Goal: Task Accomplishment & Management: Manage account settings

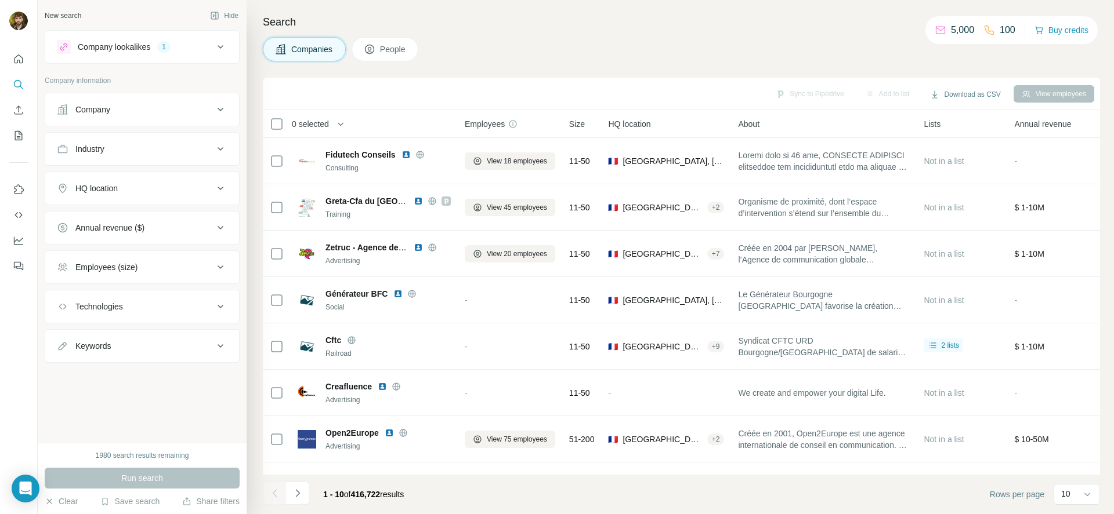
click at [165, 186] on div "HQ location" at bounding box center [135, 189] width 157 height 12
click at [168, 187] on div "HQ location" at bounding box center [135, 189] width 157 height 12
click at [172, 276] on button "Employees (size)" at bounding box center [142, 267] width 194 height 28
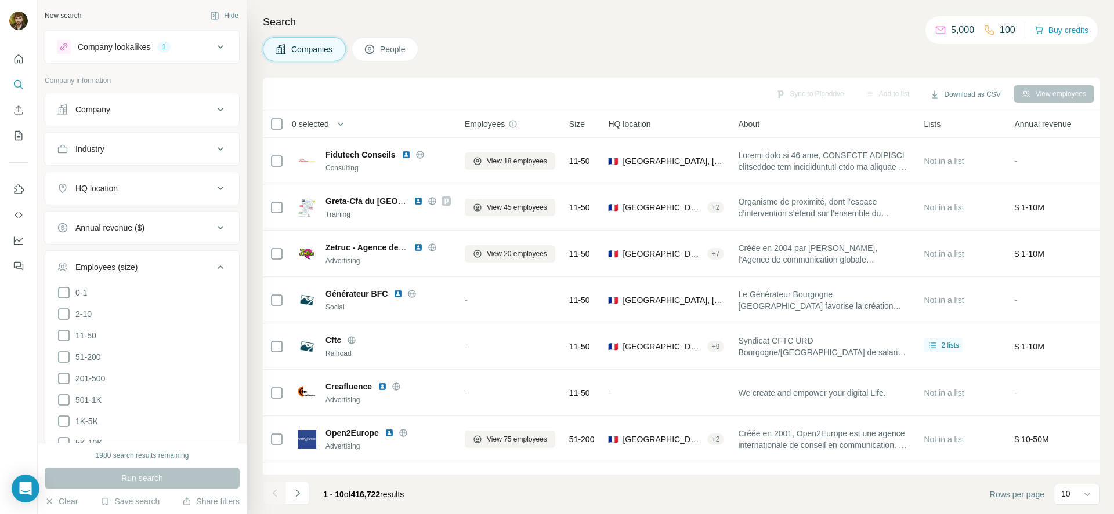
click at [73, 300] on ul "0-1 2-10 11-50 51-200 201-500 501-1K 1K-5K 5K-10K 10K-50K 50K-100K 100K-500K 50…" at bounding box center [142, 411] width 171 height 251
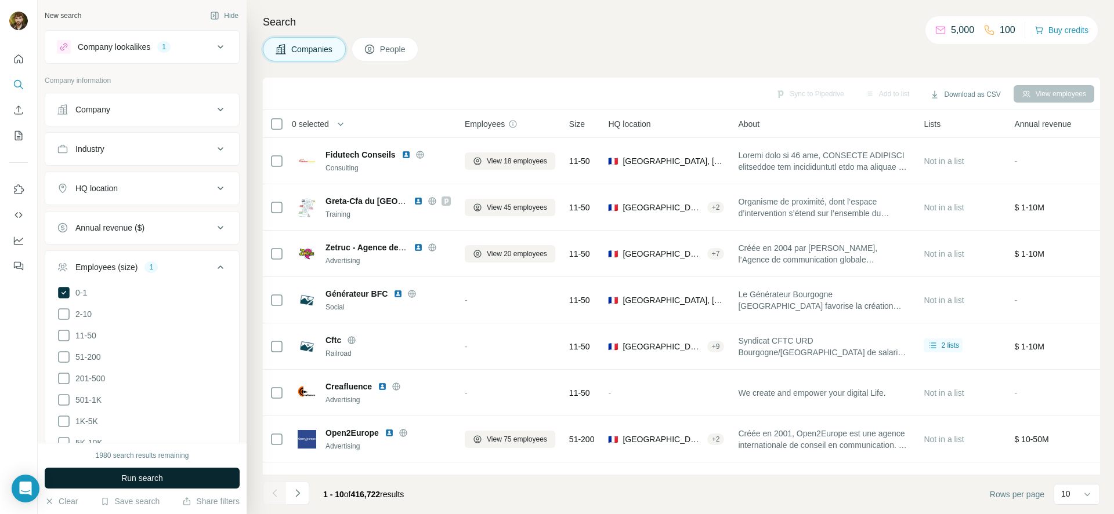
click at [175, 481] on button "Run search" at bounding box center [142, 478] width 195 height 21
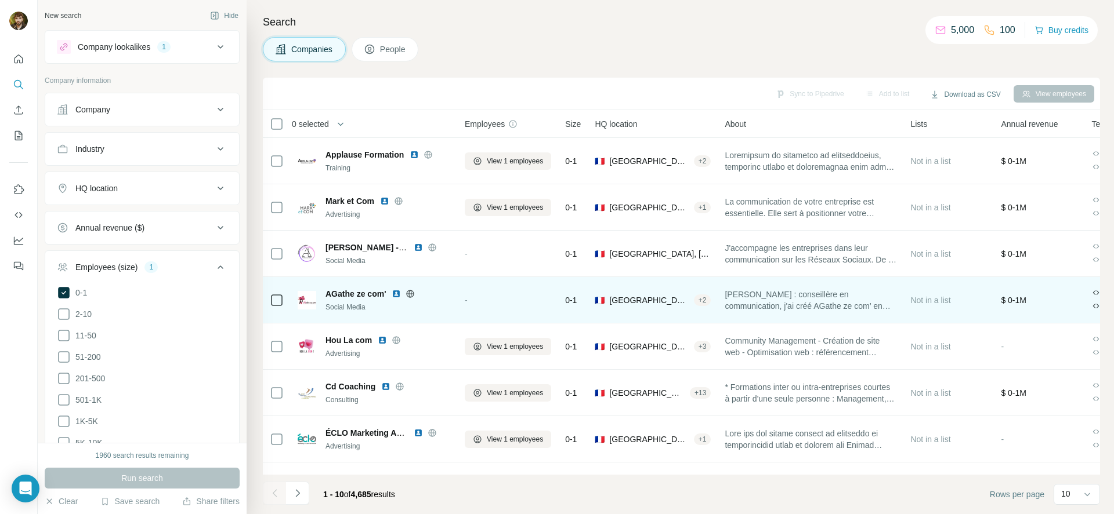
scroll to position [133, 0]
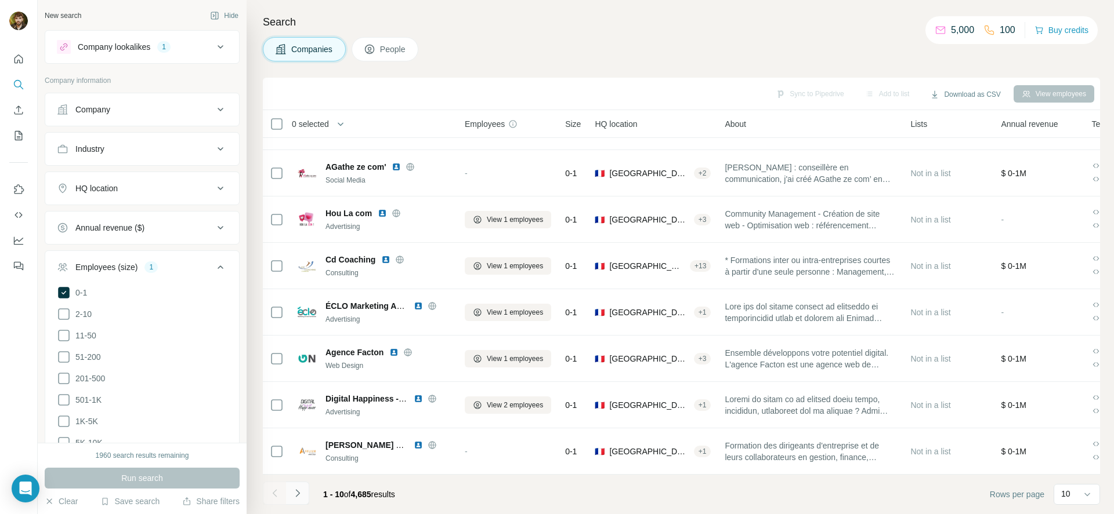
click at [300, 495] on icon "Navigate to next page" at bounding box center [298, 494] width 12 height 12
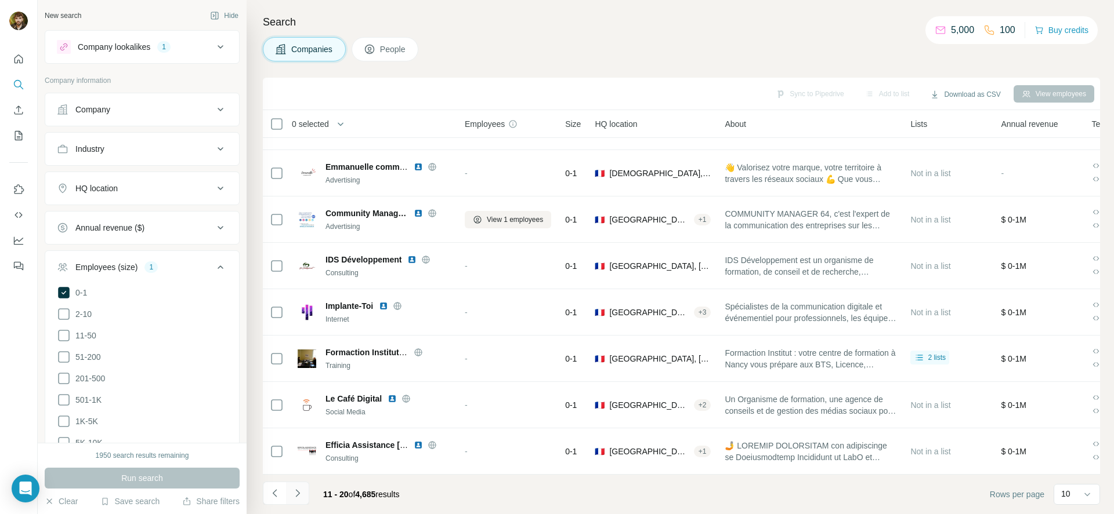
click at [294, 498] on icon "Navigate to next page" at bounding box center [298, 494] width 12 height 12
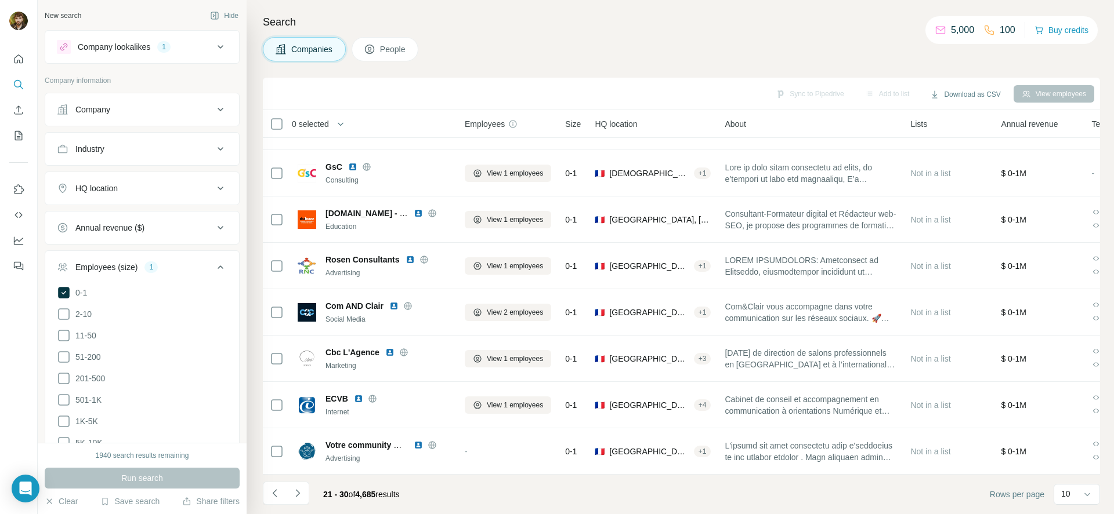
click at [488, 44] on div "Companies People" at bounding box center [681, 49] width 837 height 24
click at [486, 32] on div "Search Companies People Sync to Pipedrive Add to list Download as CSV View empl…" at bounding box center [680, 257] width 867 height 514
click at [490, 45] on div "Search Companies People Sync to Pipedrive Add to list Download as CSV View empl…" at bounding box center [680, 257] width 867 height 514
click at [482, 28] on div at bounding box center [482, 28] width 0 height 0
click at [526, 31] on div "Search Companies People Sync to Pipedrive Add to list Download as CSV View empl…" at bounding box center [680, 257] width 867 height 514
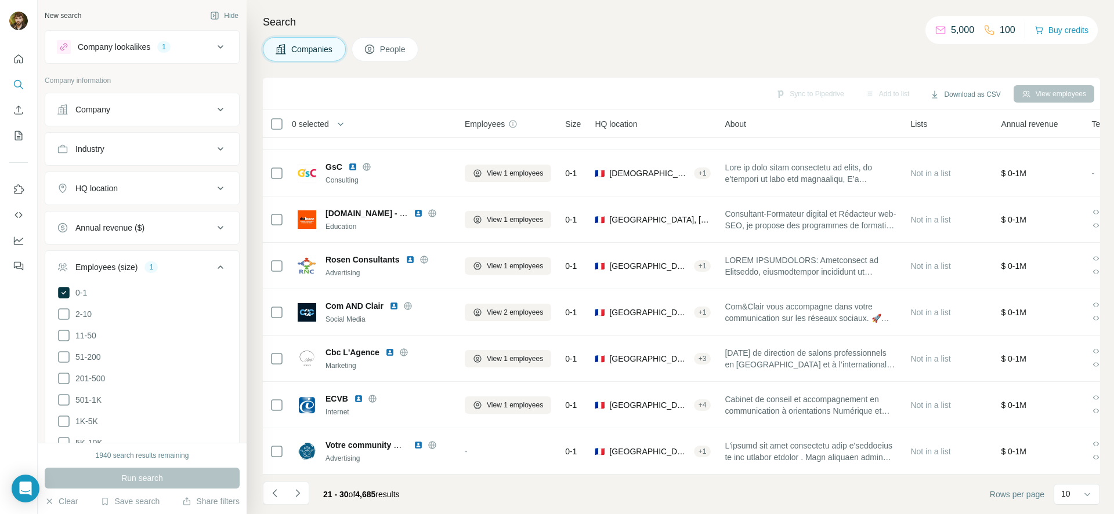
click at [526, 34] on div "Search Companies People Sync to Pipedrive Add to list Download as CSV View empl…" at bounding box center [680, 257] width 867 height 514
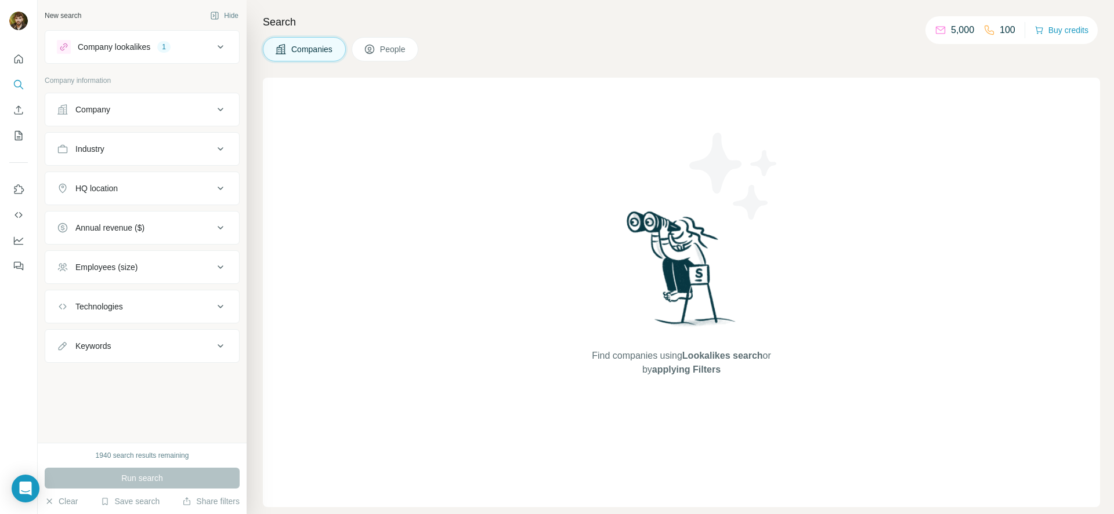
click at [217, 53] on icon at bounding box center [220, 47] width 14 height 14
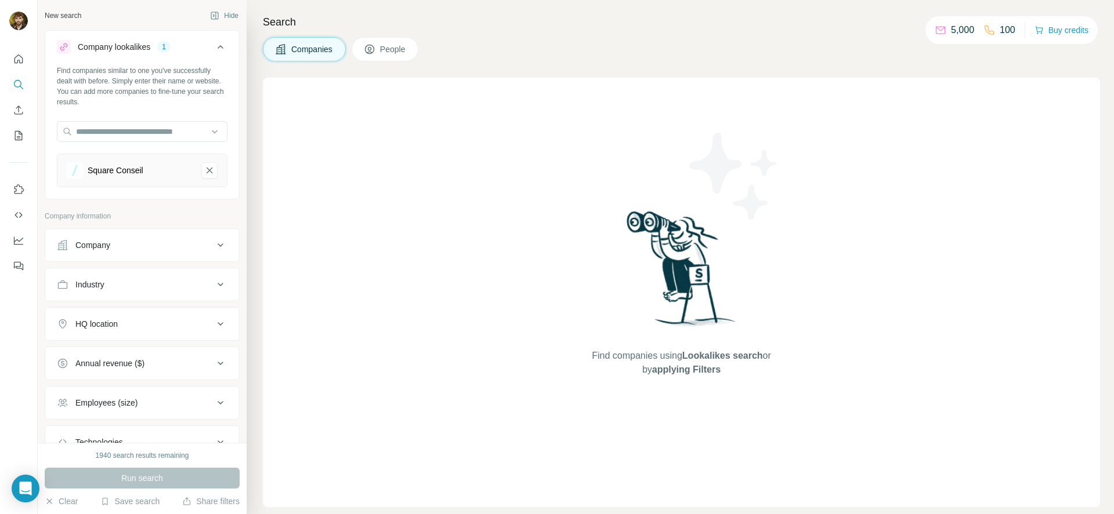
click at [216, 50] on icon at bounding box center [220, 47] width 14 height 14
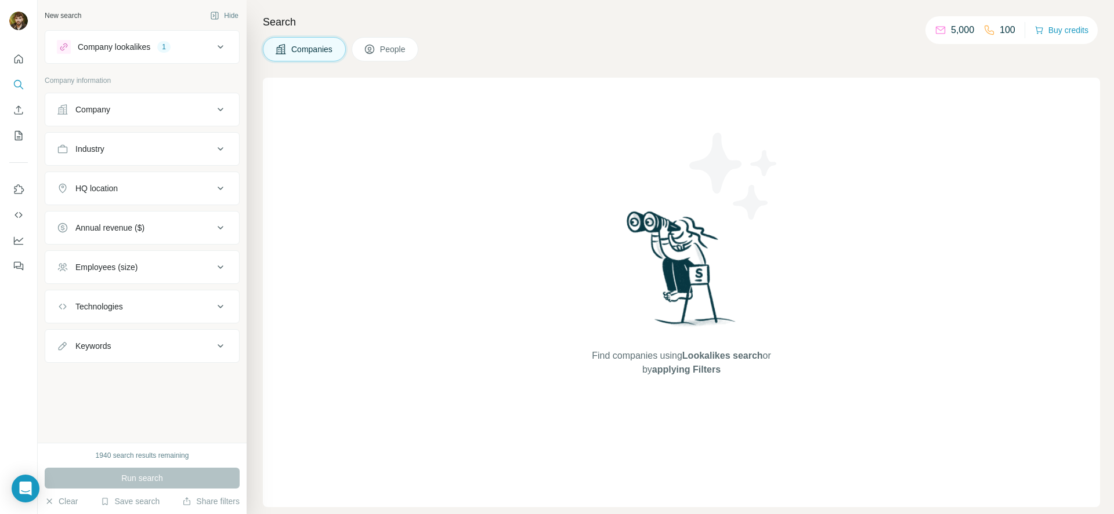
click at [197, 191] on div "HQ location" at bounding box center [135, 189] width 157 height 12
click at [205, 190] on div "HQ location" at bounding box center [135, 189] width 157 height 12
click at [204, 154] on div "Industry" at bounding box center [135, 149] width 157 height 12
click at [211, 258] on button "Employees (size)" at bounding box center [142, 267] width 194 height 28
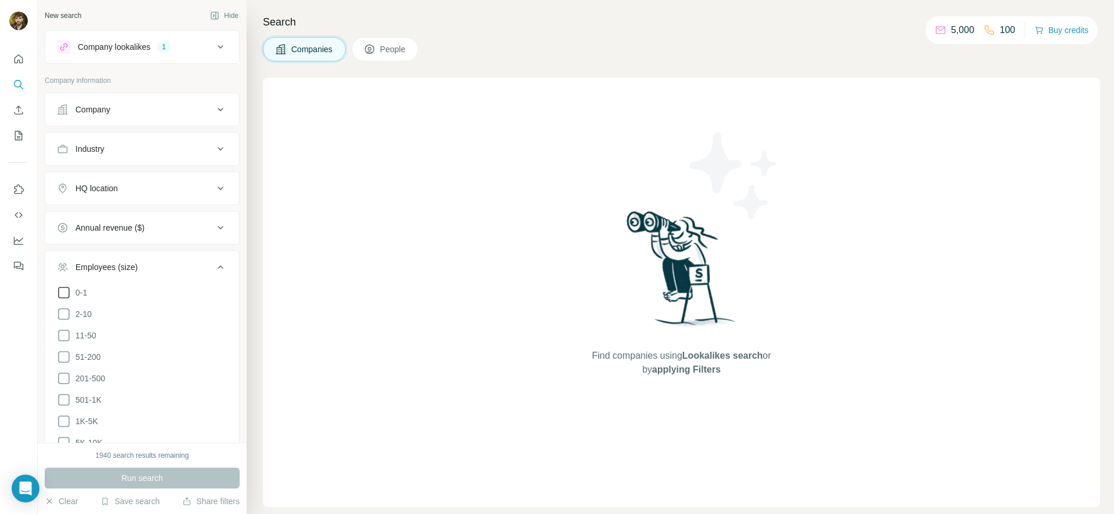
click at [83, 292] on span "0-1" at bounding box center [79, 293] width 16 height 12
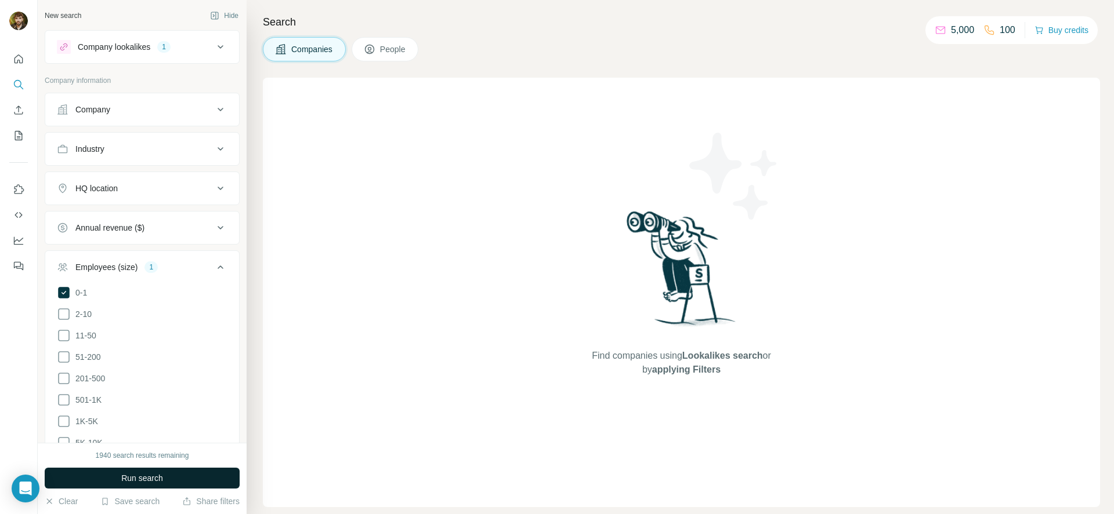
click at [187, 476] on button "Run search" at bounding box center [142, 478] width 195 height 21
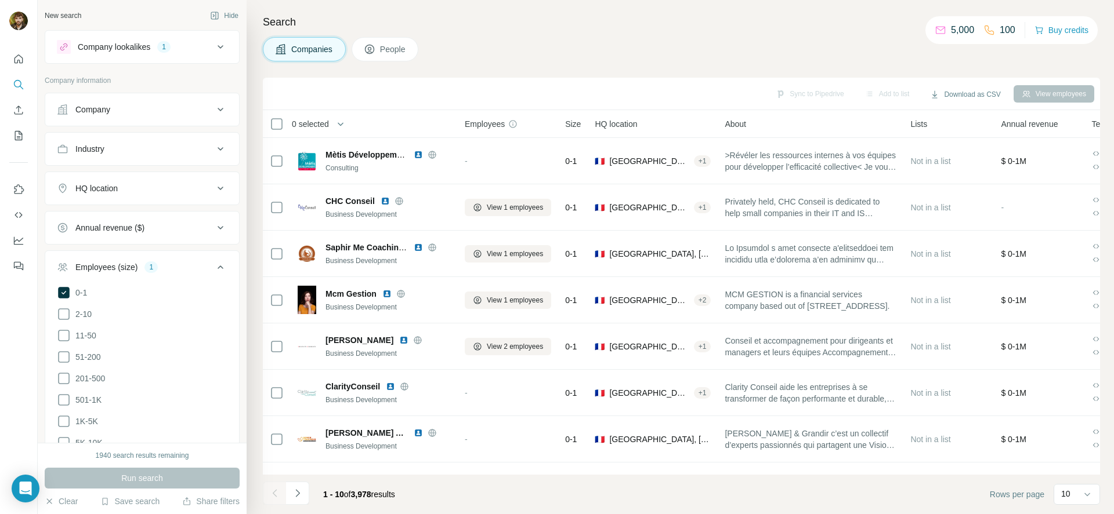
click at [213, 263] on icon at bounding box center [220, 267] width 14 height 14
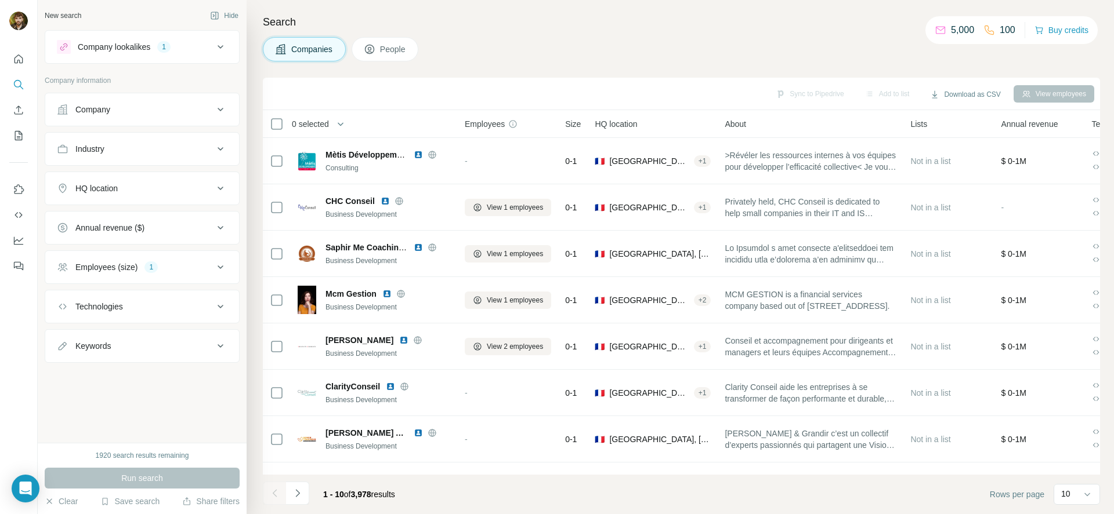
click at [386, 55] on span "People" at bounding box center [393, 50] width 27 height 12
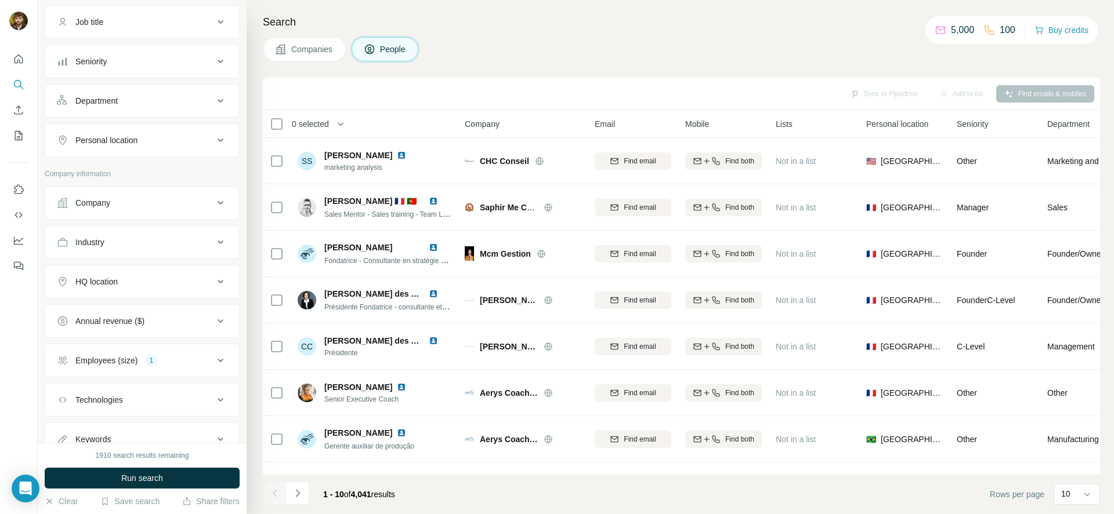
scroll to position [133, 0]
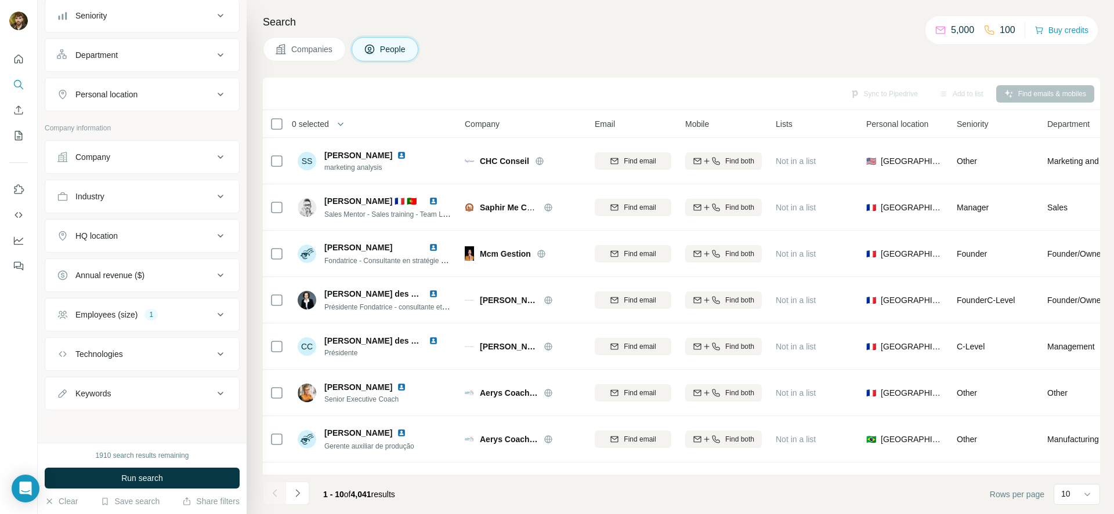
click at [110, 235] on div "HQ location" at bounding box center [96, 236] width 42 height 12
click at [119, 258] on input "text" at bounding box center [142, 265] width 171 height 21
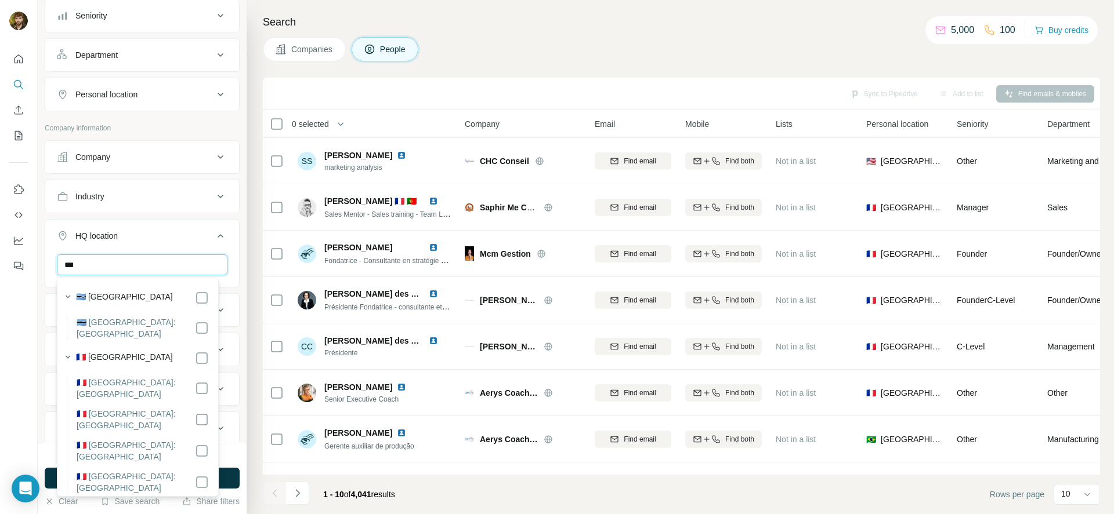
type input "***"
click at [213, 229] on icon at bounding box center [220, 236] width 14 height 14
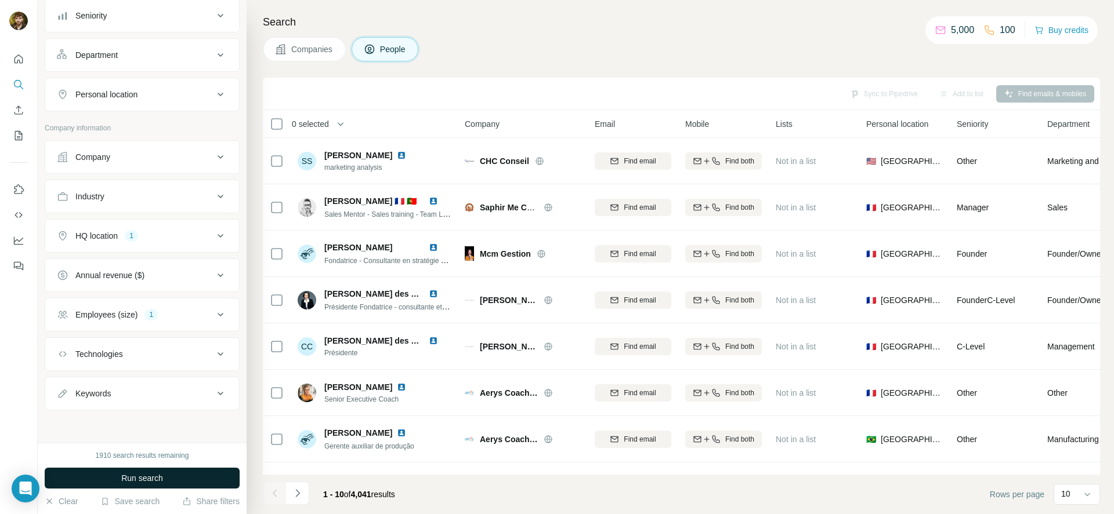
click at [175, 474] on button "Run search" at bounding box center [142, 478] width 195 height 21
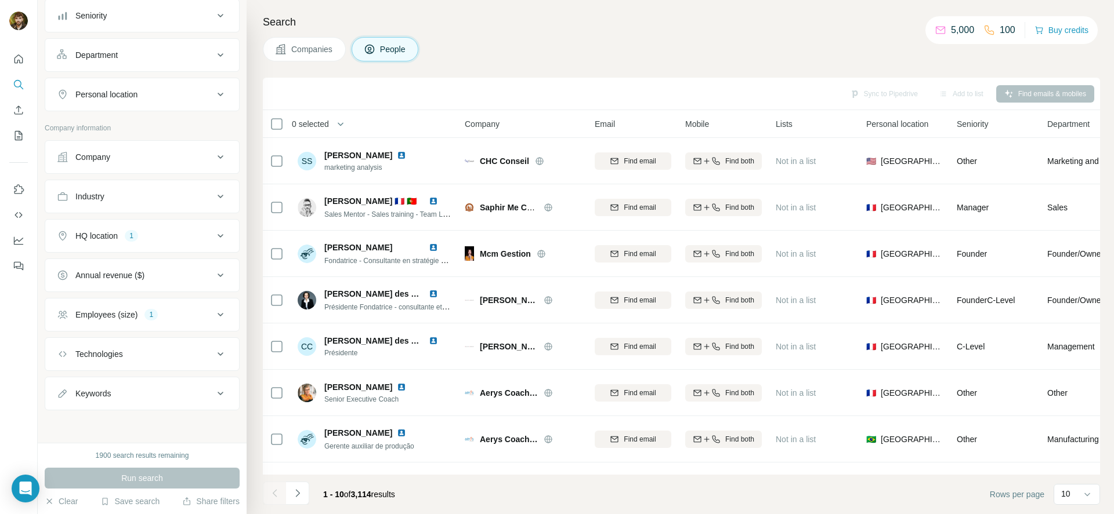
click at [135, 102] on button "Personal location" at bounding box center [142, 95] width 194 height 28
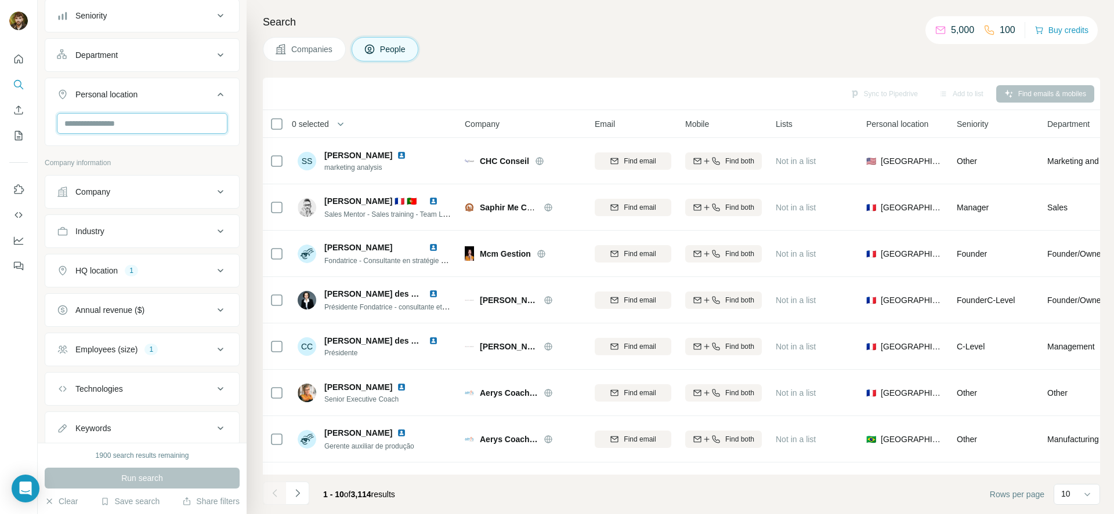
click at [133, 128] on input "text" at bounding box center [142, 123] width 171 height 21
type input "***"
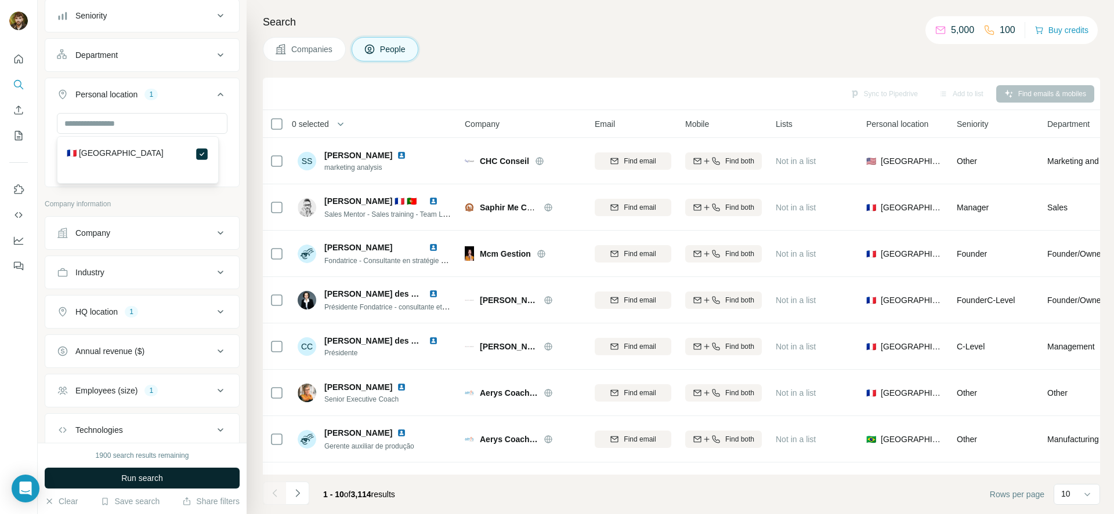
click at [191, 486] on button "Run search" at bounding box center [142, 478] width 195 height 21
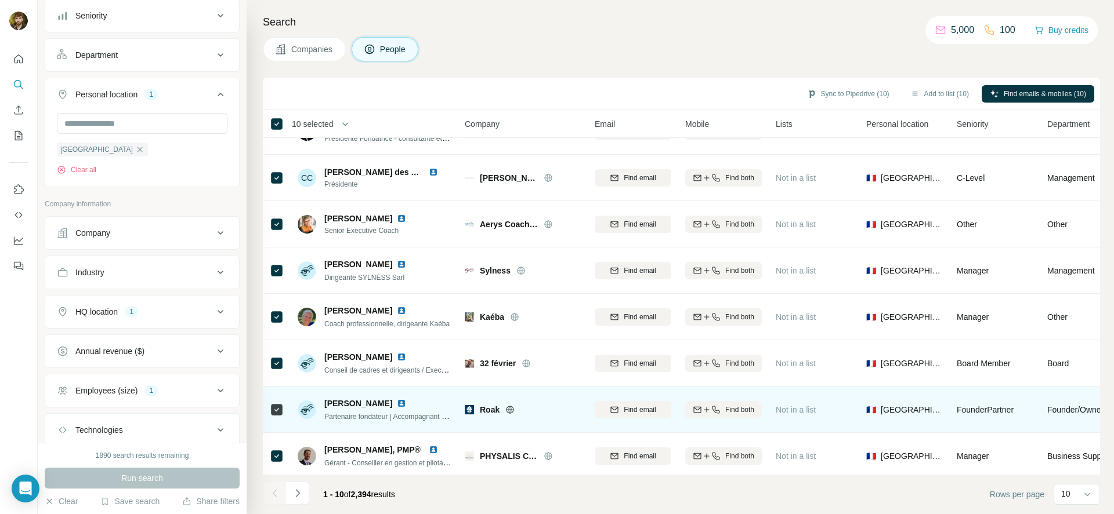
scroll to position [133, 0]
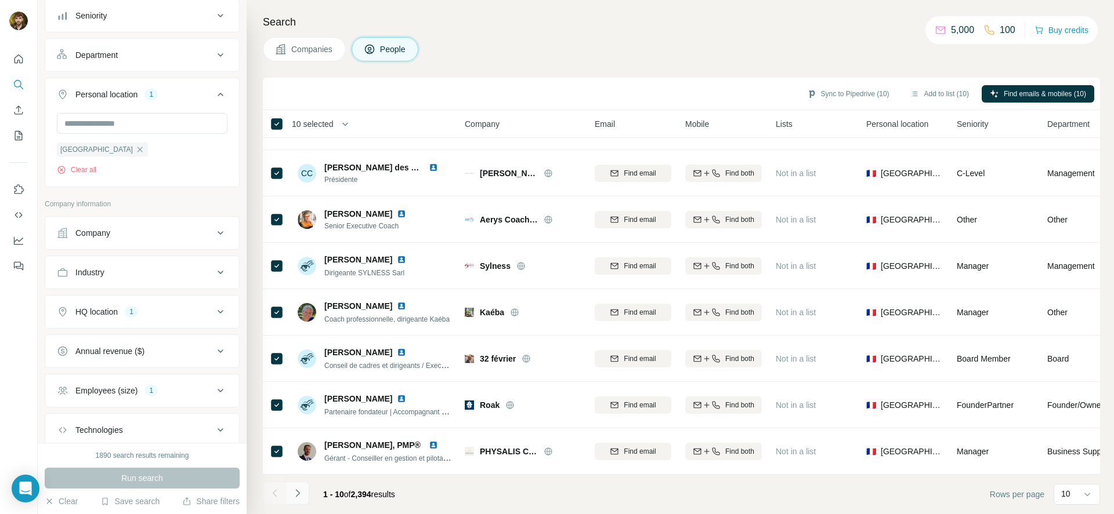
click at [299, 488] on icon "Navigate to next page" at bounding box center [298, 494] width 12 height 12
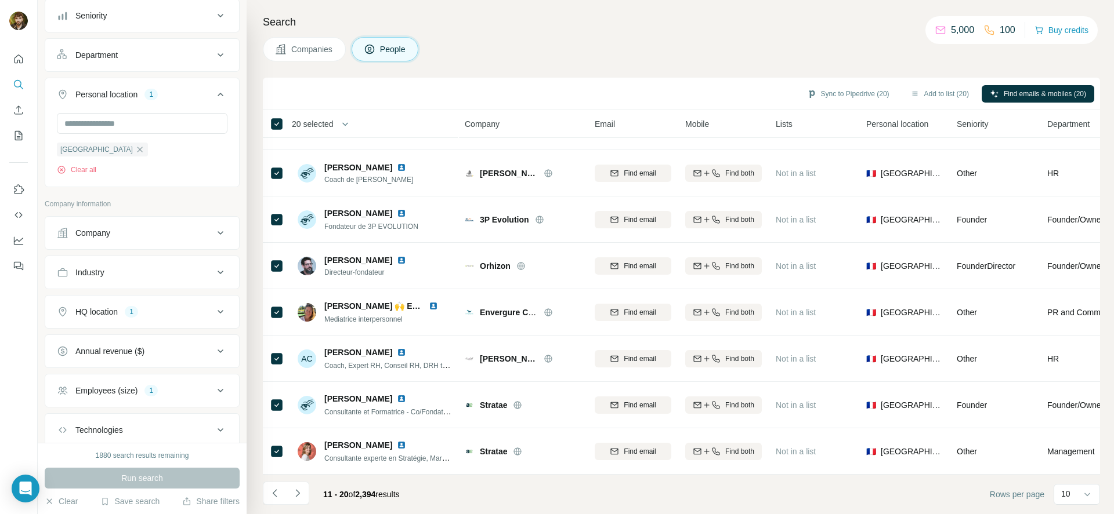
click at [300, 492] on icon "Navigate to next page" at bounding box center [298, 494] width 12 height 12
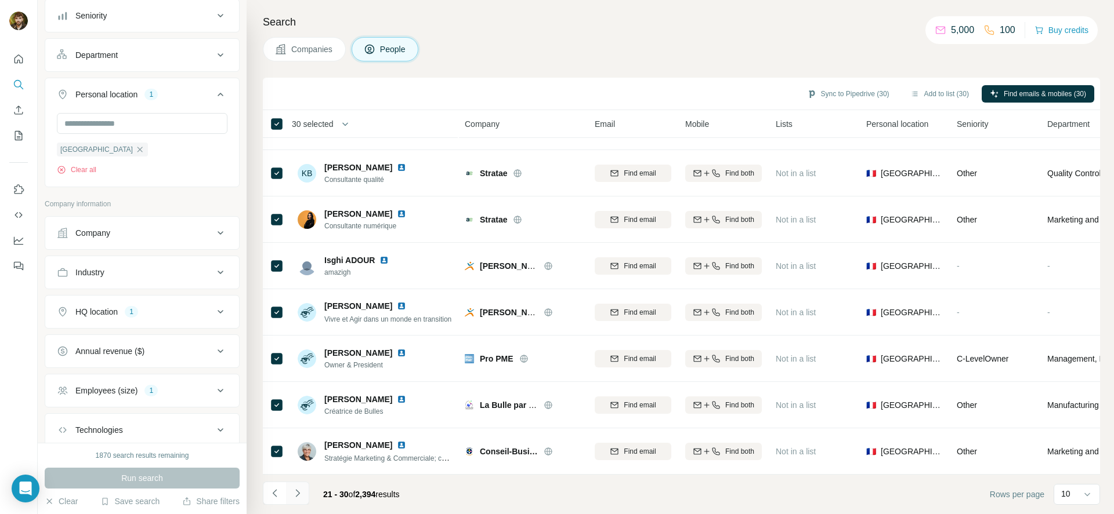
click at [298, 494] on icon "Navigate to next page" at bounding box center [298, 494] width 12 height 12
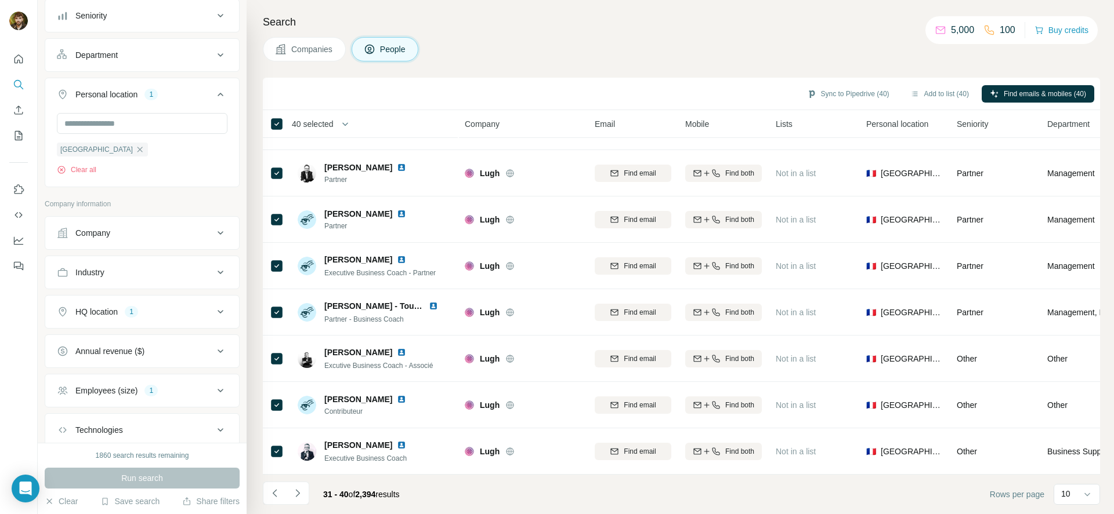
click at [300, 489] on icon "Navigate to next page" at bounding box center [298, 494] width 12 height 12
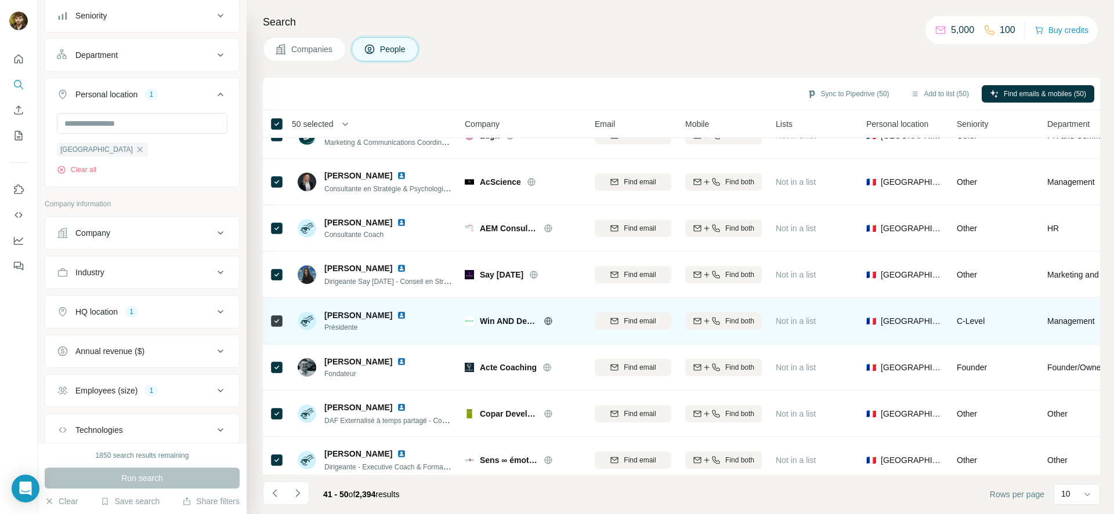
scroll to position [0, 0]
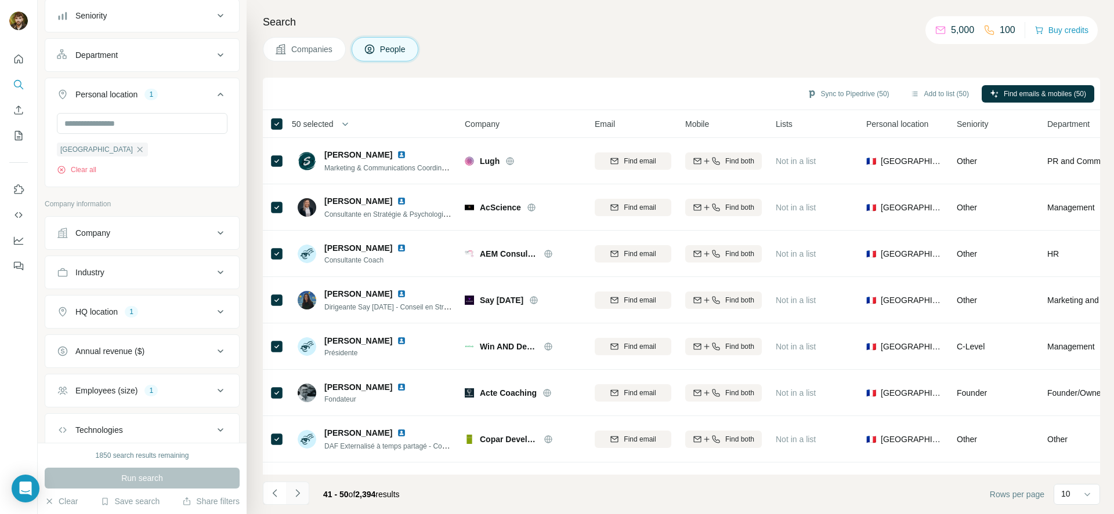
click at [300, 492] on icon "Navigate to next page" at bounding box center [298, 494] width 12 height 12
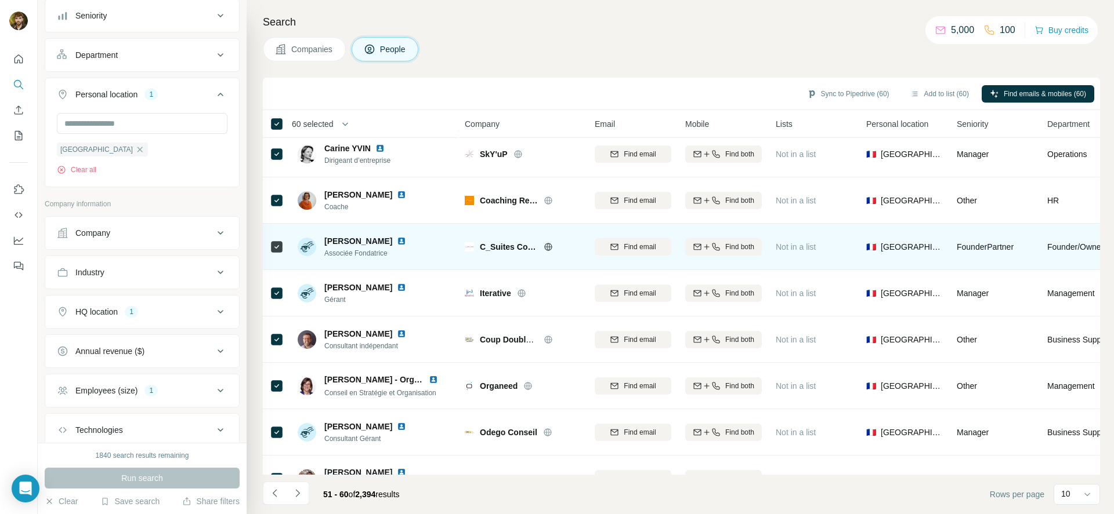
scroll to position [133, 0]
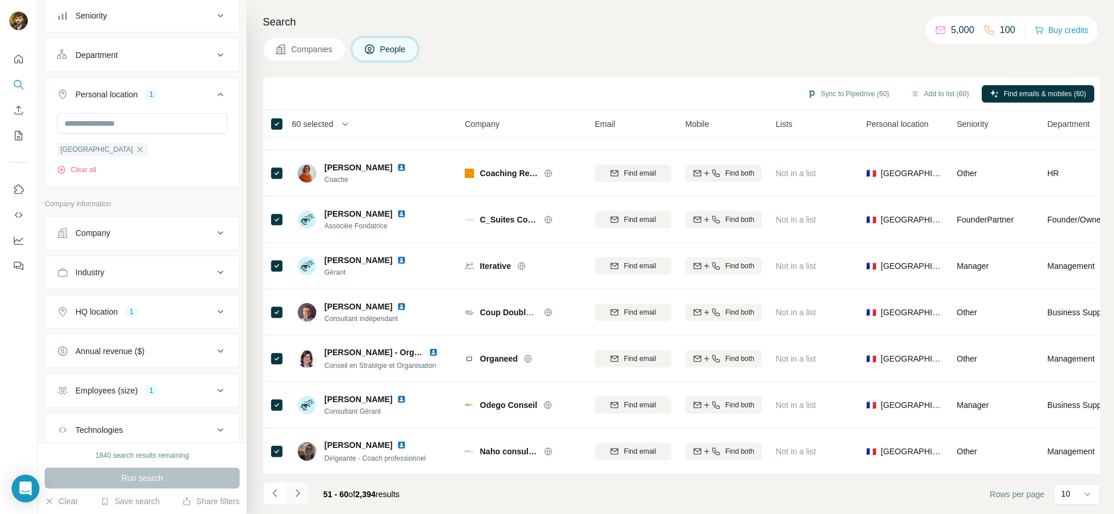
click at [302, 491] on icon "Navigate to next page" at bounding box center [298, 494] width 12 height 12
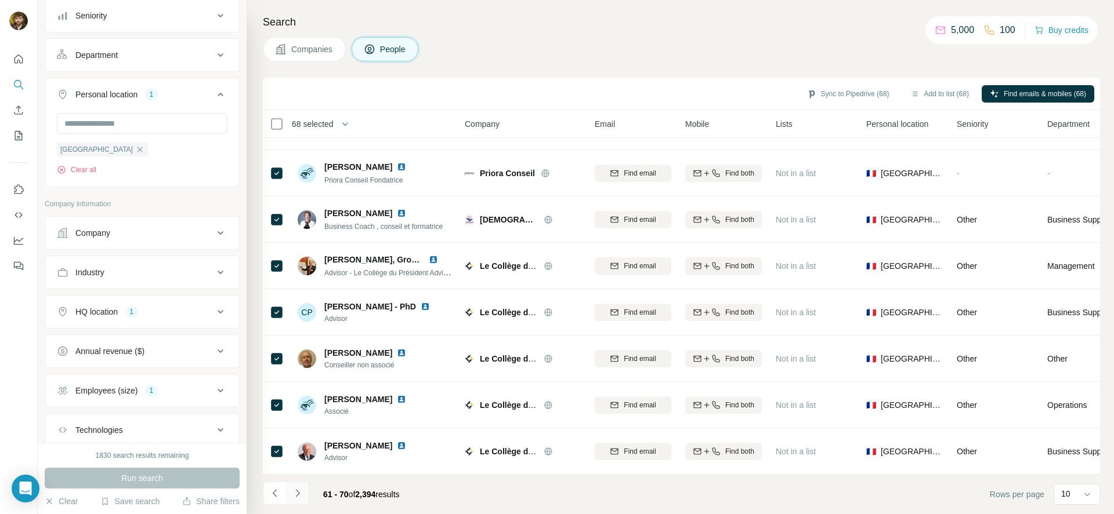
click at [305, 490] on button "Navigate to next page" at bounding box center [297, 493] width 23 height 23
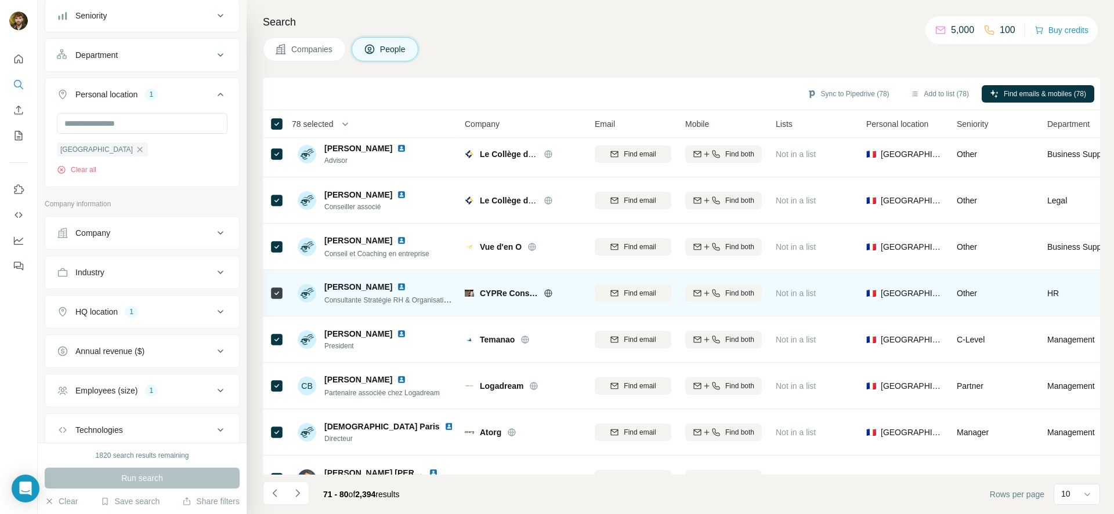
scroll to position [0, 0]
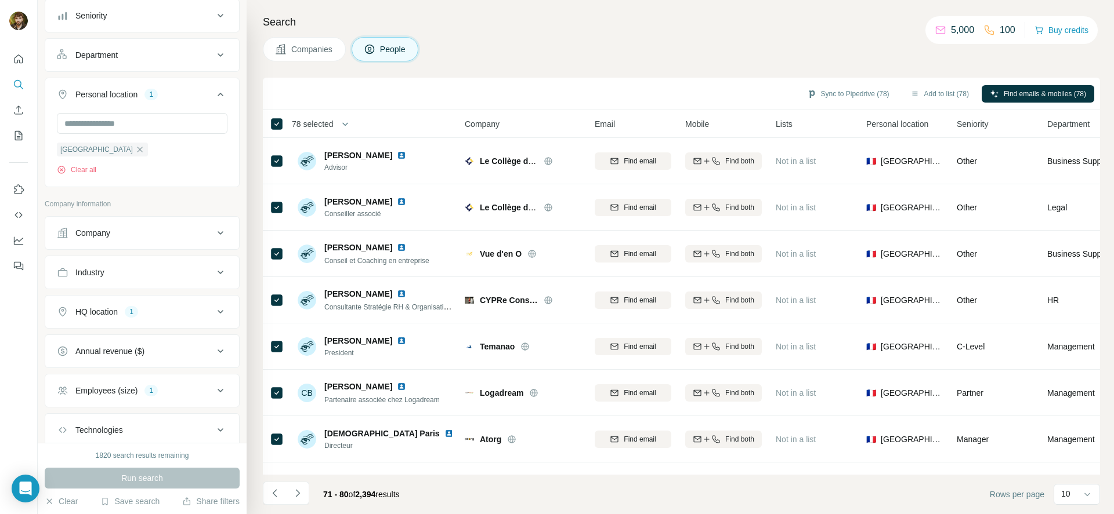
click at [306, 488] on button "Navigate to next page" at bounding box center [297, 493] width 23 height 23
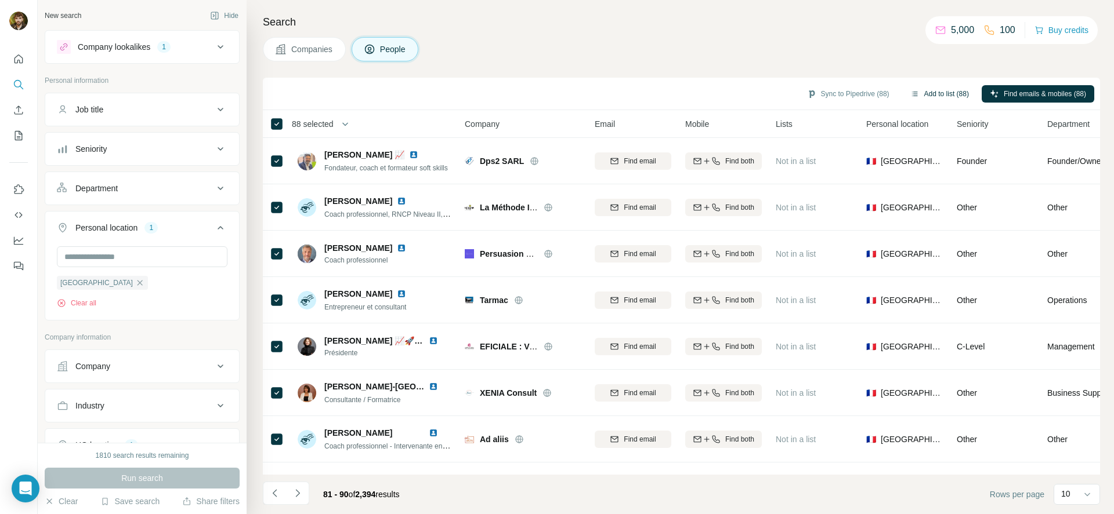
click at [940, 97] on button "Add to list (88)" at bounding box center [939, 93] width 75 height 17
click at [928, 93] on button "Add to list (88)" at bounding box center [939, 93] width 75 height 17
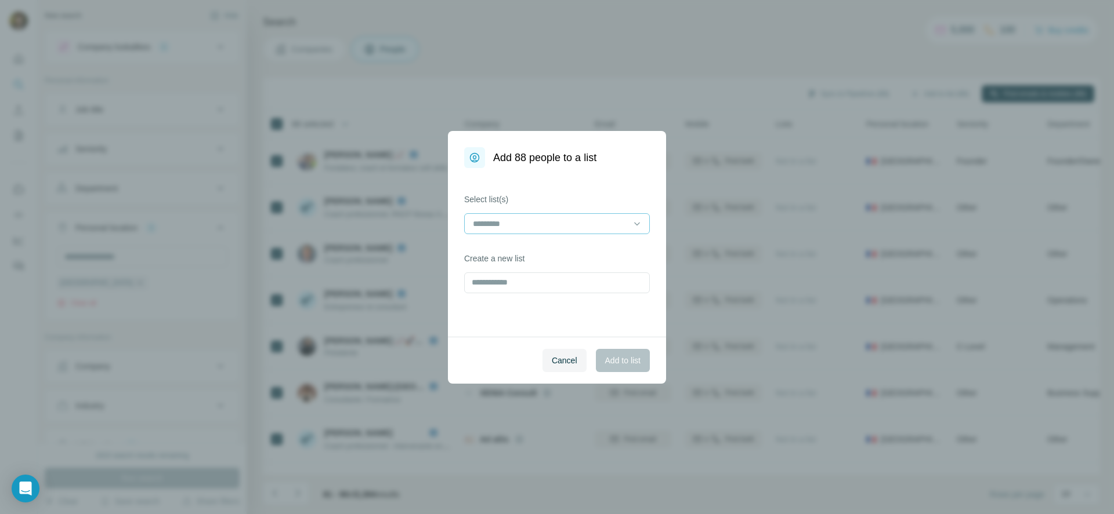
click at [611, 216] on div at bounding box center [550, 224] width 157 height 20
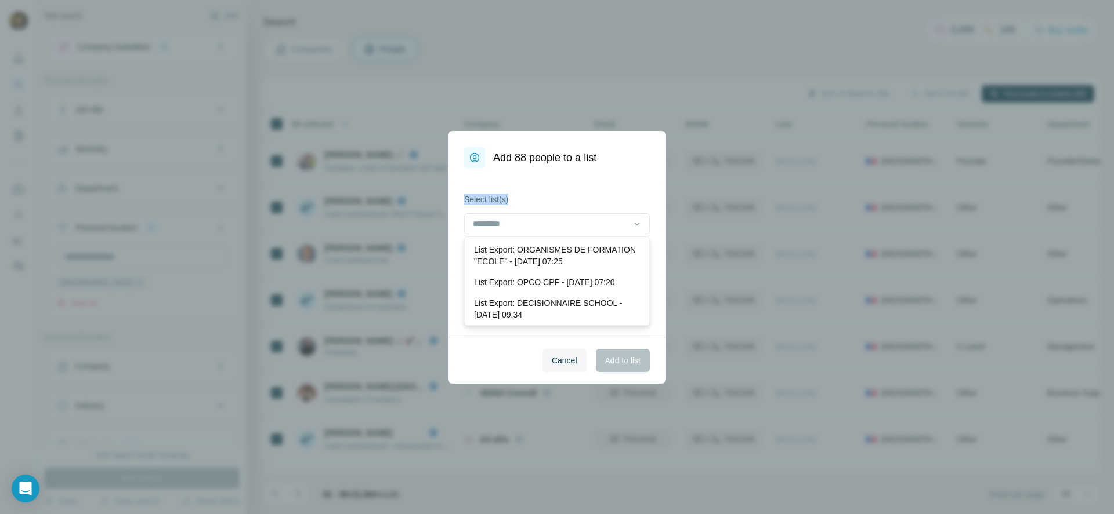
click at [589, 194] on label "Select list(s)" at bounding box center [557, 200] width 186 height 12
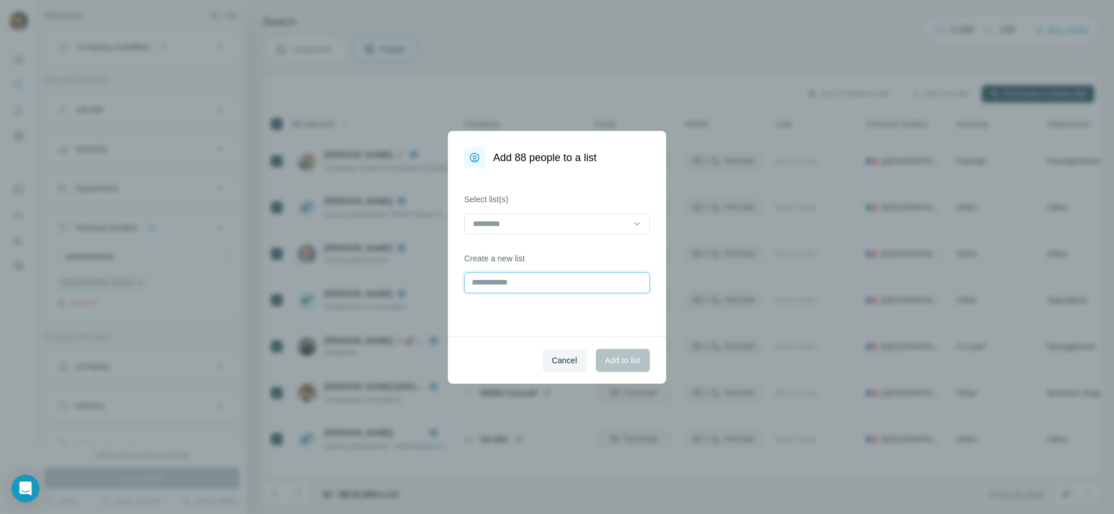
click at [544, 290] on input "text" at bounding box center [557, 283] width 186 height 21
type input "***"
click at [626, 367] on button "Add to list" at bounding box center [623, 360] width 54 height 23
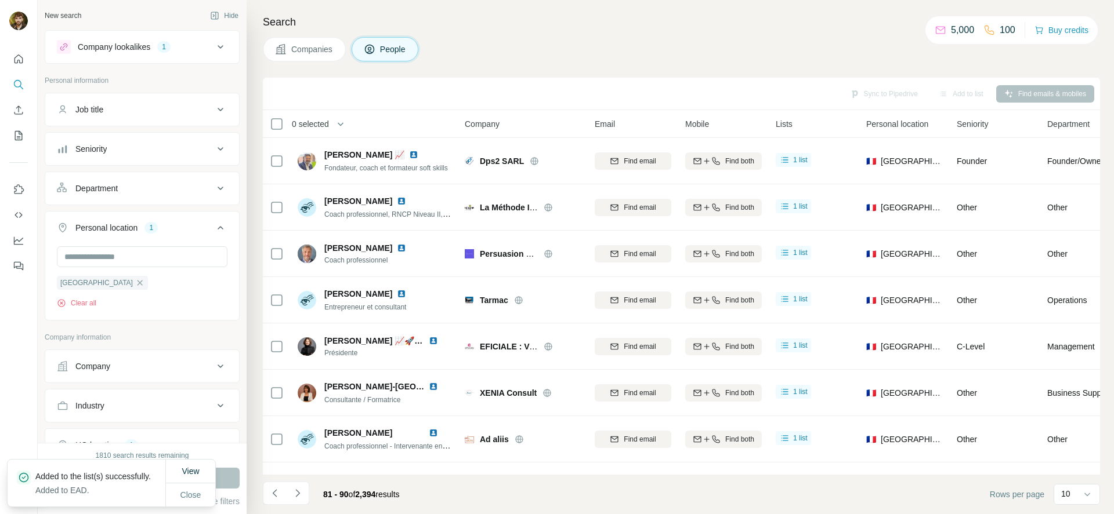
click at [124, 179] on button "Department" at bounding box center [142, 189] width 194 height 28
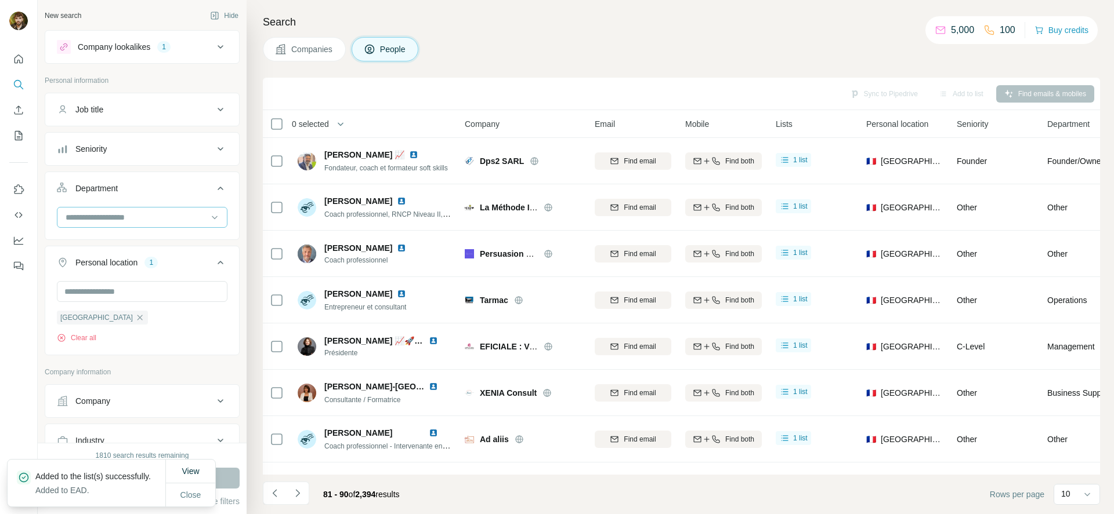
click at [128, 222] on input at bounding box center [135, 217] width 143 height 13
type input "*"
click at [127, 270] on div "Founder/Owner" at bounding box center [138, 265] width 142 height 12
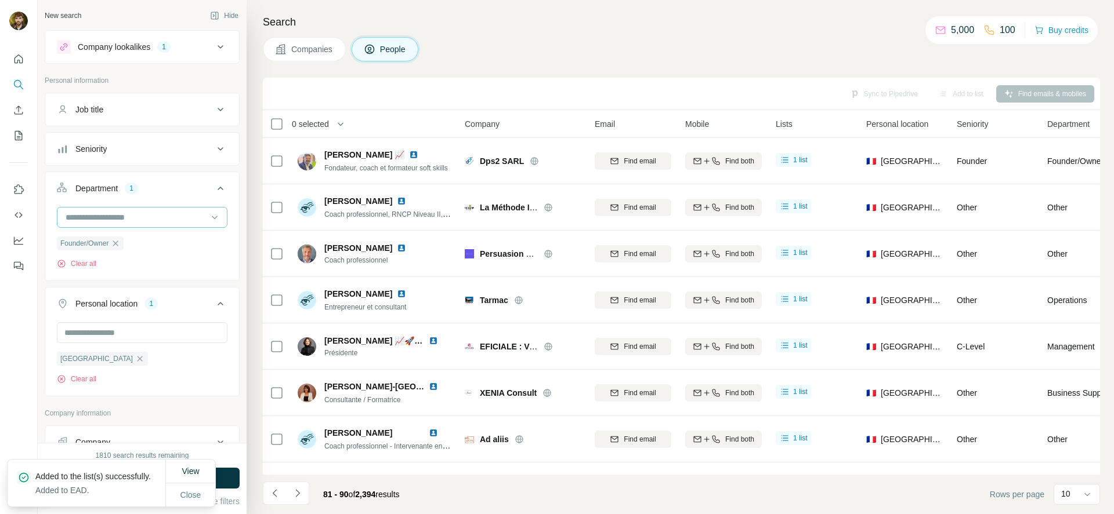
click at [129, 225] on div at bounding box center [135, 218] width 143 height 20
click at [213, 182] on icon at bounding box center [220, 189] width 14 height 14
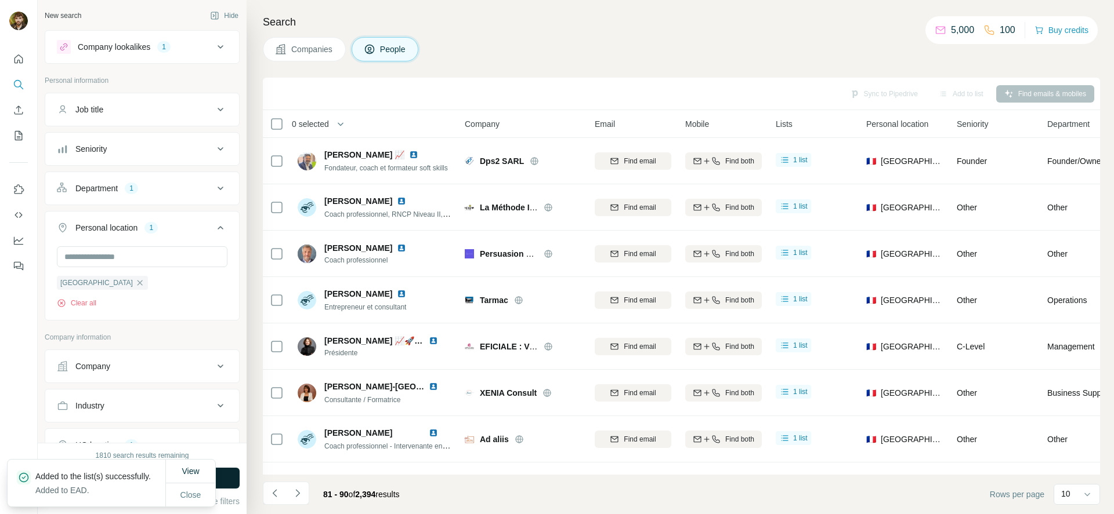
click at [231, 481] on button "Run search" at bounding box center [142, 478] width 195 height 21
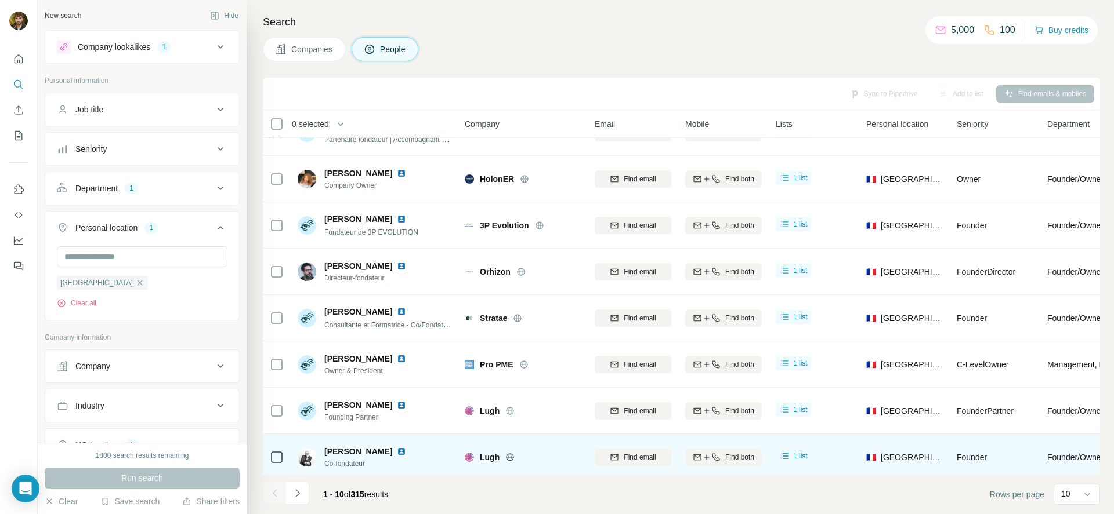
scroll to position [133, 0]
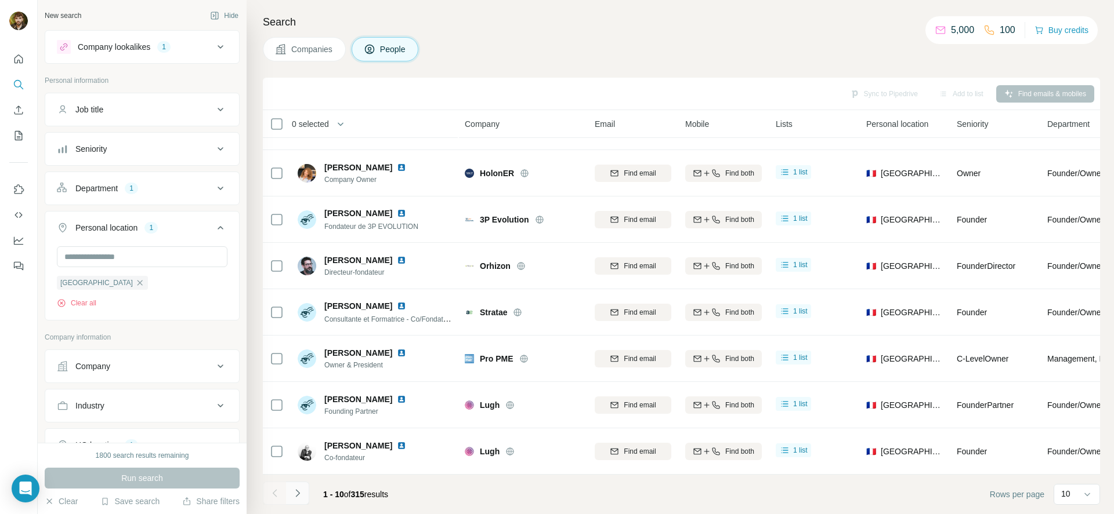
click at [300, 492] on icon "Navigate to next page" at bounding box center [298, 494] width 12 height 12
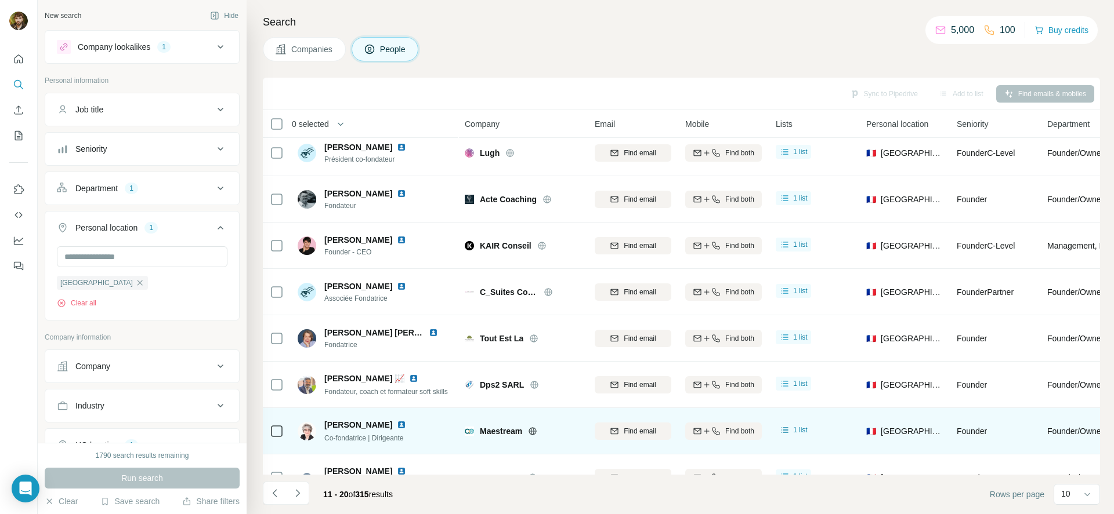
scroll to position [0, 0]
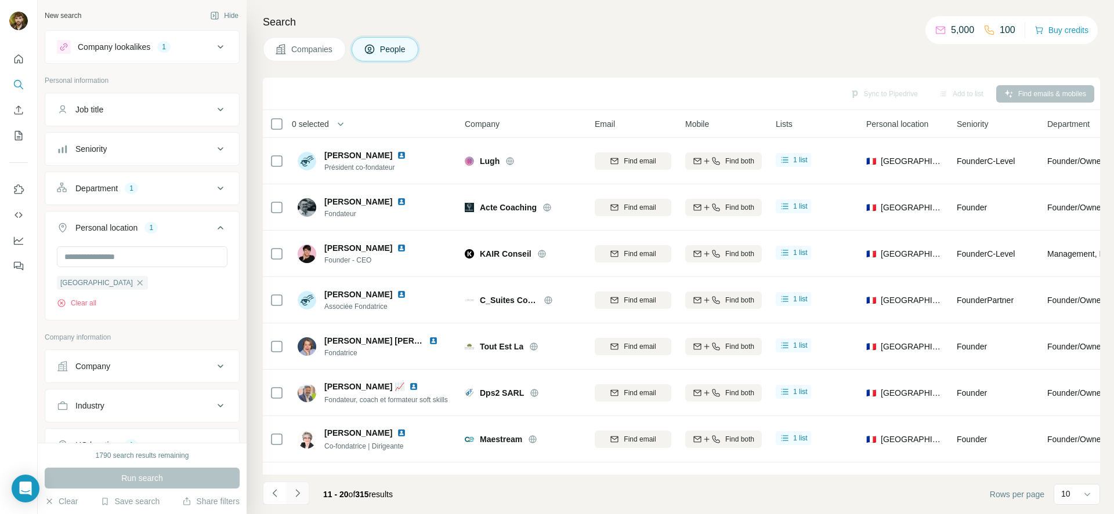
click at [306, 498] on button "Navigate to next page" at bounding box center [297, 493] width 23 height 23
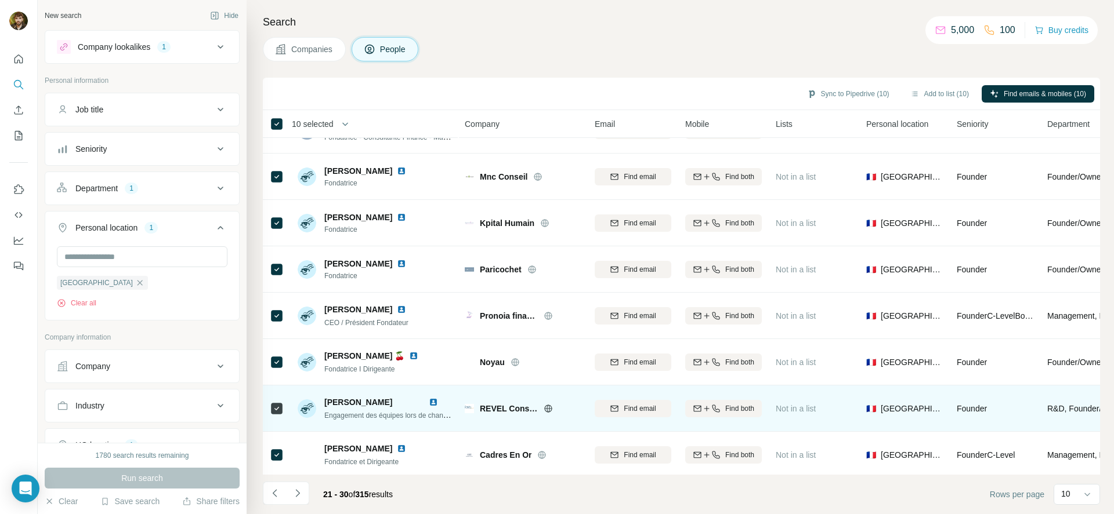
scroll to position [133, 0]
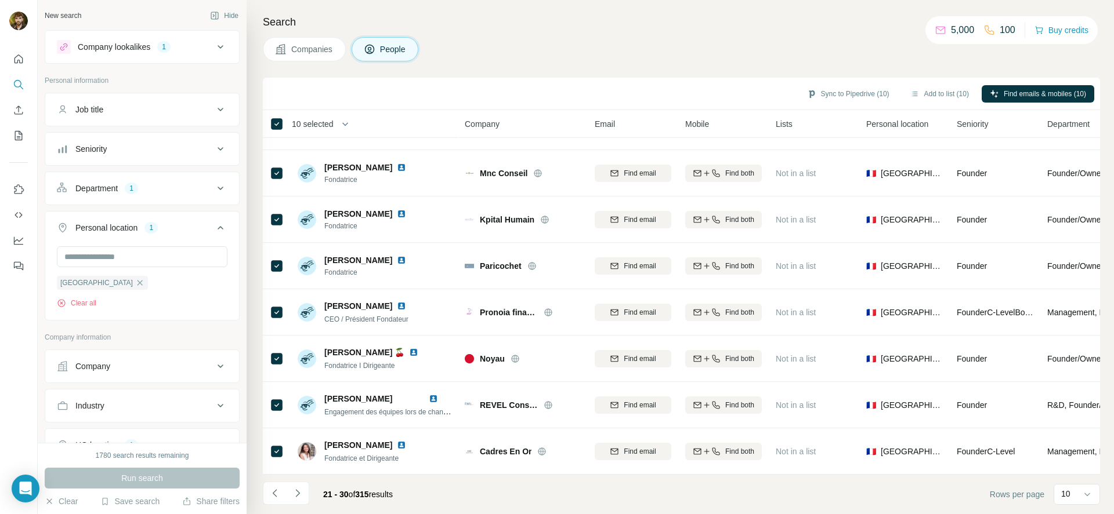
click at [300, 491] on icon "Navigate to next page" at bounding box center [298, 494] width 12 height 12
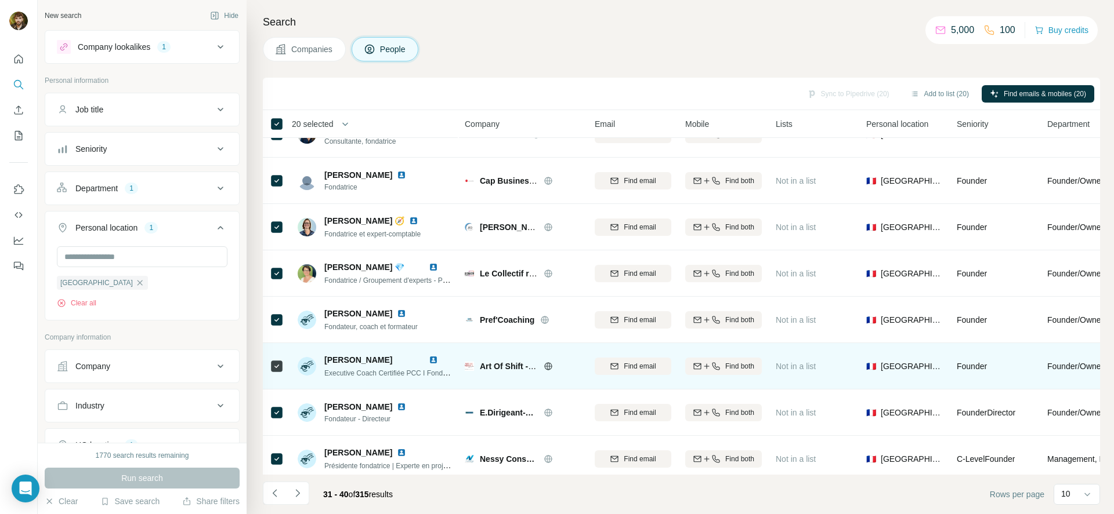
scroll to position [0, 0]
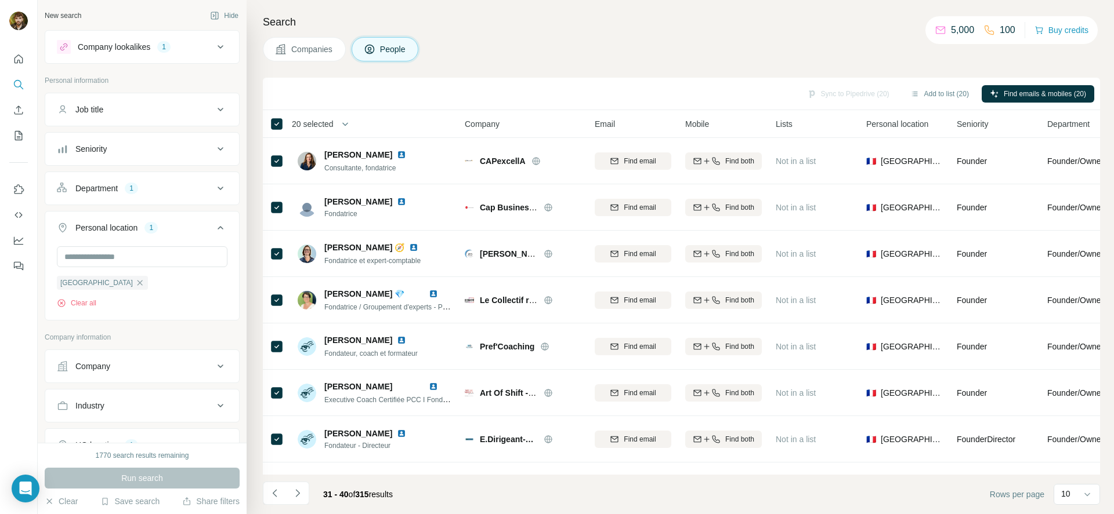
click at [304, 493] on button "Navigate to next page" at bounding box center [297, 493] width 23 height 23
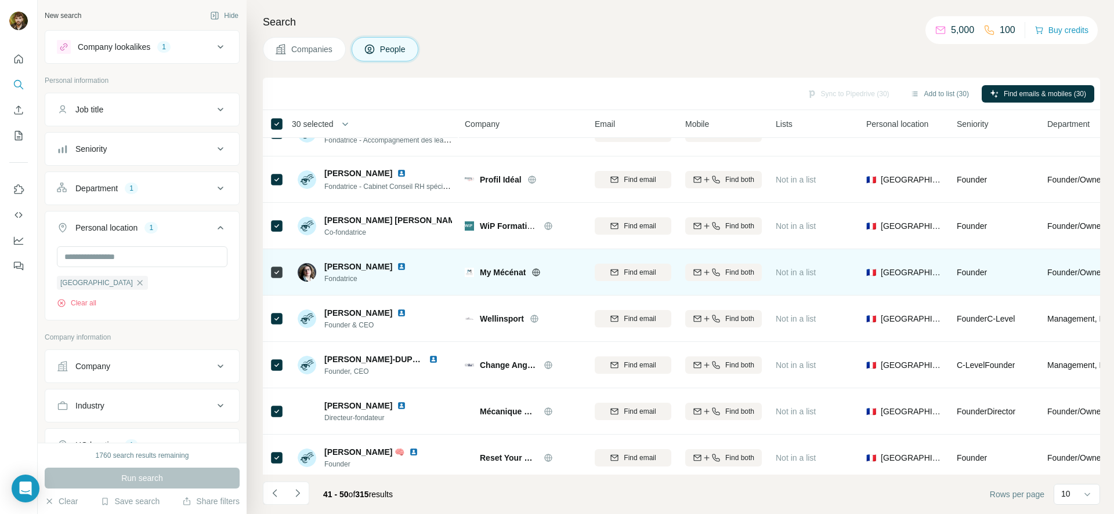
scroll to position [133, 0]
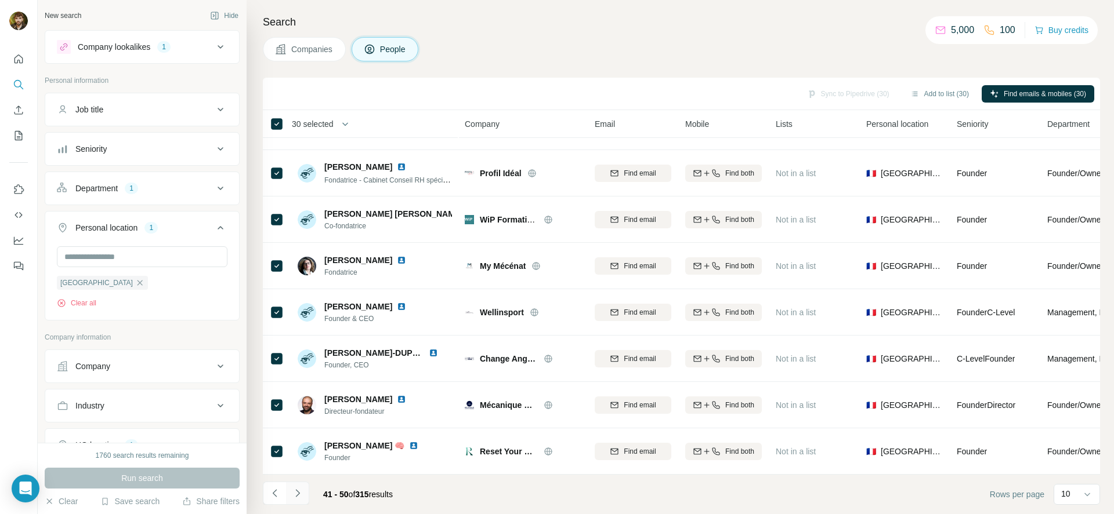
click at [302, 493] on icon "Navigate to next page" at bounding box center [298, 494] width 12 height 12
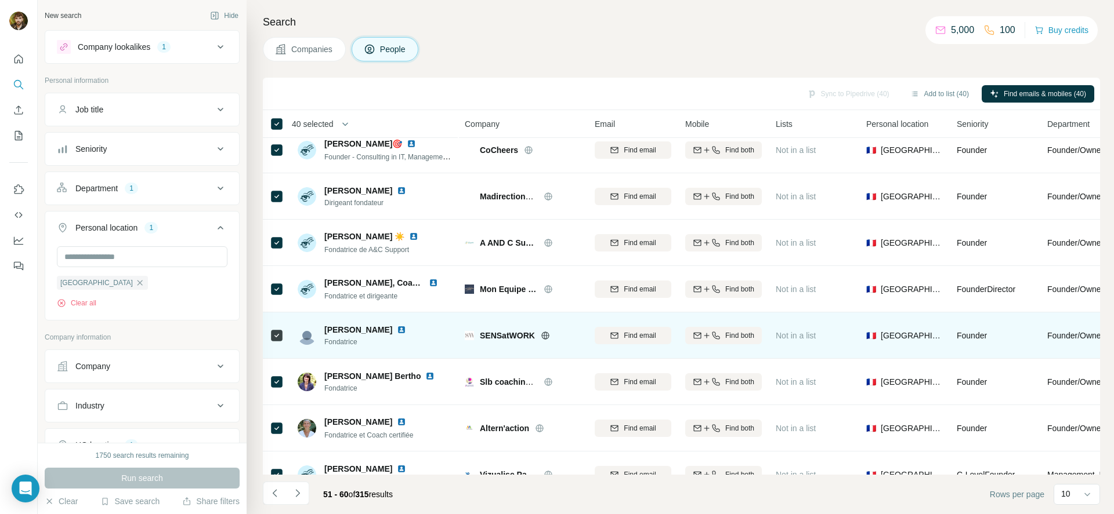
scroll to position [0, 0]
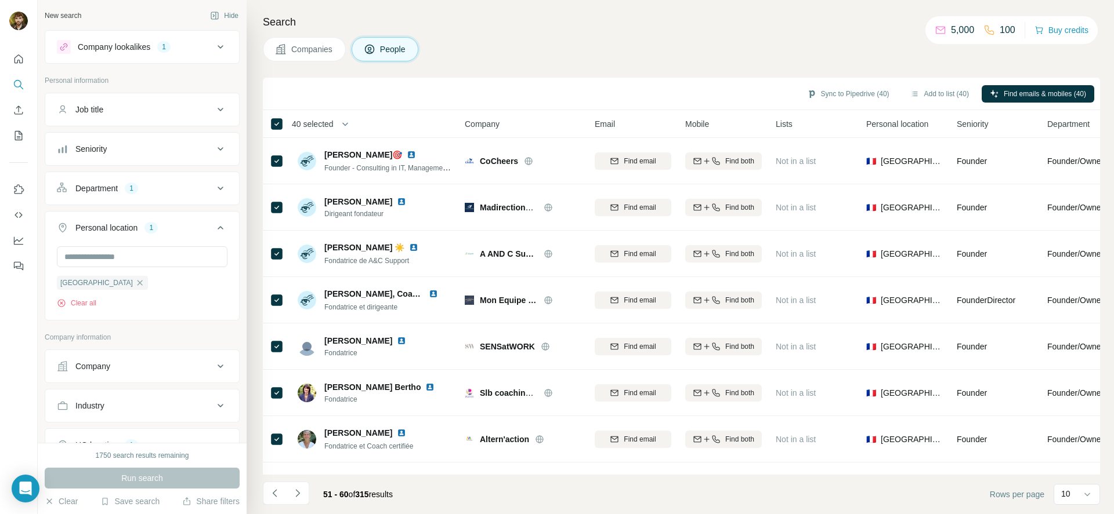
click at [298, 496] on icon "Navigate to next page" at bounding box center [298, 494] width 12 height 12
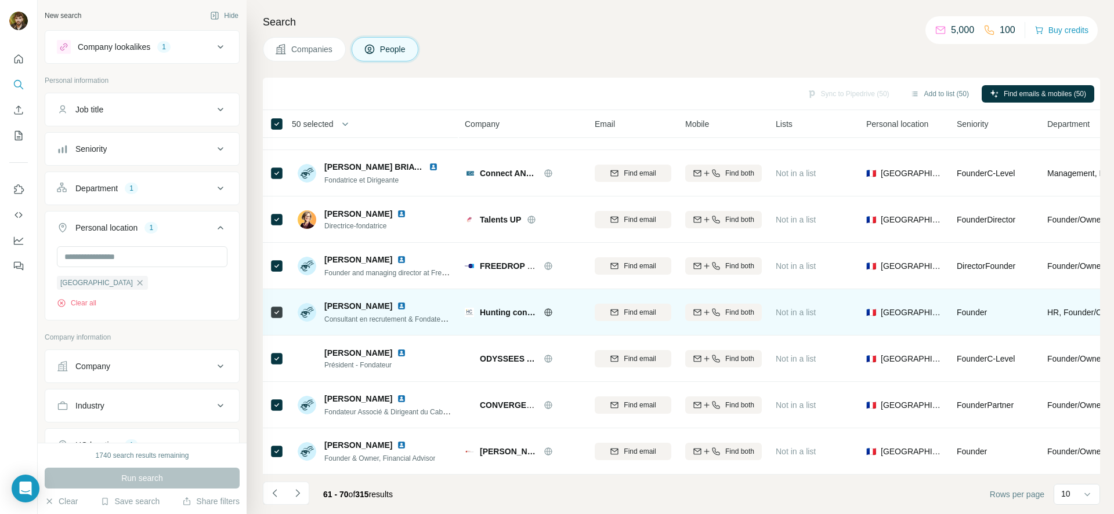
scroll to position [133, 0]
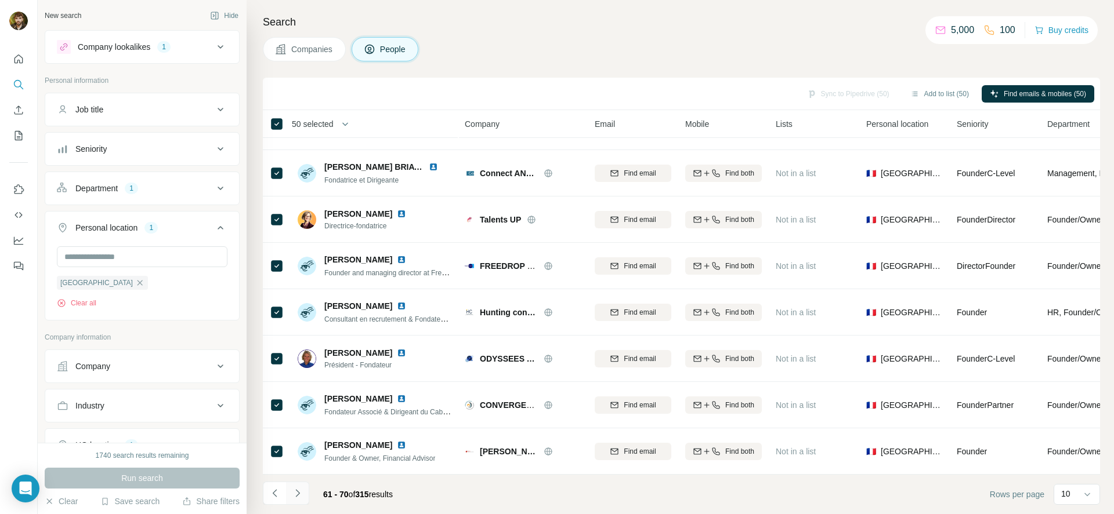
click at [302, 490] on icon "Navigate to next page" at bounding box center [298, 494] width 12 height 12
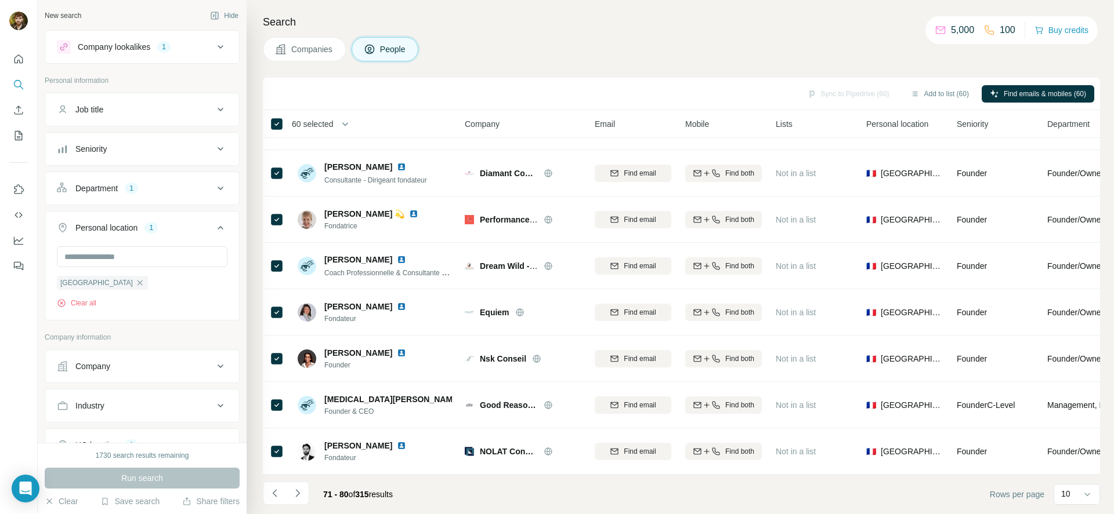
click at [303, 485] on button "Navigate to next page" at bounding box center [297, 493] width 23 height 23
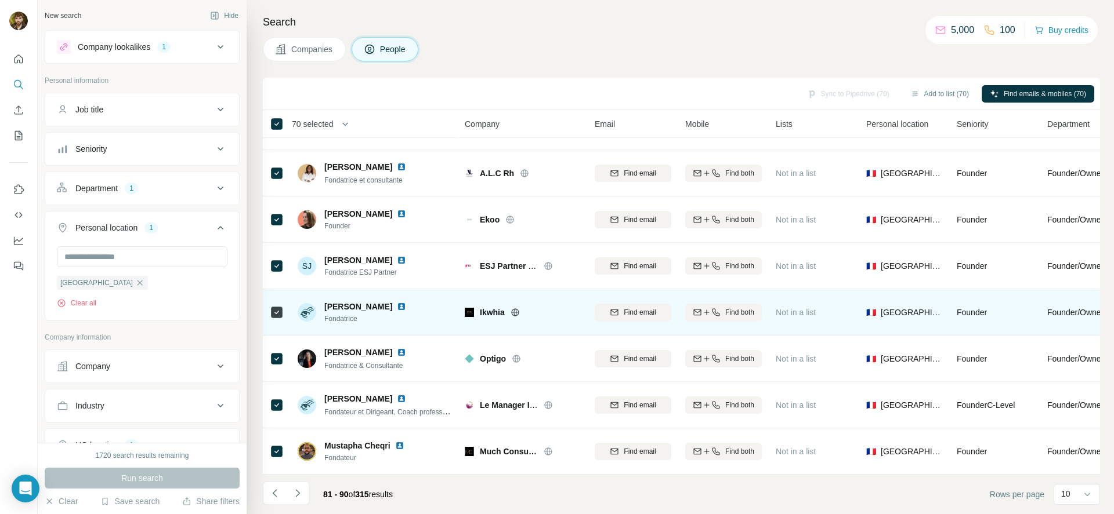
scroll to position [0, 0]
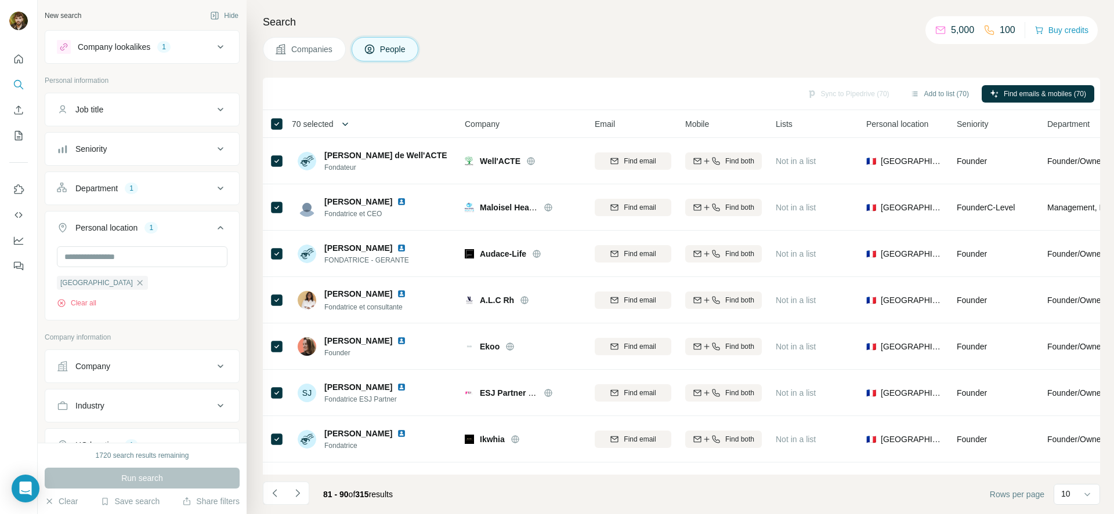
click at [343, 121] on button "button" at bounding box center [345, 124] width 23 height 23
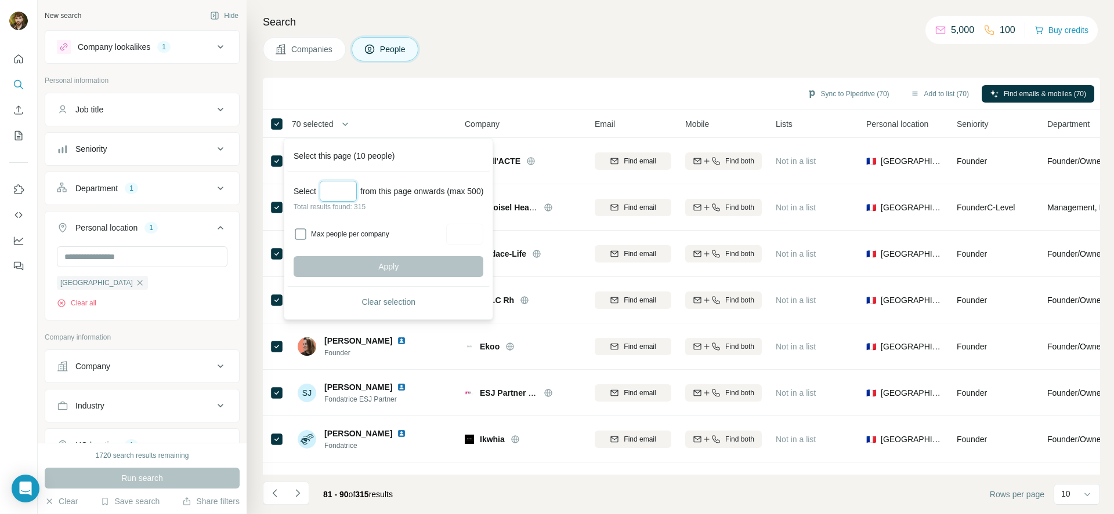
click at [337, 187] on input "Select a number (up to 500)" at bounding box center [338, 191] width 37 height 21
type input "***"
click at [451, 264] on button "Apply" at bounding box center [389, 266] width 190 height 21
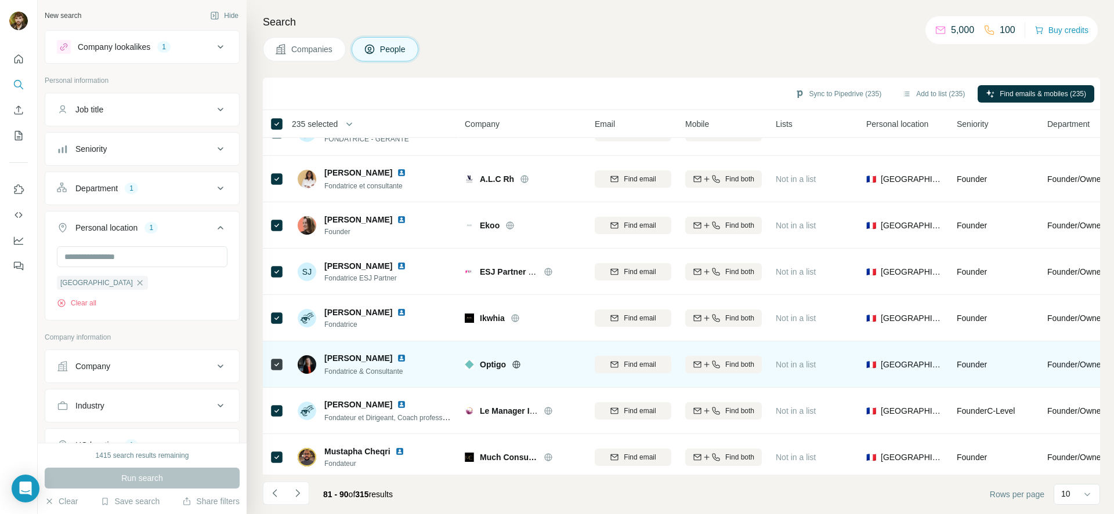
scroll to position [133, 0]
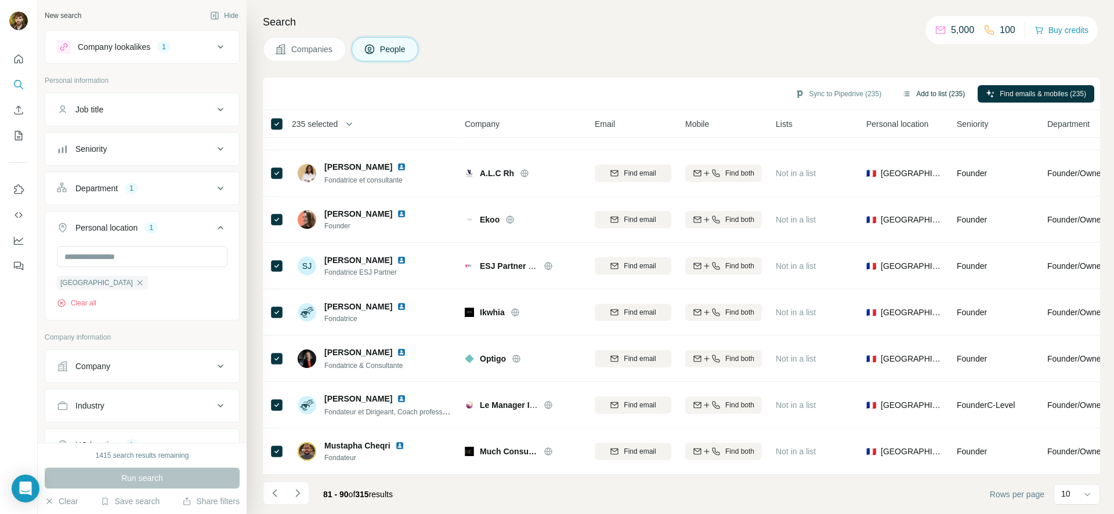
click at [908, 95] on button "Add to list (235)" at bounding box center [933, 93] width 79 height 17
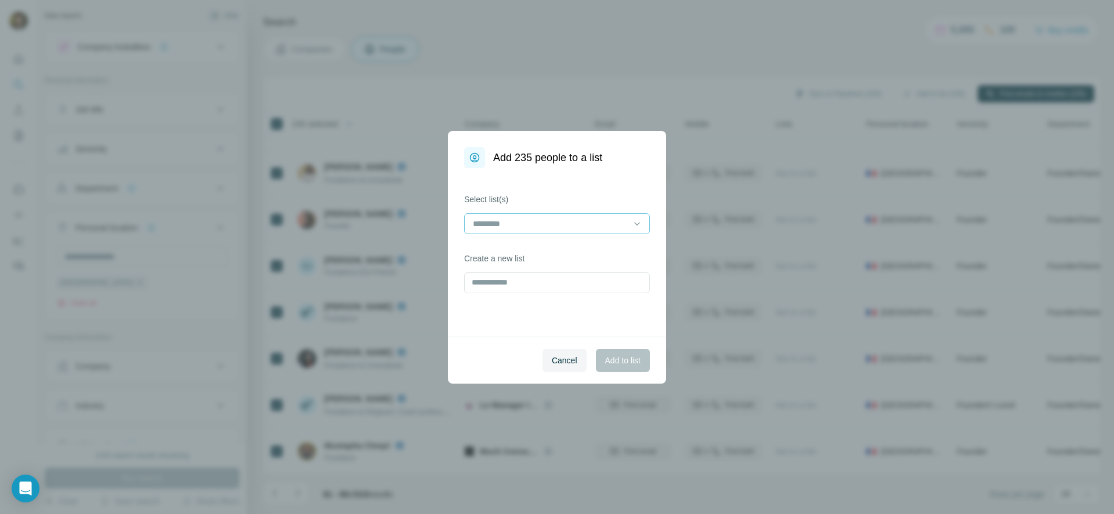
click at [529, 228] on input at bounding box center [550, 224] width 157 height 13
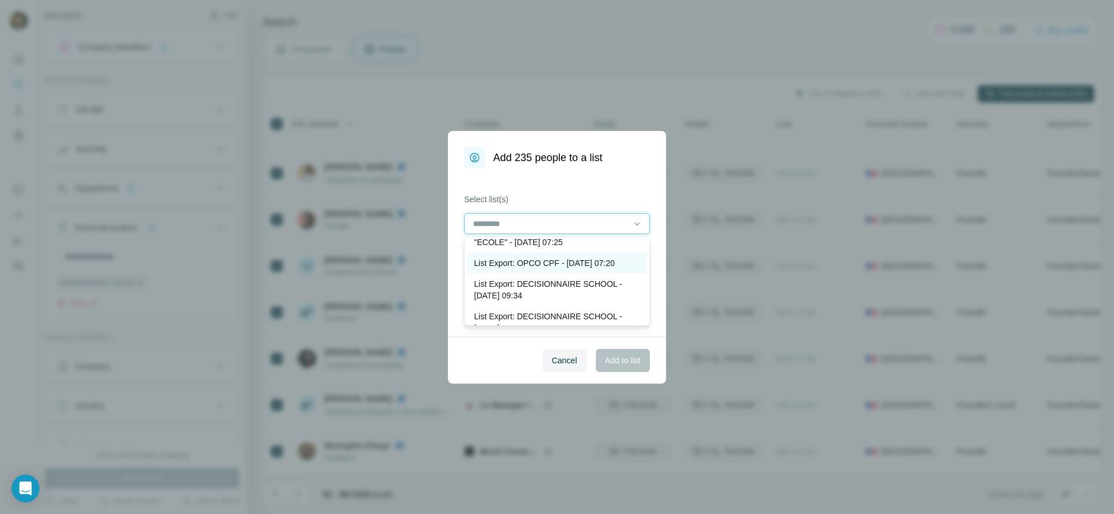
scroll to position [0, 0]
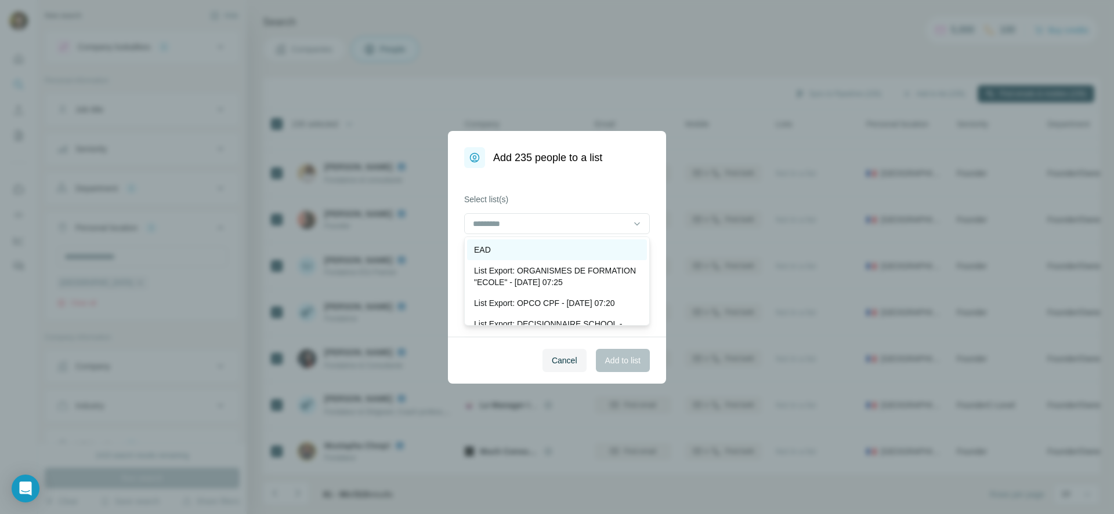
click at [552, 253] on div "EAD" at bounding box center [557, 250] width 166 height 12
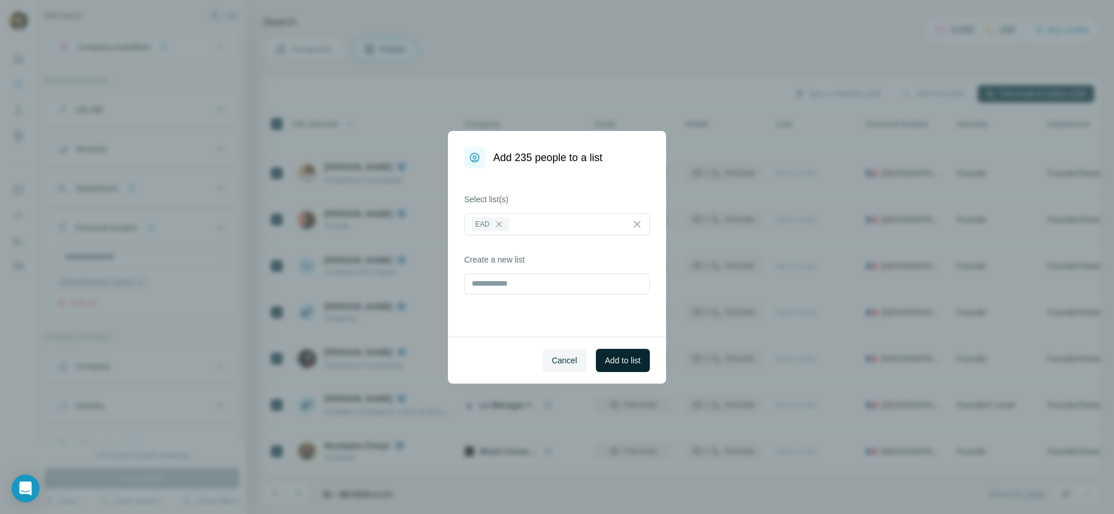
click at [605, 365] on span "Add to list" at bounding box center [622, 361] width 35 height 12
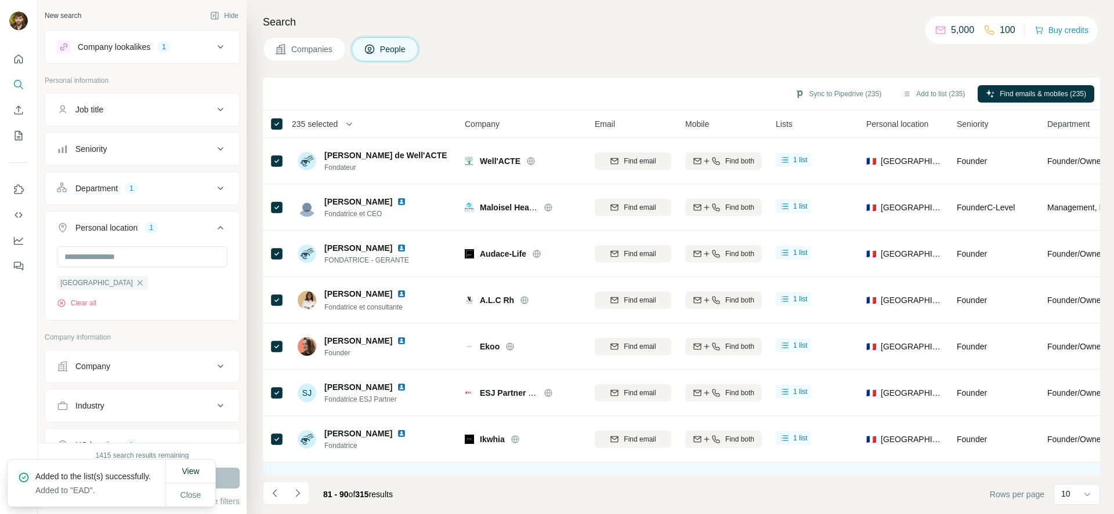
scroll to position [133, 0]
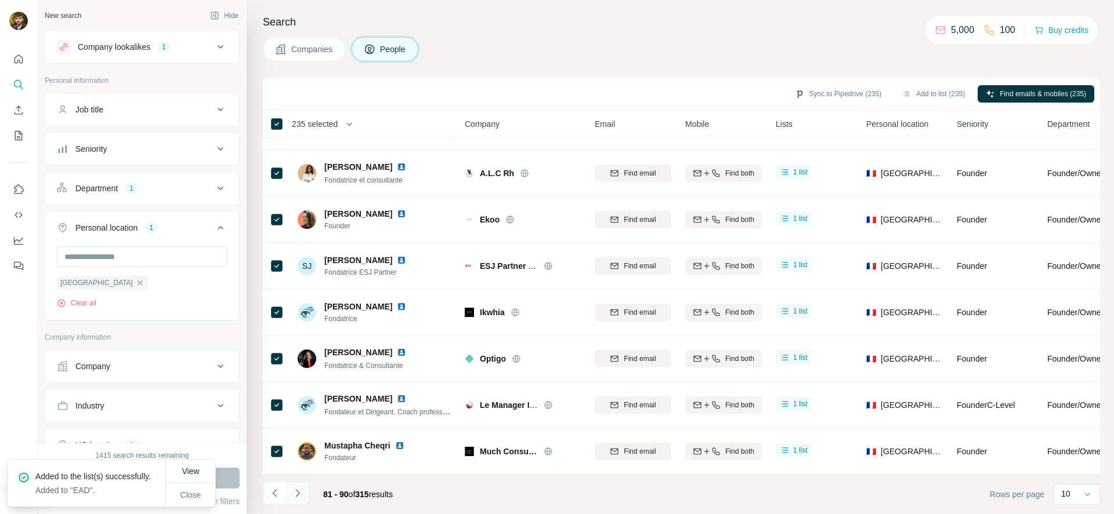
click at [295, 492] on icon "Navigate to next page" at bounding box center [298, 494] width 12 height 12
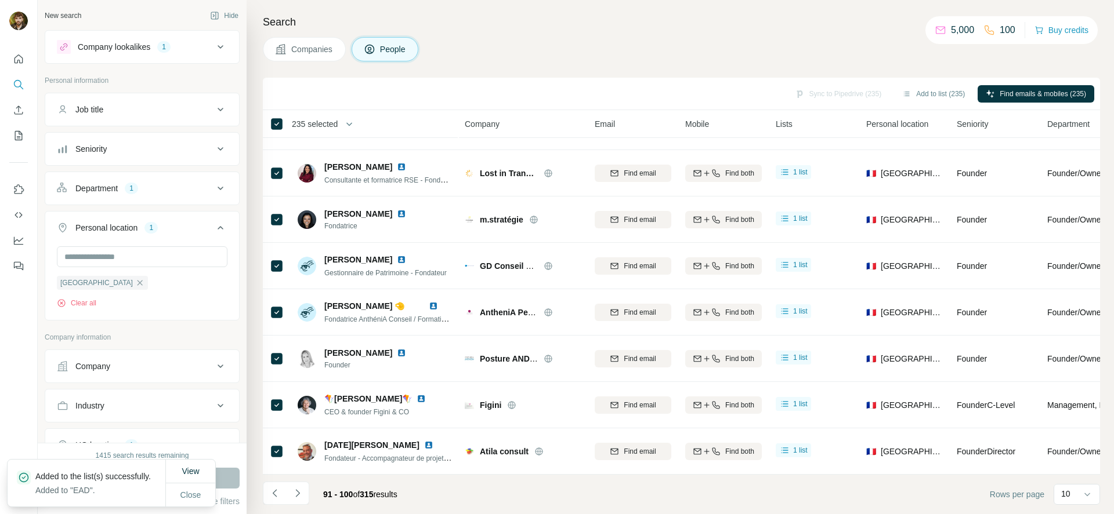
click at [302, 494] on icon "Navigate to next page" at bounding box center [298, 494] width 12 height 12
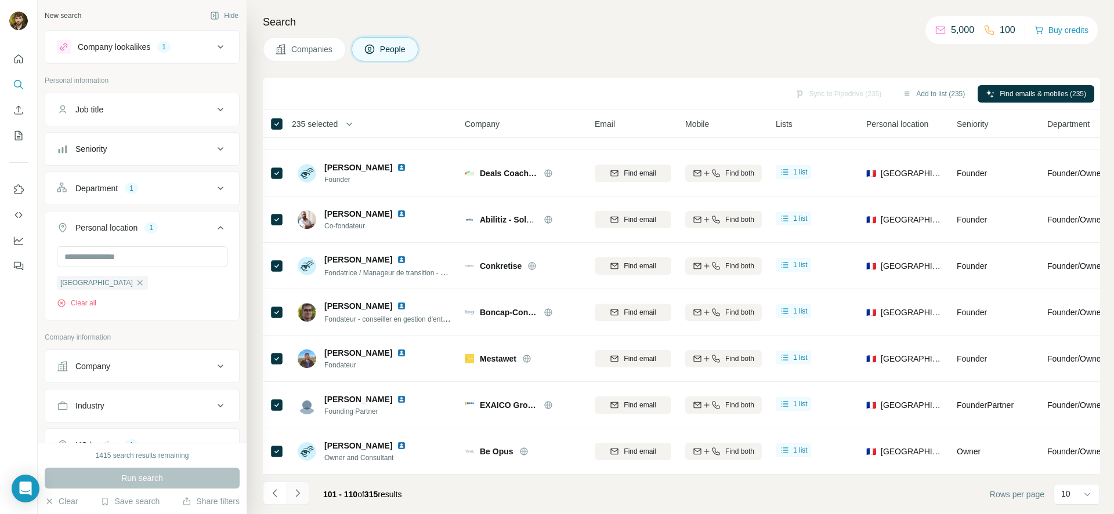
click at [293, 492] on icon "Navigate to next page" at bounding box center [298, 494] width 12 height 12
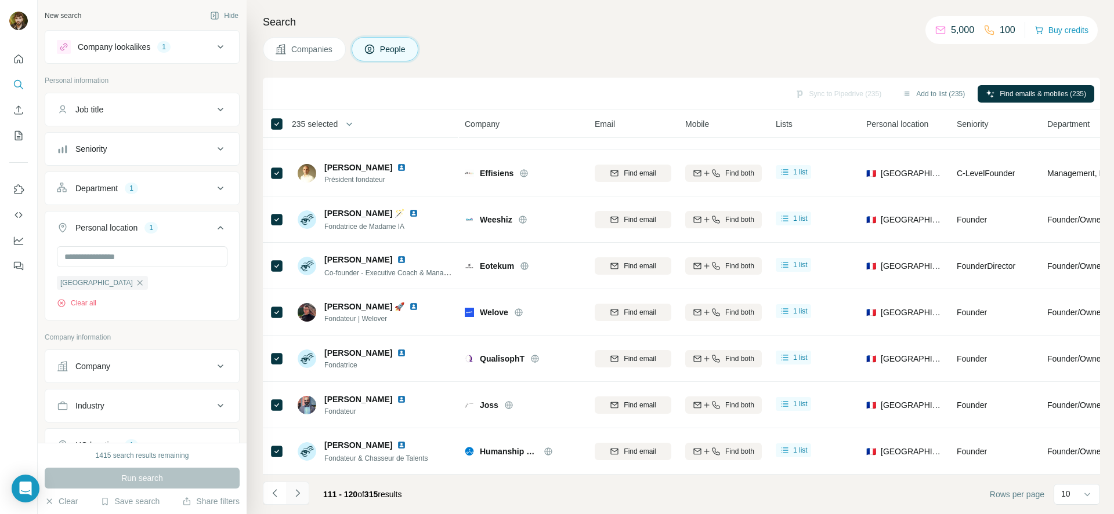
click at [293, 492] on icon "Navigate to next page" at bounding box center [298, 494] width 12 height 12
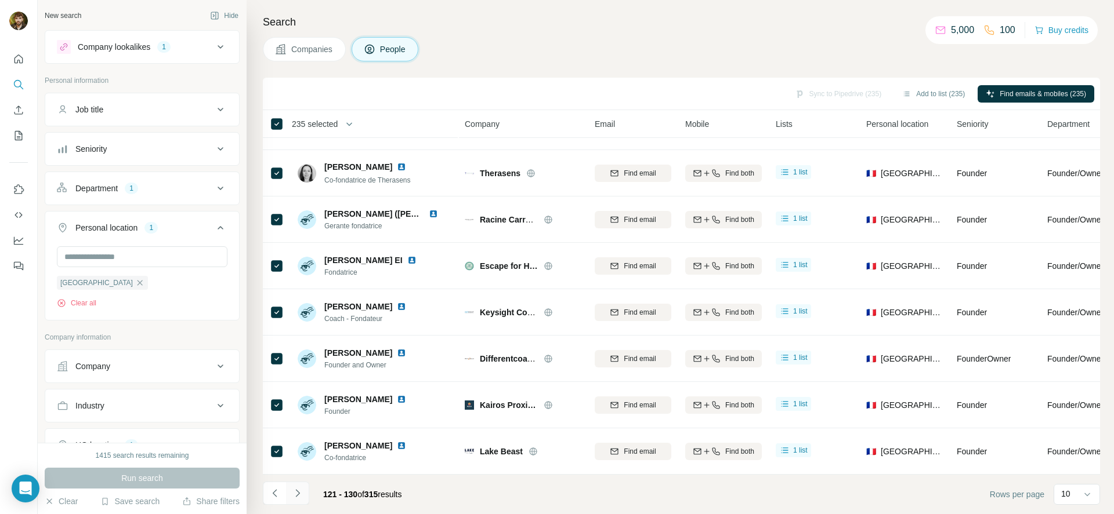
click at [293, 492] on icon "Navigate to next page" at bounding box center [298, 494] width 12 height 12
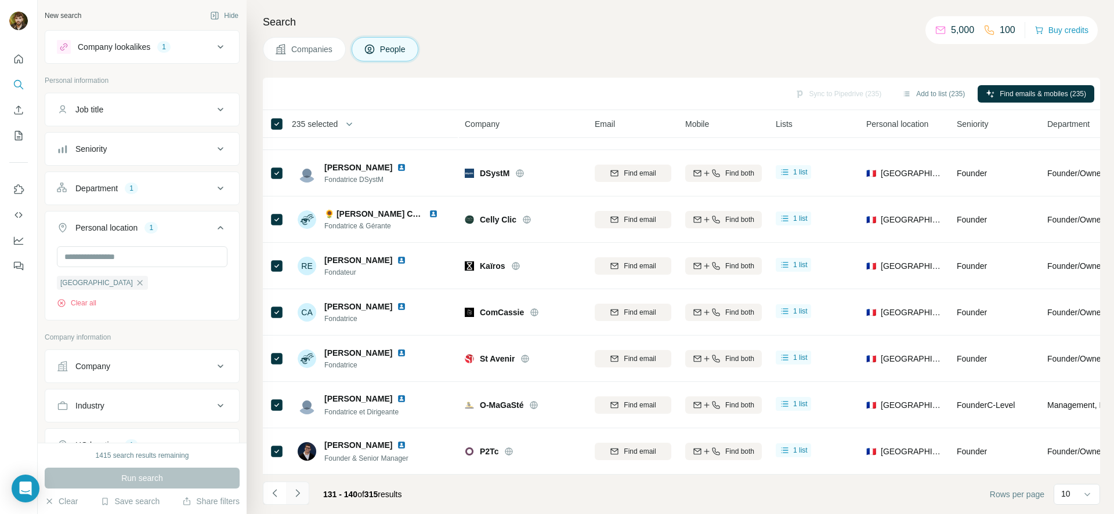
click at [293, 492] on icon "Navigate to next page" at bounding box center [298, 494] width 12 height 12
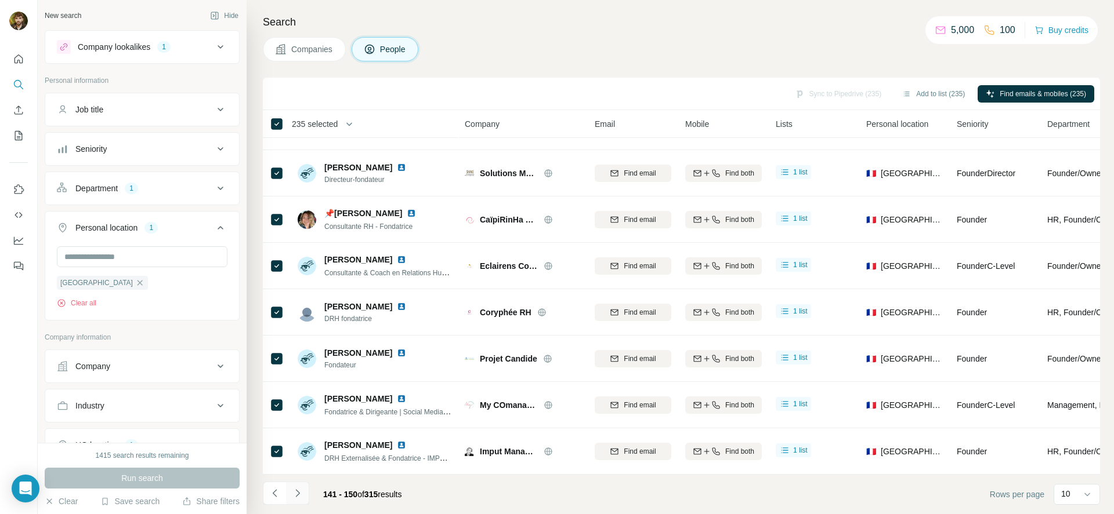
click at [293, 492] on icon "Navigate to next page" at bounding box center [298, 494] width 12 height 12
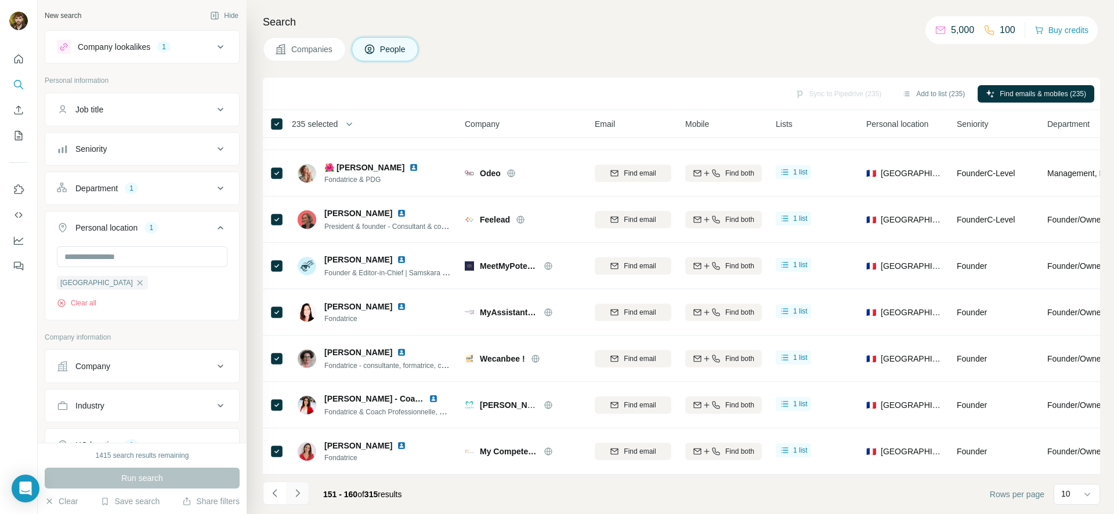
click at [293, 492] on icon "Navigate to next page" at bounding box center [298, 494] width 12 height 12
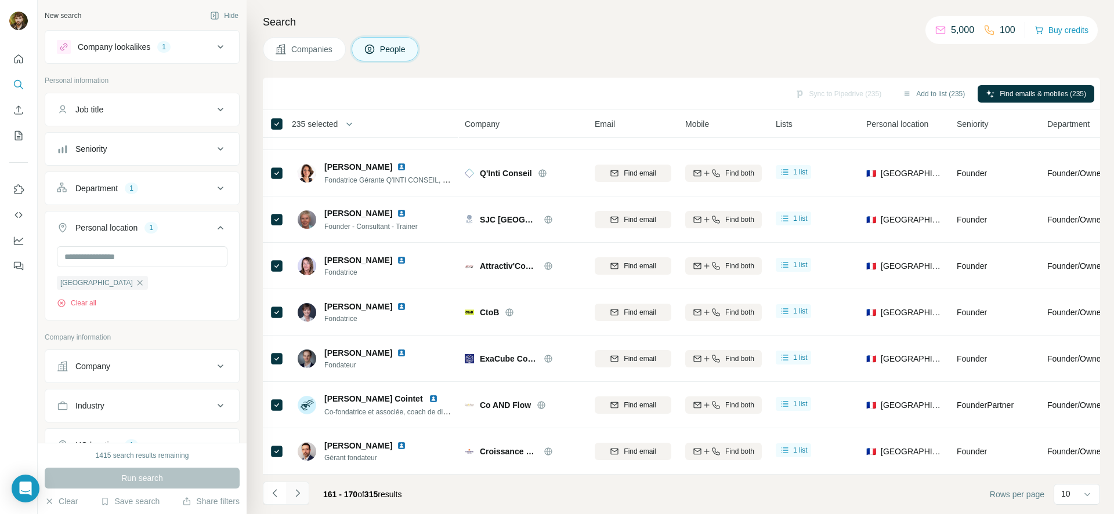
click at [293, 492] on icon "Navigate to next page" at bounding box center [298, 494] width 12 height 12
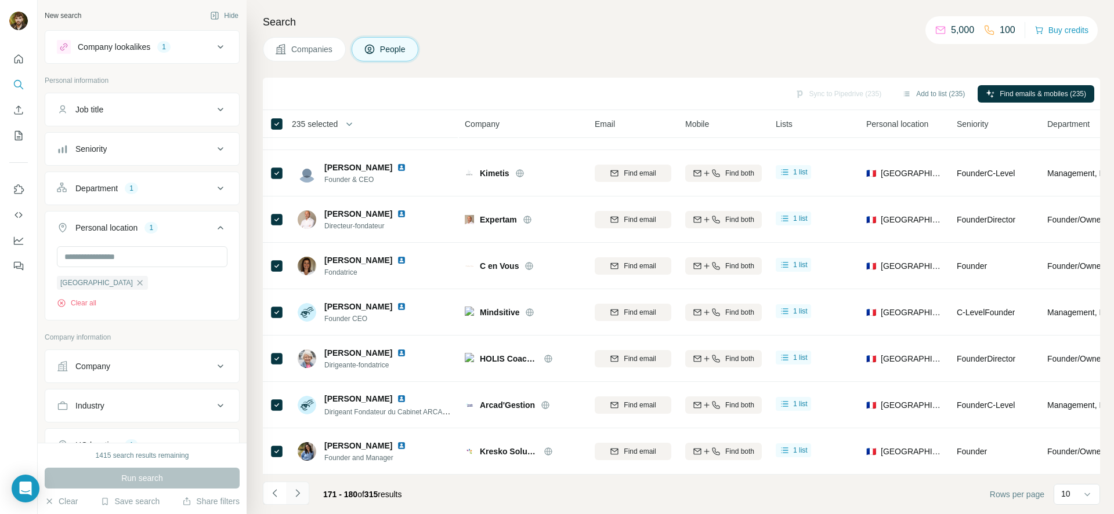
click at [293, 492] on icon "Navigate to next page" at bounding box center [298, 494] width 12 height 12
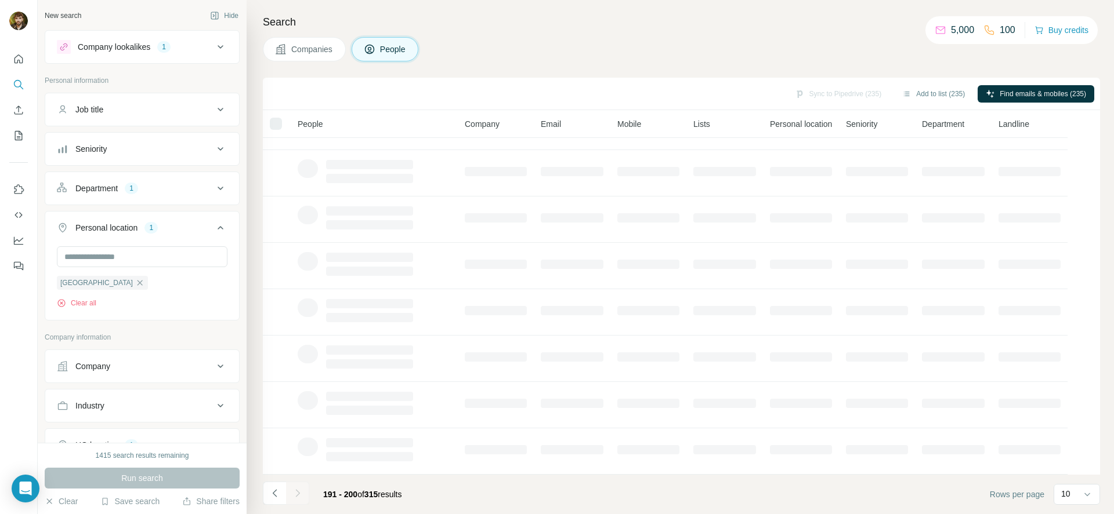
click at [293, 492] on icon "Navigate to next page" at bounding box center [298, 494] width 12 height 12
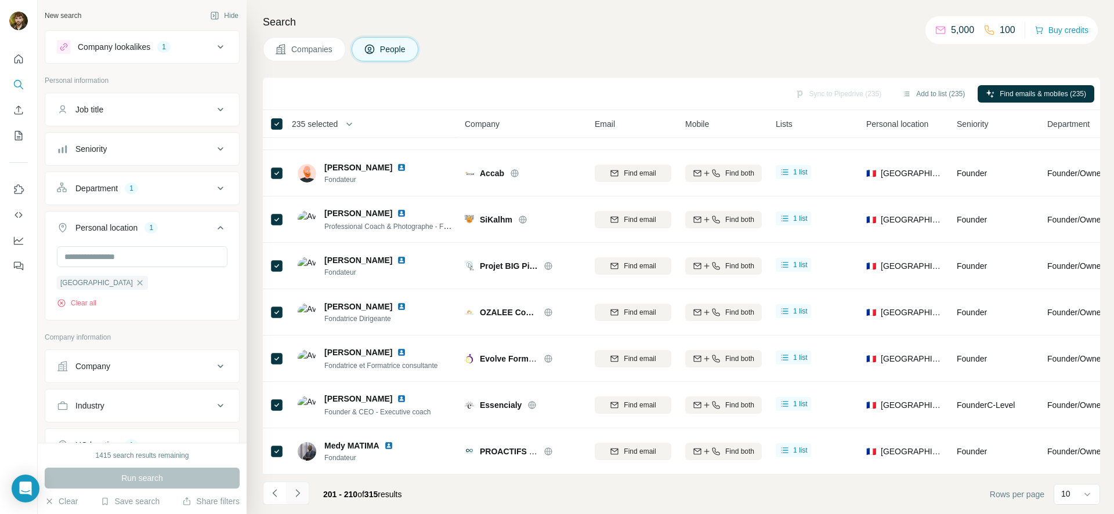
click at [293, 492] on icon "Navigate to next page" at bounding box center [298, 494] width 12 height 12
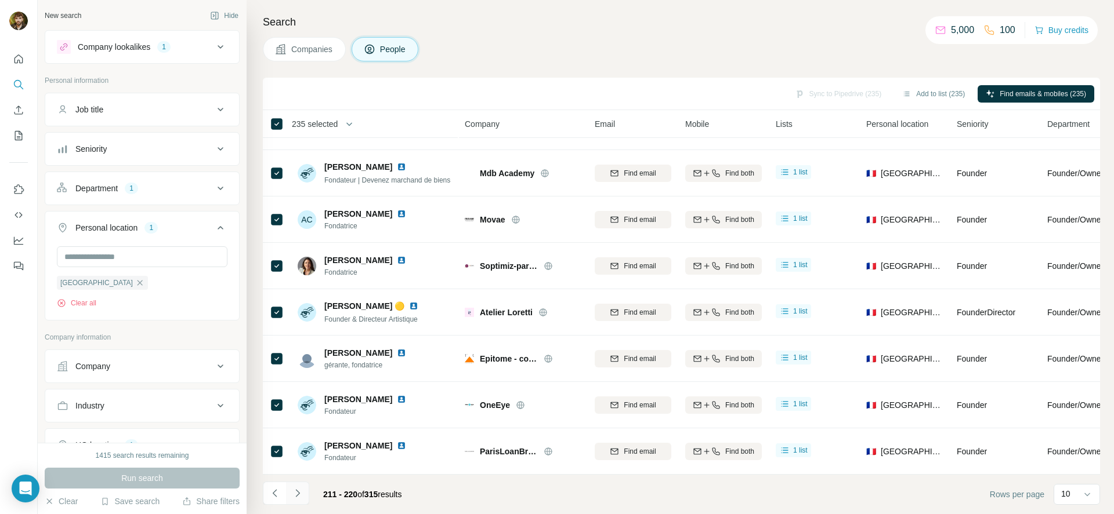
click at [293, 492] on icon "Navigate to next page" at bounding box center [298, 494] width 12 height 12
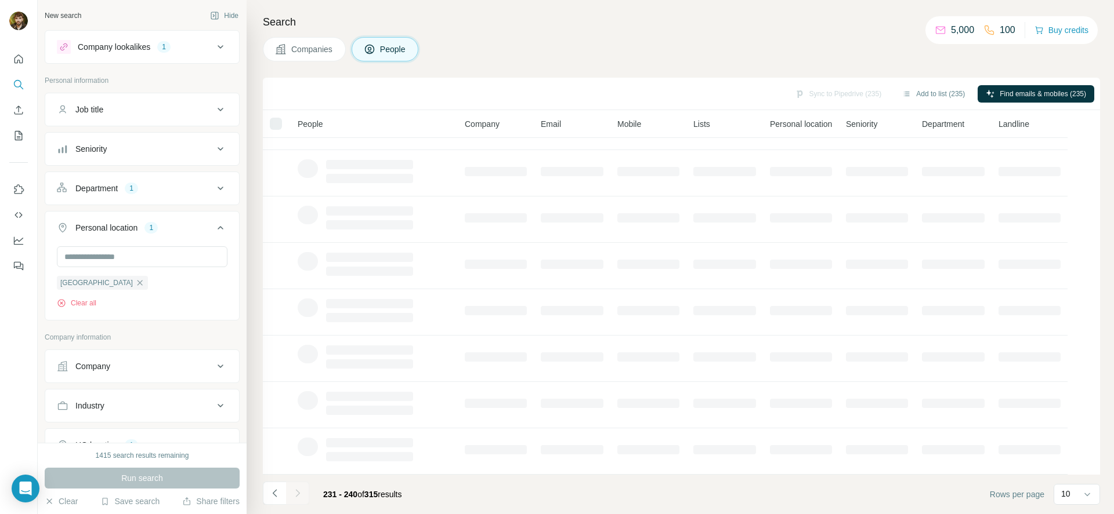
click at [293, 492] on icon "Navigate to next page" at bounding box center [298, 494] width 12 height 12
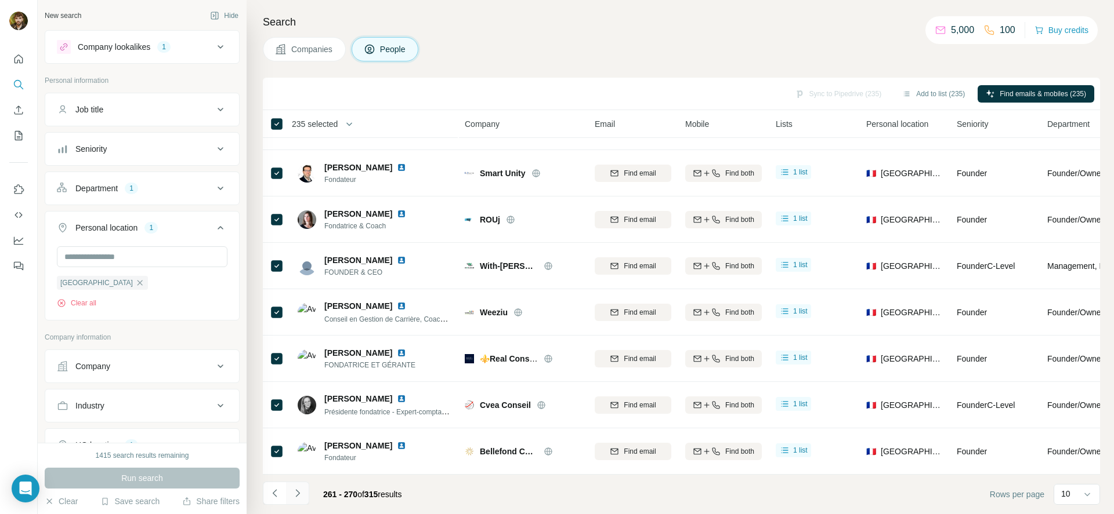
click at [293, 492] on icon "Navigate to next page" at bounding box center [298, 494] width 12 height 12
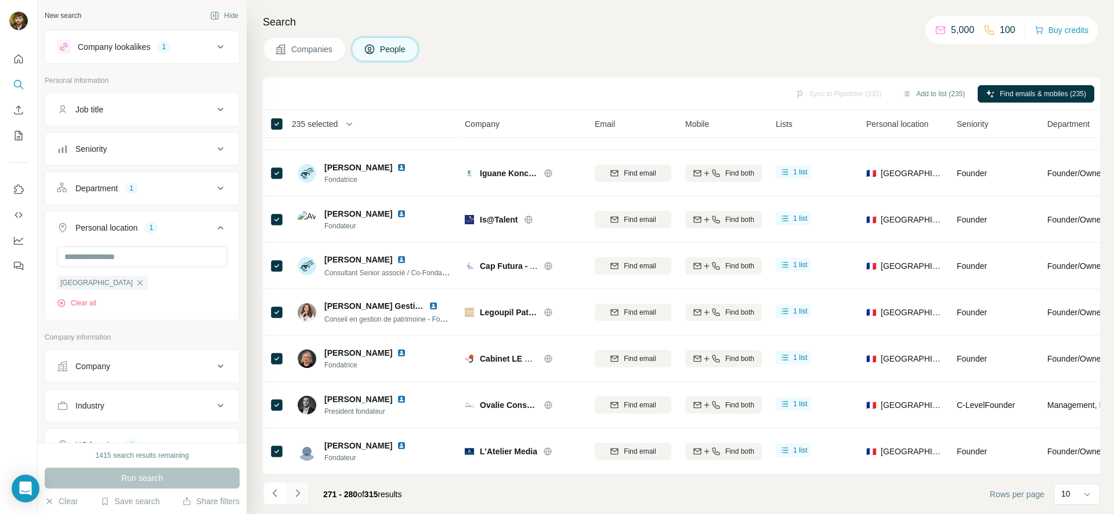
click at [293, 492] on icon "Navigate to next page" at bounding box center [298, 494] width 12 height 12
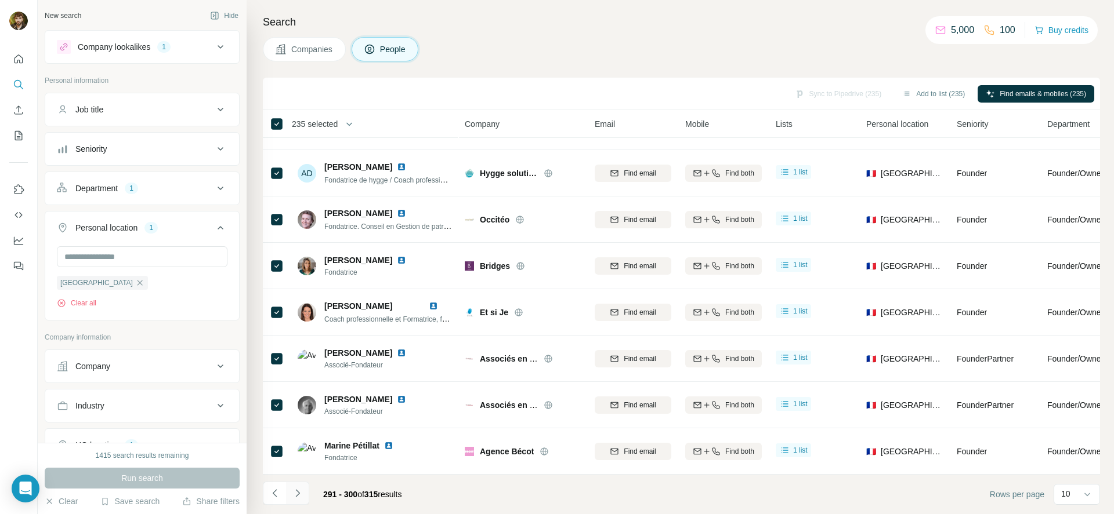
click at [293, 492] on icon "Navigate to next page" at bounding box center [298, 494] width 12 height 12
click at [293, 492] on div at bounding box center [297, 493] width 23 height 23
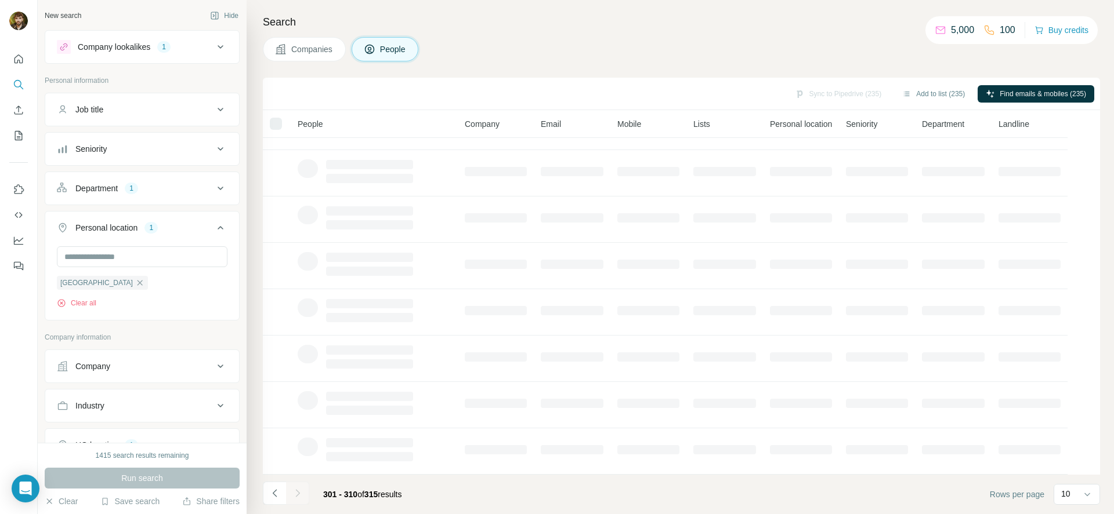
click at [293, 492] on div at bounding box center [297, 493] width 23 height 23
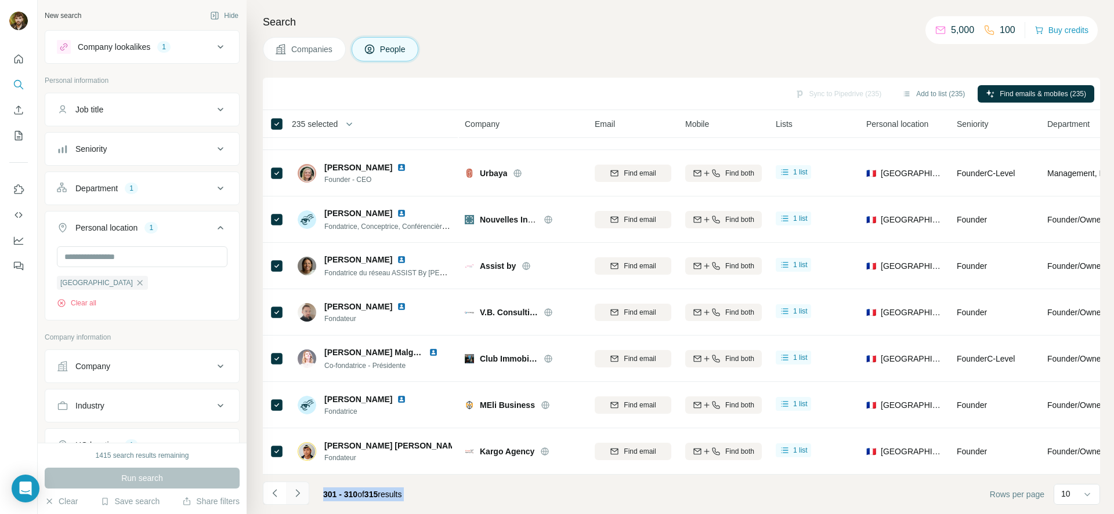
click at [293, 492] on icon "Navigate to next page" at bounding box center [298, 494] width 12 height 12
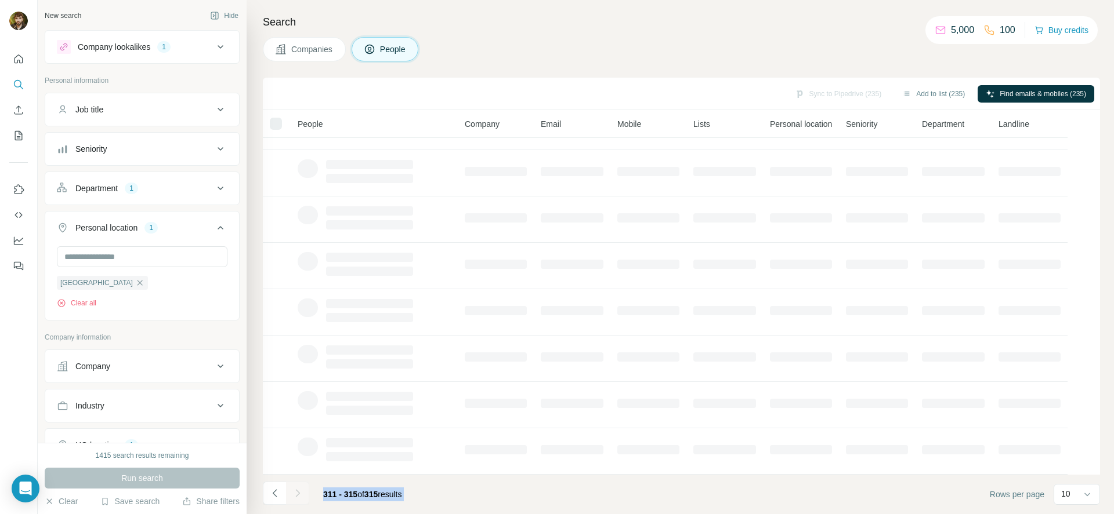
scroll to position [0, 0]
click at [293, 492] on div at bounding box center [297, 493] width 23 height 23
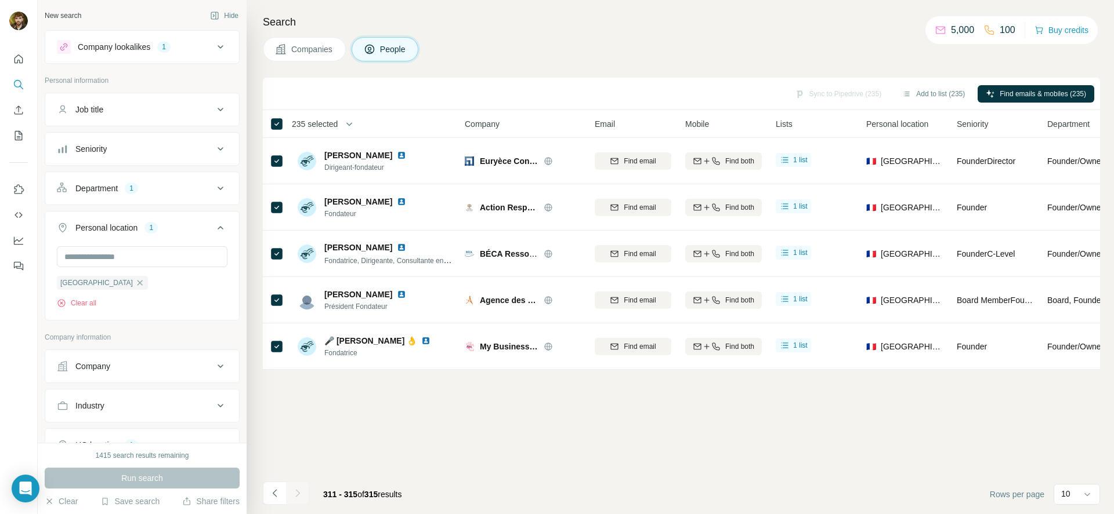
click at [503, 396] on div "Sync to Pipedrive (235) Add to list (235) Find emails & mobiles (235) 235 selec…" at bounding box center [681, 296] width 837 height 437
click at [16, 127] on button "My lists" at bounding box center [18, 135] width 19 height 21
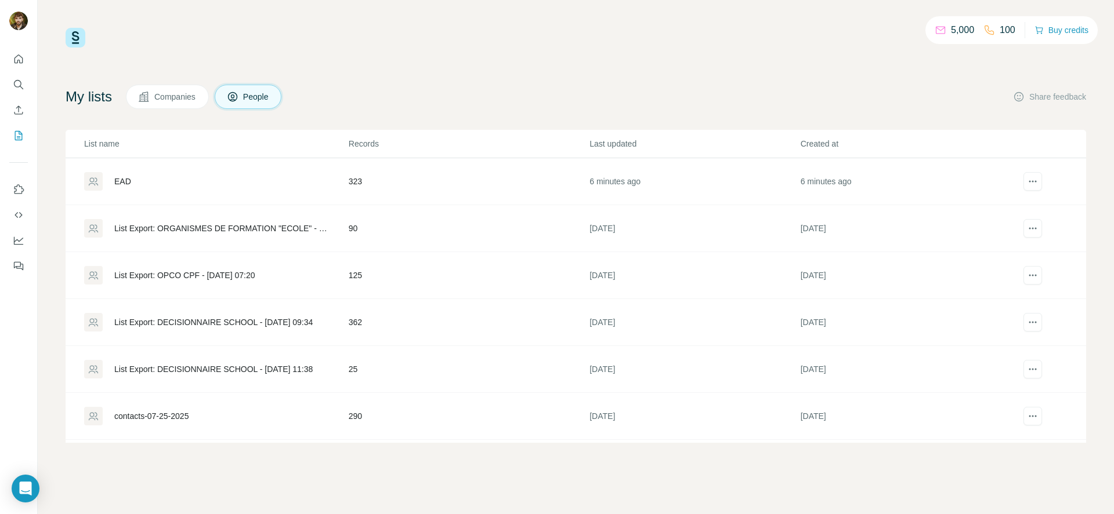
click at [142, 185] on div "EAD" at bounding box center [215, 181] width 263 height 19
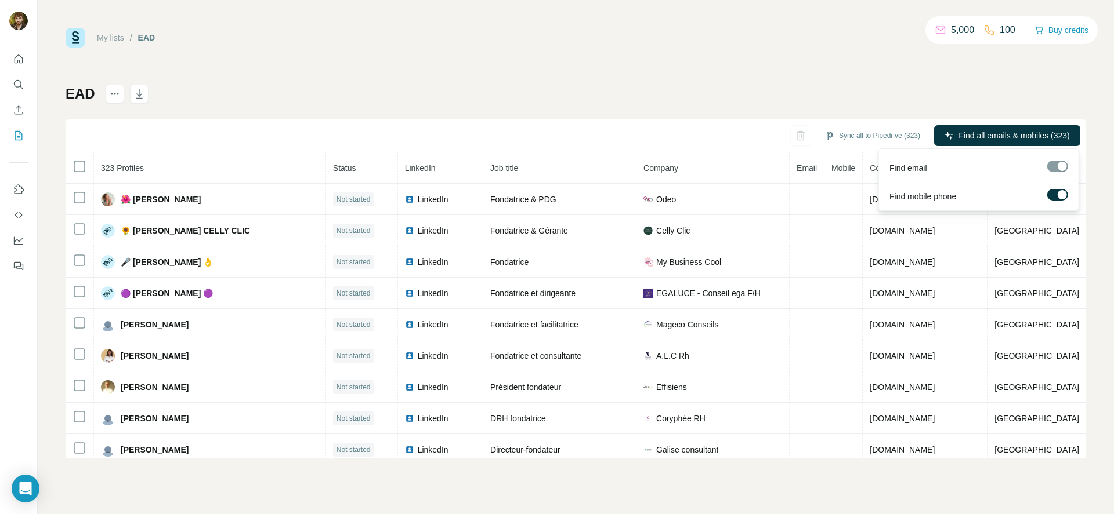
click at [1058, 198] on label at bounding box center [1057, 195] width 21 height 12
click at [1034, 137] on span "Find all emails (323)" at bounding box center [1033, 136] width 73 height 12
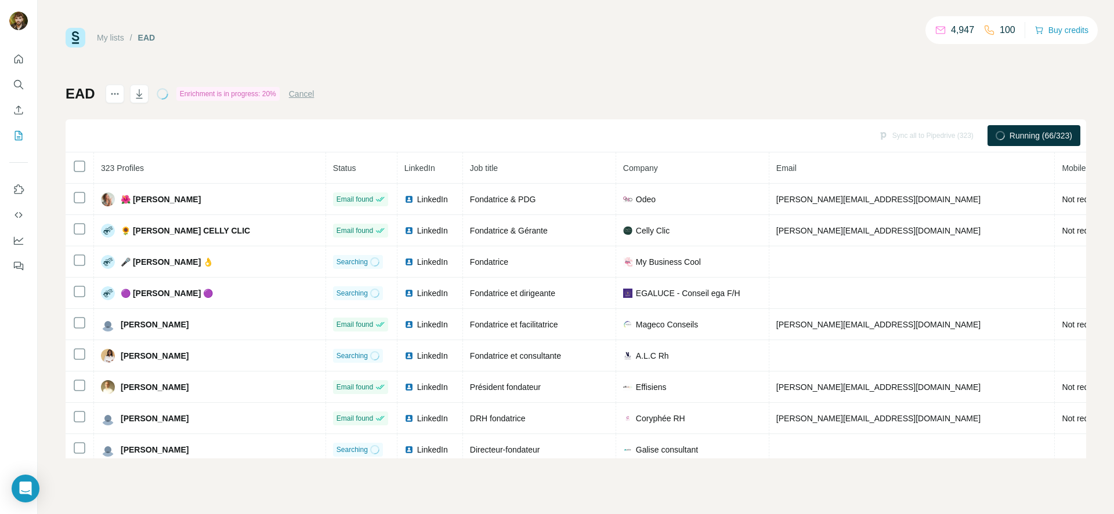
drag, startPoint x: 559, startPoint y: 47, endPoint x: 566, endPoint y: 57, distance: 12.4
click at [559, 47] on div "My lists / EAD 4,947 100 Buy credits" at bounding box center [576, 38] width 1020 height 20
click at [567, 57] on div "My lists / EAD 4,947 100 Buy credits EAD Enrichment is in progress: 20% Cancel …" at bounding box center [576, 243] width 1020 height 431
click at [561, 37] on div "My lists / EAD 4,947 100 Buy credits" at bounding box center [576, 38] width 1020 height 20
click at [568, 46] on div "My lists / EAD 4,947 100 Buy credits" at bounding box center [576, 38] width 1020 height 20
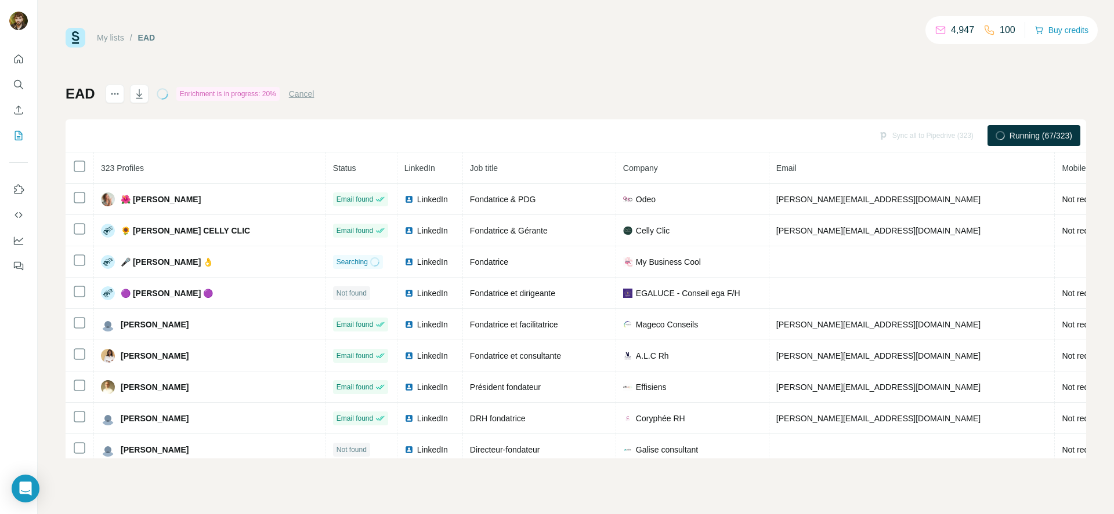
click at [567, 57] on div "My lists / EAD 4,947 100 Buy credits EAD Enrichment is in progress: 20% Cancel …" at bounding box center [576, 243] width 1020 height 431
drag, startPoint x: 545, startPoint y: 48, endPoint x: 555, endPoint y: 55, distance: 11.7
click at [547, 48] on div "My lists / EAD 4,947 100 Buy credits EAD Enrichment is in progress: 20% Cancel …" at bounding box center [576, 243] width 1020 height 431
click at [556, 55] on div "My lists / EAD 4,947 100 Buy credits EAD Enrichment is in progress: 20% Cancel …" at bounding box center [576, 243] width 1020 height 431
click at [556, 53] on div "My lists / EAD 4,947 100 Buy credits EAD Enrichment is in progress: 20% Cancel …" at bounding box center [576, 243] width 1020 height 431
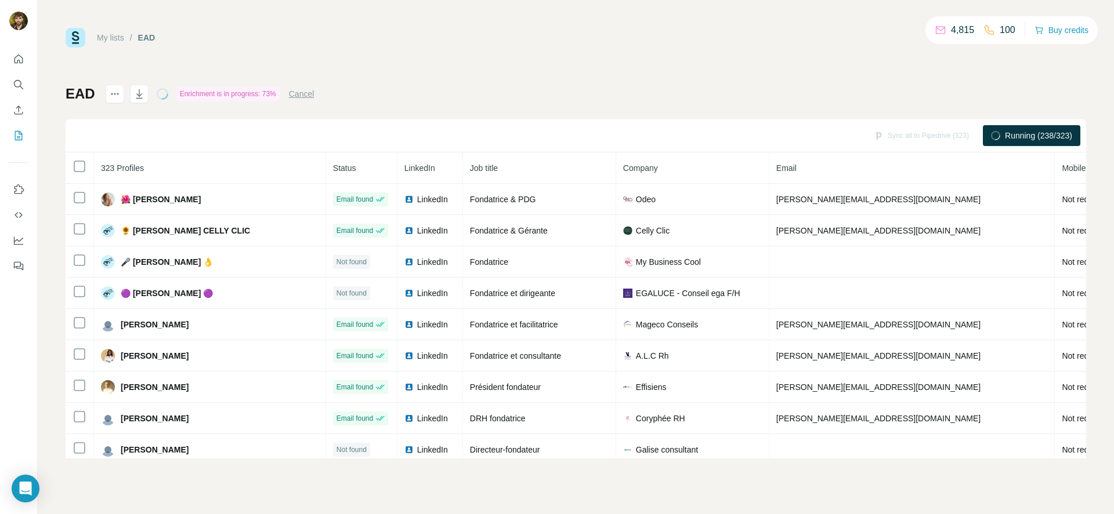
click at [507, 68] on div "My lists / EAD 4,815 100 Buy credits EAD Enrichment is in progress: 73% Cancel …" at bounding box center [576, 243] width 1020 height 431
click at [492, 38] on div "My lists / EAD 4,815 100 Buy credits" at bounding box center [576, 38] width 1020 height 20
click at [510, 56] on div "My lists / EAD 4,815 100 Buy credits EAD Enrichment is in progress: 73% Cancel …" at bounding box center [576, 243] width 1020 height 431
click at [512, 54] on div "My lists / EAD 4,815 100 Buy credits EAD Enrichment is in progress: 73% Cancel …" at bounding box center [576, 243] width 1020 height 431
click at [512, 56] on div "My lists / EAD 4,815 100 Buy credits EAD Enrichment is in progress: 73% Cancel …" at bounding box center [576, 243] width 1020 height 431
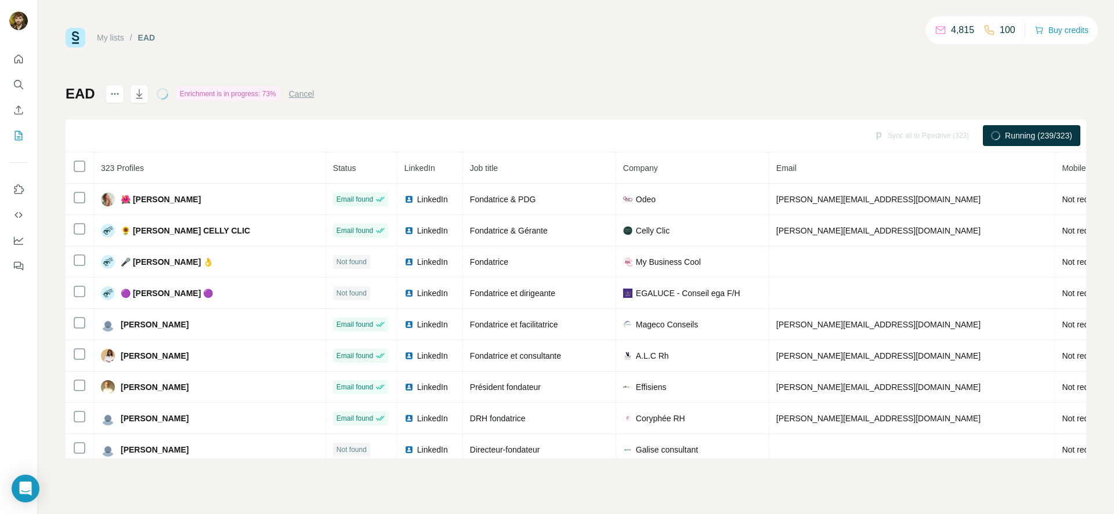
click at [513, 60] on div "My lists / EAD 4,815 100 Buy credits EAD Enrichment is in progress: 73% Cancel …" at bounding box center [576, 243] width 1020 height 431
click at [512, 49] on div "My lists / EAD 4,815 100 Buy credits EAD Enrichment is in progress: 73% Cancel …" at bounding box center [576, 243] width 1020 height 431
click at [516, 52] on div "My lists / EAD 4,815 100 Buy credits EAD Enrichment is in progress: 73% Cancel …" at bounding box center [576, 243] width 1020 height 431
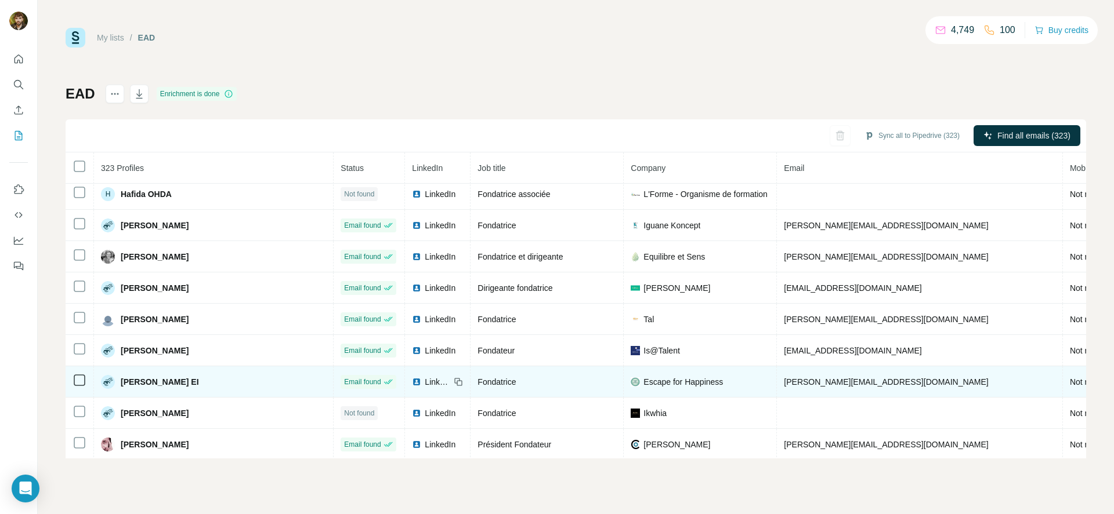
scroll to position [3490, 0]
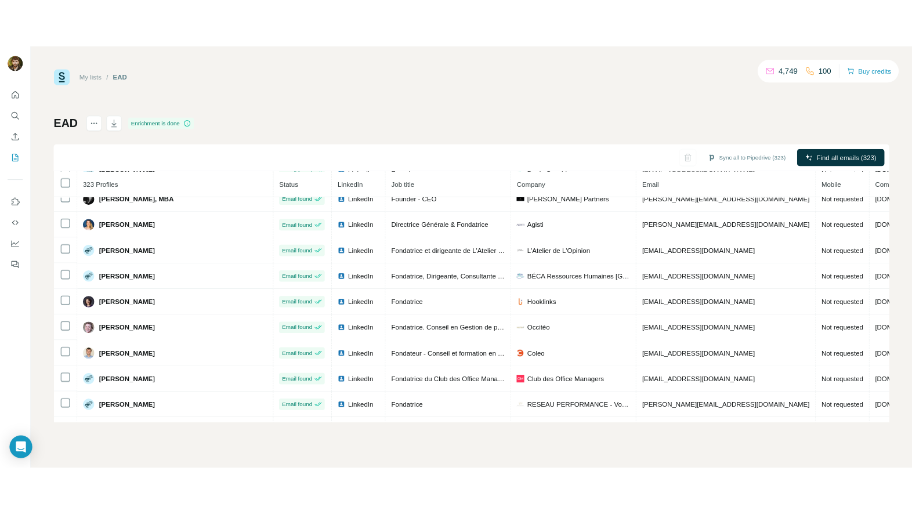
scroll to position [4430, 0]
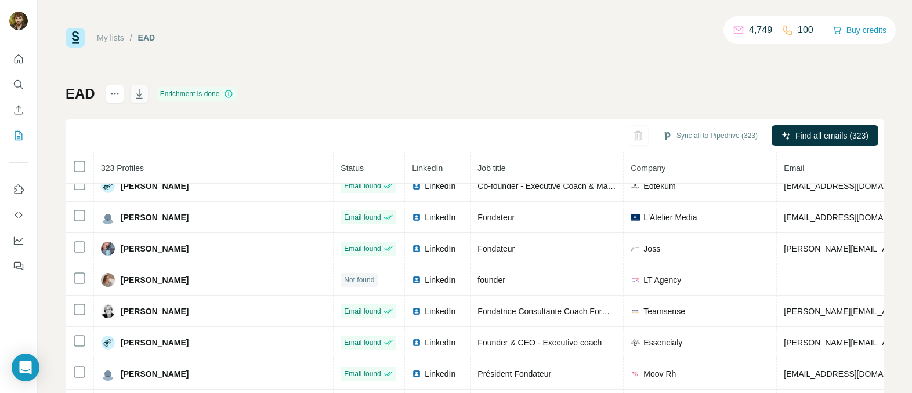
click at [136, 87] on button "button" at bounding box center [139, 94] width 19 height 19
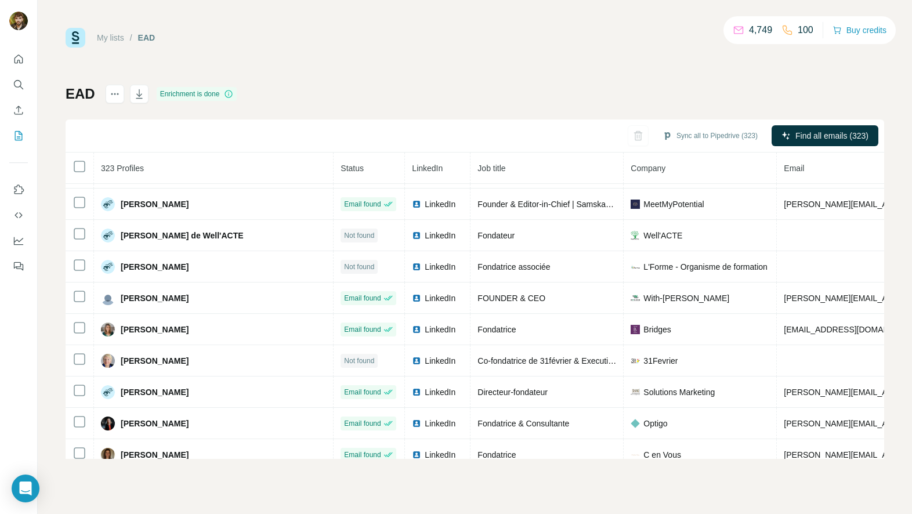
scroll to position [1885, 0]
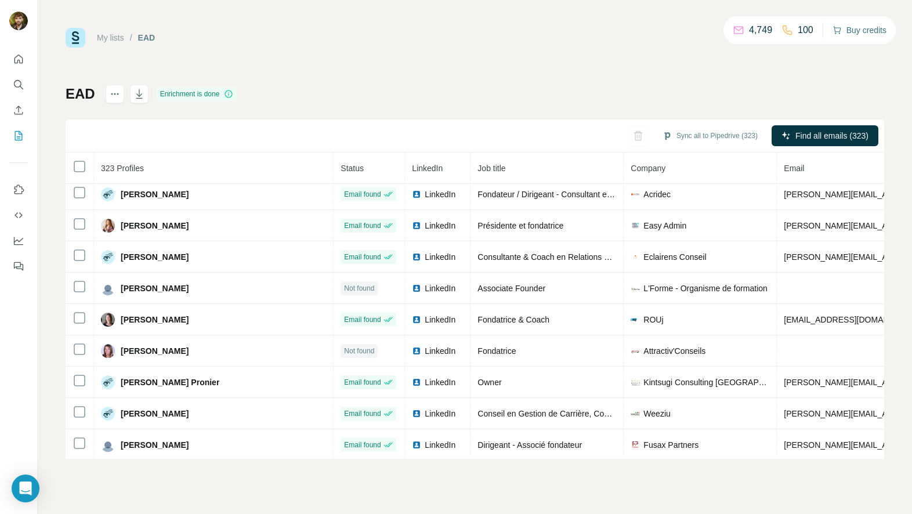
click at [875, 24] on button "Buy credits" at bounding box center [859, 30] width 54 height 16
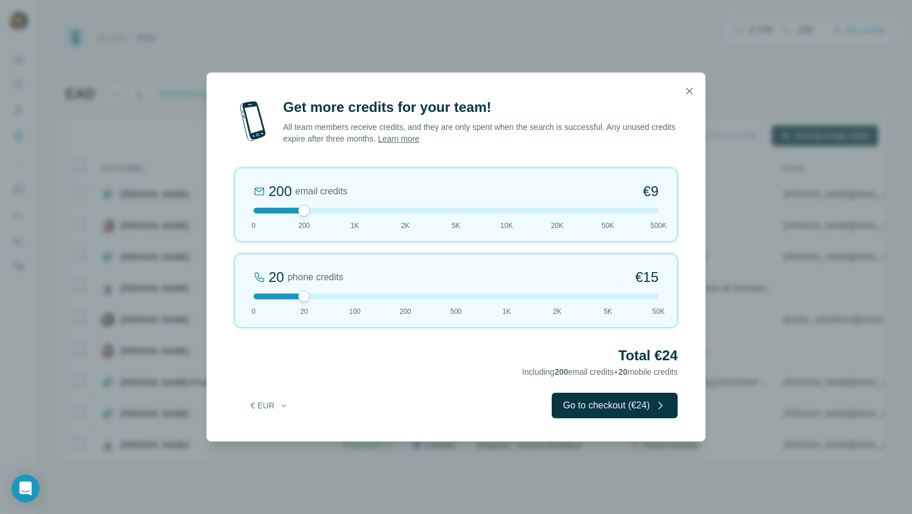
drag, startPoint x: 298, startPoint y: 293, endPoint x: 403, endPoint y: 300, distance: 105.3
click at [403, 300] on div "20 phone credits €15 0 20 100 200 500 1K 2K 5K 50K" at bounding box center [455, 290] width 443 height 74
click at [359, 300] on div "200 phone credits 5% Discount €137 0 20 100 200 500 1K 2K 5K 50K" at bounding box center [455, 290] width 443 height 74
click at [693, 90] on icon "button" at bounding box center [689, 91] width 12 height 12
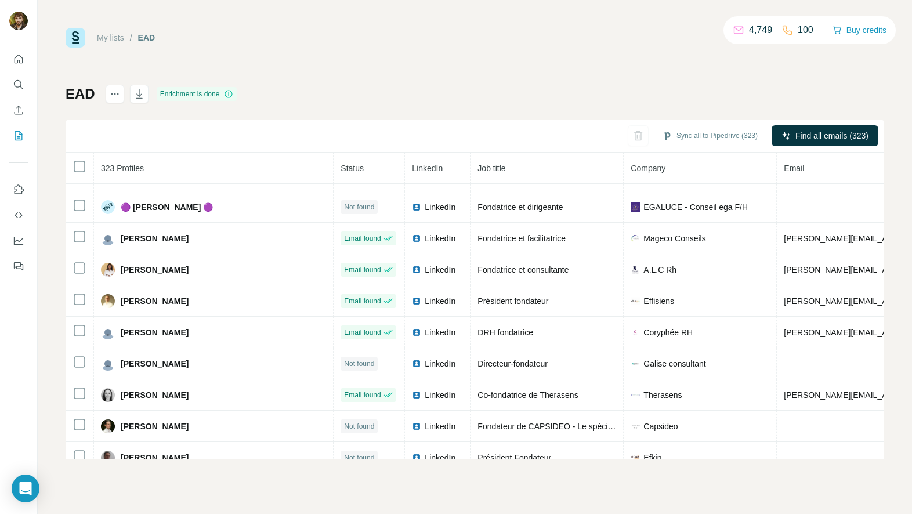
scroll to position [0, 0]
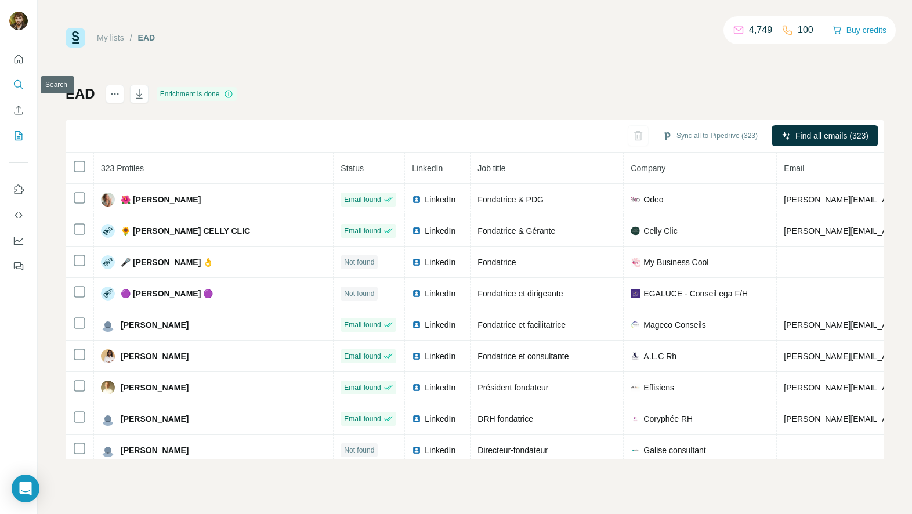
click at [14, 79] on icon "Search" at bounding box center [19, 85] width 12 height 12
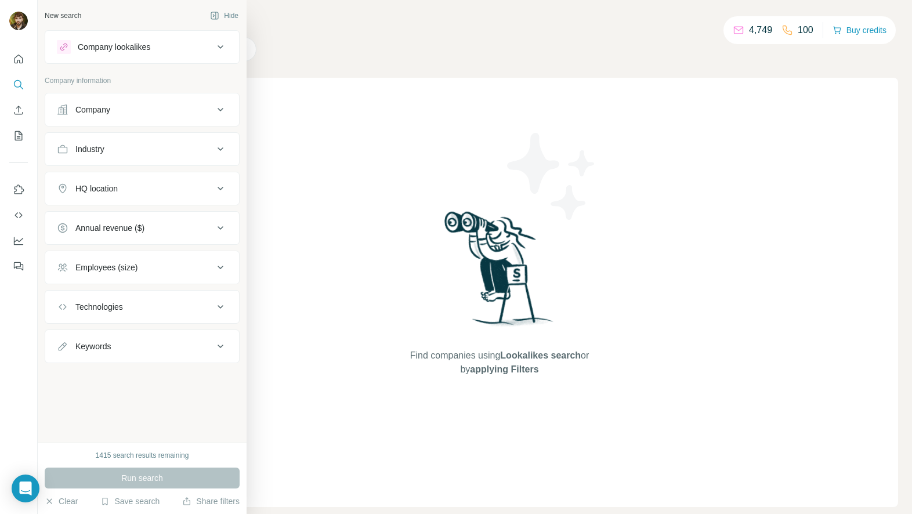
click at [157, 107] on div "Company" at bounding box center [135, 110] width 157 height 12
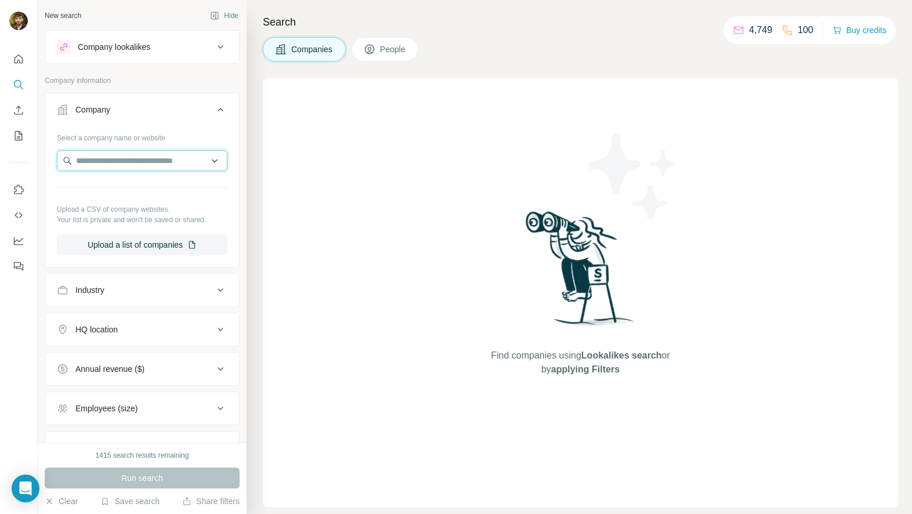
click at [147, 166] on input "text" at bounding box center [142, 160] width 171 height 21
click at [213, 104] on icon at bounding box center [220, 110] width 14 height 14
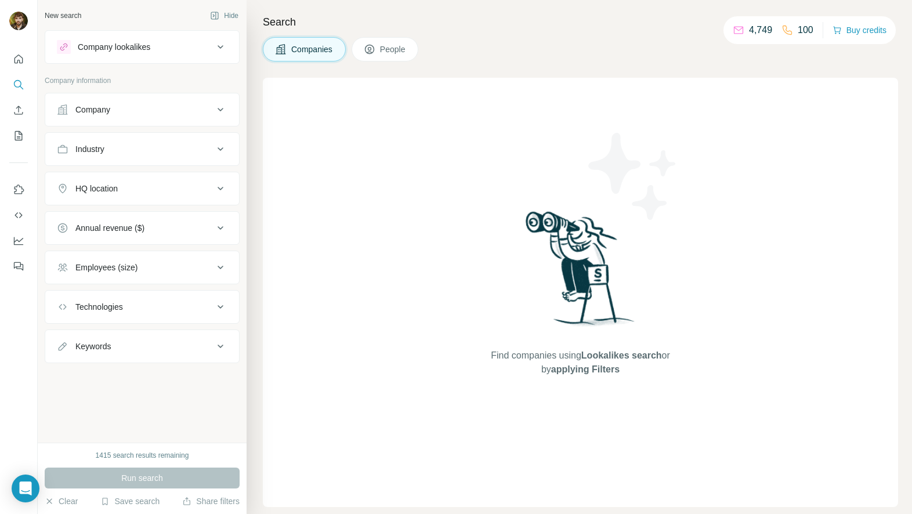
click at [391, 48] on span "People" at bounding box center [393, 50] width 27 height 12
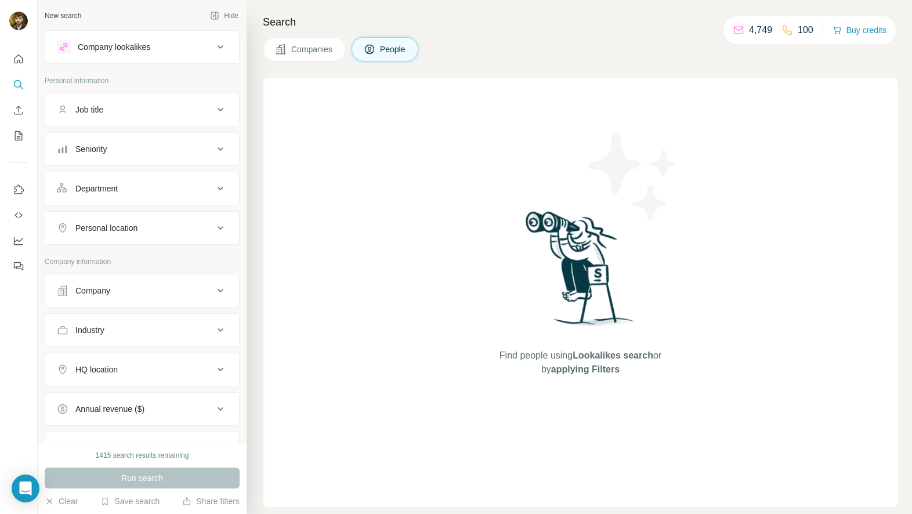
click at [160, 152] on div "Seniority" at bounding box center [135, 149] width 157 height 12
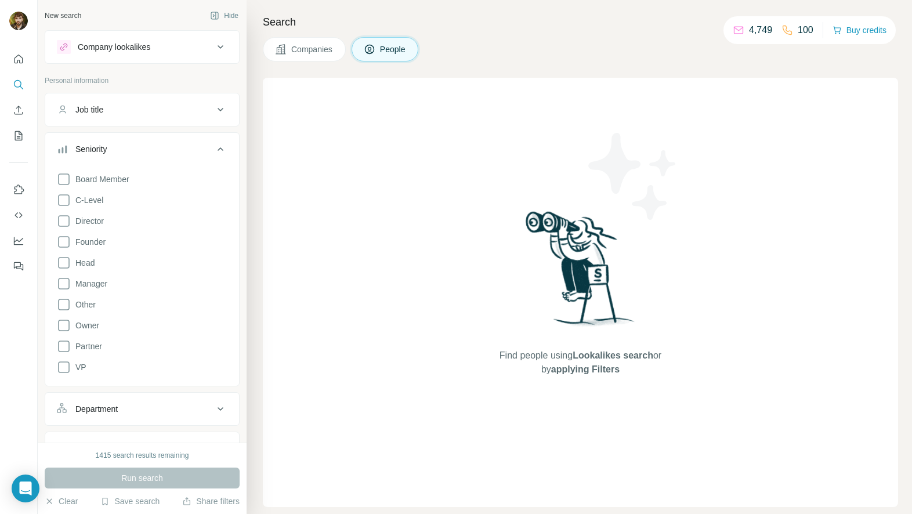
click at [157, 98] on button "Job title" at bounding box center [142, 110] width 194 height 28
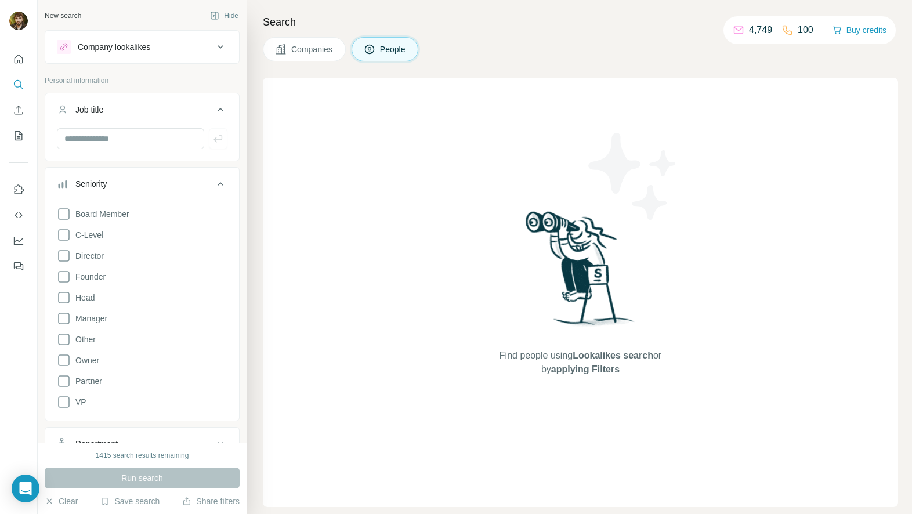
click at [157, 115] on button "Job title" at bounding box center [142, 112] width 194 height 32
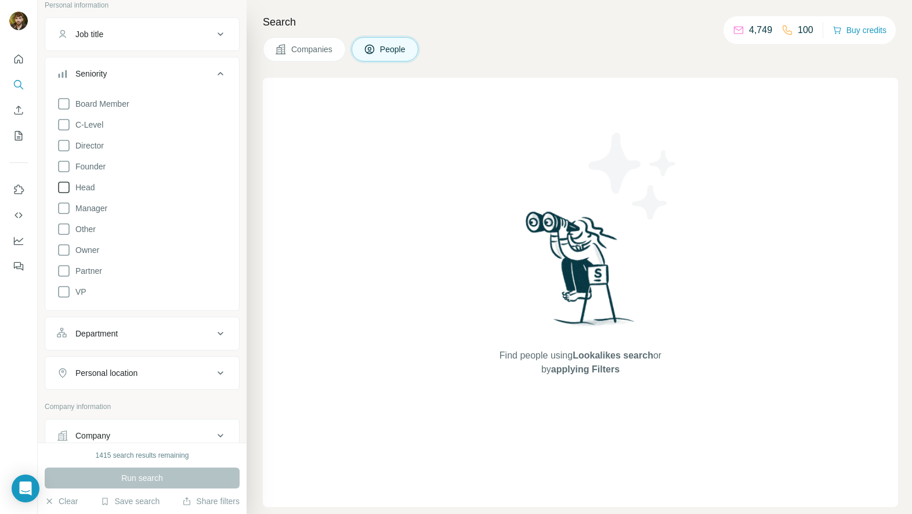
scroll to position [78, 0]
click at [90, 162] on span "Founder" at bounding box center [88, 164] width 35 height 12
click at [178, 60] on button "Seniority" at bounding box center [142, 73] width 194 height 32
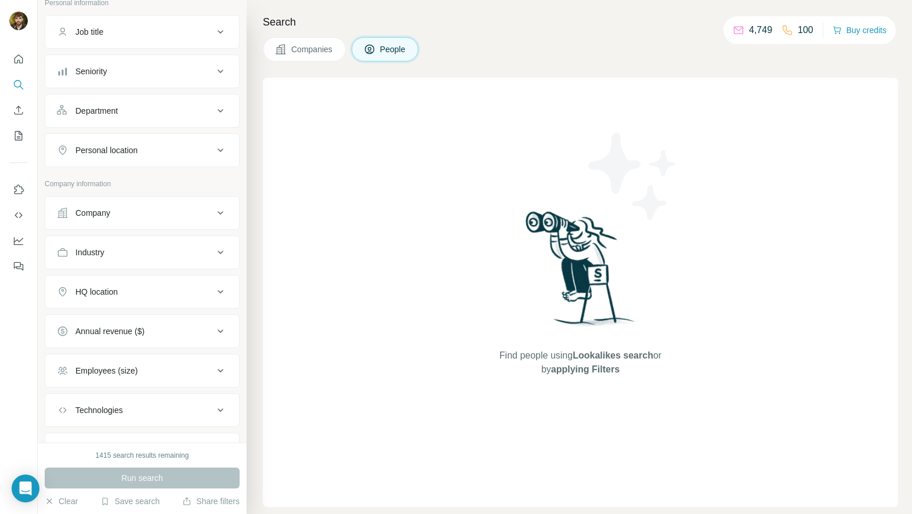
click at [155, 112] on div "Department" at bounding box center [135, 111] width 157 height 12
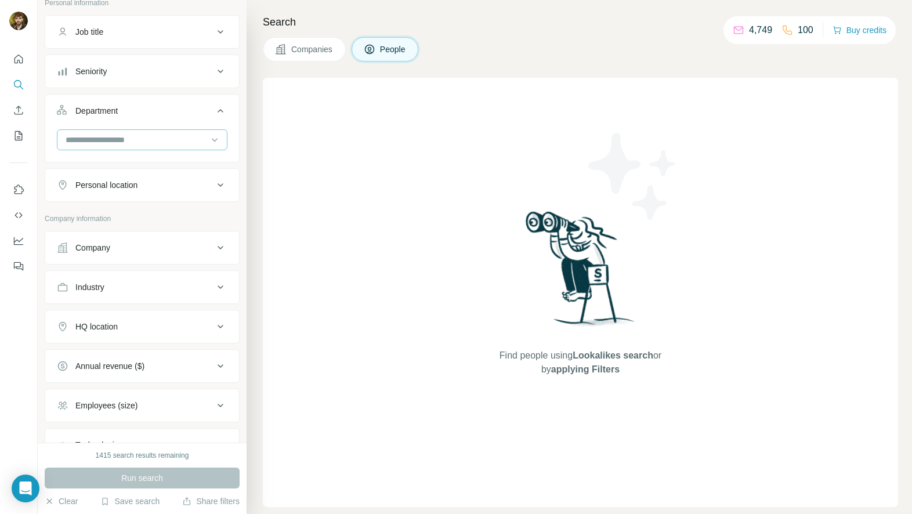
click at [143, 139] on input at bounding box center [135, 139] width 143 height 13
type input "*"
click at [139, 182] on div "Founder/Owner" at bounding box center [138, 187] width 142 height 12
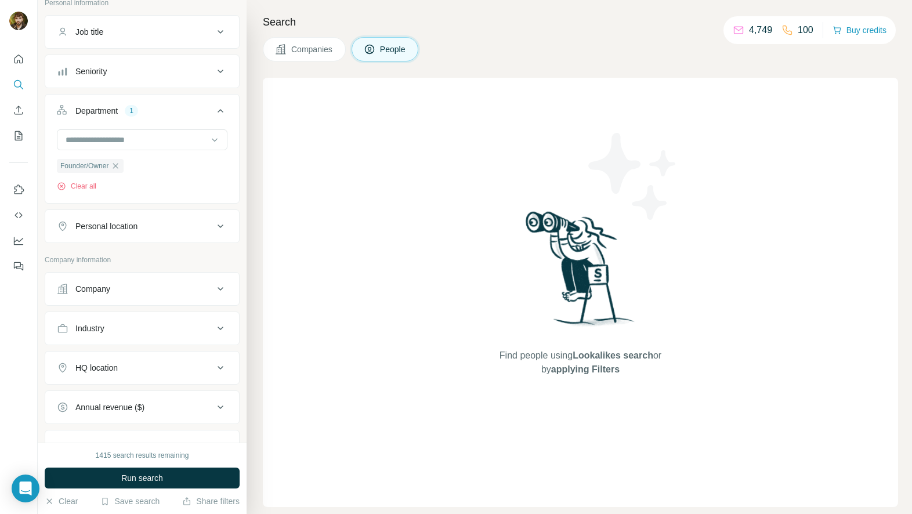
click at [200, 113] on div "Department 1" at bounding box center [135, 111] width 157 height 12
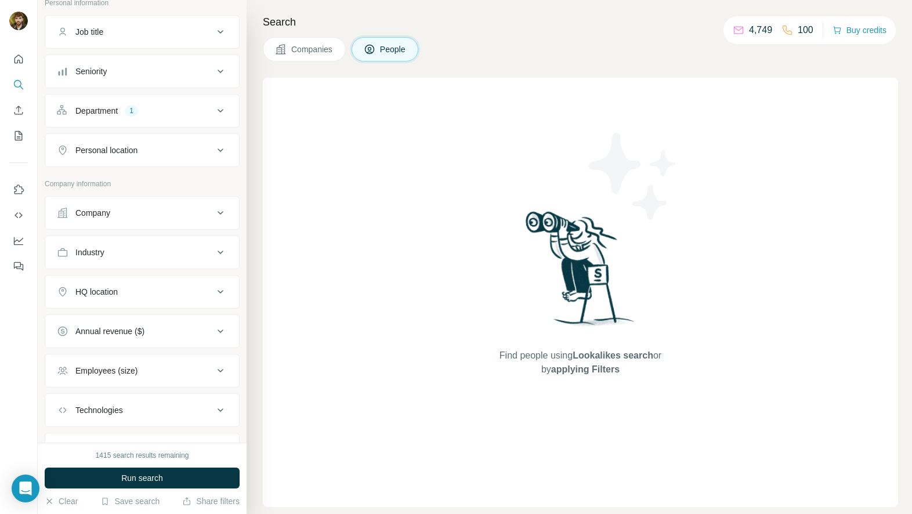
click at [192, 152] on div "Personal location" at bounding box center [135, 150] width 157 height 12
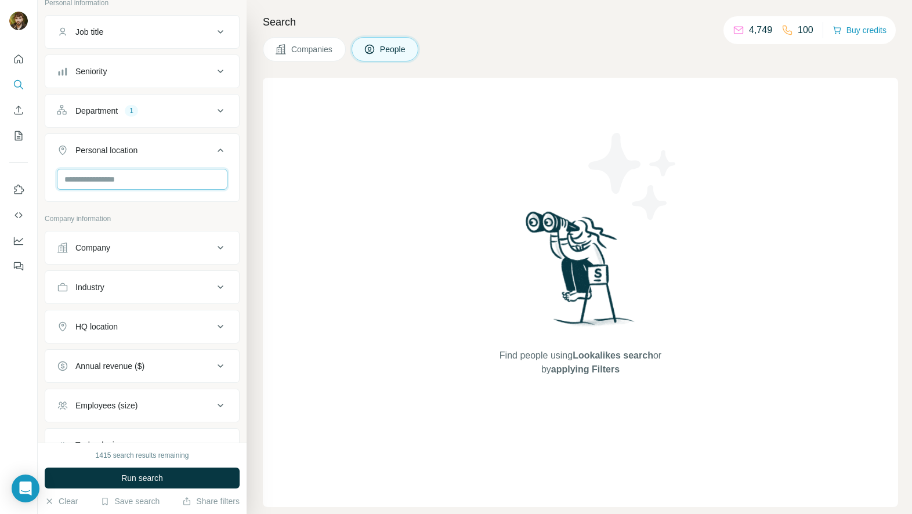
click at [153, 184] on input "text" at bounding box center [142, 179] width 171 height 21
type input "***"
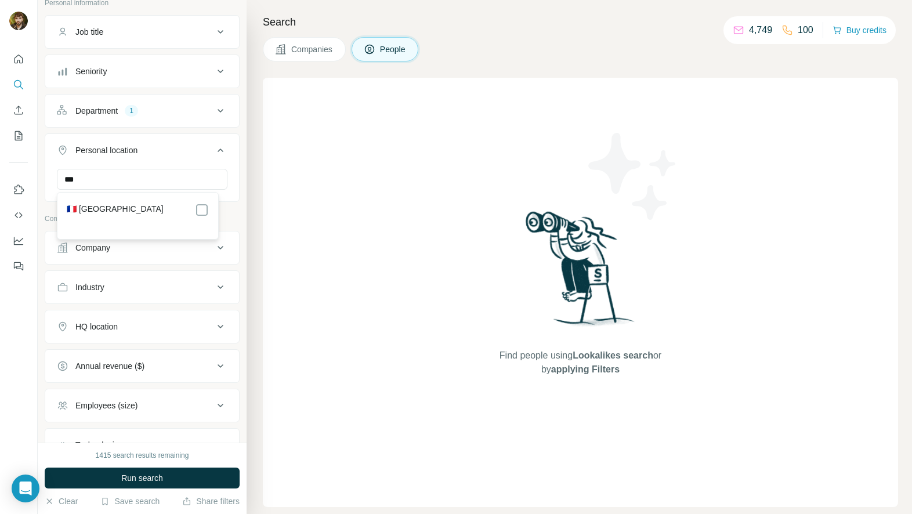
click at [133, 204] on div "🇫🇷 [GEOGRAPHIC_DATA]" at bounding box center [138, 210] width 142 height 14
click at [154, 211] on div "🇫🇷 [GEOGRAPHIC_DATA]" at bounding box center [138, 210] width 142 height 14
click at [213, 146] on icon at bounding box center [220, 150] width 14 height 14
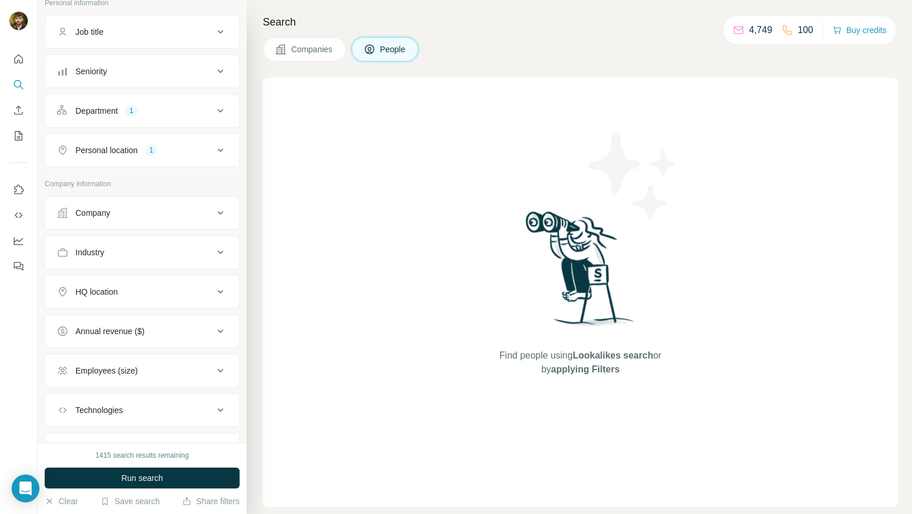
click at [387, 200] on div "Find people using Lookalikes search or by applying Filters" at bounding box center [580, 292] width 635 height 429
drag, startPoint x: 372, startPoint y: 179, endPoint x: 376, endPoint y: 169, distance: 10.9
click at [371, 177] on div "Find people using Lookalikes search or by applying Filters" at bounding box center [580, 292] width 635 height 429
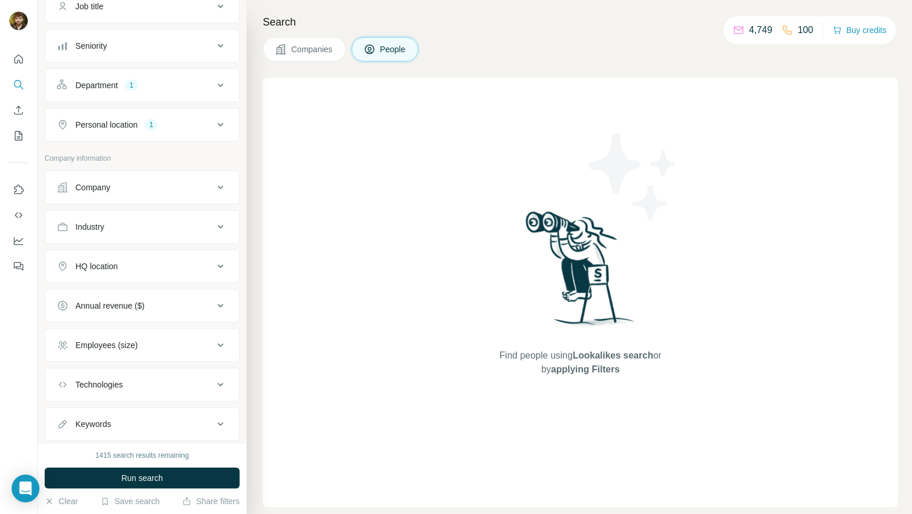
scroll to position [134, 0]
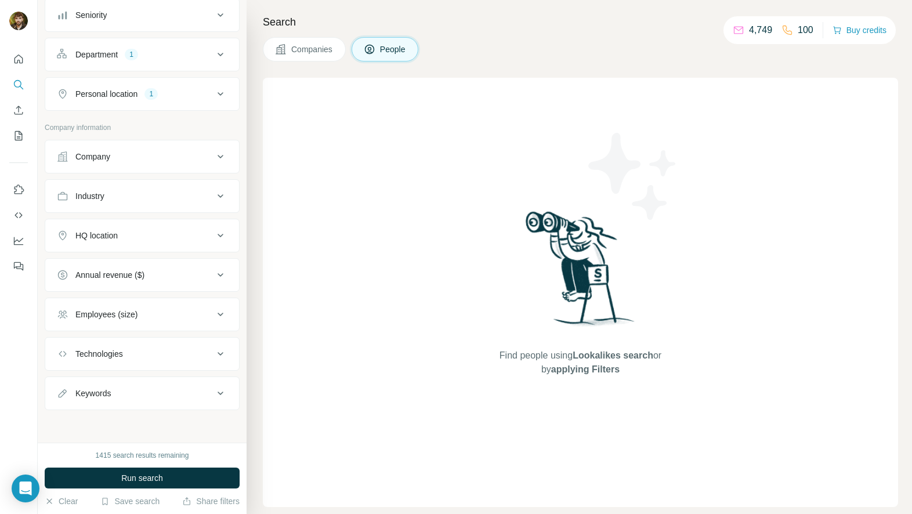
click at [154, 318] on div "Employees (size)" at bounding box center [135, 315] width 157 height 12
click at [88, 339] on li "0-1" at bounding box center [142, 340] width 171 height 15
click at [213, 311] on icon at bounding box center [220, 314] width 14 height 14
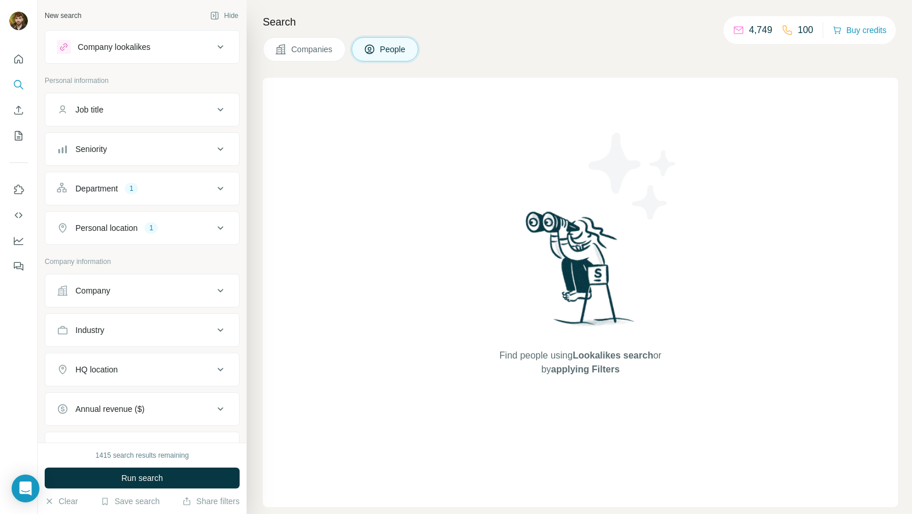
scroll to position [134, 0]
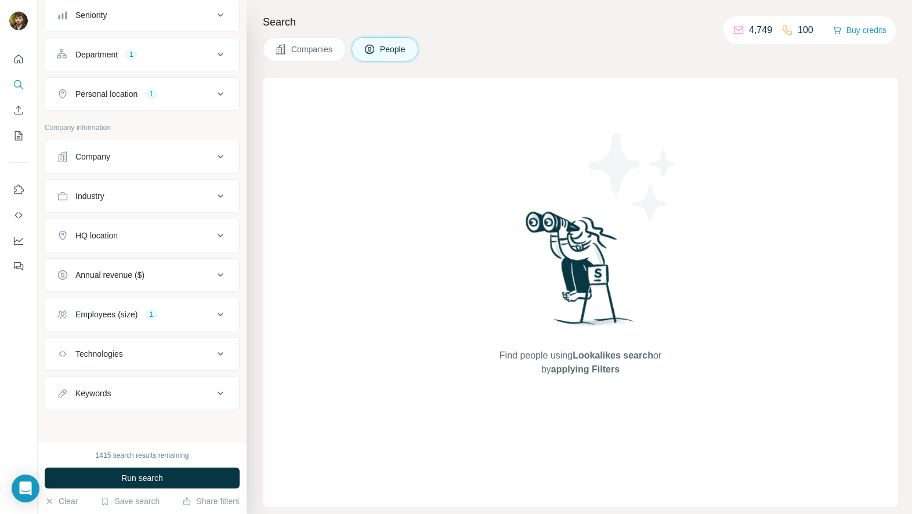
click at [136, 389] on div "Keywords" at bounding box center [135, 393] width 157 height 12
click at [140, 392] on div "Keywords" at bounding box center [135, 393] width 157 height 12
click at [144, 351] on div "Technologies" at bounding box center [135, 354] width 157 height 12
click at [146, 349] on div "Technologies" at bounding box center [135, 354] width 157 height 12
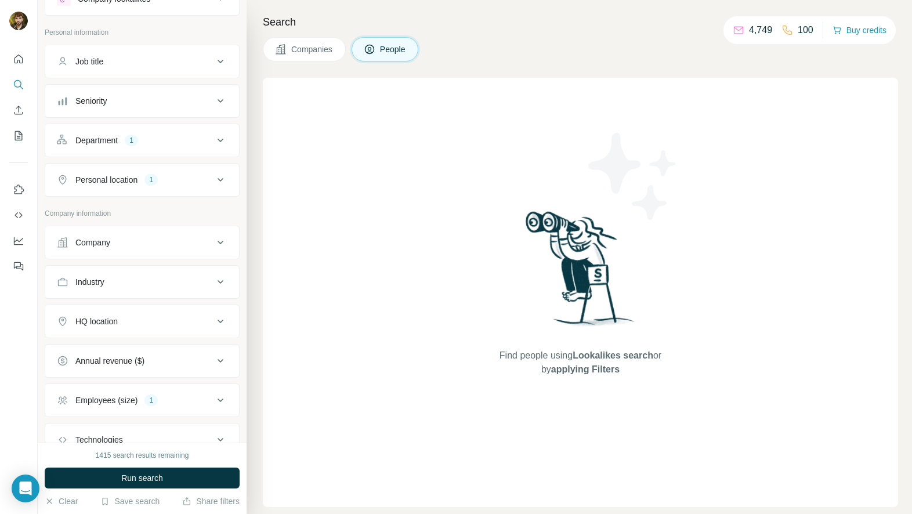
scroll to position [0, 0]
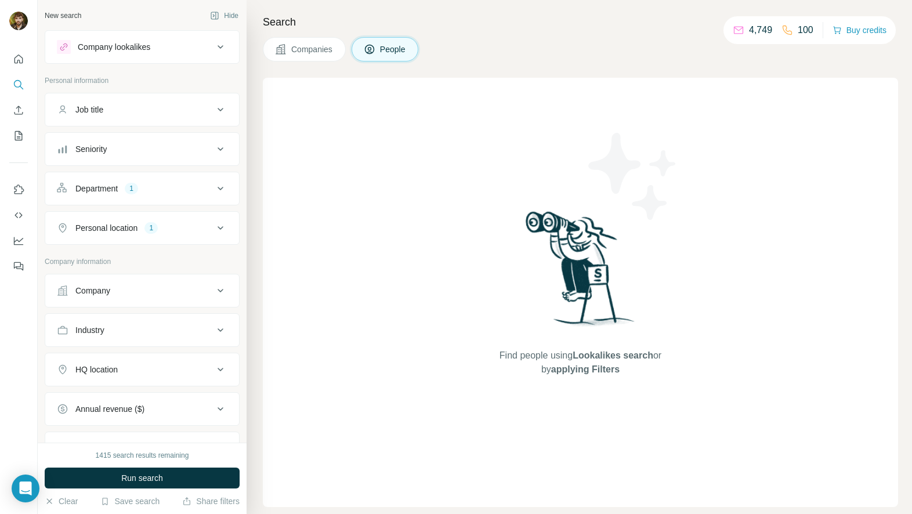
click at [102, 118] on button "Job title" at bounding box center [142, 110] width 194 height 28
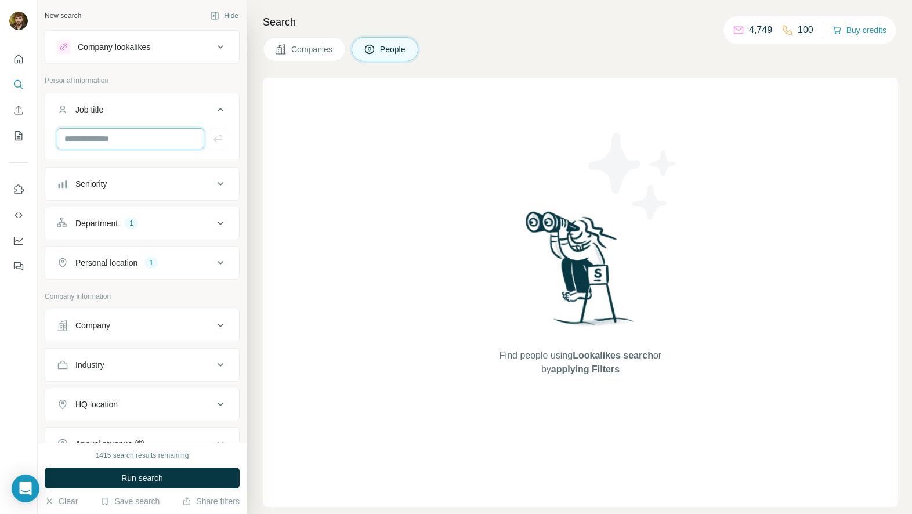
click at [150, 146] on input "text" at bounding box center [130, 138] width 147 height 21
type input "*****"
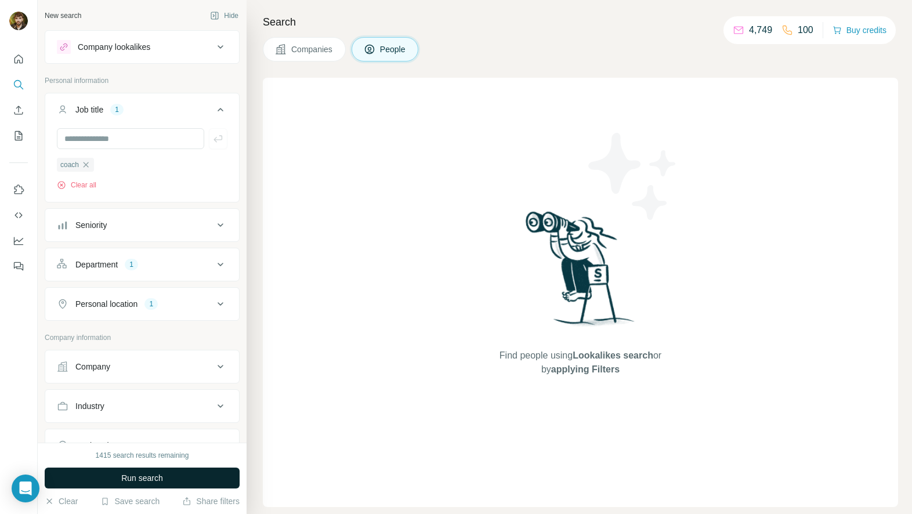
click at [188, 474] on button "Run search" at bounding box center [142, 478] width 195 height 21
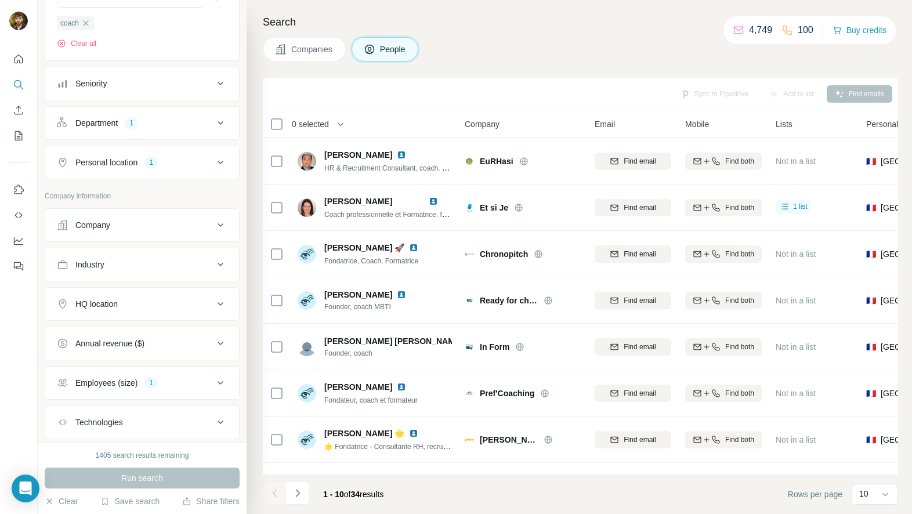
scroll to position [151, 0]
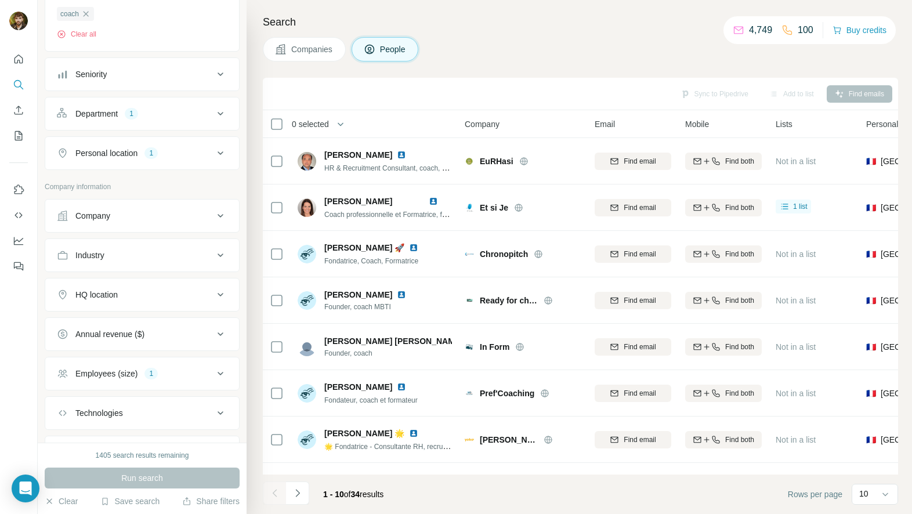
click at [169, 300] on button "HQ location" at bounding box center [142, 295] width 194 height 28
click at [168, 321] on input "text" at bounding box center [142, 323] width 171 height 21
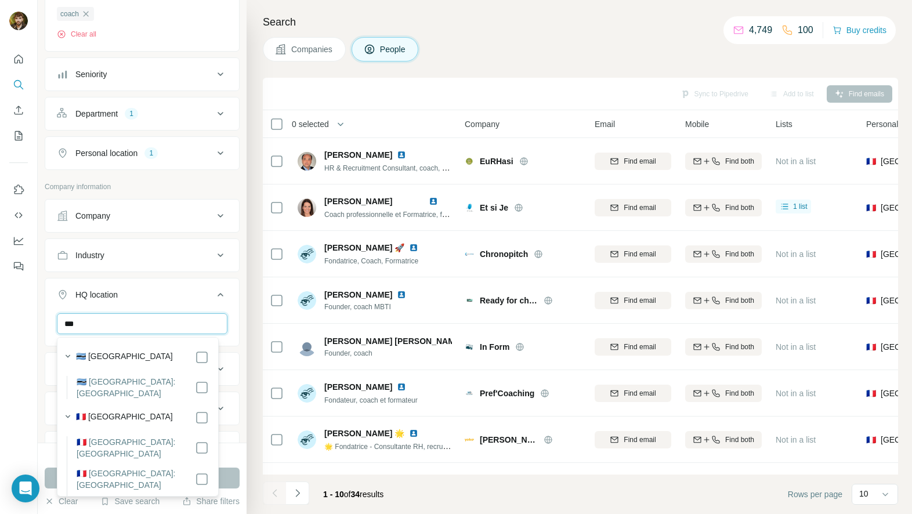
type input "***"
click at [195, 411] on icon at bounding box center [202, 418] width 14 height 14
click at [213, 296] on icon at bounding box center [220, 295] width 14 height 14
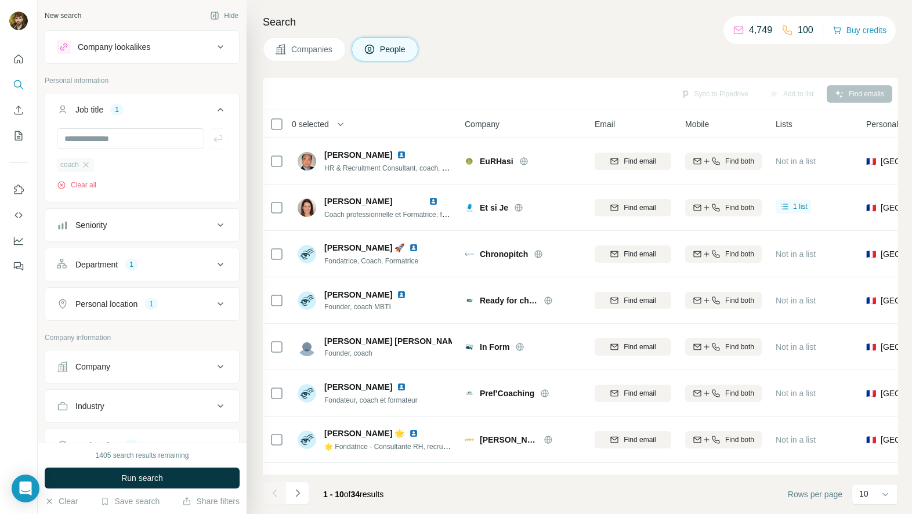
click at [94, 166] on div "coach" at bounding box center [75, 165] width 37 height 14
click at [86, 160] on icon "button" at bounding box center [85, 164] width 9 height 9
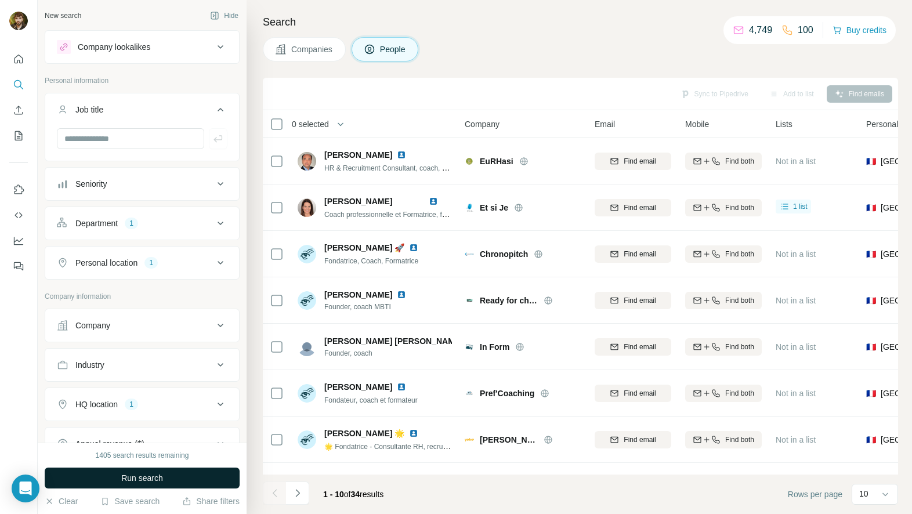
click at [192, 470] on button "Run search" at bounding box center [142, 478] width 195 height 21
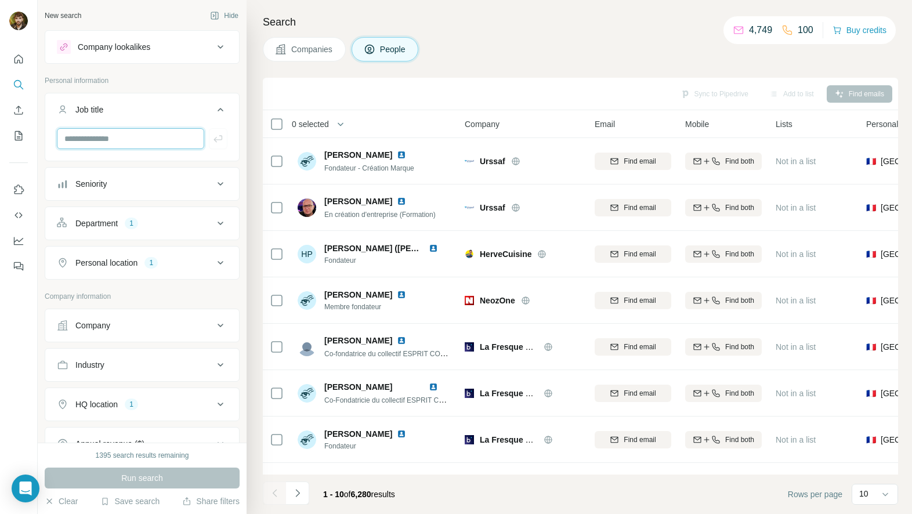
click at [113, 139] on input "text" at bounding box center [130, 138] width 147 height 21
type input "*********"
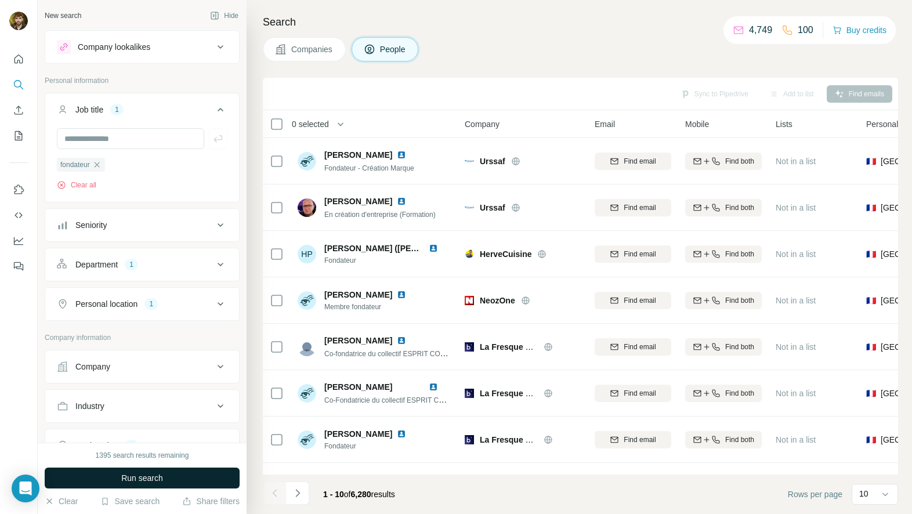
click at [175, 483] on button "Run search" at bounding box center [142, 478] width 195 height 21
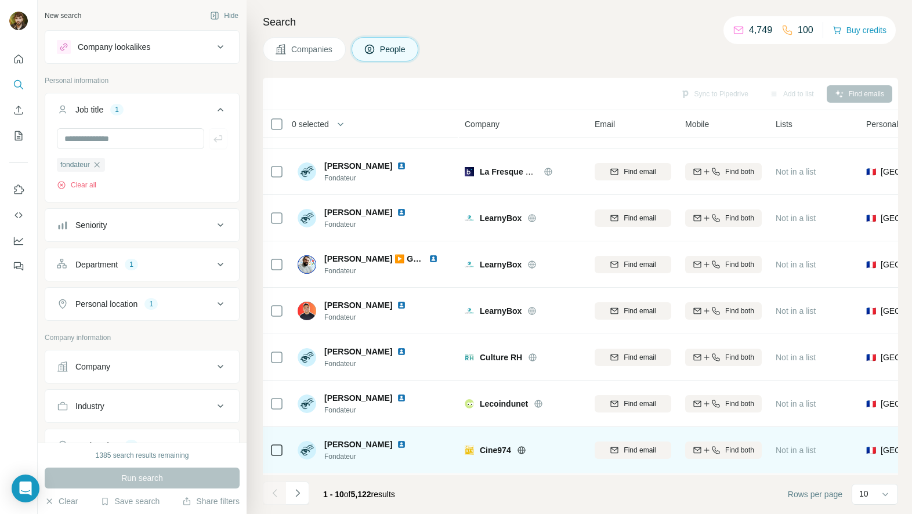
scroll to position [134, 0]
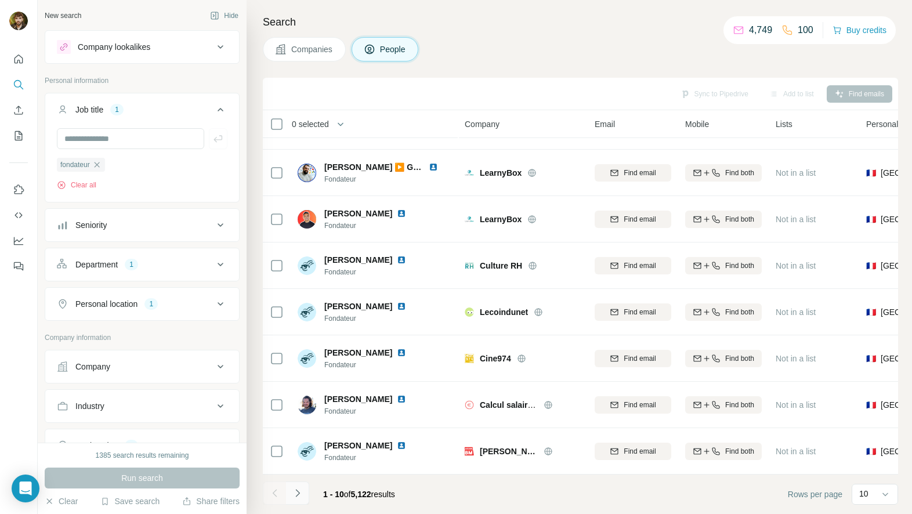
click at [303, 491] on button "Navigate to next page" at bounding box center [297, 492] width 23 height 23
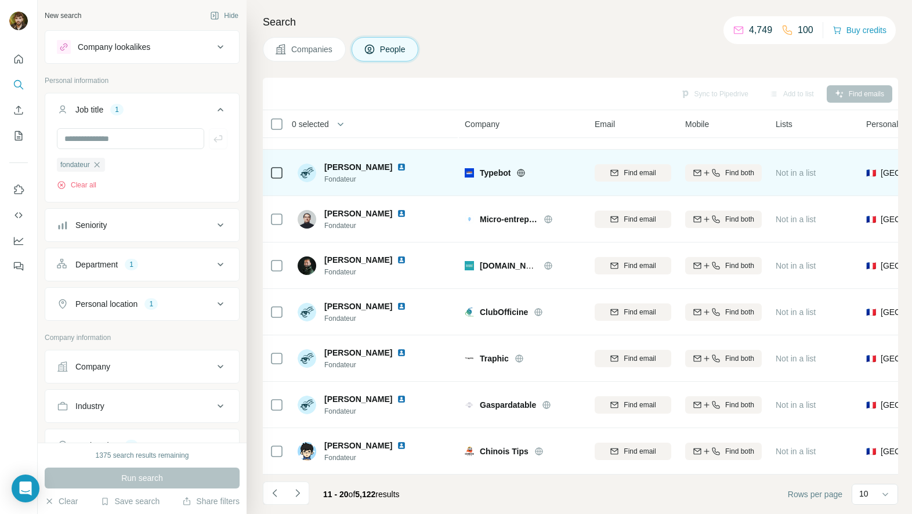
scroll to position [0, 0]
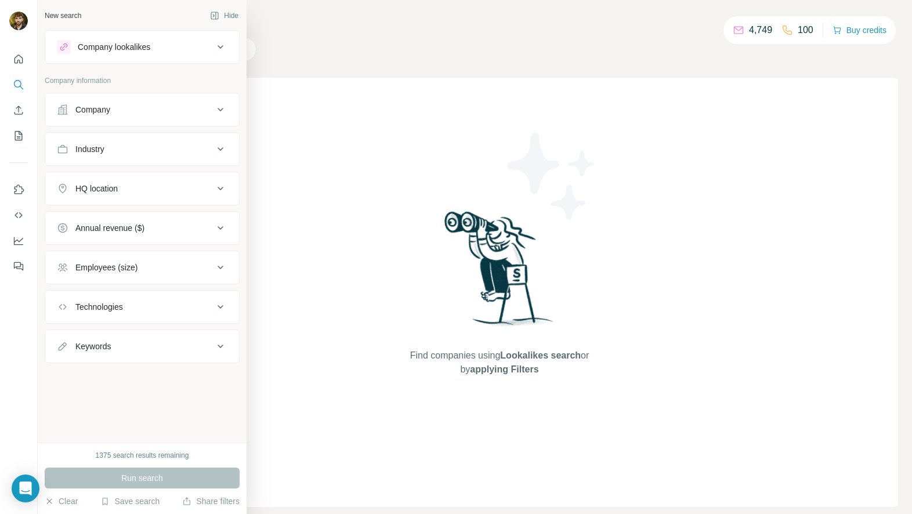
click at [140, 41] on div "Company lookalikes" at bounding box center [114, 47] width 73 height 12
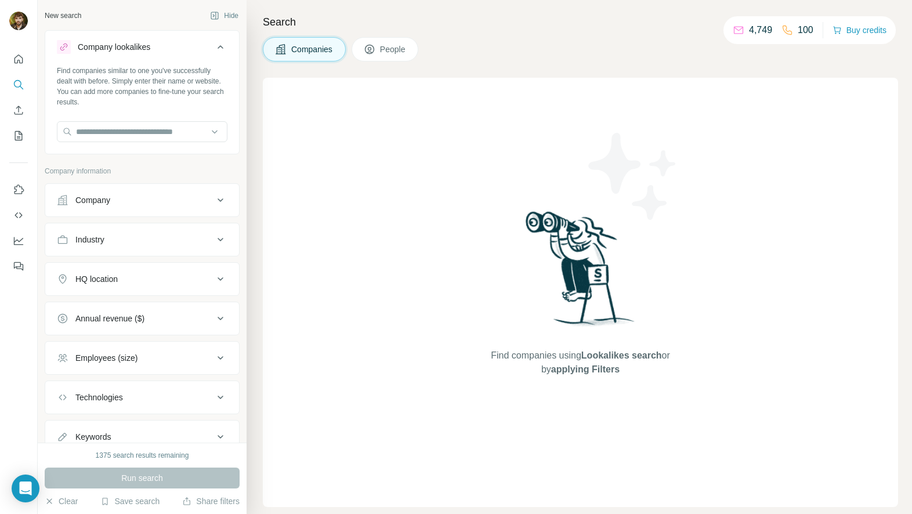
click at [144, 43] on div "Company lookalikes" at bounding box center [114, 47] width 73 height 12
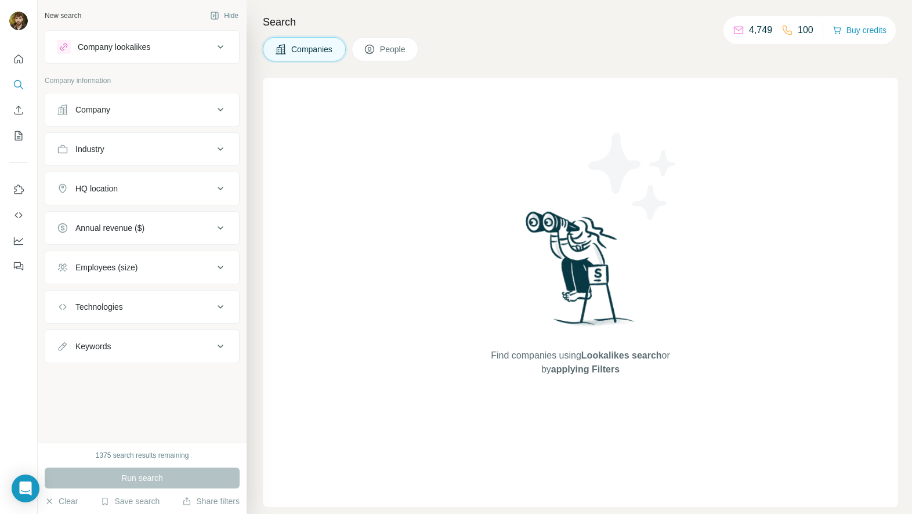
click at [158, 48] on div "Company lookalikes" at bounding box center [135, 47] width 157 height 14
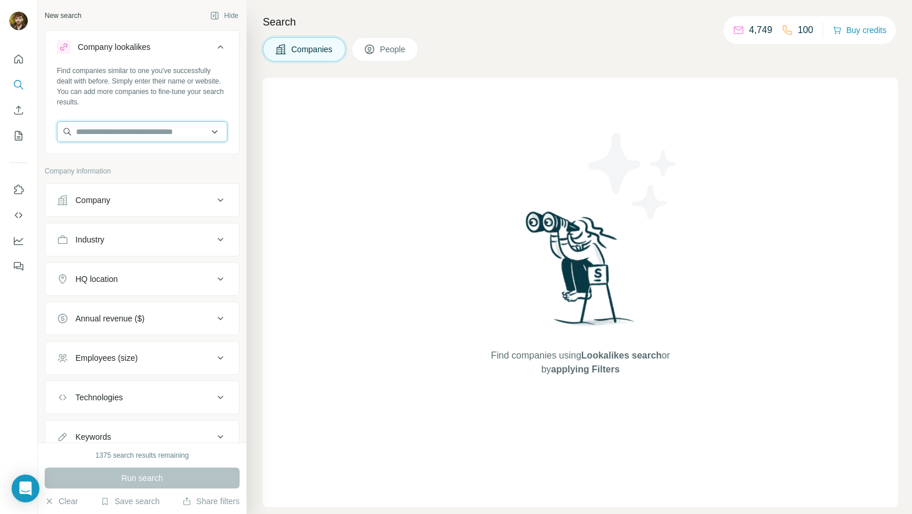
click at [143, 140] on input "text" at bounding box center [142, 131] width 171 height 21
paste input "**********"
type input "**********"
click at [169, 133] on input "**********" at bounding box center [138, 131] width 162 height 21
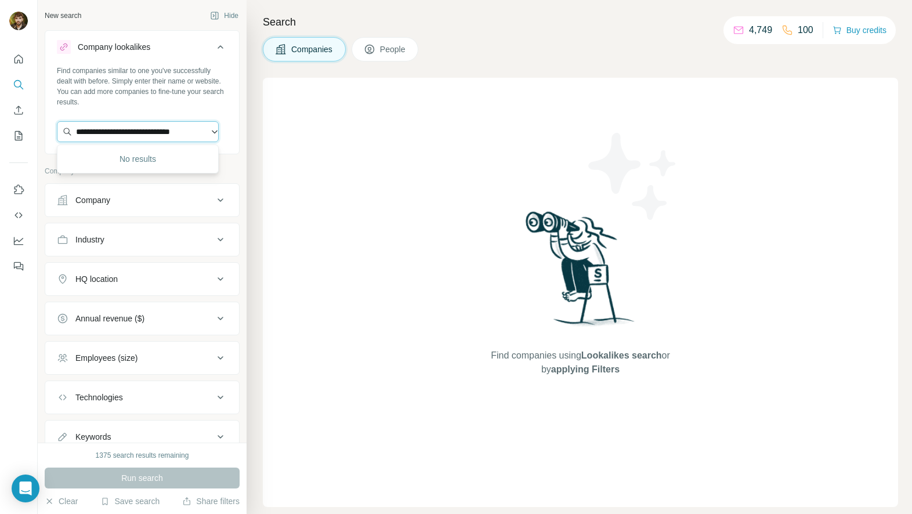
click at [169, 133] on input "**********" at bounding box center [138, 131] width 162 height 21
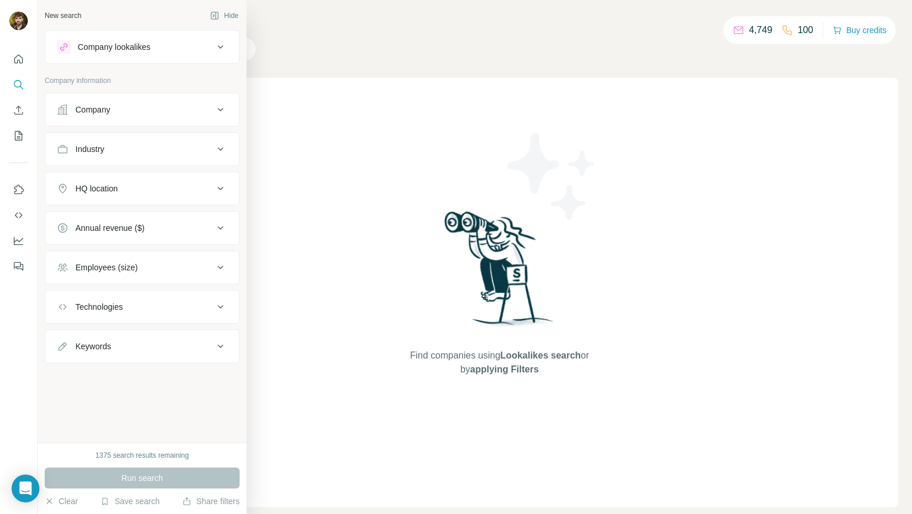
click at [150, 46] on div "Company lookalikes" at bounding box center [114, 47] width 73 height 12
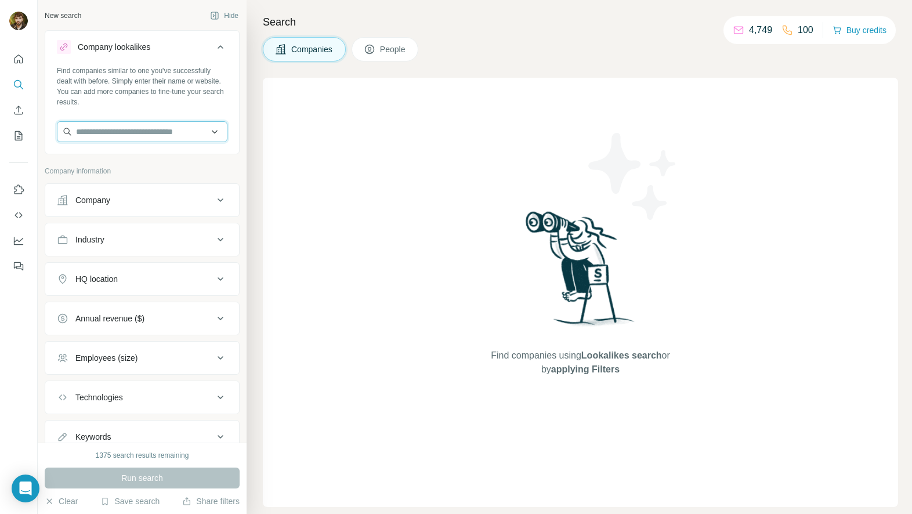
click at [182, 136] on input "text" at bounding box center [142, 131] width 171 height 21
click at [195, 104] on div "Find companies similar to one you've successfully dealt with before. Simply ent…" at bounding box center [142, 87] width 171 height 42
click at [372, 49] on icon at bounding box center [370, 50] width 12 height 12
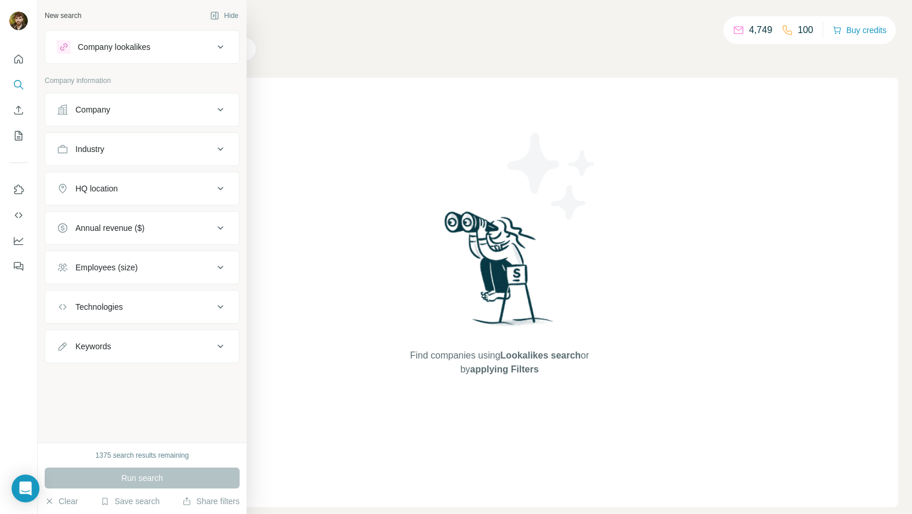
click at [126, 305] on div "Technologies" at bounding box center [135, 307] width 157 height 12
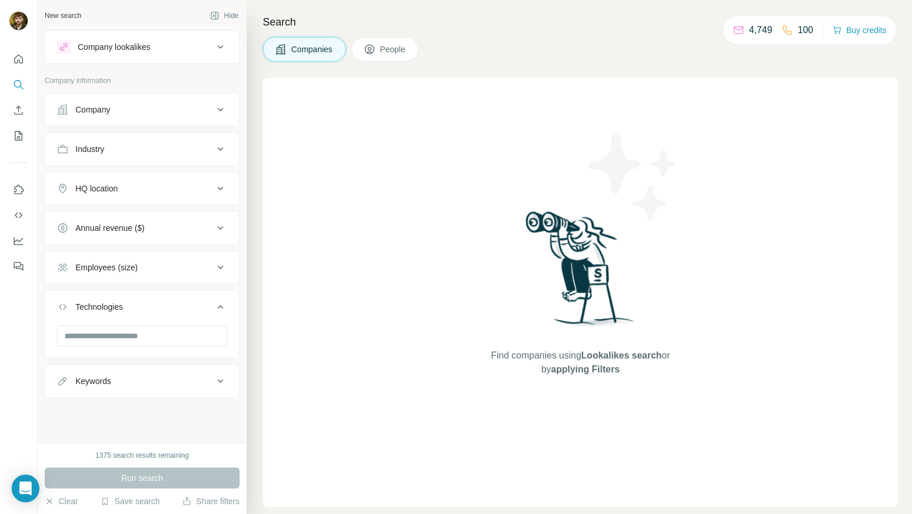
click at [129, 273] on div "Employees (size)" at bounding box center [106, 268] width 62 height 12
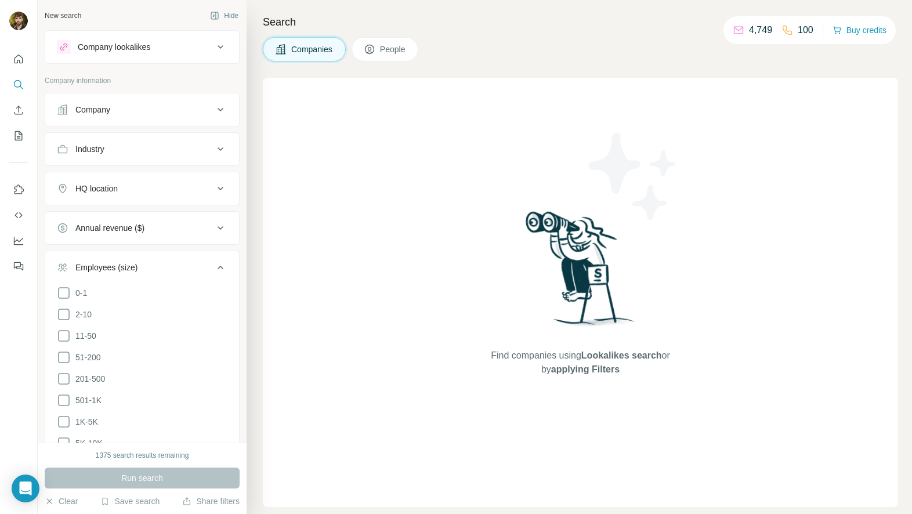
click at [126, 218] on button "Annual revenue ($)" at bounding box center [142, 228] width 194 height 28
click at [132, 189] on div "HQ location" at bounding box center [135, 189] width 157 height 12
drag, startPoint x: 132, startPoint y: 146, endPoint x: 137, endPoint y: 116, distance: 30.1
click at [132, 146] on div "Industry" at bounding box center [135, 149] width 157 height 12
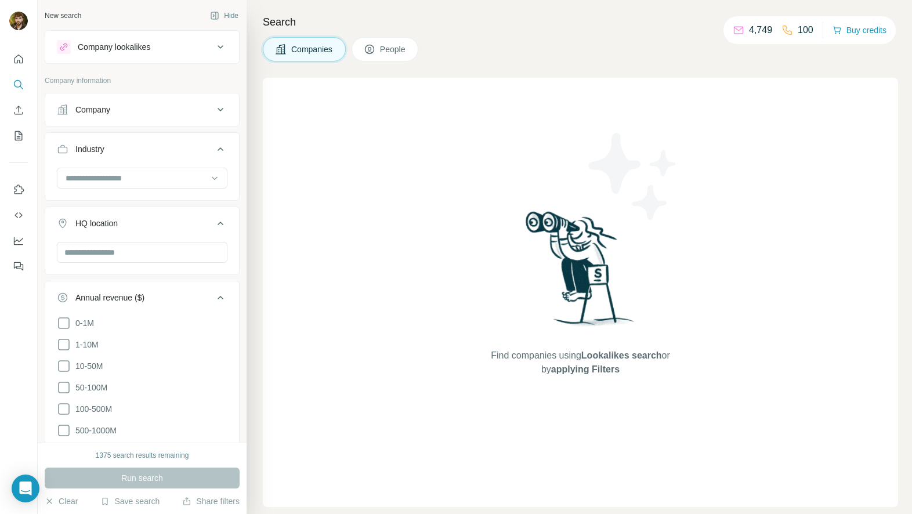
click at [139, 116] on button "Company" at bounding box center [142, 110] width 194 height 28
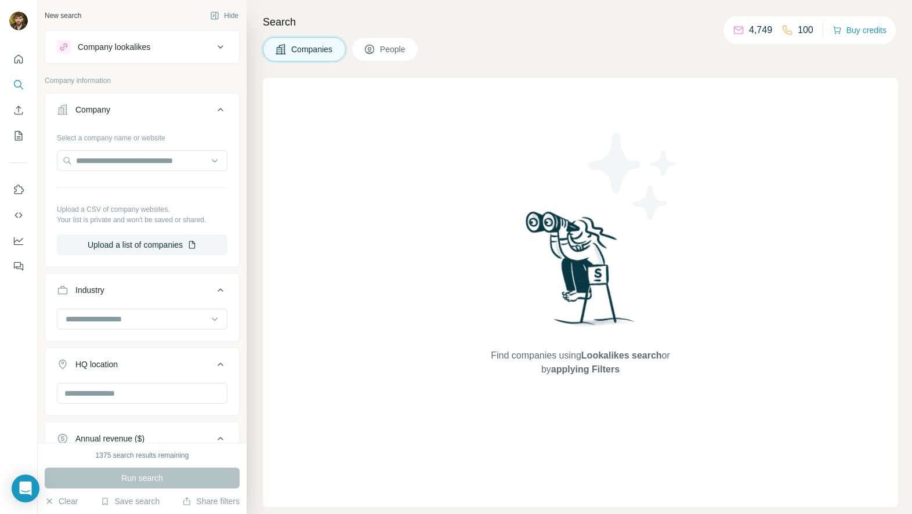
click at [158, 49] on div "Company lookalikes" at bounding box center [135, 47] width 157 height 14
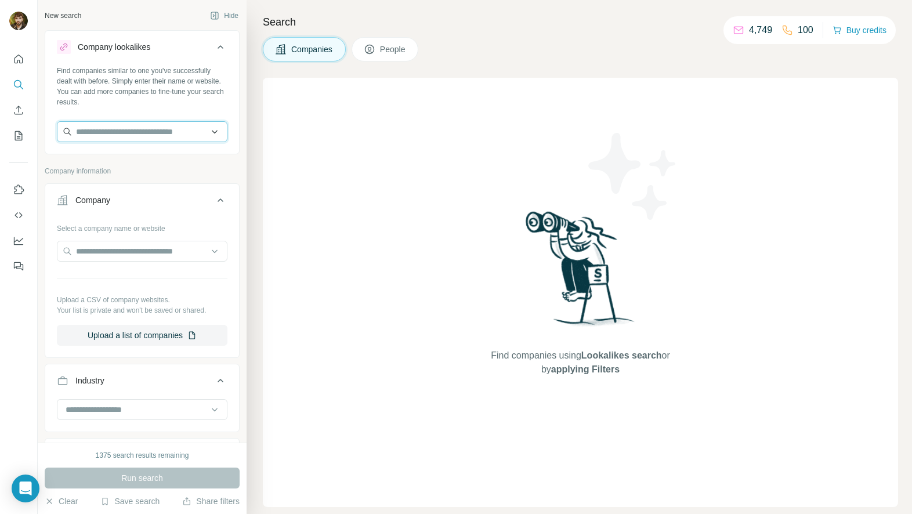
click at [127, 123] on input "text" at bounding box center [142, 131] width 171 height 21
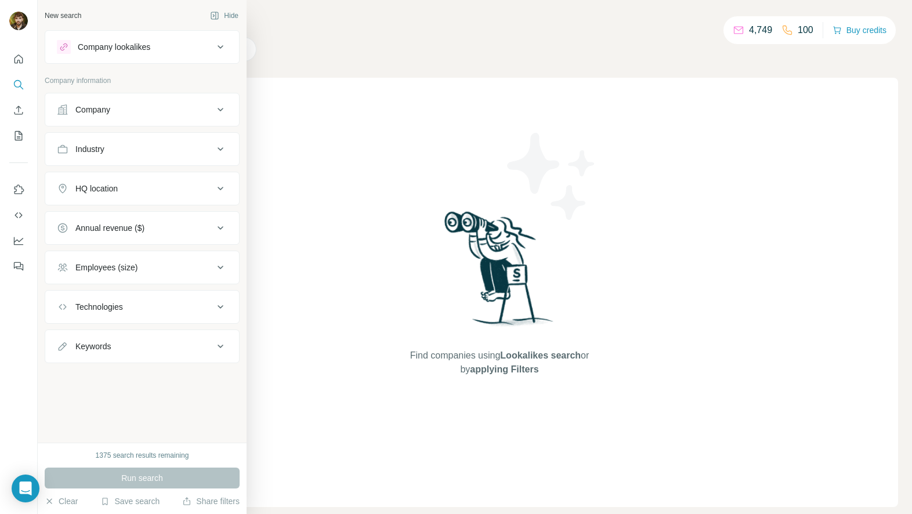
click at [155, 64] on div "Company lookalikes Company information Company Industry HQ location Annual reve…" at bounding box center [142, 196] width 195 height 333
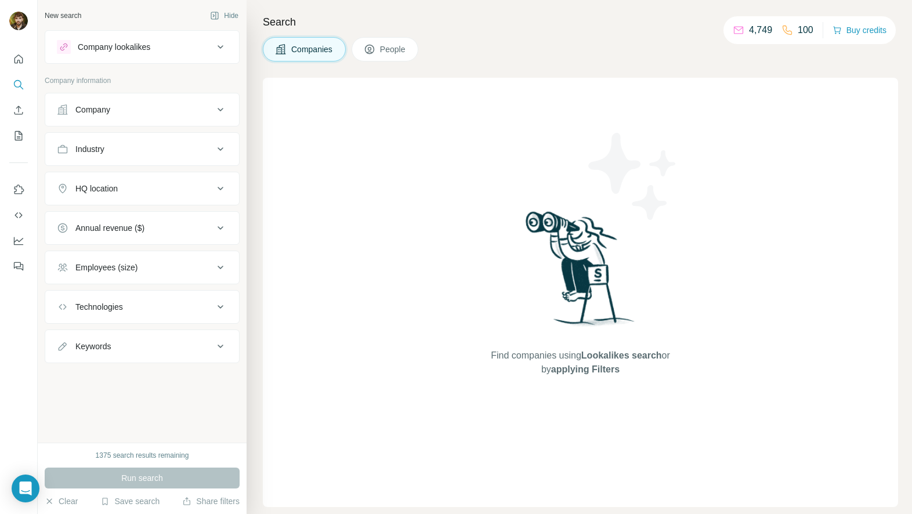
click at [158, 53] on div "Company lookalikes" at bounding box center [135, 47] width 157 height 14
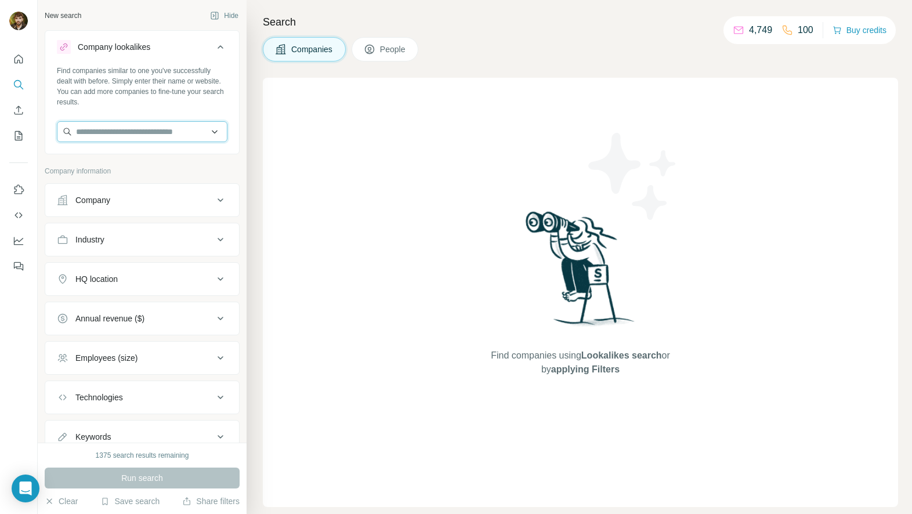
click at [133, 137] on input "text" at bounding box center [142, 131] width 171 height 21
paste input "**********"
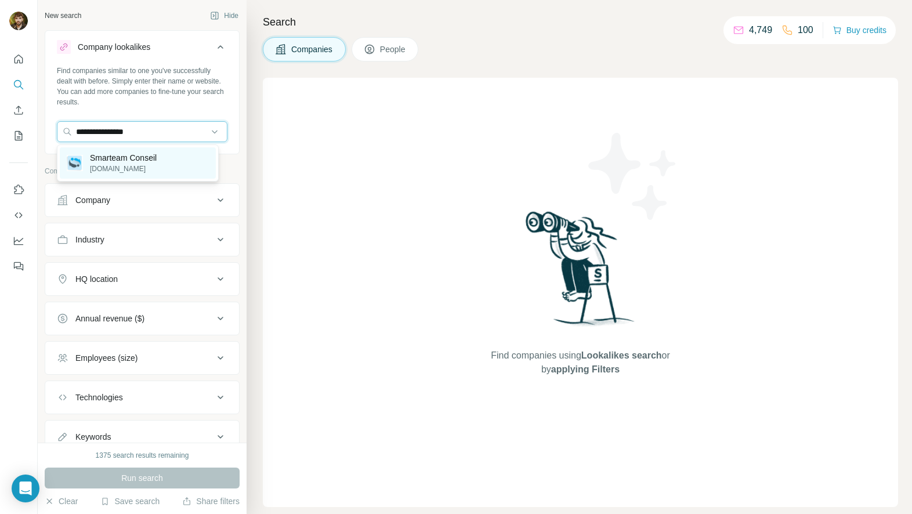
type input "**********"
click at [136, 155] on p "Smarteam Conseil" at bounding box center [123, 158] width 67 height 12
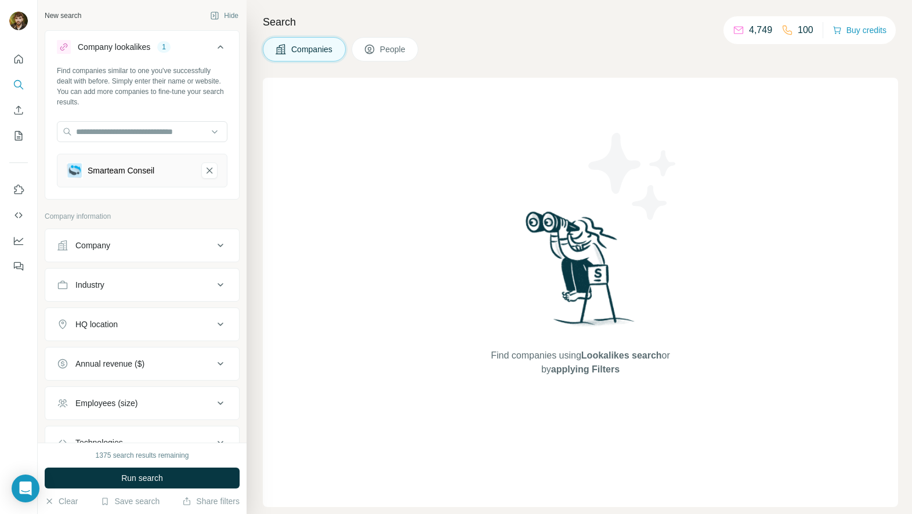
click at [153, 471] on button "Run search" at bounding box center [142, 478] width 195 height 21
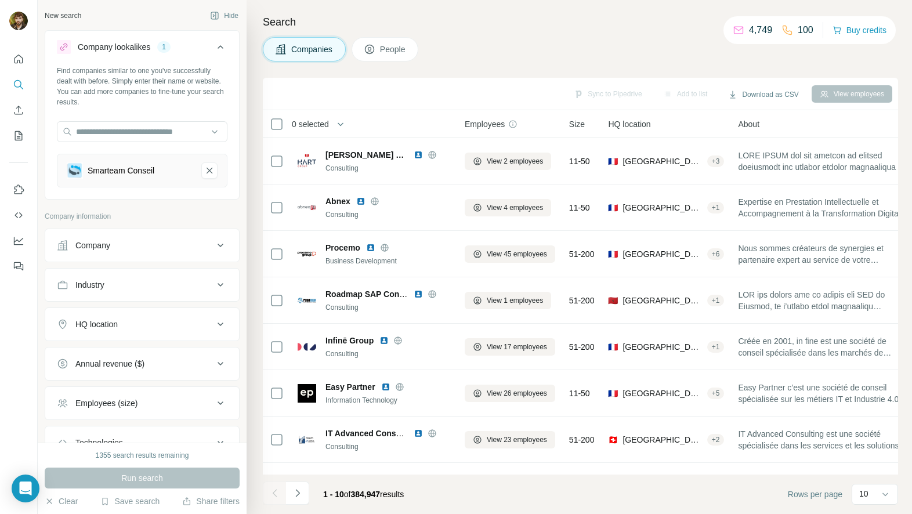
click at [375, 52] on icon at bounding box center [370, 50] width 12 height 12
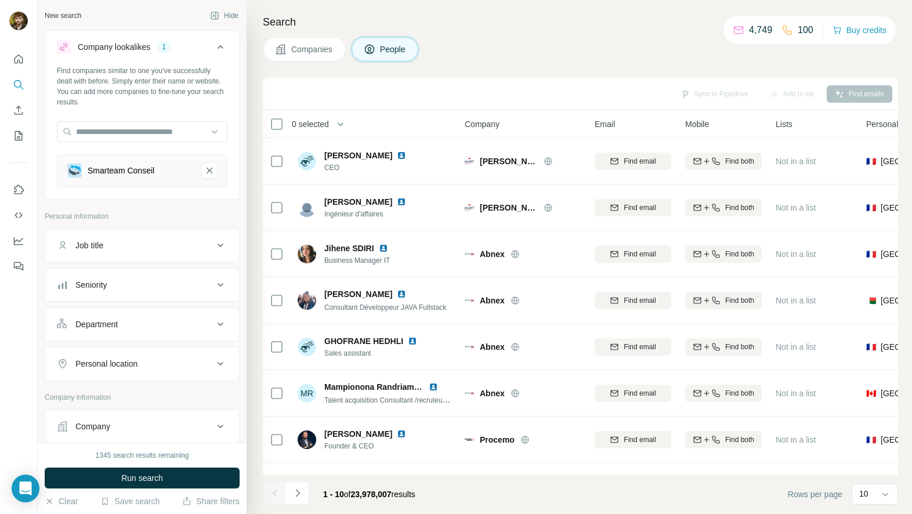
click at [151, 244] on div "Job title" at bounding box center [135, 246] width 157 height 12
click at [160, 238] on button "Job title" at bounding box center [142, 247] width 194 height 32
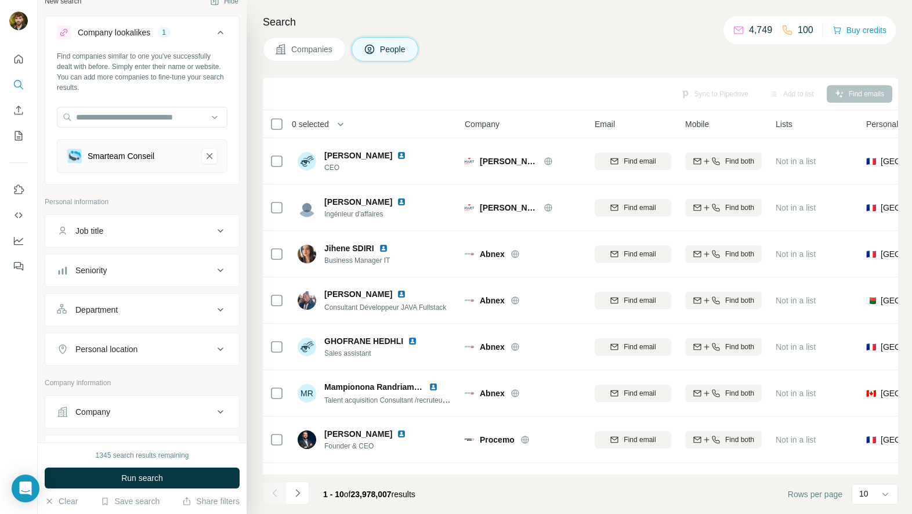
scroll to position [27, 0]
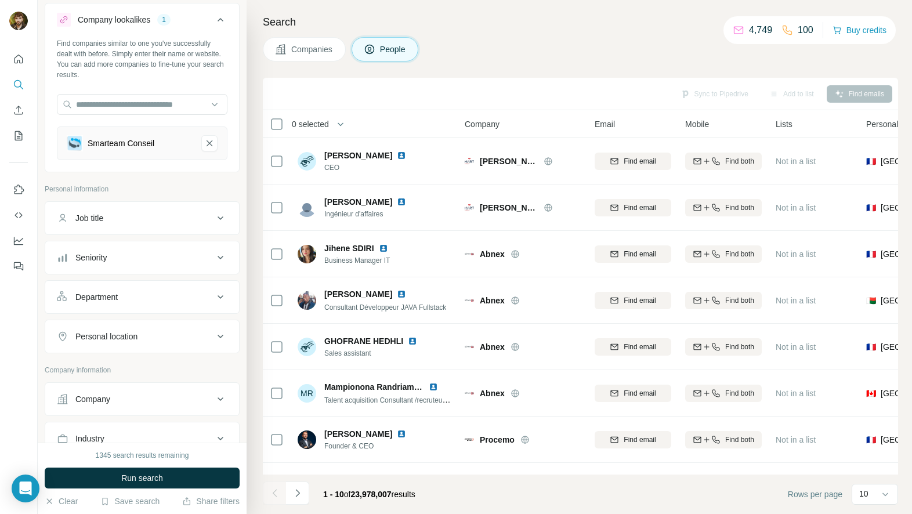
click at [153, 336] on div "Personal location" at bounding box center [135, 337] width 157 height 12
click at [143, 361] on input "text" at bounding box center [142, 365] width 171 height 21
type input "***"
click at [218, 336] on icon at bounding box center [221, 336] width 6 height 3
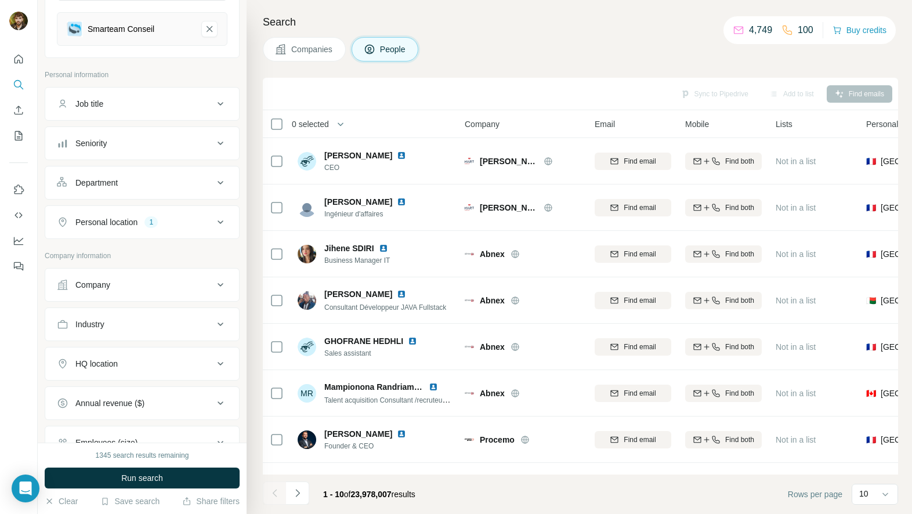
scroll to position [142, 0]
drag, startPoint x: 176, startPoint y: 267, endPoint x: 176, endPoint y: 274, distance: 6.4
click at [177, 268] on div "Company" at bounding box center [142, 285] width 195 height 34
click at [183, 363] on div "HQ location" at bounding box center [135, 364] width 157 height 12
click at [177, 390] on input "text" at bounding box center [142, 392] width 171 height 21
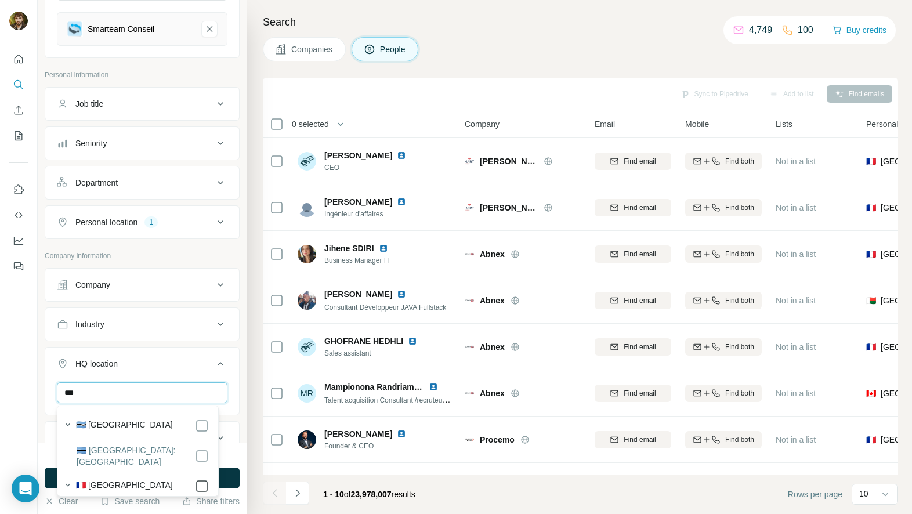
type input "***"
click at [213, 361] on icon at bounding box center [220, 364] width 14 height 14
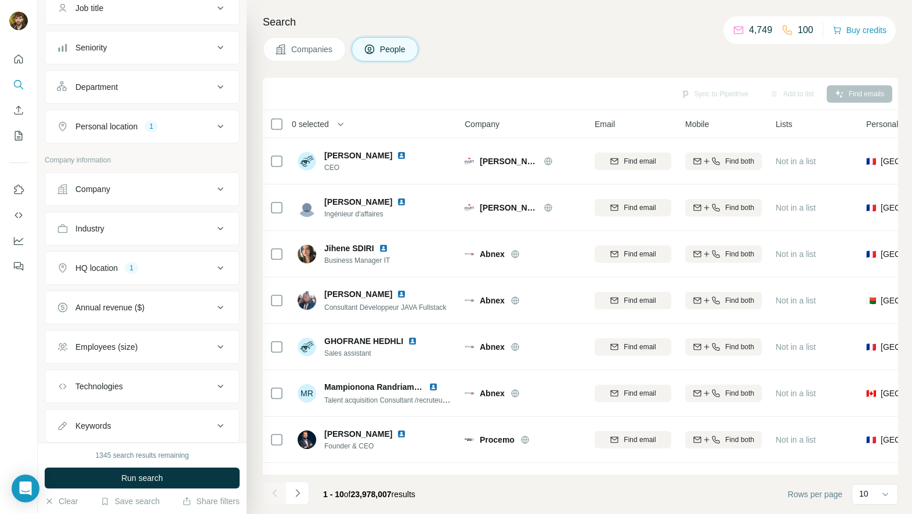
scroll to position [238, 0]
click at [155, 348] on div "Employees (size)" at bounding box center [135, 346] width 157 height 12
click at [202, 346] on div "Employees (size) 1" at bounding box center [135, 346] width 157 height 12
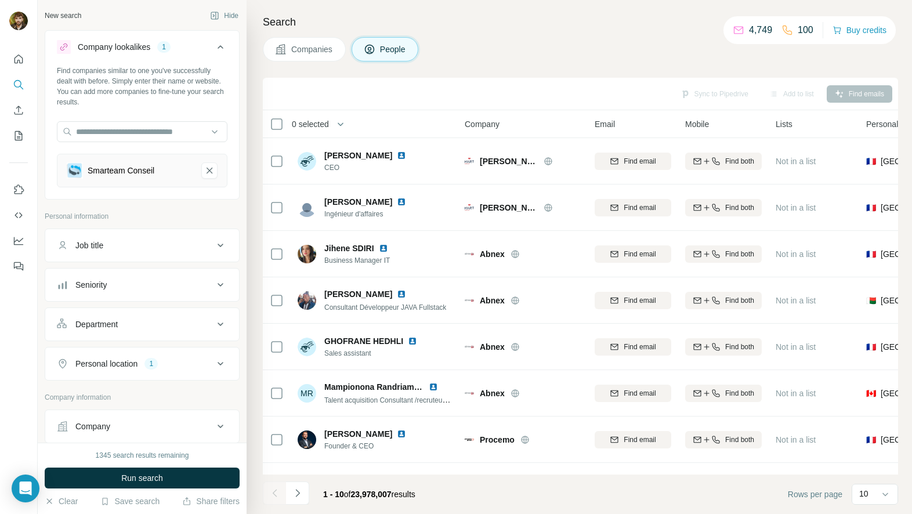
click at [156, 470] on button "Run search" at bounding box center [142, 478] width 195 height 21
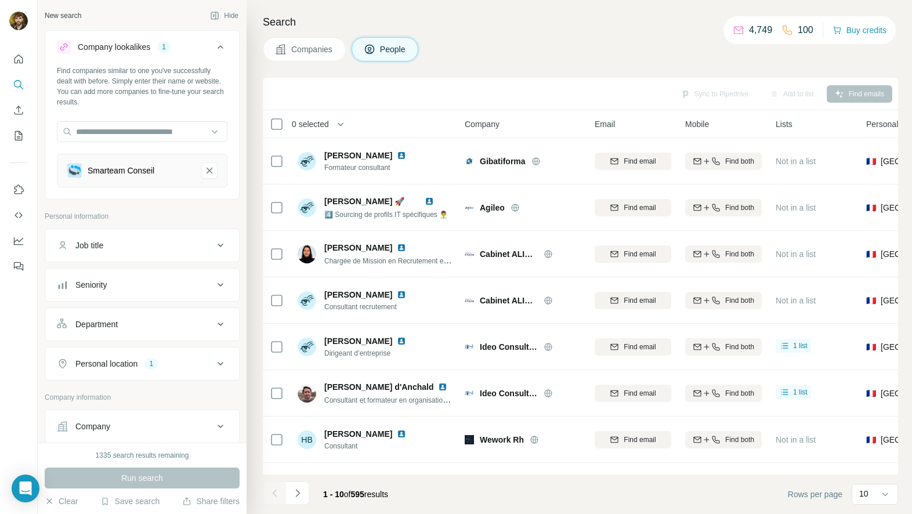
click at [168, 328] on div "Department" at bounding box center [135, 324] width 157 height 12
click at [160, 330] on button "Department" at bounding box center [142, 326] width 194 height 32
click at [160, 330] on button "Department" at bounding box center [142, 324] width 194 height 28
click at [155, 358] on input at bounding box center [135, 353] width 143 height 13
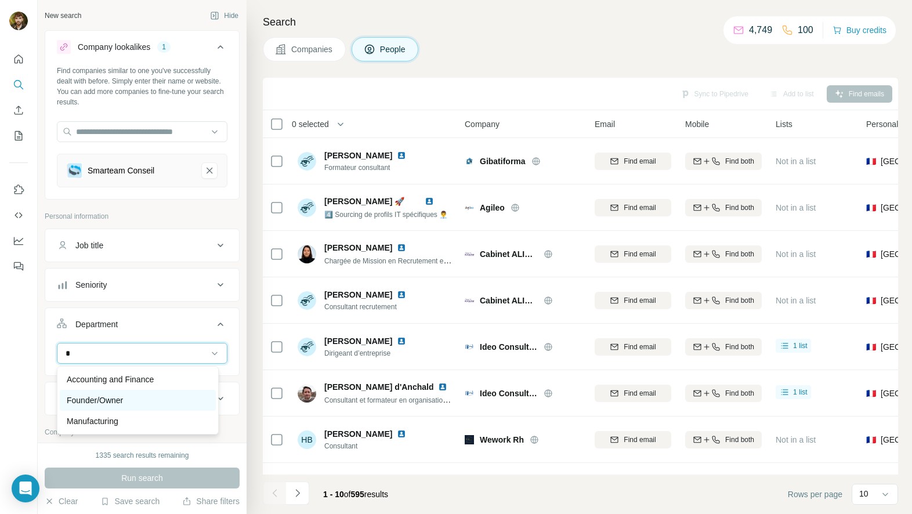
type input "*"
click at [133, 397] on div "Founder/Owner" at bounding box center [138, 400] width 142 height 12
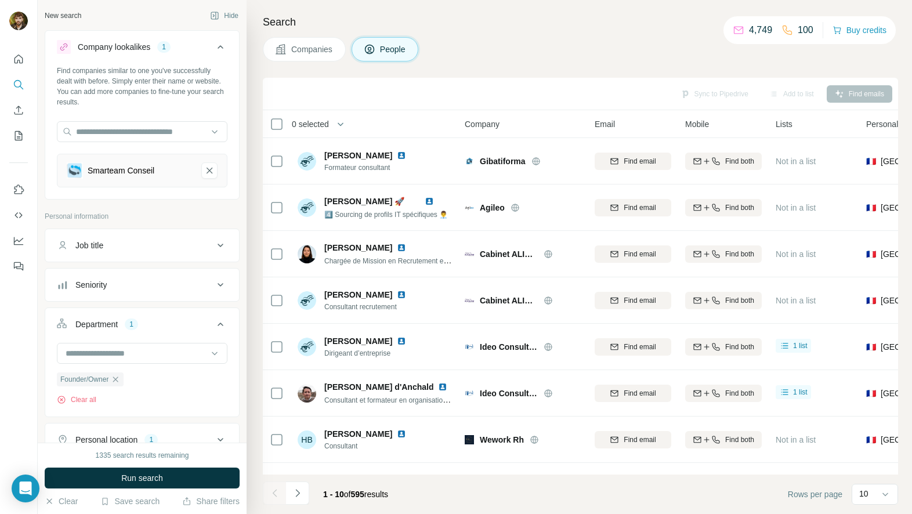
click at [213, 326] on icon at bounding box center [220, 324] width 14 height 14
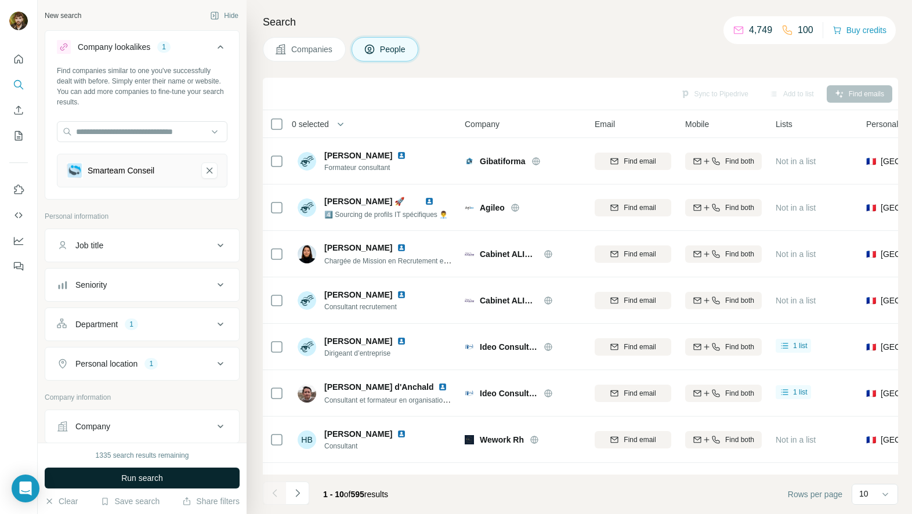
click at [204, 470] on button "Run search" at bounding box center [142, 478] width 195 height 21
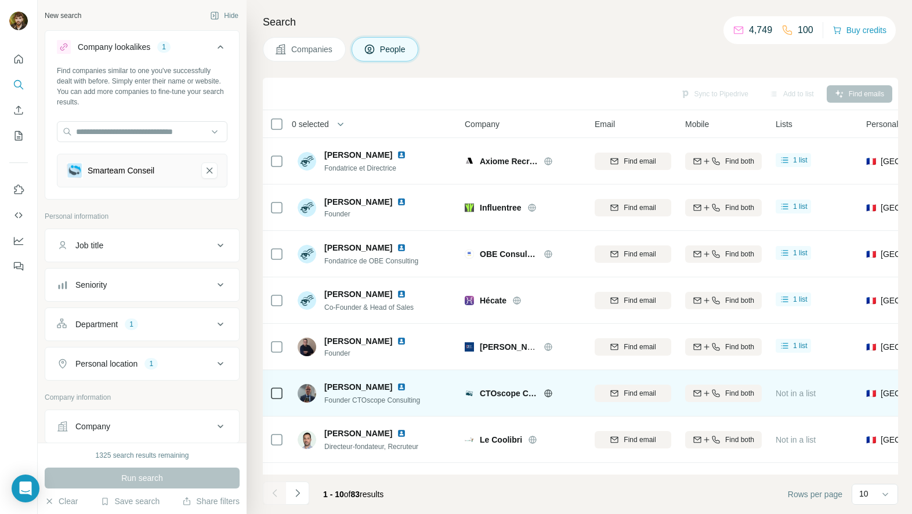
scroll to position [134, 0]
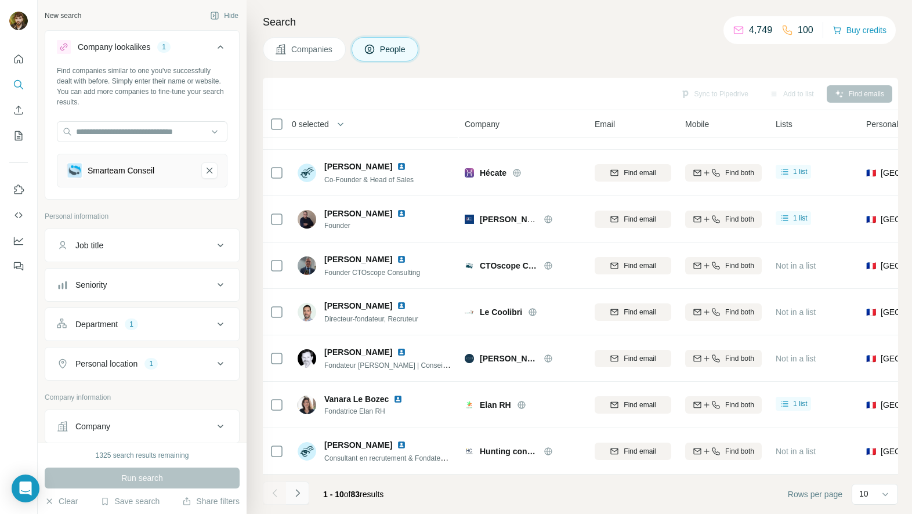
click at [301, 495] on icon "Navigate to next page" at bounding box center [298, 493] width 12 height 12
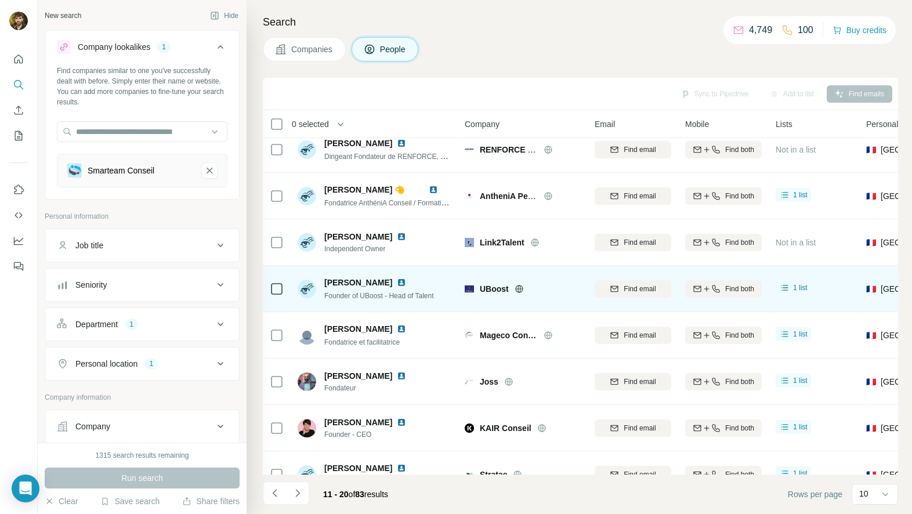
scroll to position [0, 0]
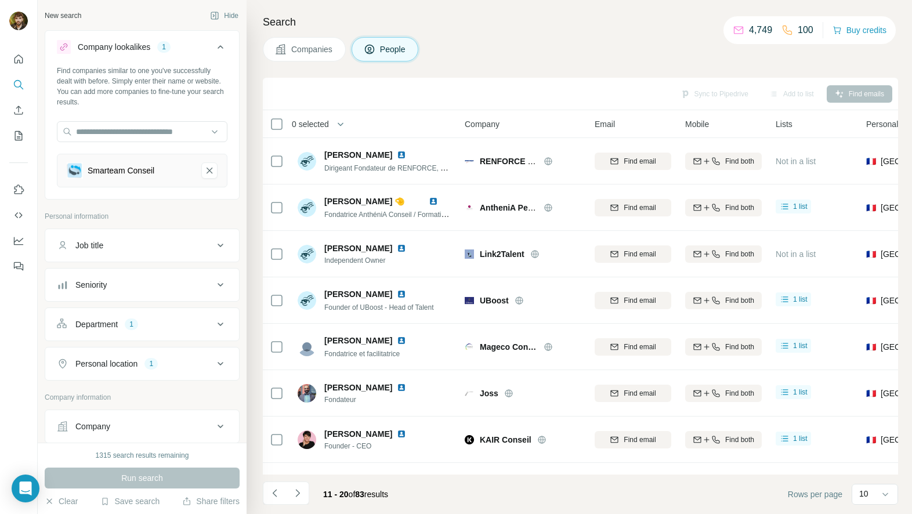
click at [305, 490] on button "Navigate to next page" at bounding box center [297, 492] width 23 height 23
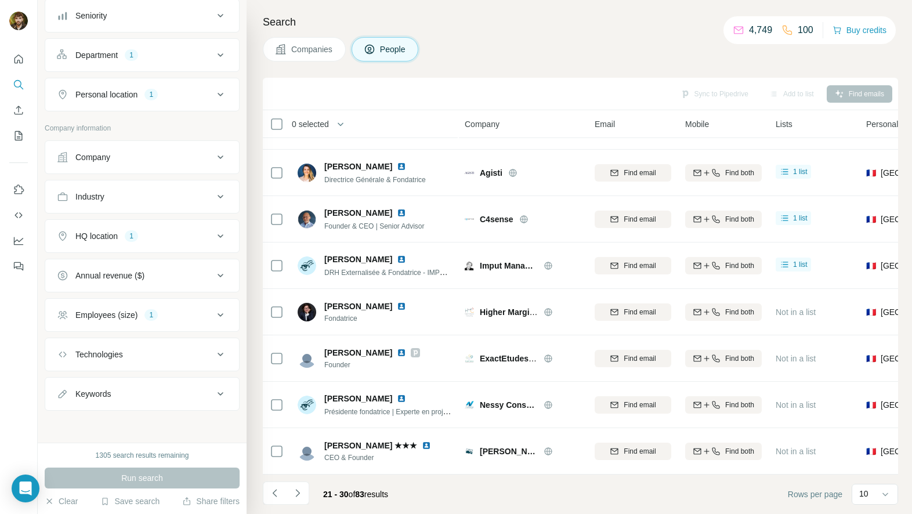
scroll to position [270, 0]
click at [151, 397] on div "Keywords" at bounding box center [135, 393] width 157 height 12
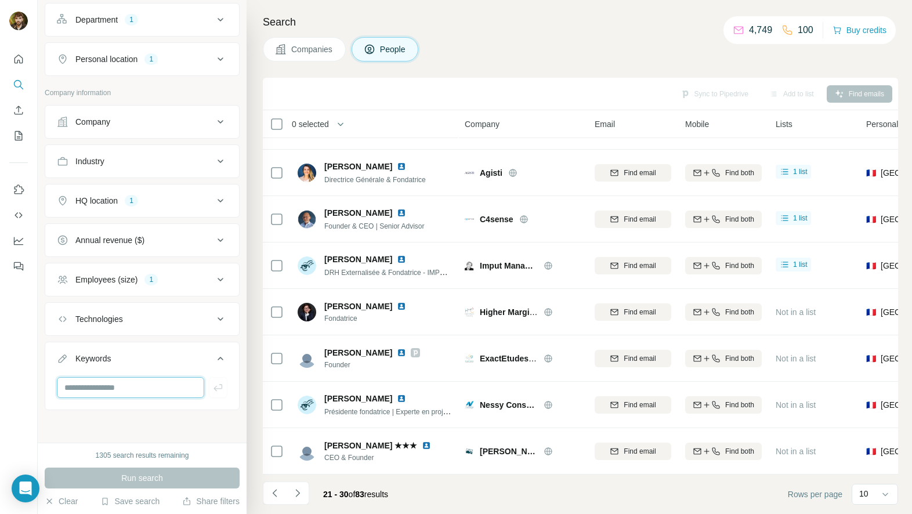
click at [144, 395] on input "text" at bounding box center [130, 387] width 147 height 21
click at [177, 353] on div "Keywords" at bounding box center [135, 359] width 157 height 12
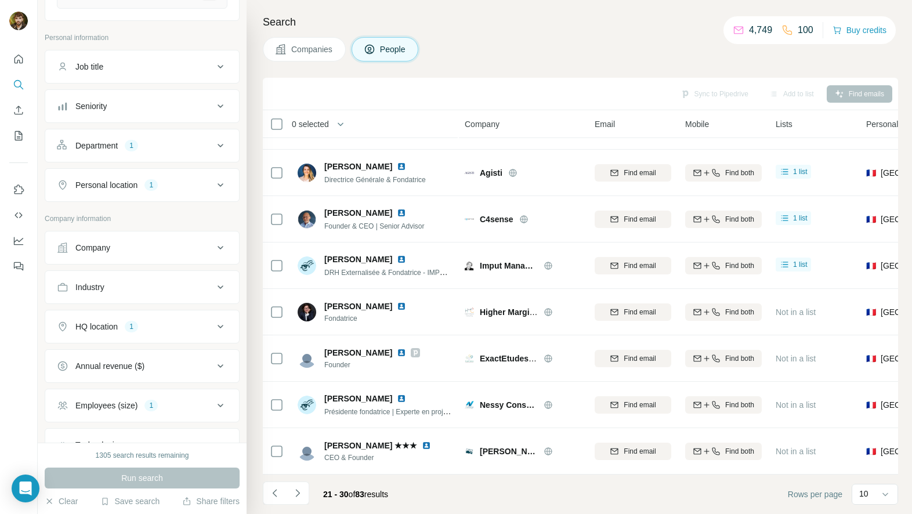
scroll to position [180, 0]
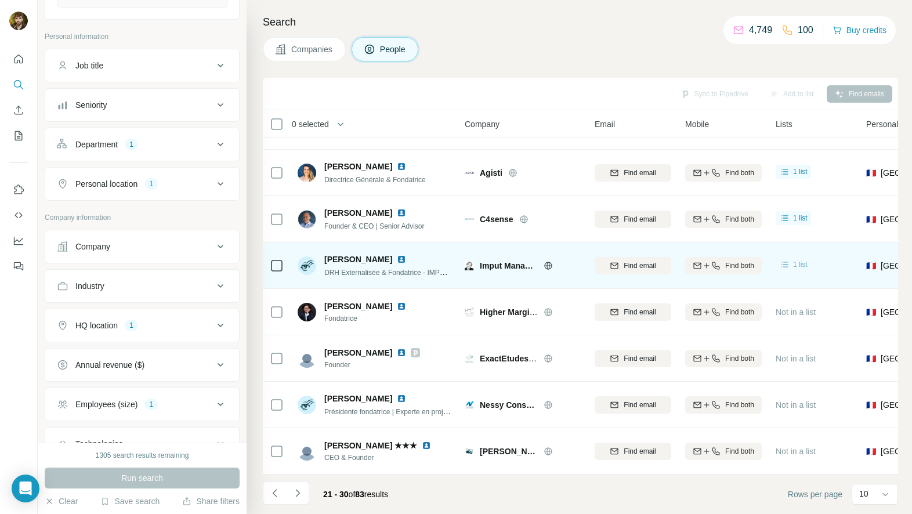
click at [787, 262] on icon at bounding box center [784, 265] width 7 height 6
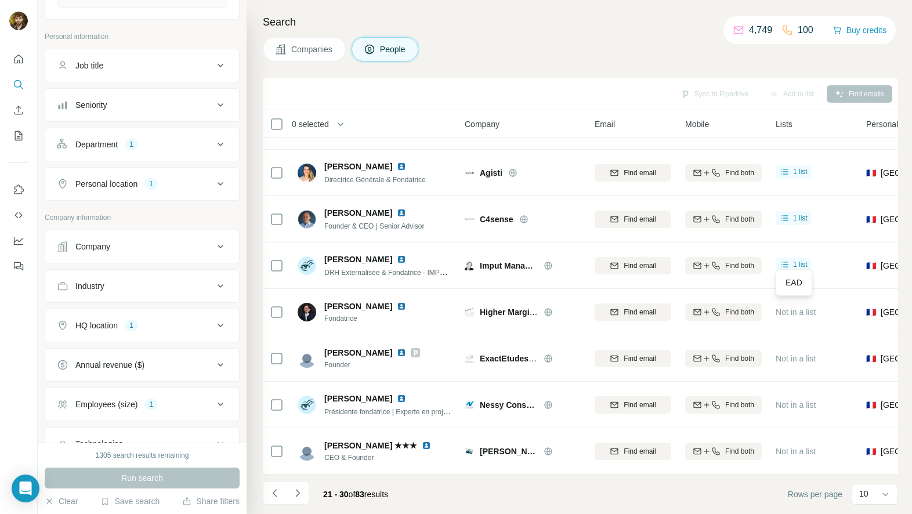
click at [787, 126] on span "Lists" at bounding box center [784, 124] width 17 height 12
click at [790, 124] on span "Lists" at bounding box center [784, 124] width 17 height 12
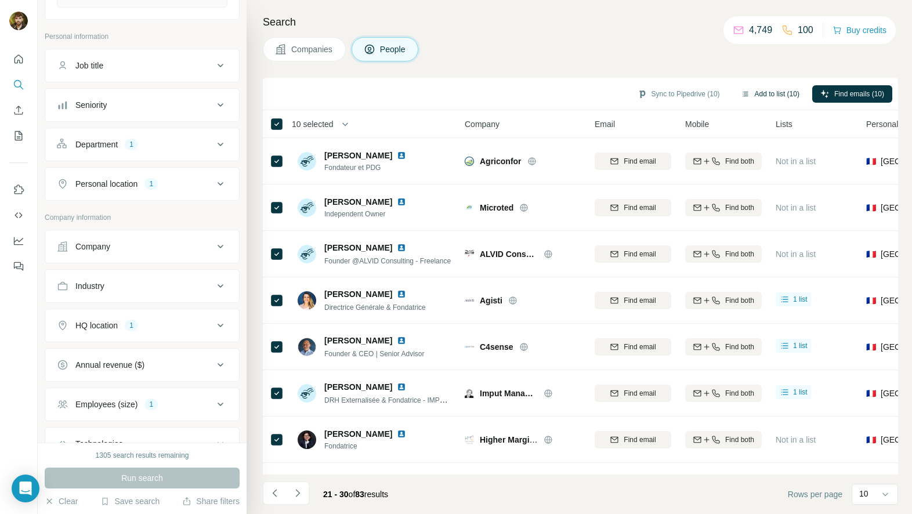
click at [770, 97] on button "Add to list (10)" at bounding box center [770, 93] width 75 height 17
click at [757, 89] on button "Add to list (10)" at bounding box center [770, 93] width 75 height 17
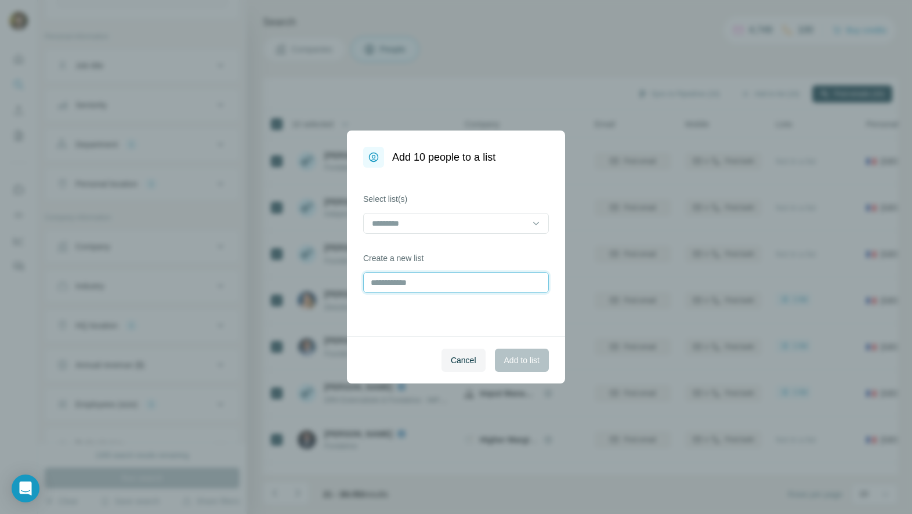
click at [501, 277] on input "text" at bounding box center [456, 282] width 186 height 21
type input "****"
click at [542, 363] on button "Add to list" at bounding box center [522, 360] width 54 height 23
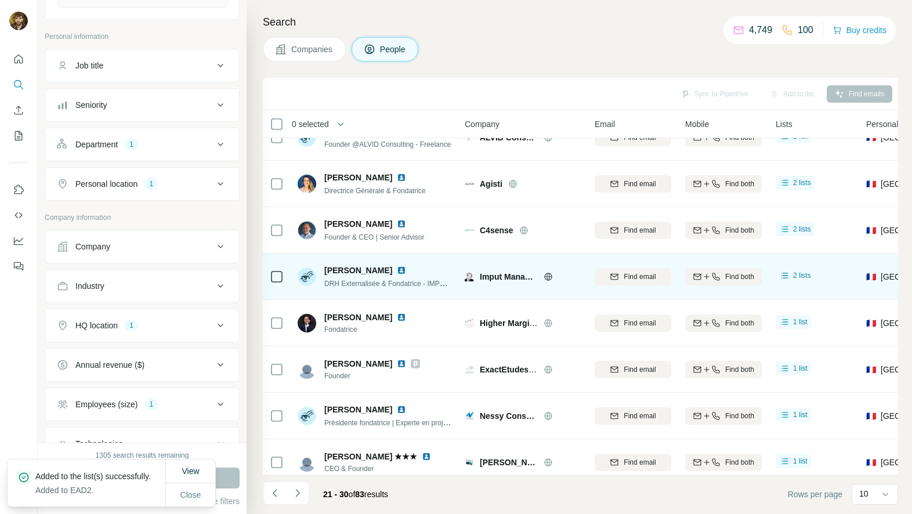
scroll to position [134, 0]
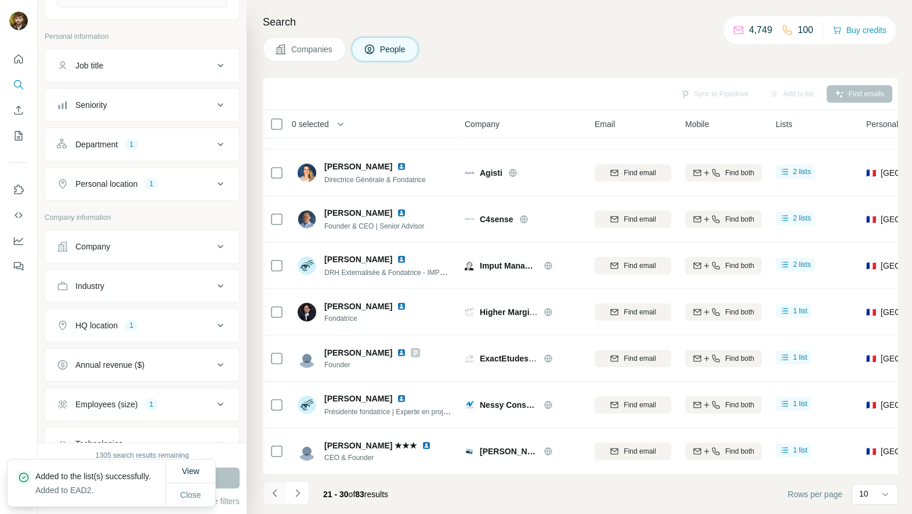
click at [269, 494] on icon "Navigate to previous page" at bounding box center [275, 493] width 12 height 12
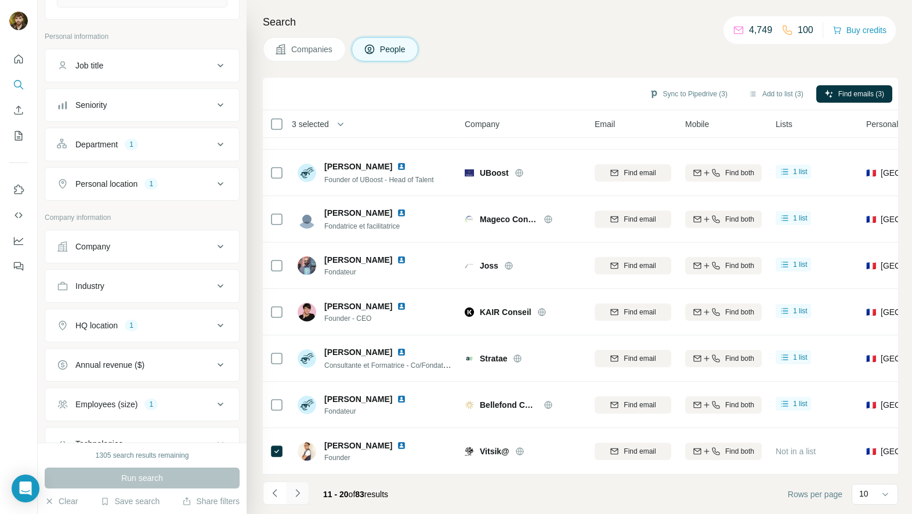
click at [298, 489] on icon "Navigate to next page" at bounding box center [298, 493] width 12 height 12
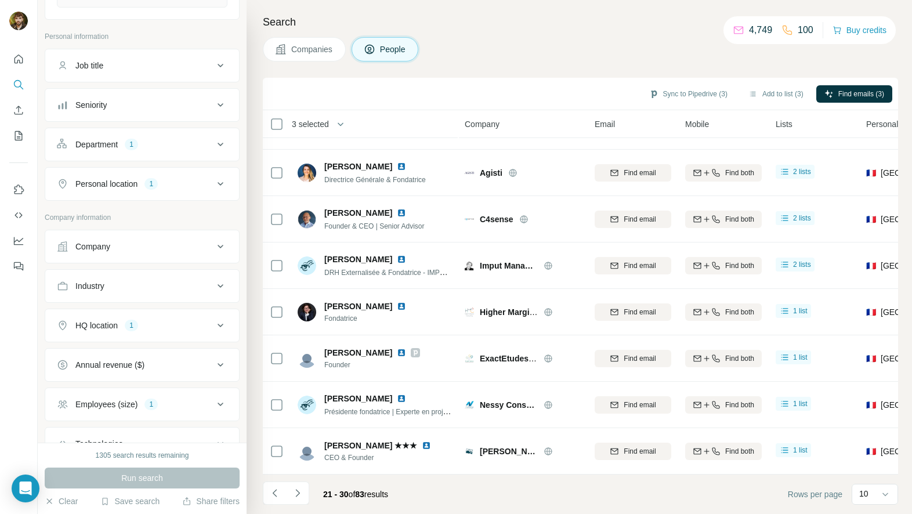
drag, startPoint x: 296, startPoint y: 495, endPoint x: 303, endPoint y: 476, distance: 20.2
click at [296, 495] on icon "Navigate to next page" at bounding box center [297, 493] width 4 height 8
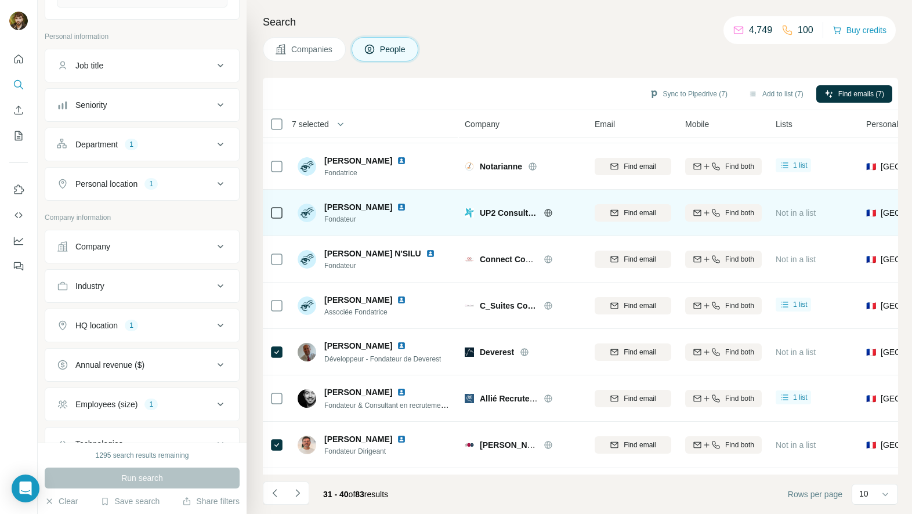
scroll to position [0, 0]
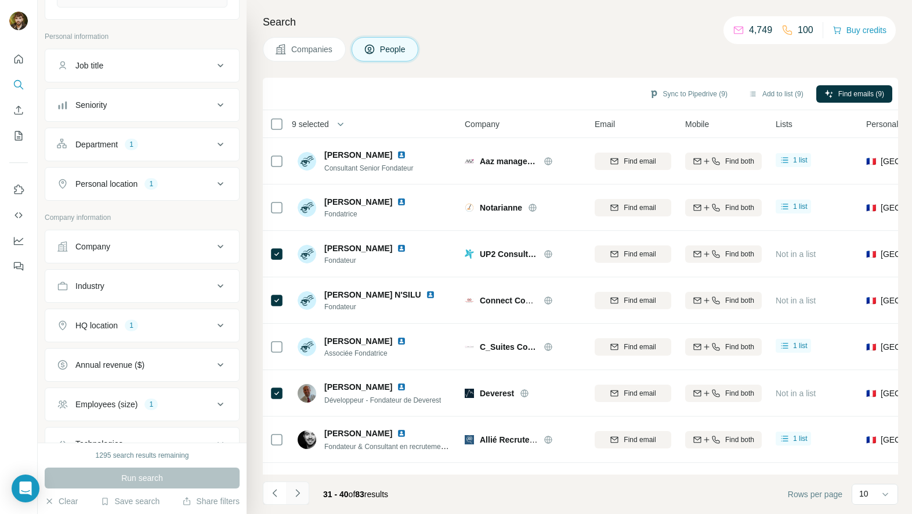
click at [292, 491] on icon "Navigate to next page" at bounding box center [298, 493] width 12 height 12
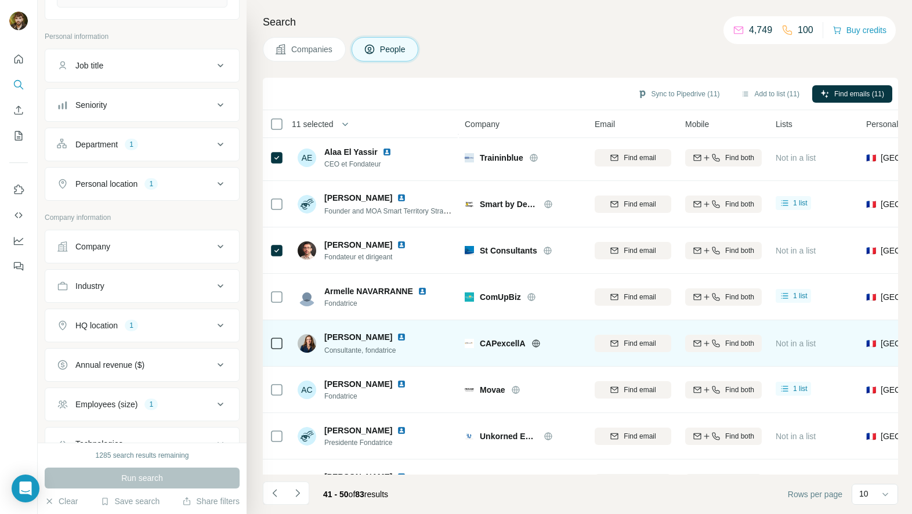
scroll to position [97, 0]
click at [282, 342] on icon at bounding box center [277, 343] width 14 height 14
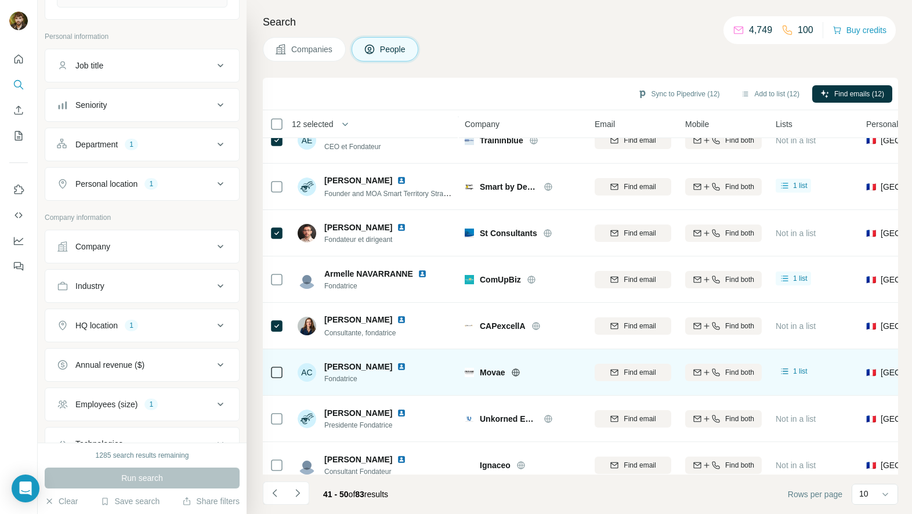
scroll to position [134, 0]
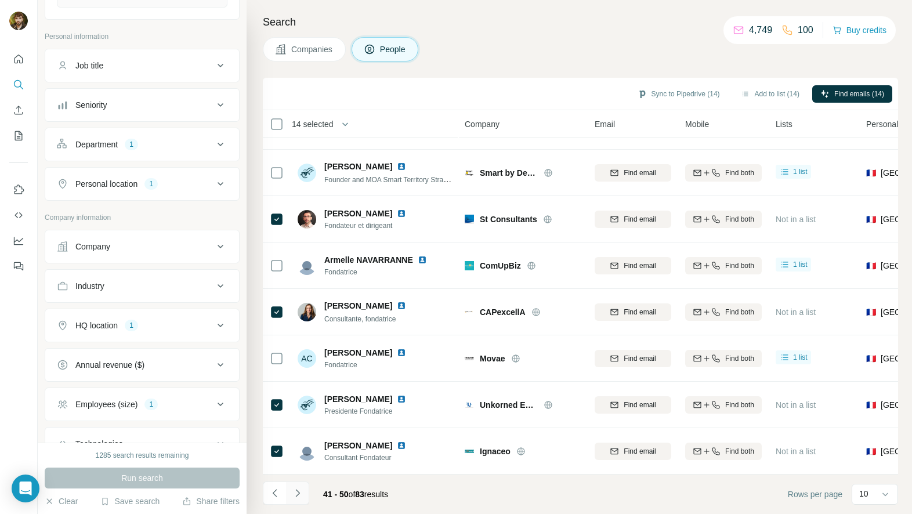
click at [300, 491] on icon "Navigate to next page" at bounding box center [298, 493] width 12 height 12
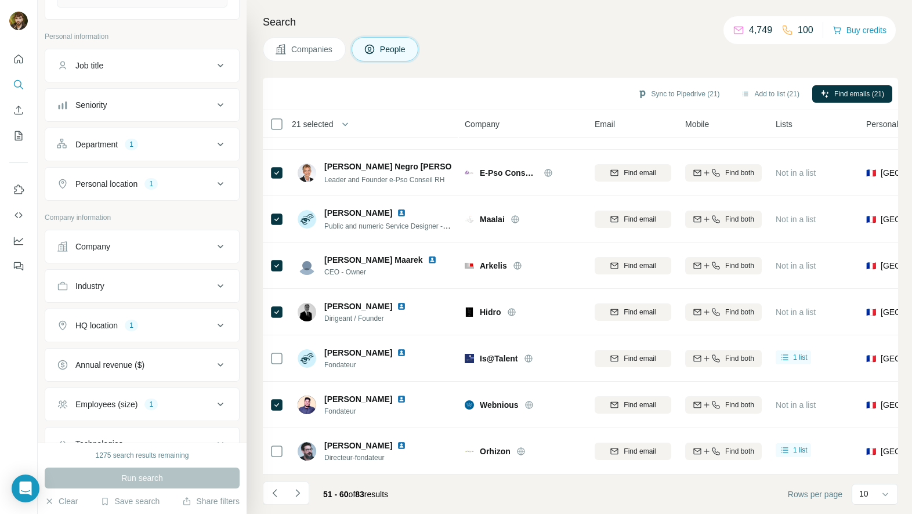
click at [294, 499] on button "Navigate to next page" at bounding box center [297, 492] width 23 height 23
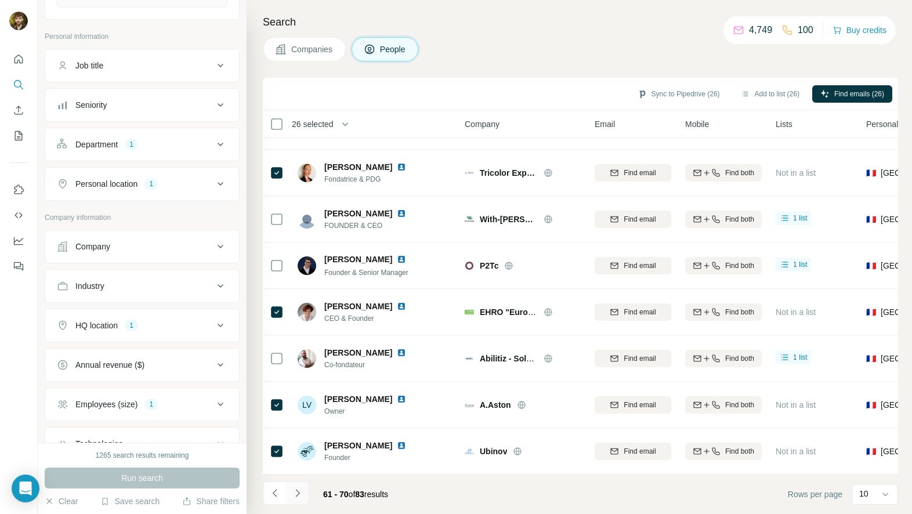
click at [295, 494] on icon "Navigate to next page" at bounding box center [298, 493] width 12 height 12
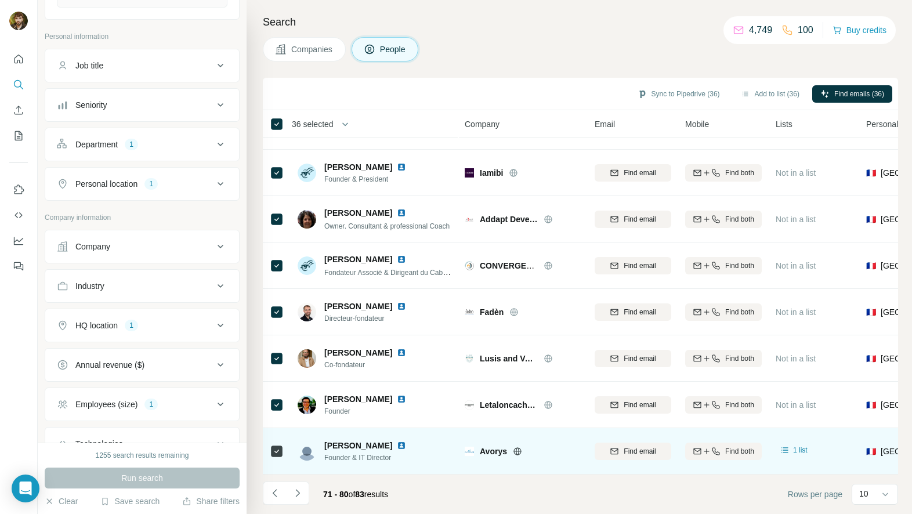
click at [269, 448] on td at bounding box center [277, 451] width 28 height 46
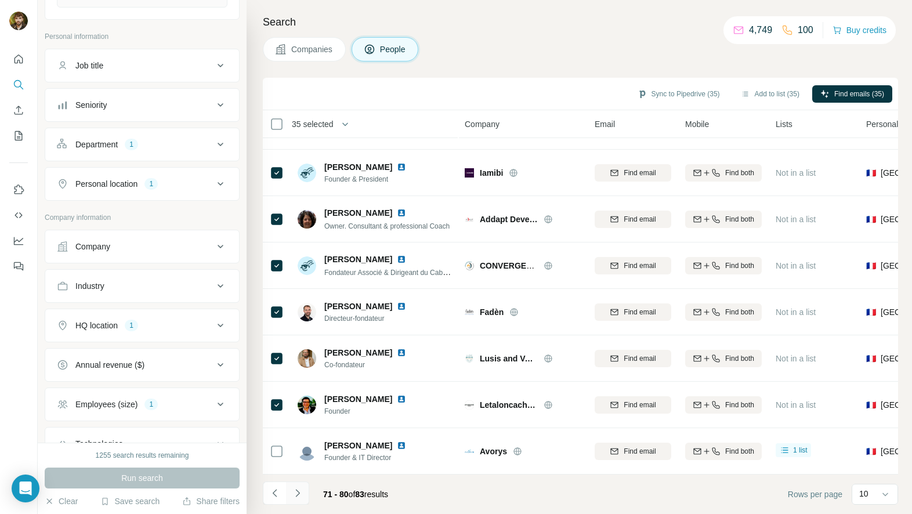
click at [295, 496] on icon "Navigate to next page" at bounding box center [298, 493] width 12 height 12
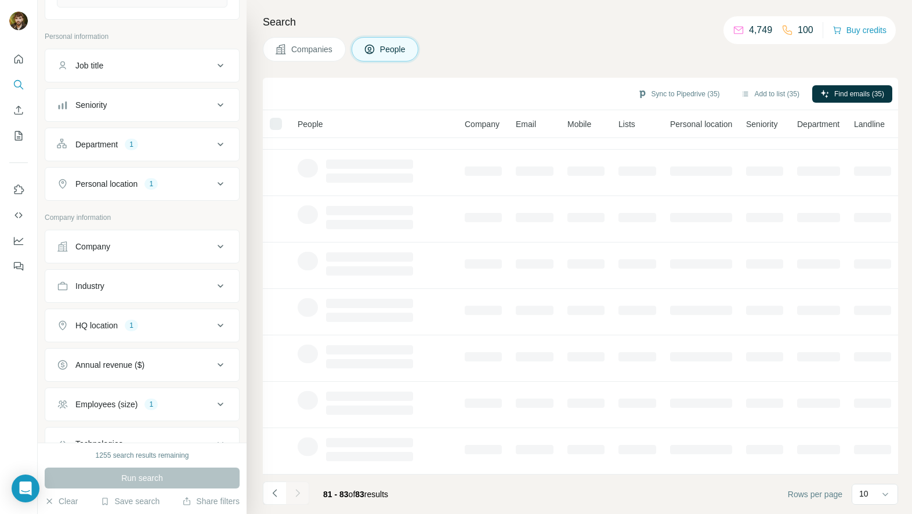
scroll to position [0, 0]
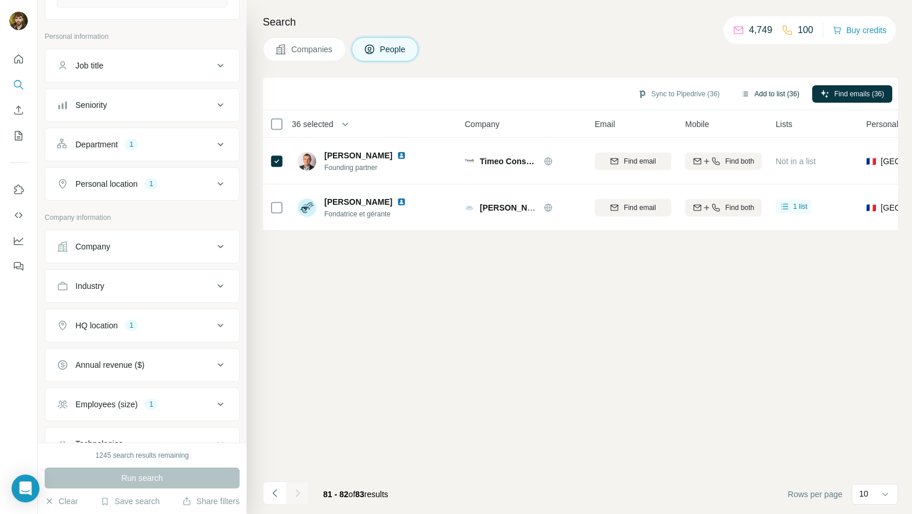
click at [752, 90] on button "Add to list (36)" at bounding box center [770, 93] width 75 height 17
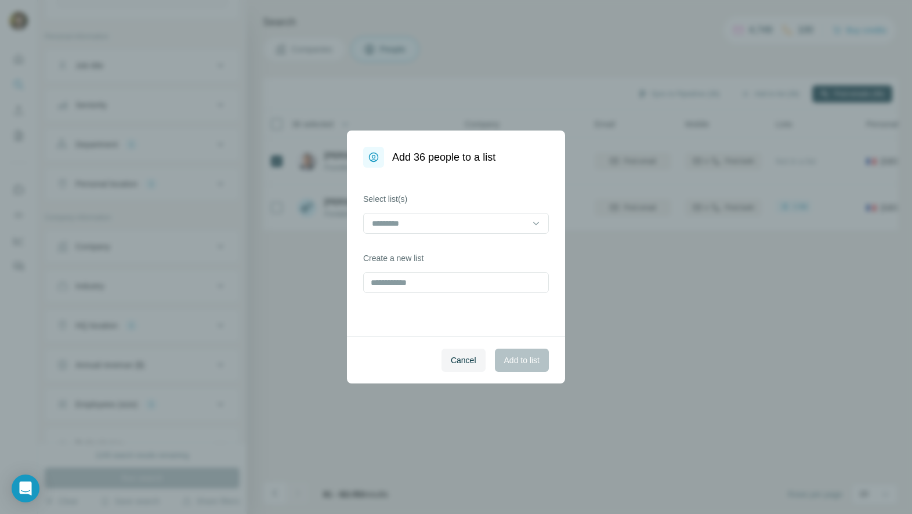
click at [460, 211] on div "Select list(s)" at bounding box center [456, 213] width 186 height 41
click at [458, 224] on input at bounding box center [449, 223] width 157 height 13
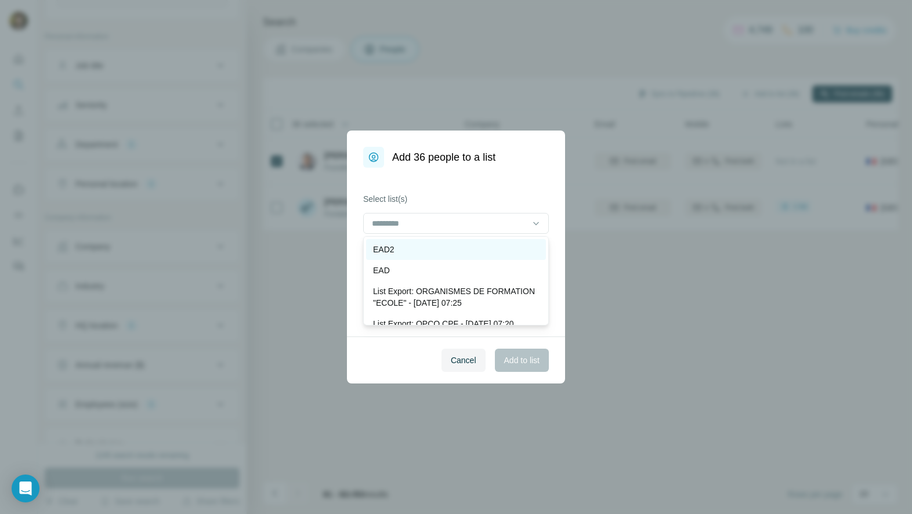
click at [430, 252] on div "EAD2" at bounding box center [456, 250] width 166 height 12
click at [536, 364] on span "Add to list" at bounding box center [521, 360] width 35 height 12
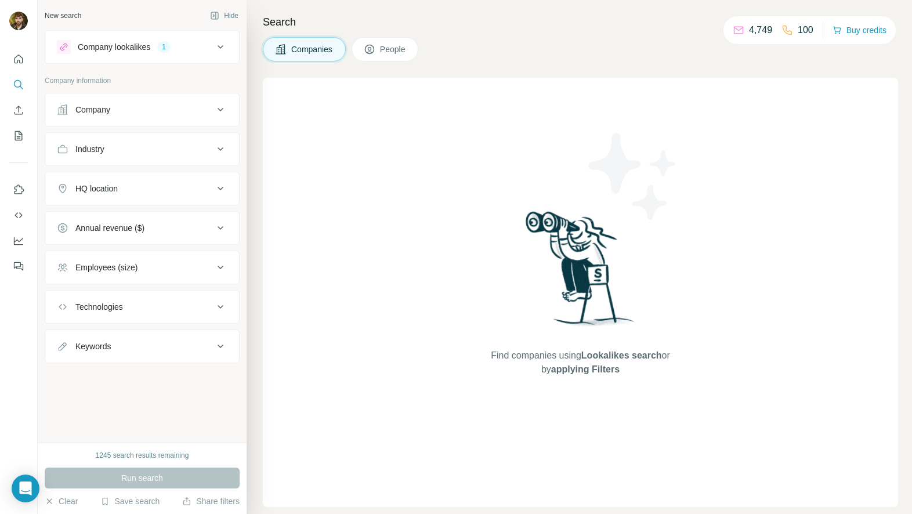
click at [169, 48] on div "1" at bounding box center [163, 47] width 13 height 10
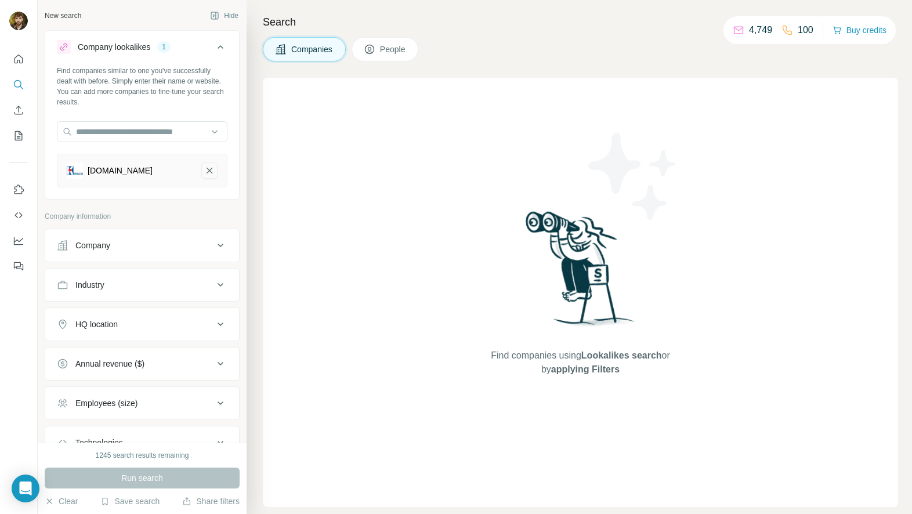
click at [205, 175] on icon "ker-co.fr-remove-button" at bounding box center [209, 171] width 10 height 12
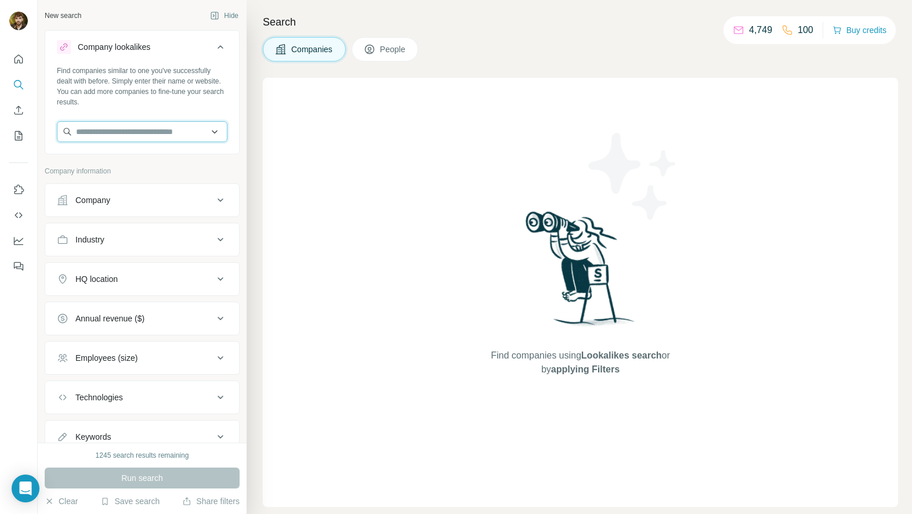
click at [153, 131] on input "text" at bounding box center [142, 131] width 171 height 21
type input "******"
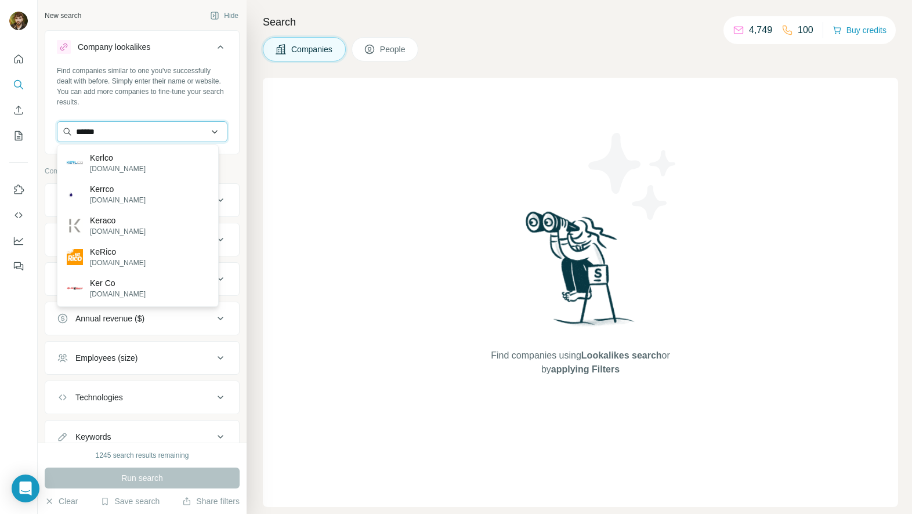
click at [148, 132] on input "******" at bounding box center [142, 131] width 171 height 21
type input "*"
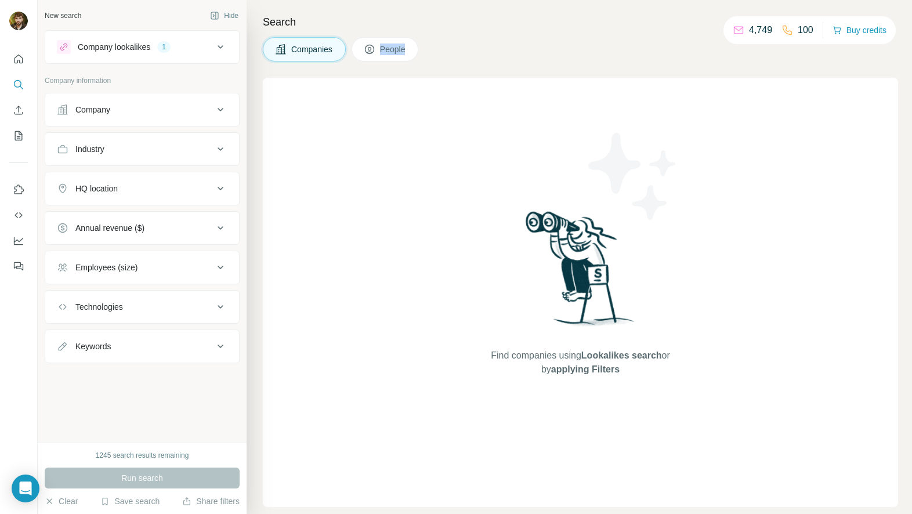
drag, startPoint x: 425, startPoint y: 43, endPoint x: 420, endPoint y: 48, distance: 7.0
click at [420, 48] on div "Companies People" at bounding box center [580, 49] width 635 height 24
click at [404, 53] on span "People" at bounding box center [393, 50] width 27 height 12
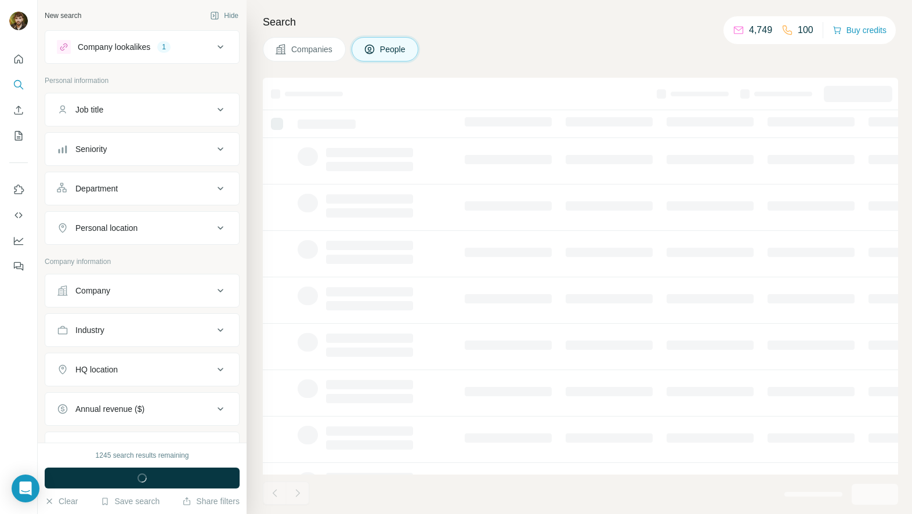
click at [512, 55] on div "Companies People" at bounding box center [580, 49] width 635 height 24
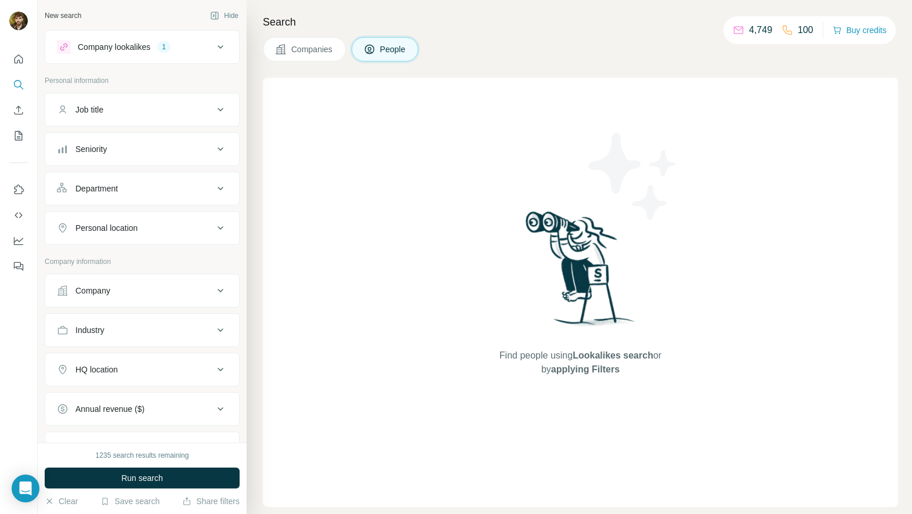
click at [149, 98] on button "Job title" at bounding box center [142, 110] width 194 height 28
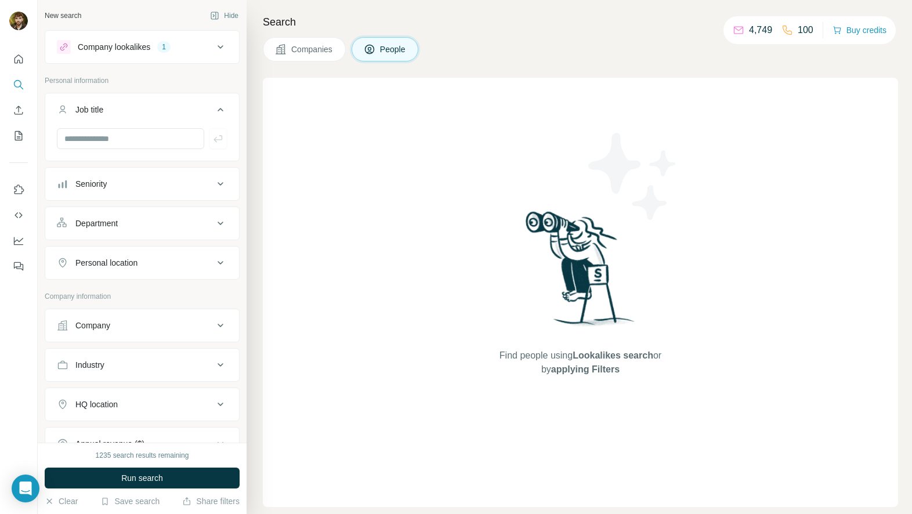
drag, startPoint x: 150, startPoint y: 107, endPoint x: 160, endPoint y: 125, distance: 20.5
click at [150, 107] on div "Job title" at bounding box center [135, 110] width 157 height 12
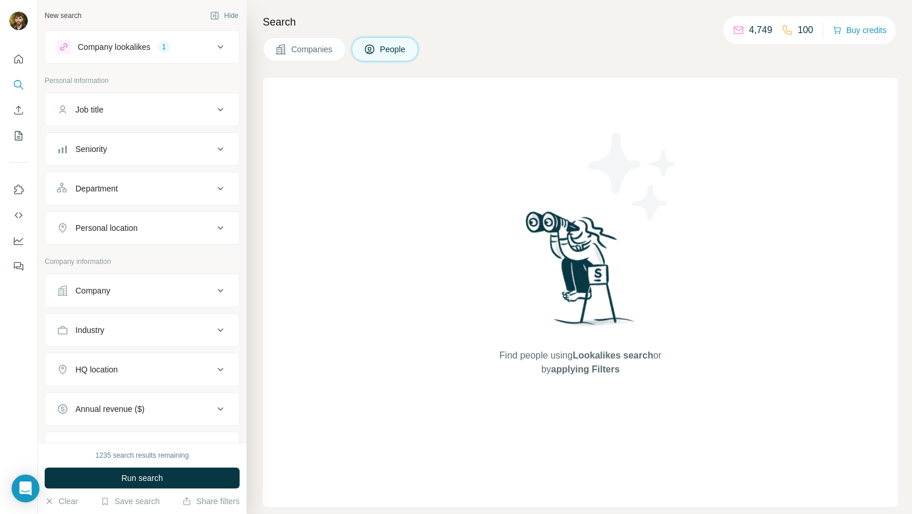
click at [172, 190] on div "Department" at bounding box center [135, 189] width 157 height 12
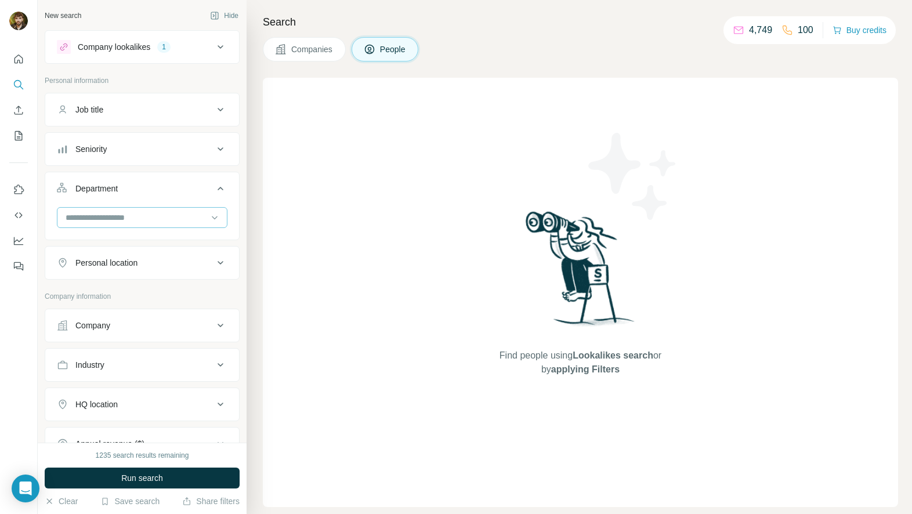
click at [157, 219] on input at bounding box center [135, 217] width 143 height 13
type input "*"
click at [140, 256] on div "Founder/Owner" at bounding box center [138, 264] width 156 height 21
click at [187, 473] on button "Run search" at bounding box center [142, 478] width 195 height 21
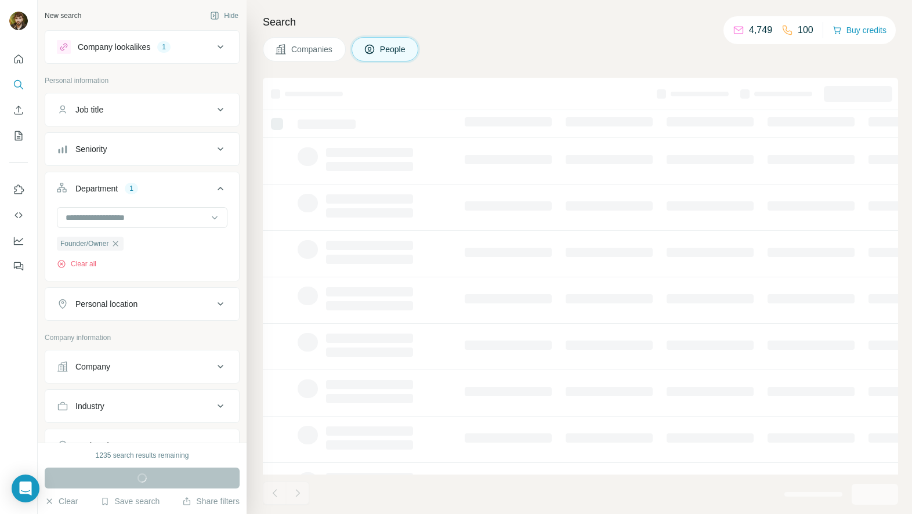
click at [205, 192] on button "Department 1" at bounding box center [142, 191] width 194 height 32
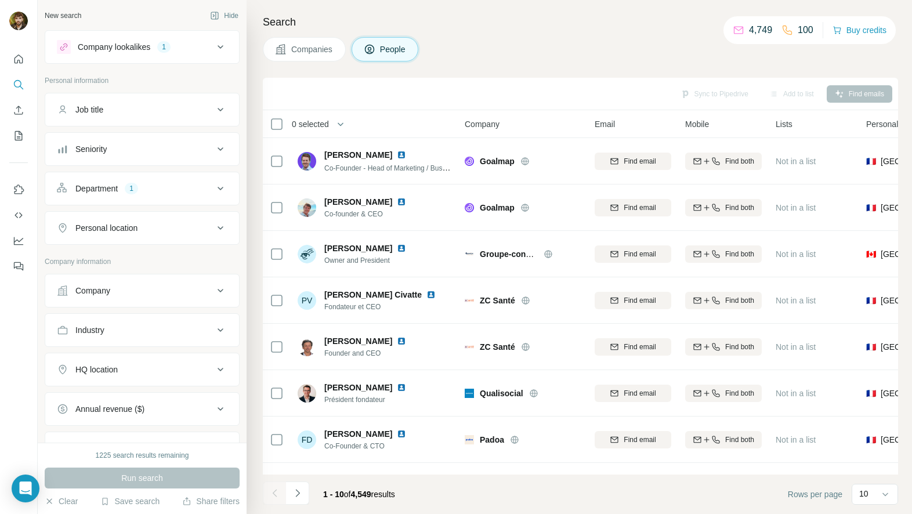
click at [180, 229] on div "Personal location" at bounding box center [135, 228] width 157 height 12
click at [147, 254] on input "text" at bounding box center [142, 257] width 171 height 21
type input "***"
click at [193, 289] on div "🇫🇷 [GEOGRAPHIC_DATA]" at bounding box center [138, 288] width 142 height 14
click at [202, 294] on icon at bounding box center [202, 288] width 14 height 14
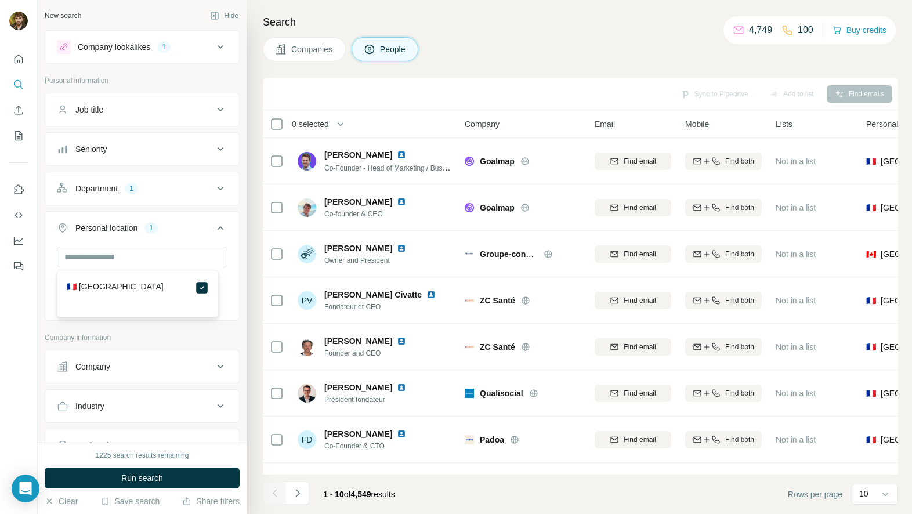
click at [213, 231] on icon at bounding box center [220, 228] width 14 height 14
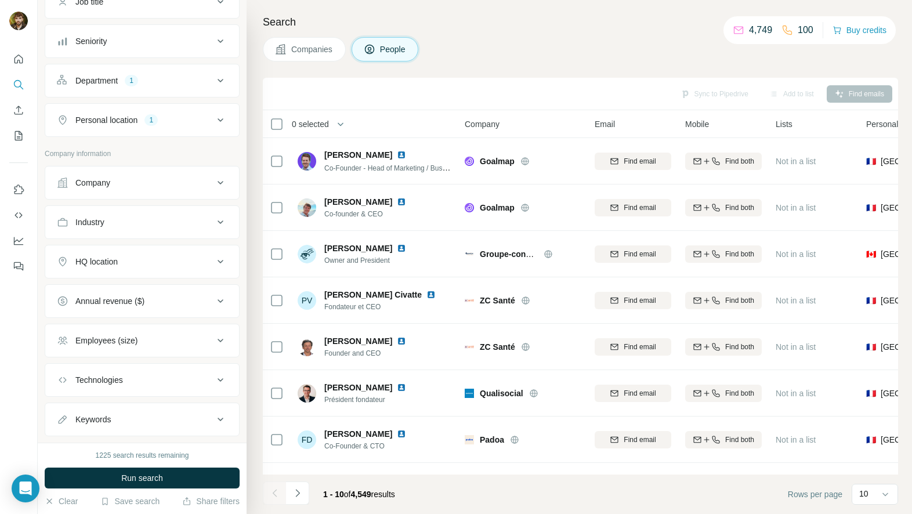
scroll to position [109, 0]
click at [147, 373] on div "Technologies" at bounding box center [135, 379] width 157 height 12
click at [147, 335] on div "Employees (size)" at bounding box center [135, 340] width 157 height 12
click at [62, 363] on icon at bounding box center [64, 365] width 14 height 14
click at [150, 334] on div "1" at bounding box center [150, 339] width 13 height 10
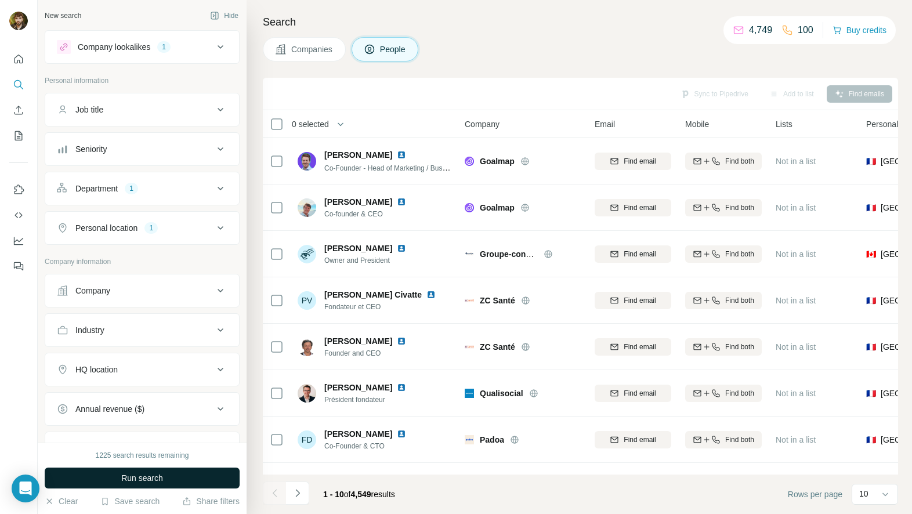
click at [157, 477] on span "Run search" at bounding box center [142, 478] width 42 height 12
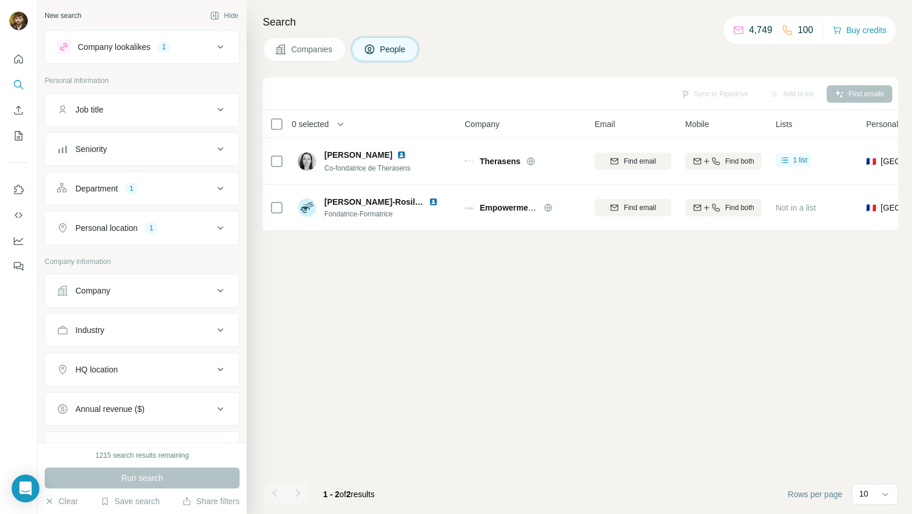
click at [307, 45] on span "Companies" at bounding box center [312, 50] width 42 height 12
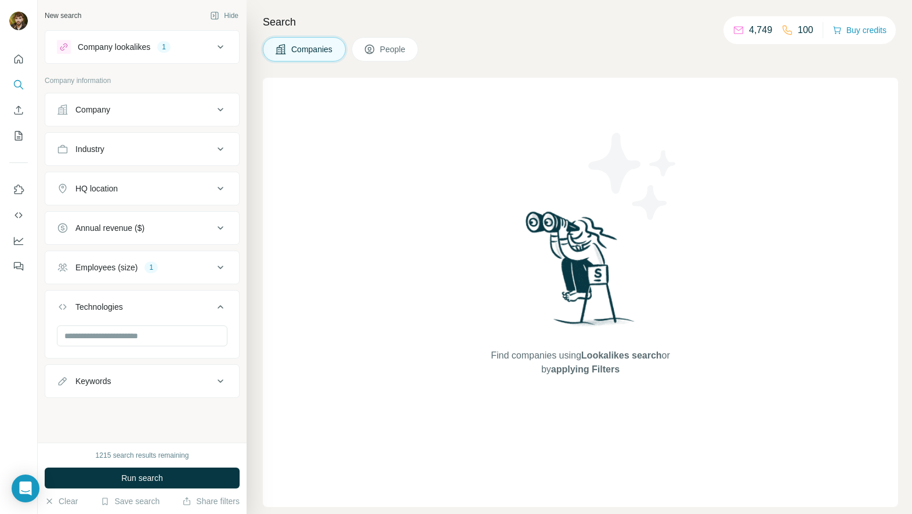
click at [396, 47] on span "People" at bounding box center [393, 50] width 27 height 12
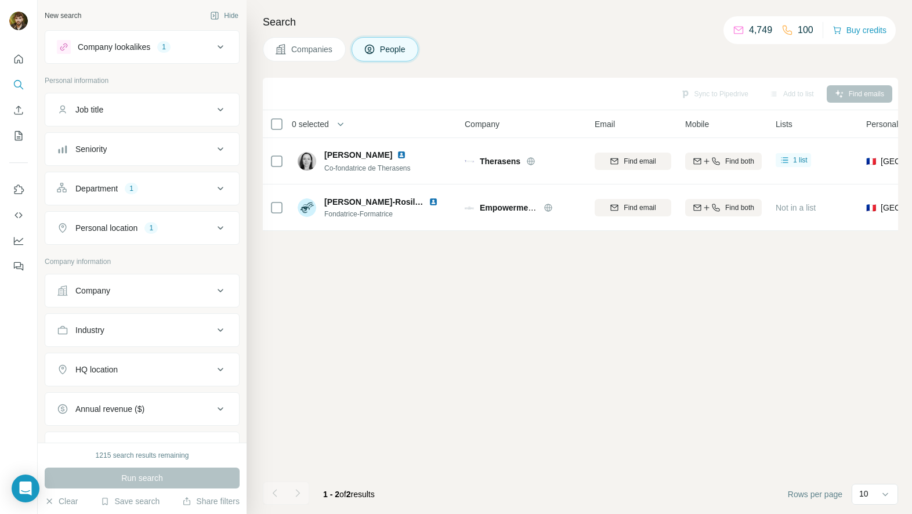
click at [291, 56] on button "Companies" at bounding box center [304, 49] width 83 height 24
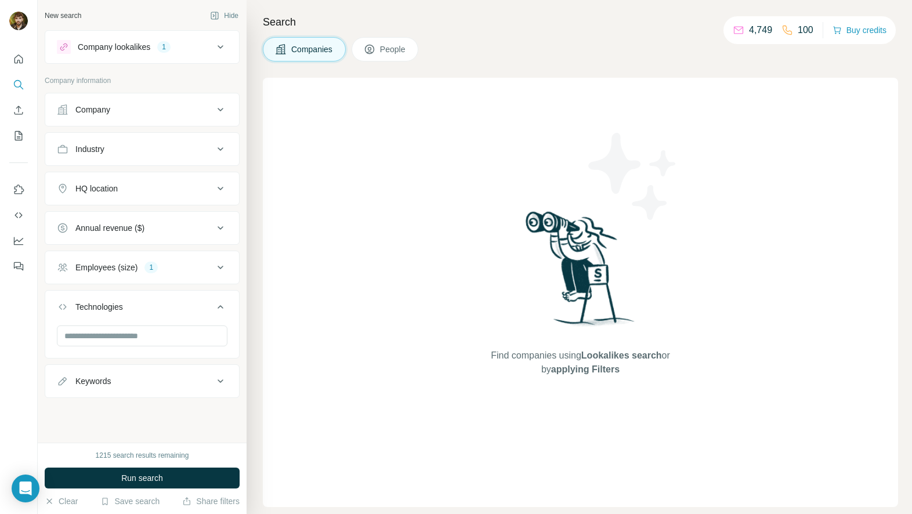
click at [194, 490] on div "1215 search results remaining Run search Clear Save search Share filters" at bounding box center [142, 478] width 209 height 71
click at [192, 479] on button "Run search" at bounding box center [142, 478] width 195 height 21
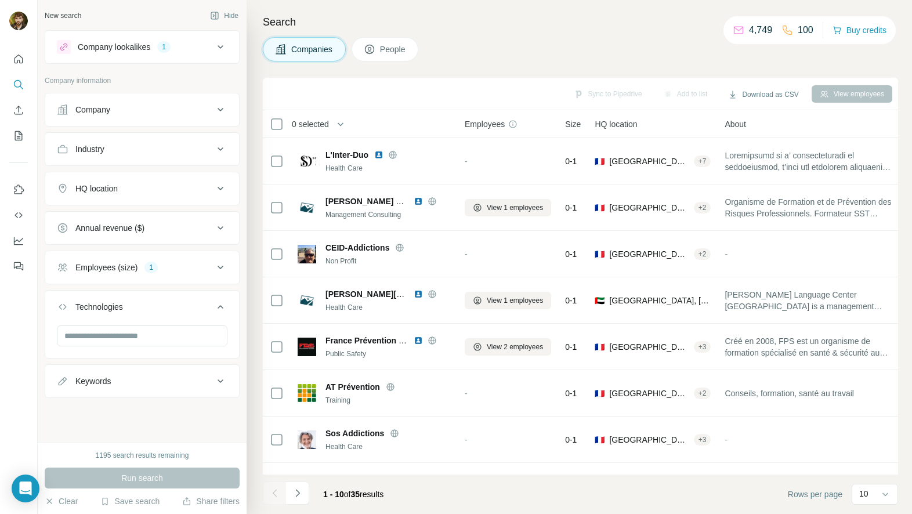
click at [386, 50] on span "People" at bounding box center [393, 50] width 27 height 12
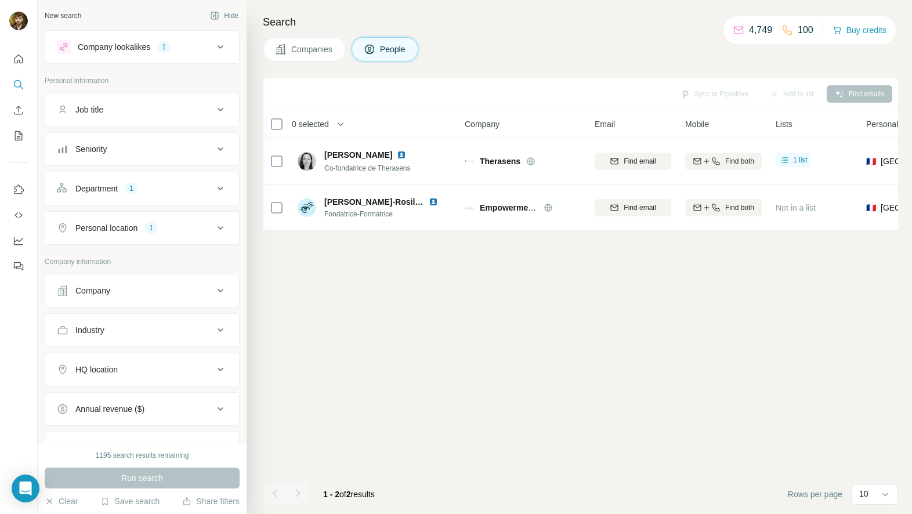
click at [193, 45] on div "Company lookalikes 1" at bounding box center [135, 47] width 157 height 14
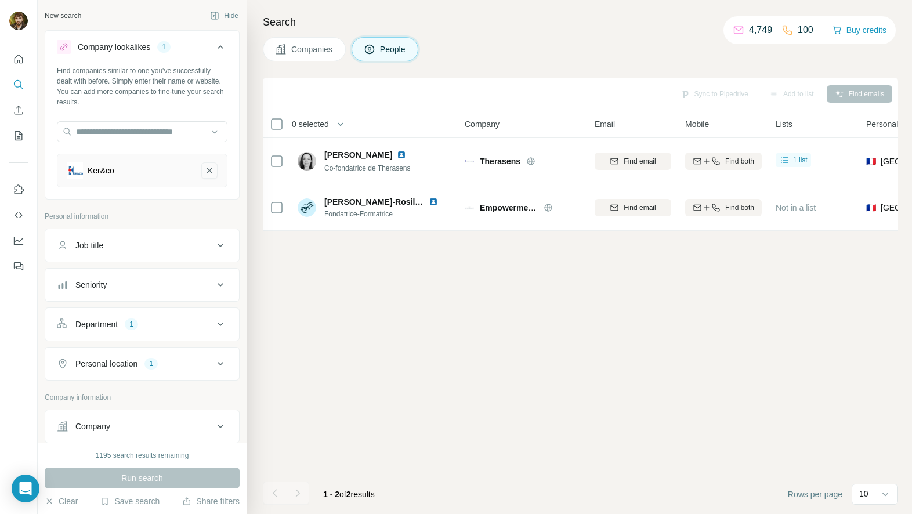
click at [204, 166] on icon "Ker&co-remove-button" at bounding box center [209, 171] width 10 height 12
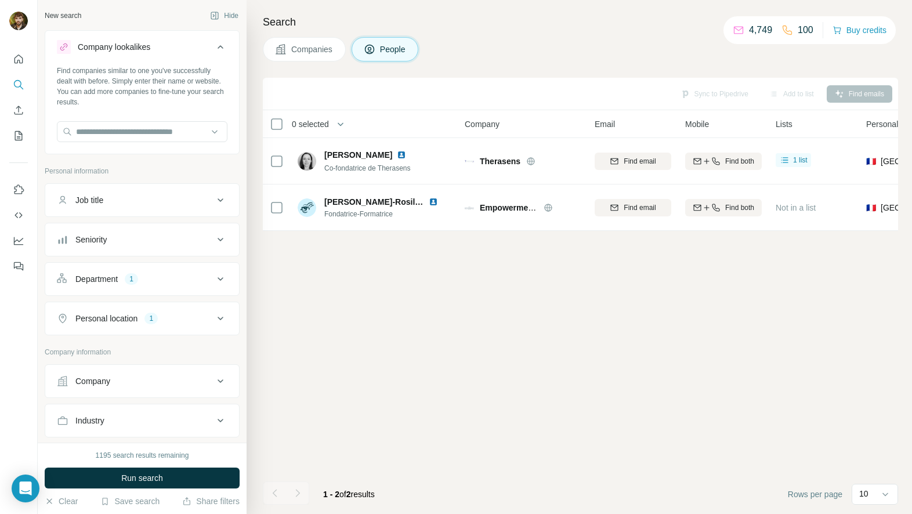
click at [200, 42] on div "Company lookalikes" at bounding box center [135, 47] width 157 height 14
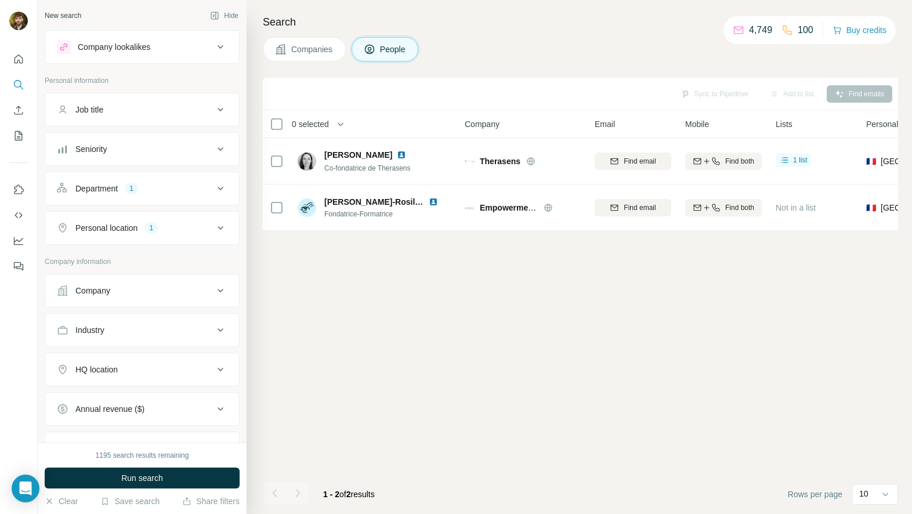
click at [159, 110] on div "Job title" at bounding box center [135, 110] width 157 height 12
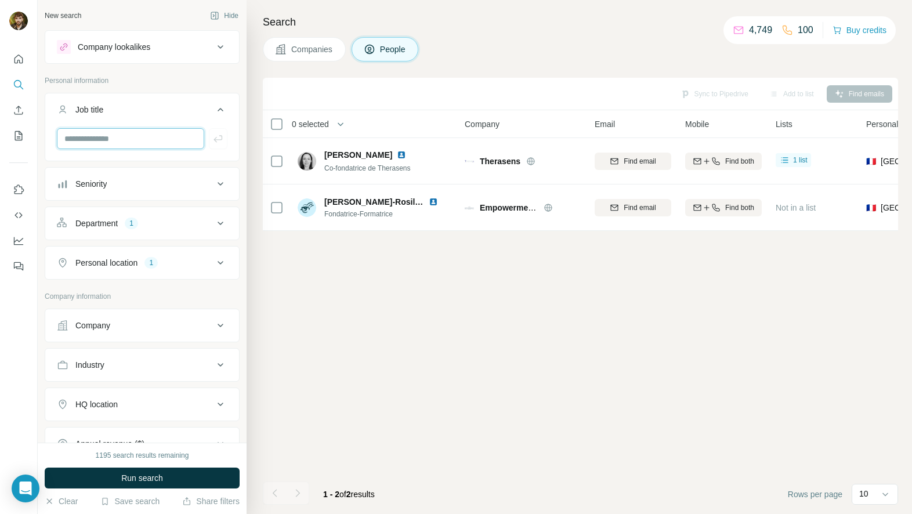
click at [153, 136] on input "text" at bounding box center [130, 138] width 147 height 21
type input "*****"
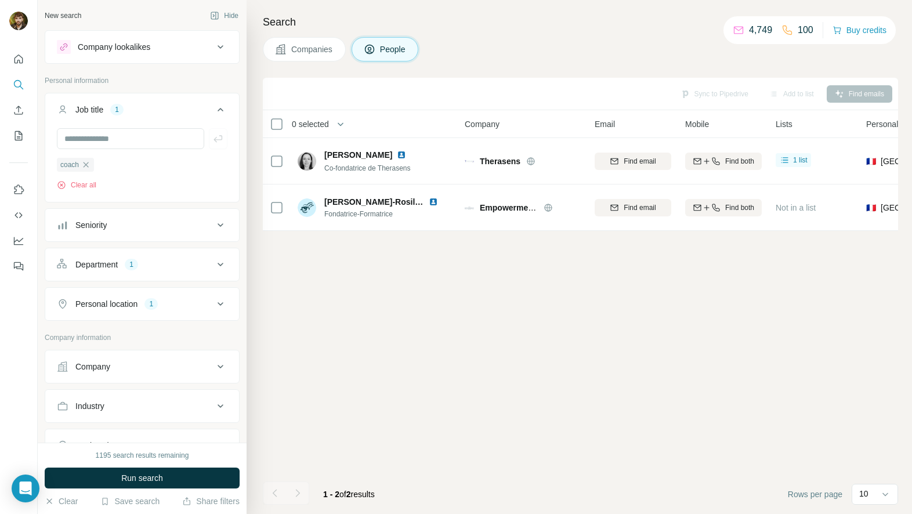
click at [183, 474] on button "Run search" at bounding box center [142, 478] width 195 height 21
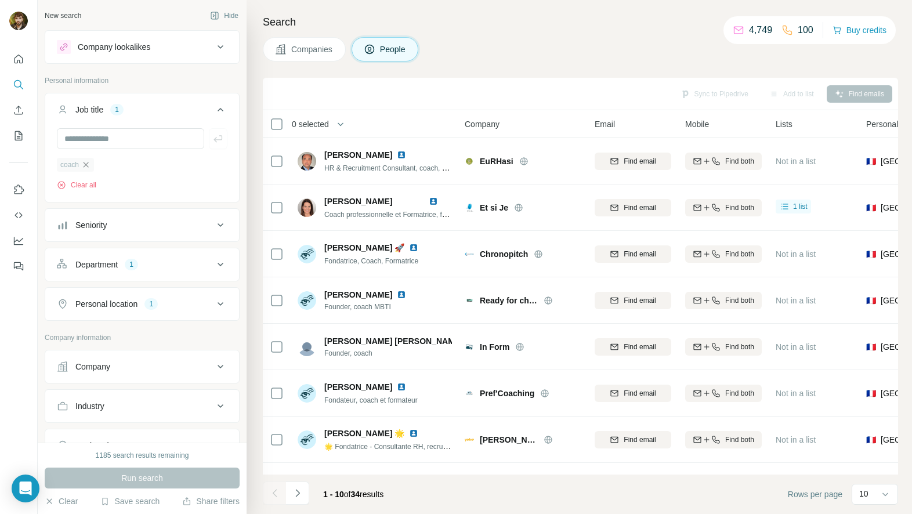
click at [85, 164] on icon "button" at bounding box center [85, 164] width 9 height 9
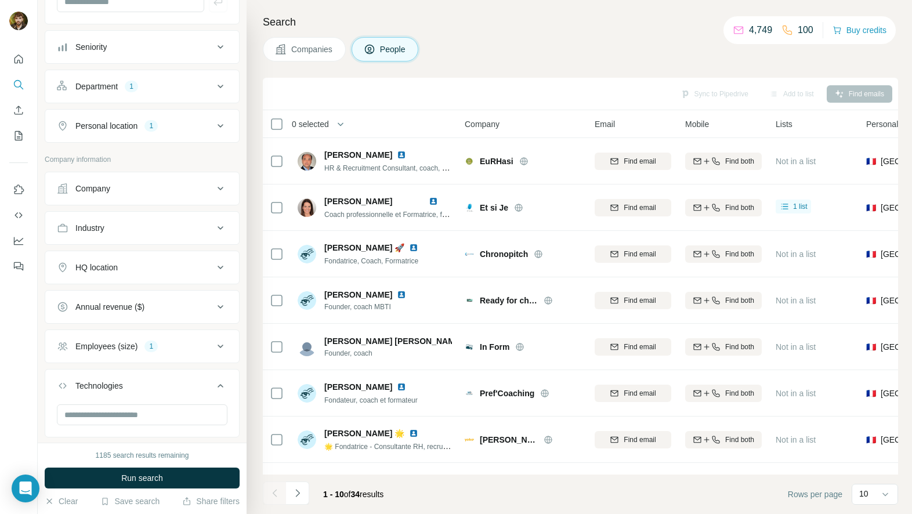
scroll to position [204, 0]
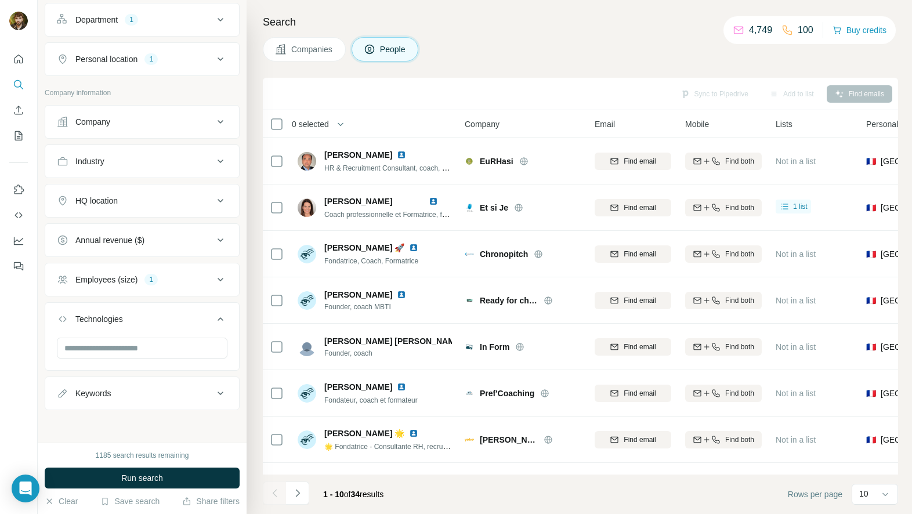
click at [143, 392] on div "Keywords" at bounding box center [135, 393] width 157 height 12
click at [141, 416] on input "text" at bounding box center [130, 422] width 147 height 21
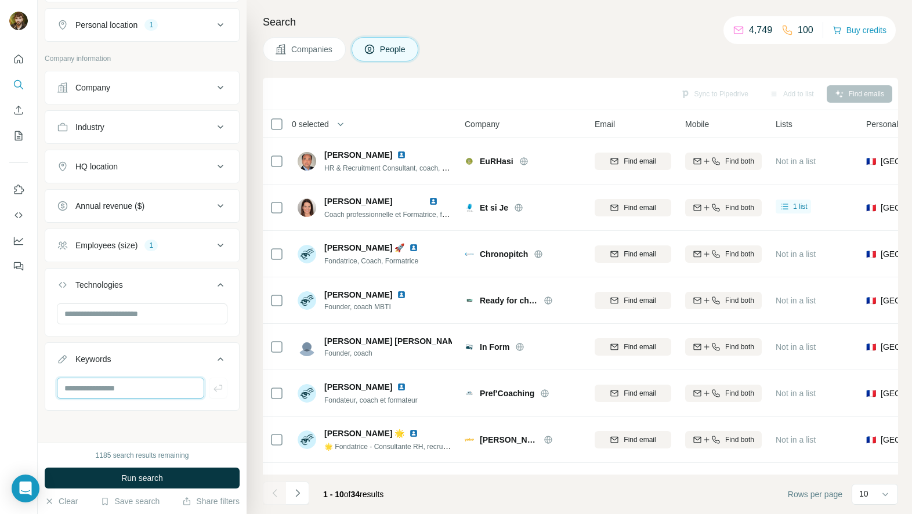
scroll to position [238, 0]
type input "*****"
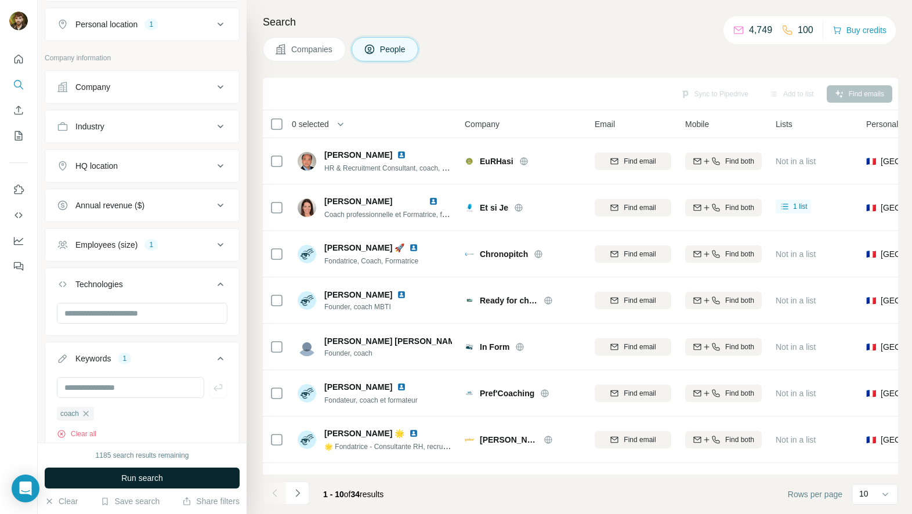
click at [190, 474] on button "Run search" at bounding box center [142, 478] width 195 height 21
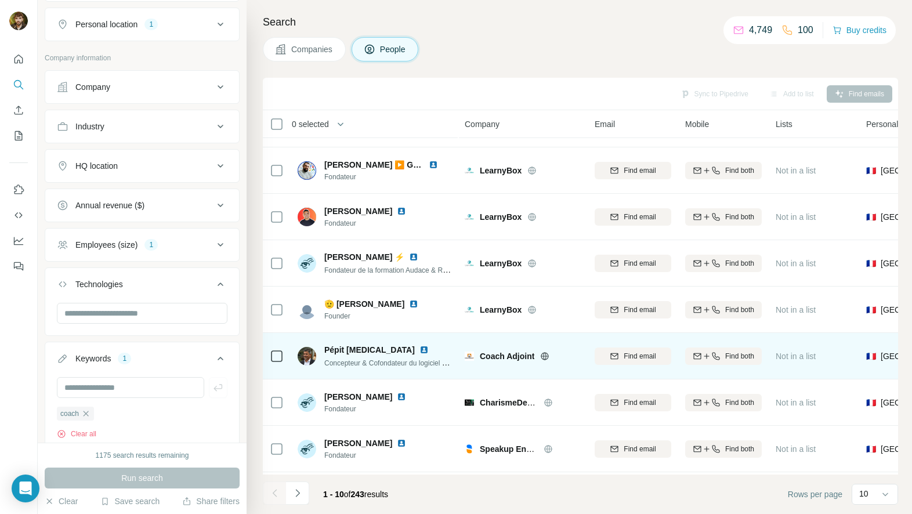
scroll to position [134, 0]
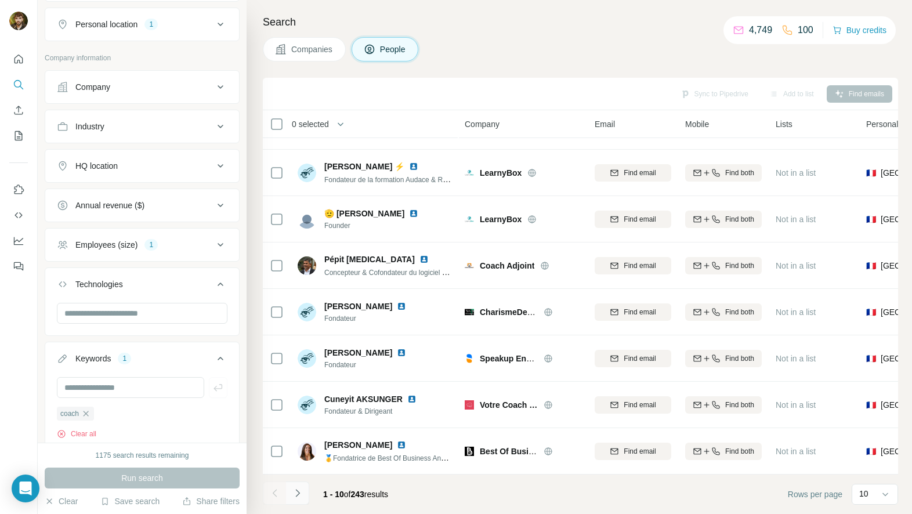
click at [287, 492] on button "Navigate to next page" at bounding box center [297, 492] width 23 height 23
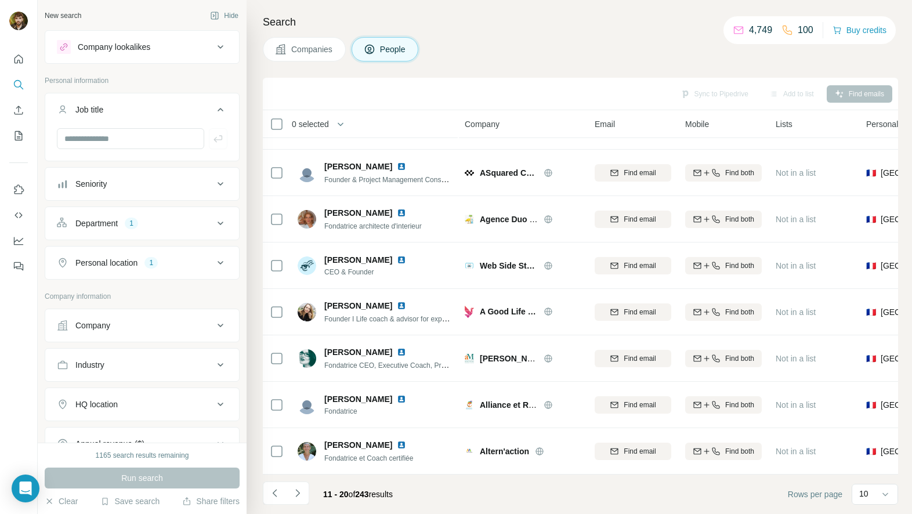
scroll to position [0, 0]
click at [192, 54] on button "Company lookalikes" at bounding box center [142, 47] width 194 height 28
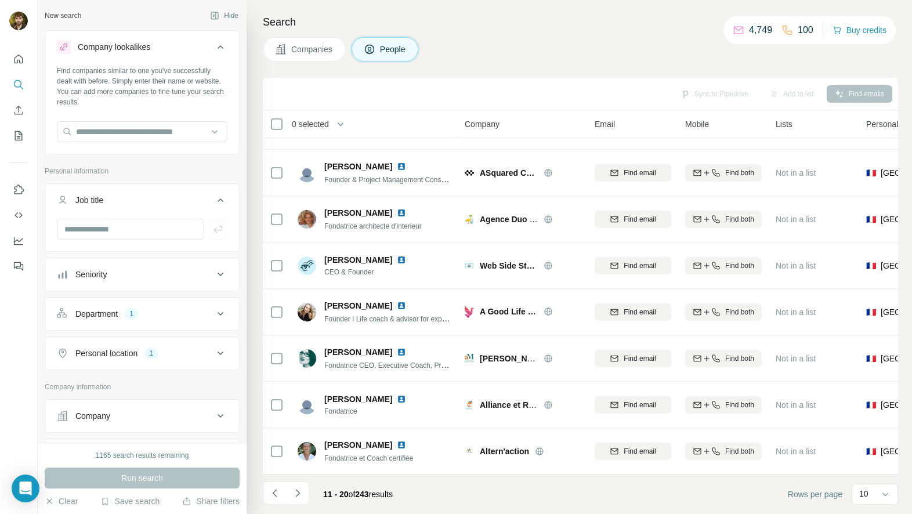
click at [213, 49] on icon at bounding box center [220, 47] width 14 height 14
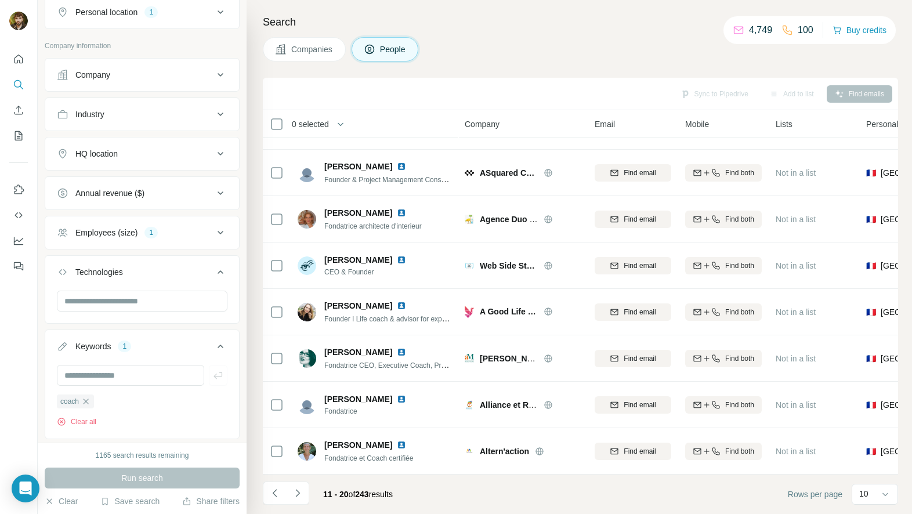
scroll to position [280, 0]
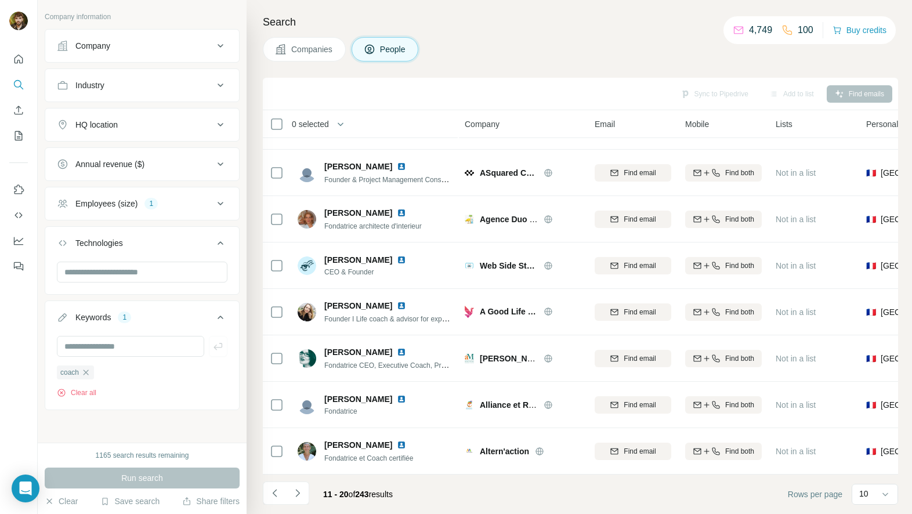
click at [157, 196] on button "Employees (size) 1" at bounding box center [142, 204] width 194 height 28
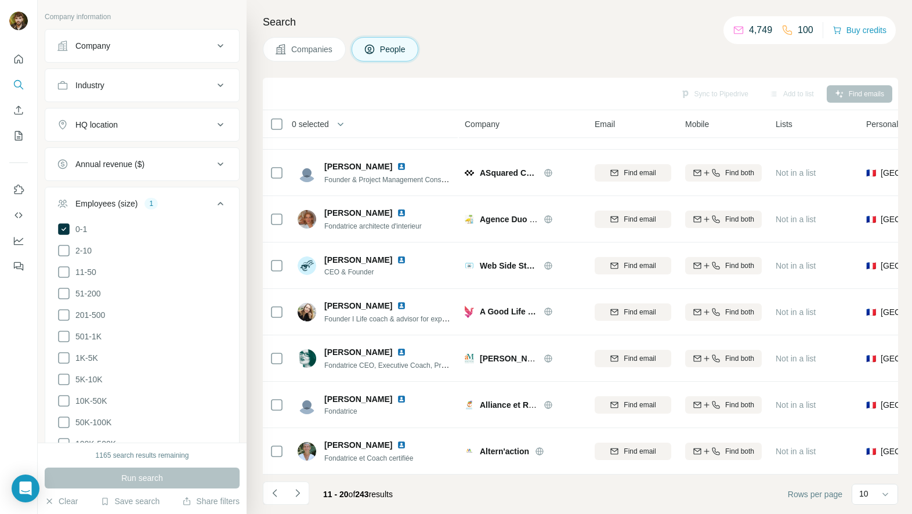
click at [162, 200] on div "Employees (size) 1" at bounding box center [135, 204] width 157 height 12
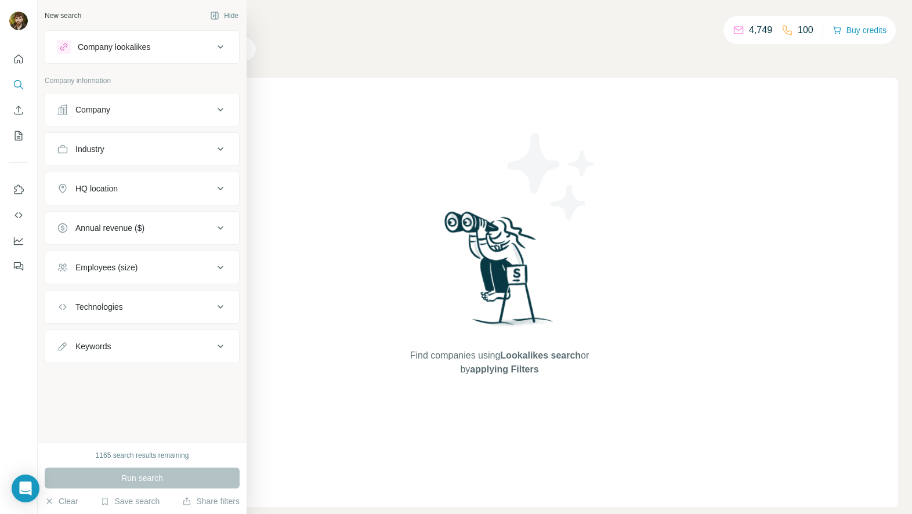
click at [122, 64] on div "Company lookalikes Company information Company Industry HQ location Annual reve…" at bounding box center [142, 196] width 195 height 333
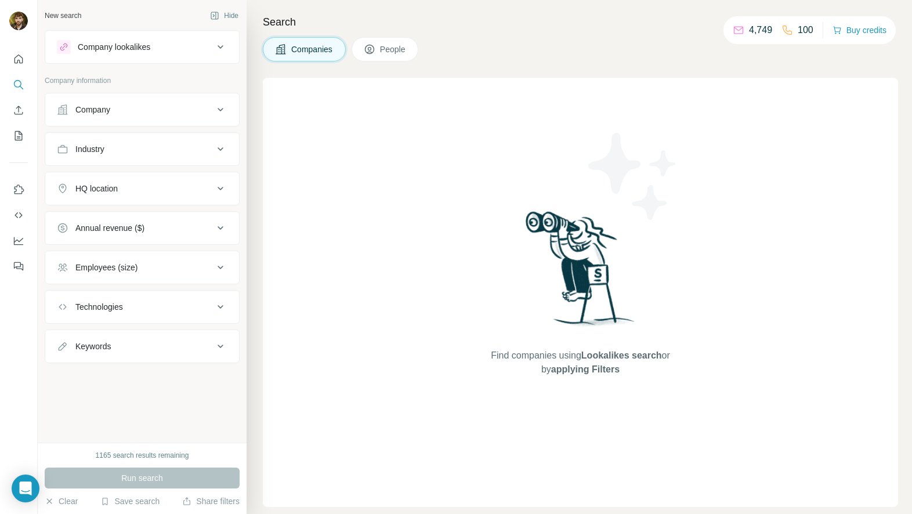
click at [126, 54] on button "Company lookalikes" at bounding box center [142, 47] width 194 height 28
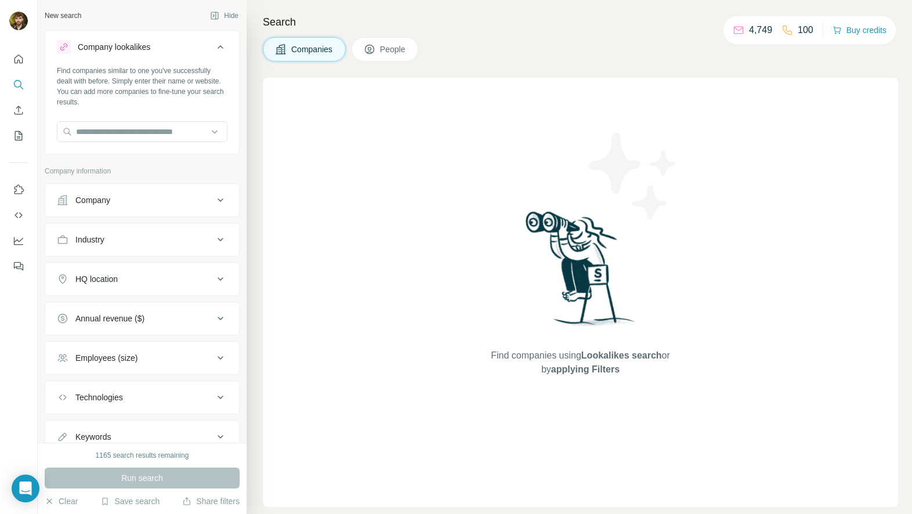
click at [183, 59] on button "Company lookalikes" at bounding box center [142, 49] width 194 height 32
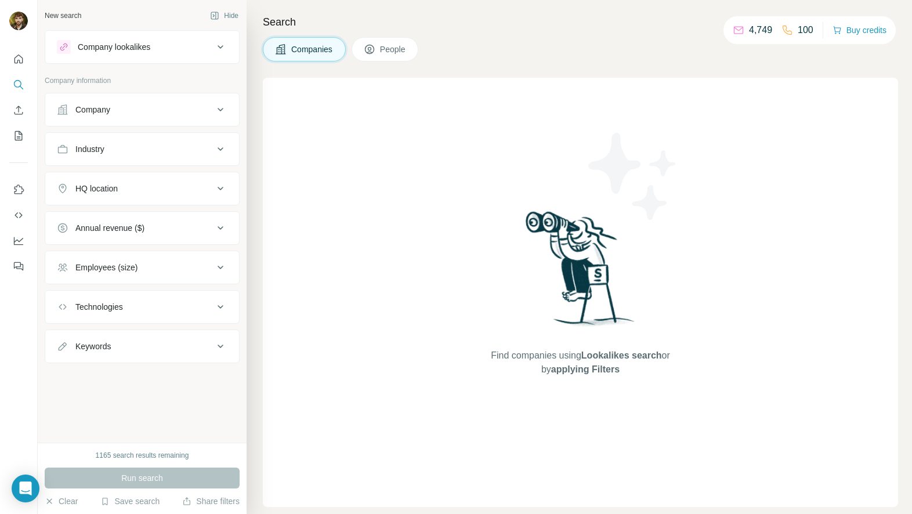
click at [190, 49] on div "Company lookalikes" at bounding box center [135, 47] width 157 height 14
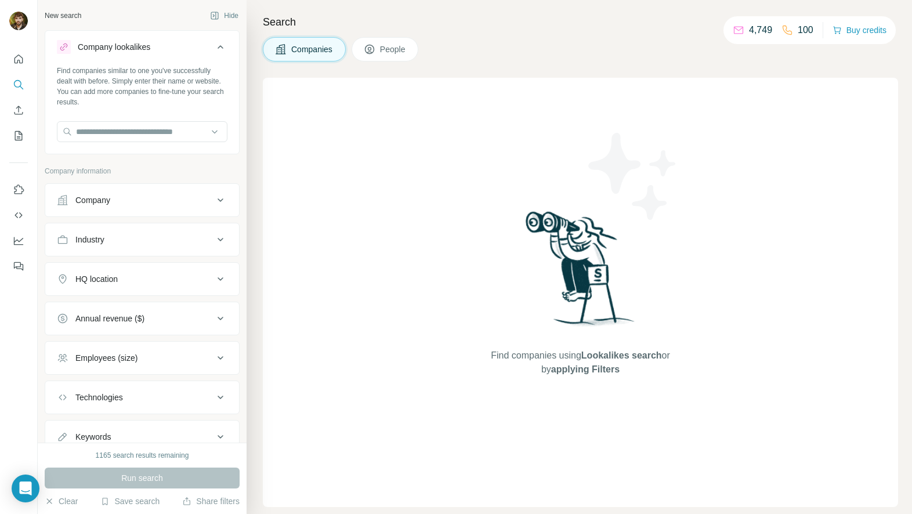
click at [189, 49] on div "Company lookalikes" at bounding box center [135, 47] width 157 height 14
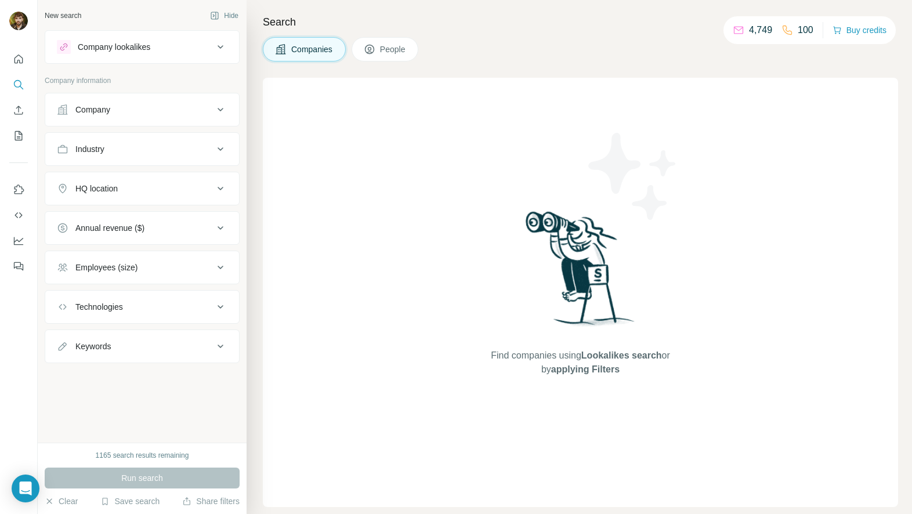
click at [398, 52] on span "People" at bounding box center [393, 50] width 27 height 12
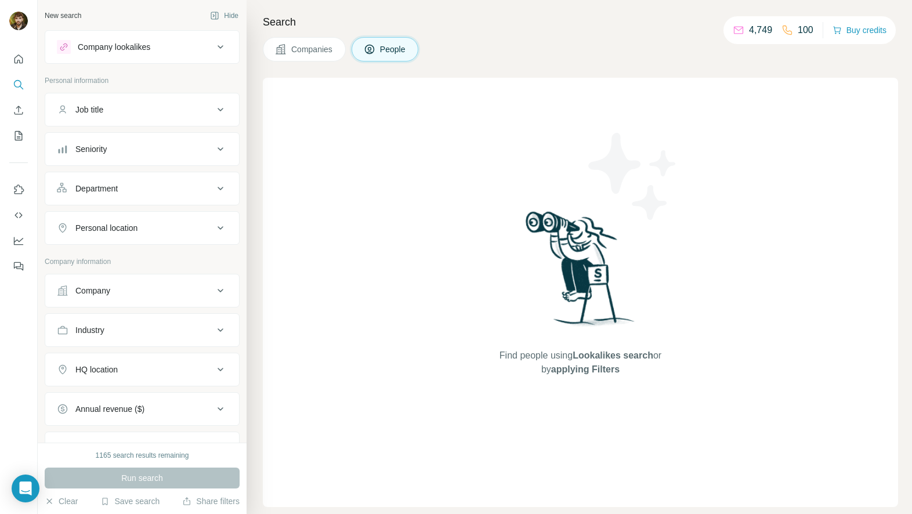
click at [124, 112] on div "Job title" at bounding box center [135, 110] width 157 height 12
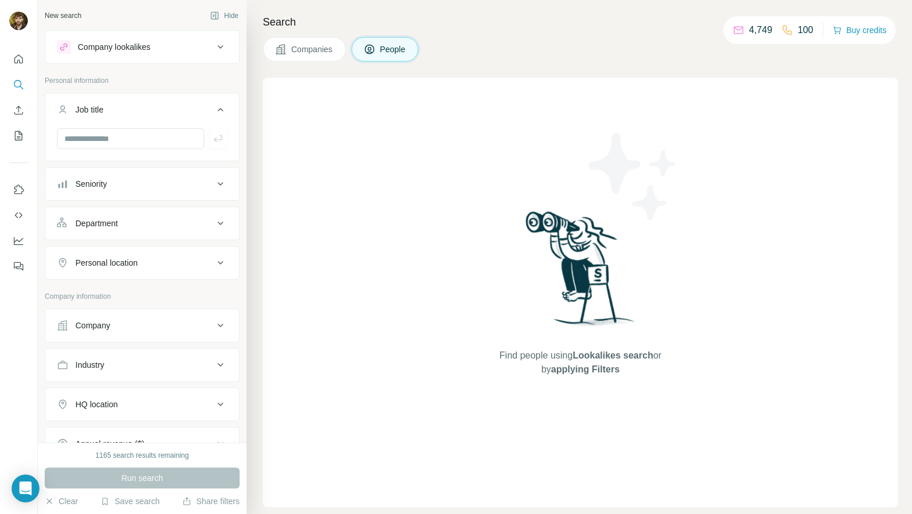
click at [213, 108] on icon at bounding box center [220, 110] width 14 height 14
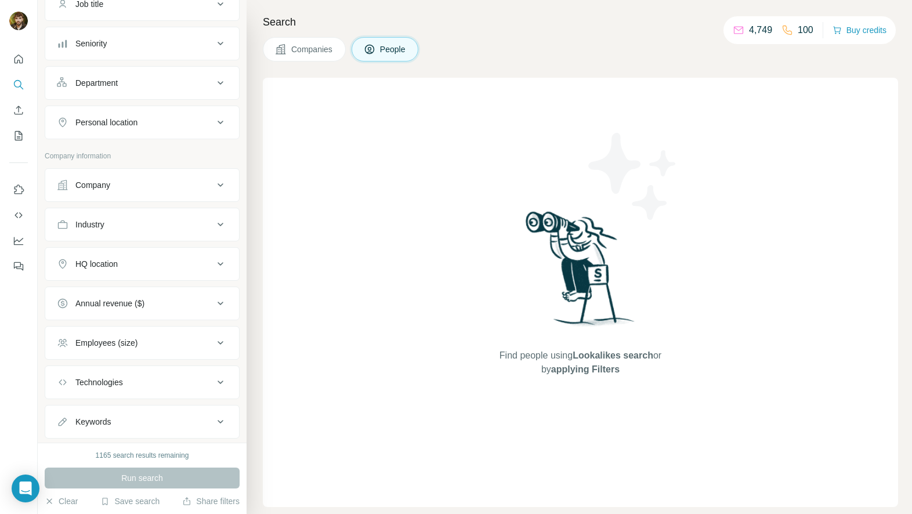
scroll to position [134, 0]
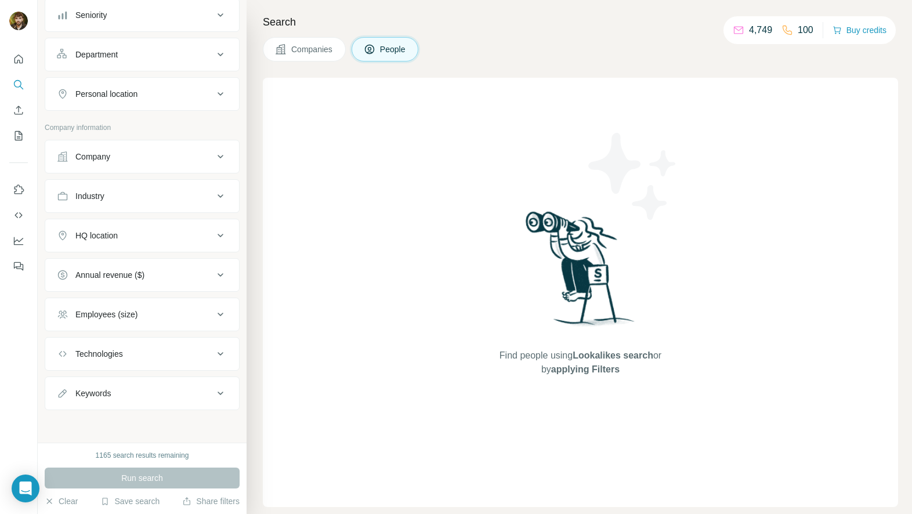
click at [136, 400] on button "Keywords" at bounding box center [142, 393] width 194 height 28
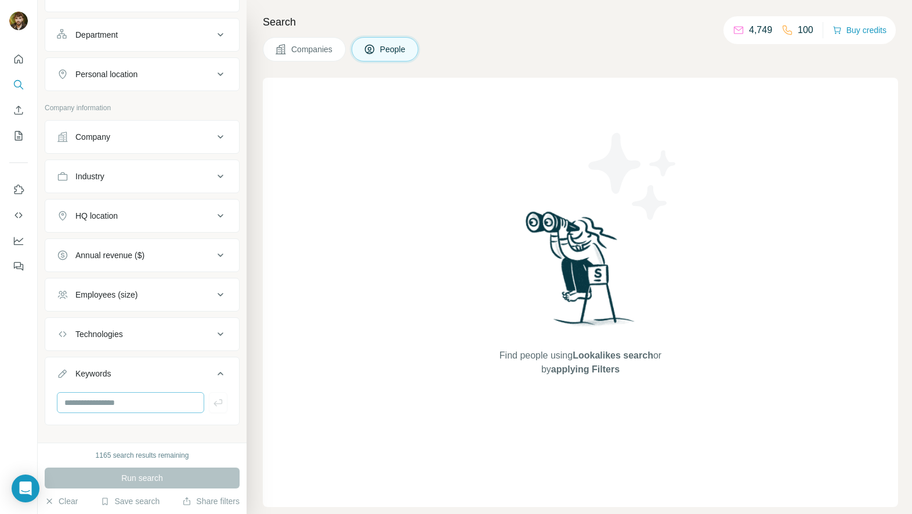
scroll to position [169, 0]
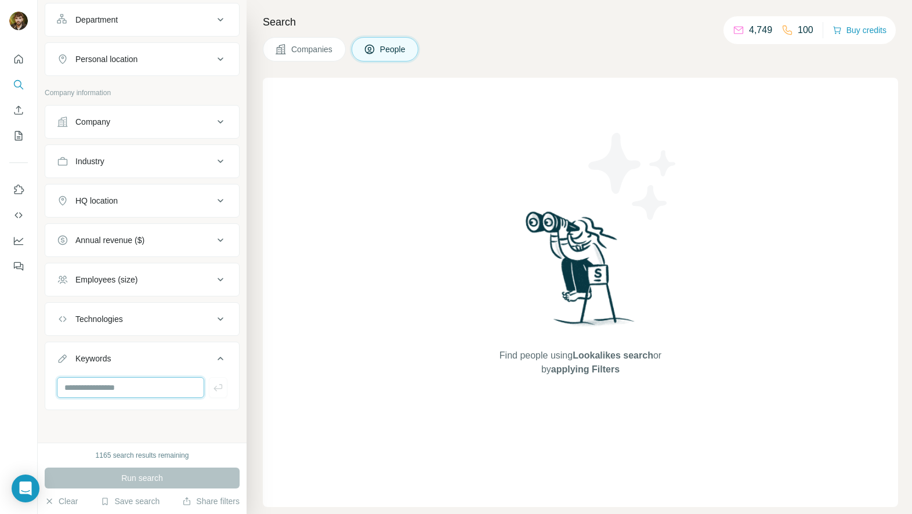
click at [144, 394] on input "text" at bounding box center [130, 387] width 147 height 21
type input "**********"
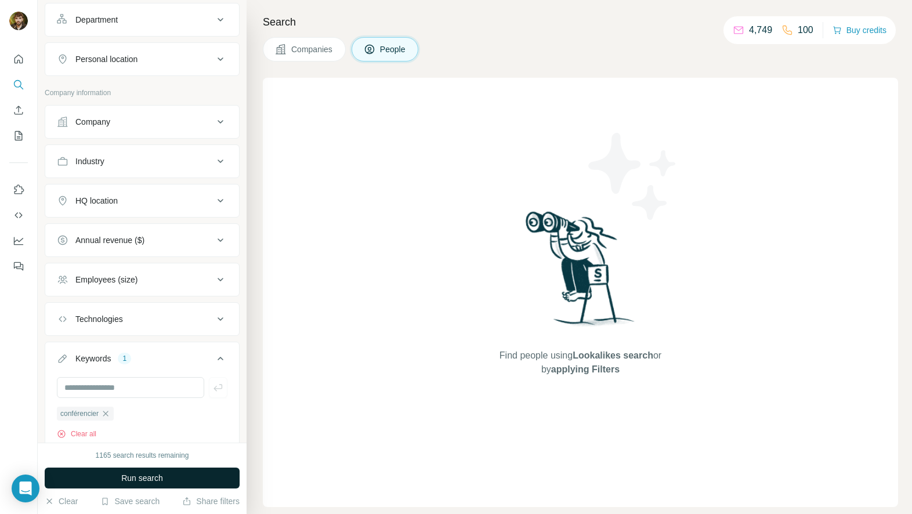
click at [156, 479] on span "Run search" at bounding box center [142, 478] width 42 height 12
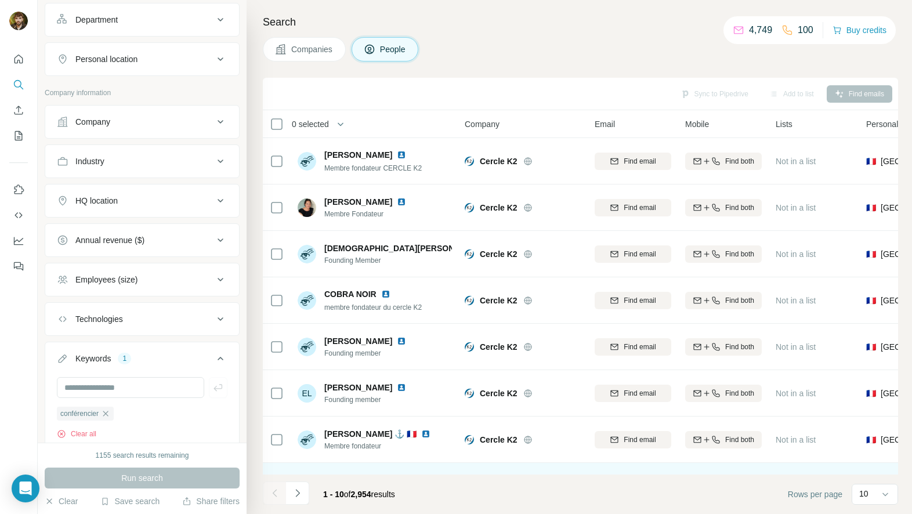
scroll to position [134, 0]
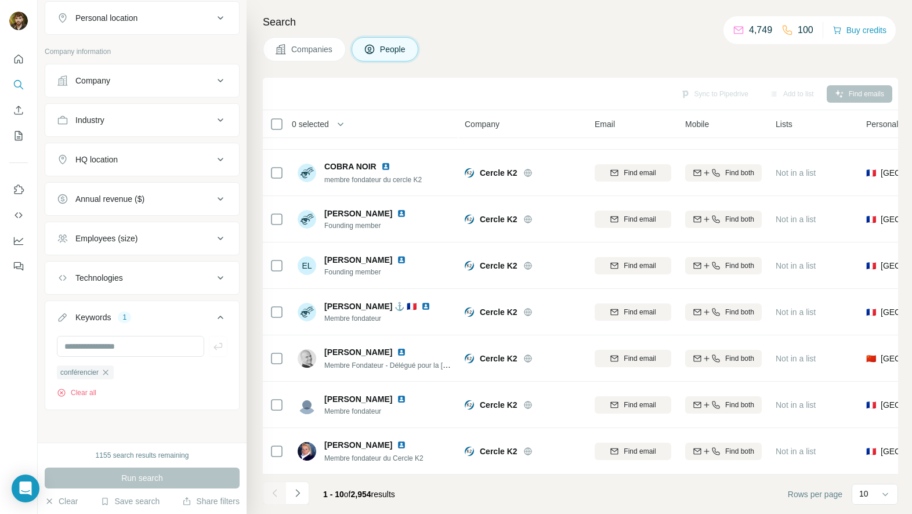
click at [106, 372] on icon "button" at bounding box center [105, 372] width 9 height 9
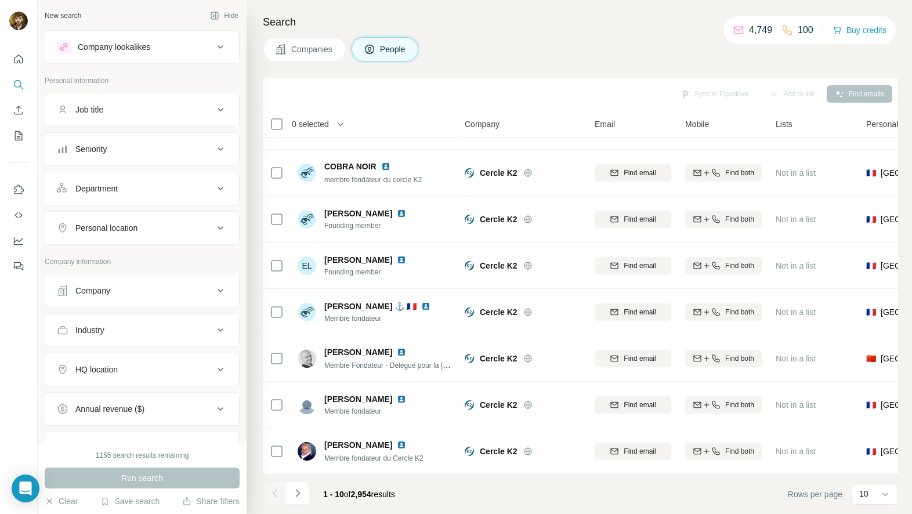
click at [142, 44] on div "Company lookalikes" at bounding box center [114, 47] width 73 height 12
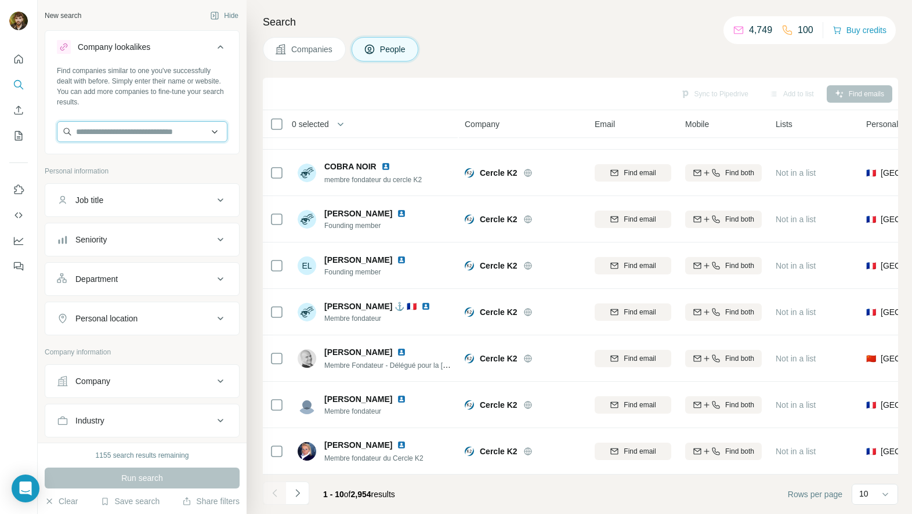
click at [133, 132] on input "text" at bounding box center [142, 131] width 171 height 21
paste input "**********"
click at [132, 132] on input "**********" at bounding box center [142, 131] width 171 height 21
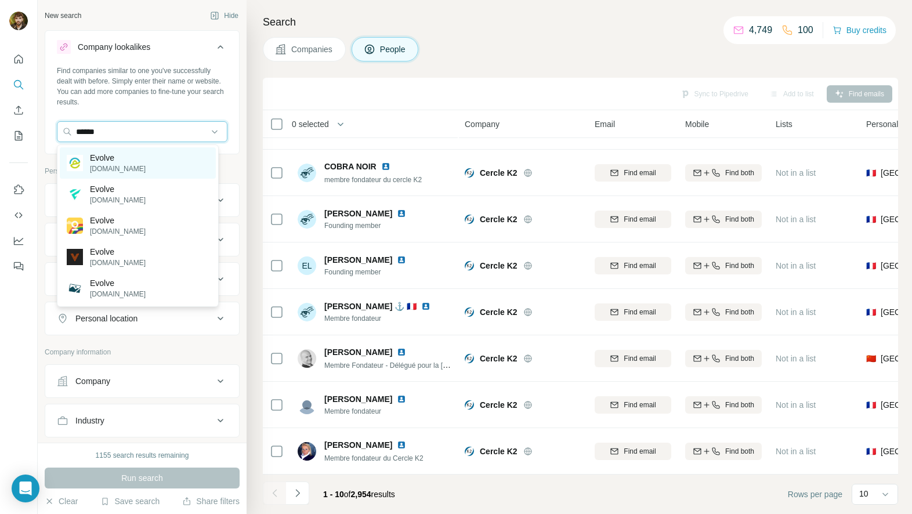
type input "******"
click at [144, 166] on div "Evolve [DOMAIN_NAME]" at bounding box center [138, 162] width 156 height 31
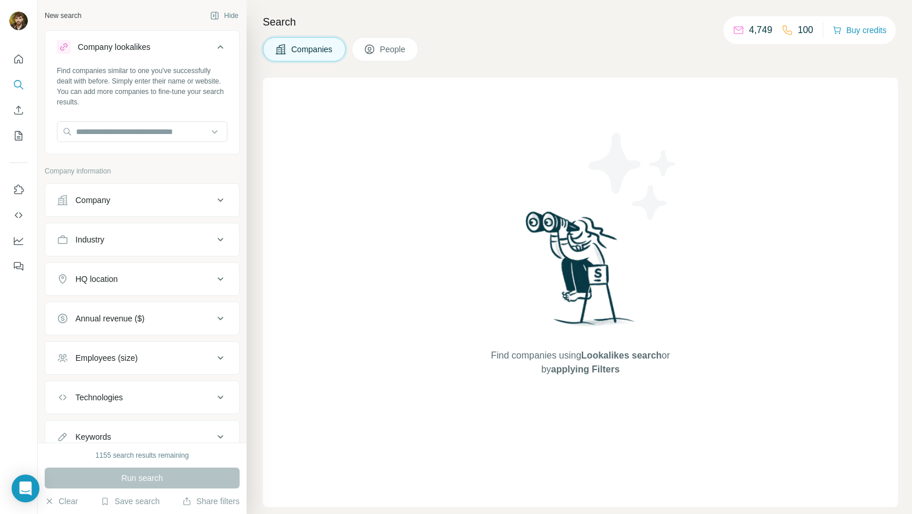
click at [129, 43] on div "Company lookalikes" at bounding box center [114, 47] width 73 height 12
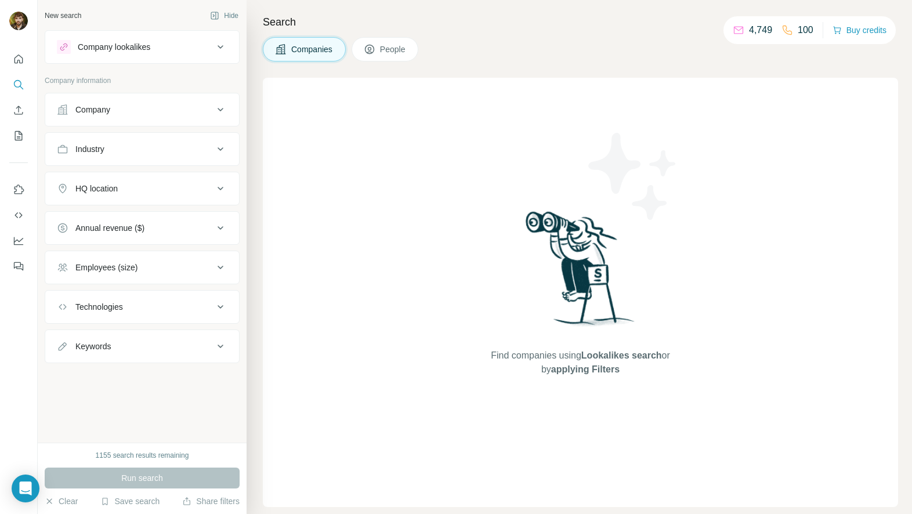
click at [137, 53] on div "Company lookalikes" at bounding box center [135, 47] width 157 height 14
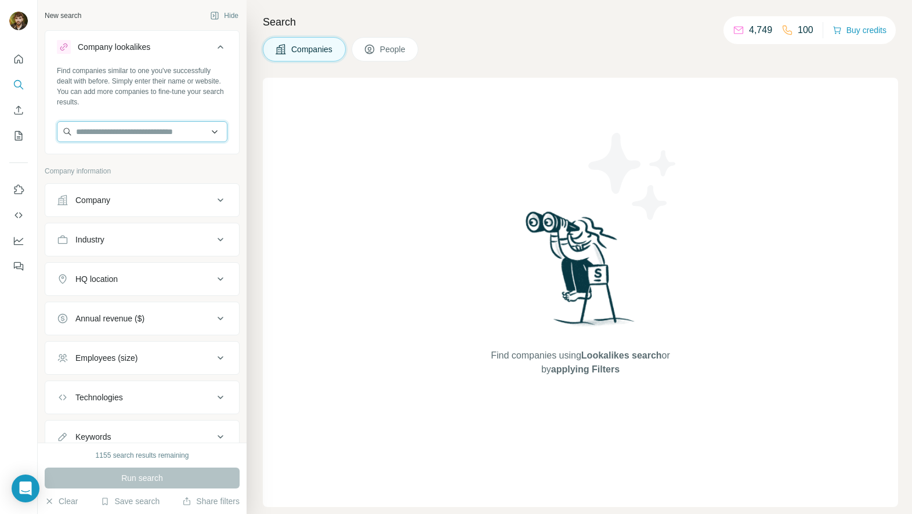
click at [144, 131] on input "text" at bounding box center [142, 131] width 171 height 21
paste input "**********"
click at [156, 126] on input "**********" at bounding box center [142, 131] width 171 height 21
click at [155, 128] on input "**********" at bounding box center [142, 131] width 171 height 21
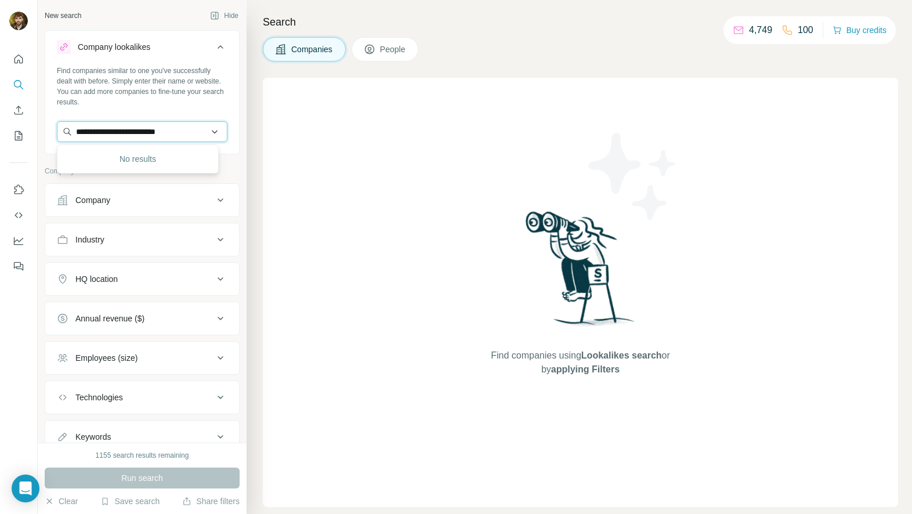
click at [155, 128] on input "**********" at bounding box center [142, 131] width 171 height 21
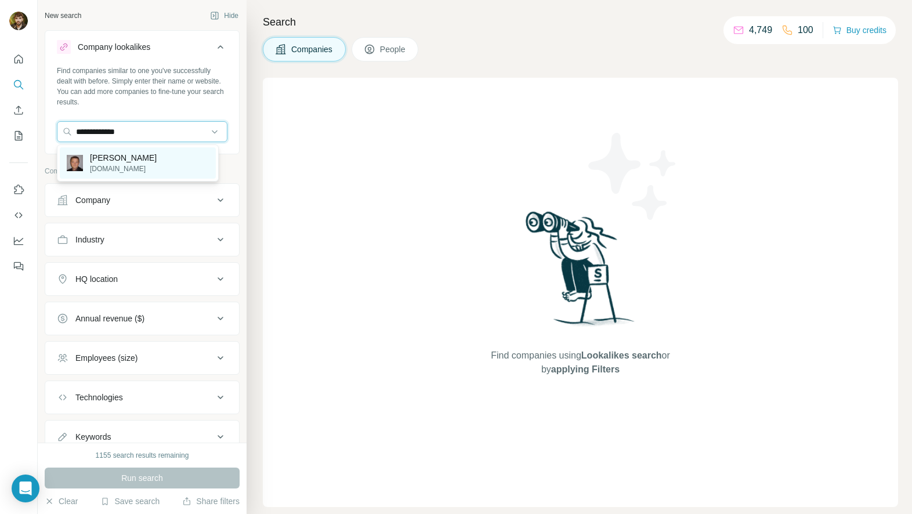
type input "**********"
click at [150, 158] on div "[PERSON_NAME][DOMAIN_NAME]" at bounding box center [138, 162] width 156 height 31
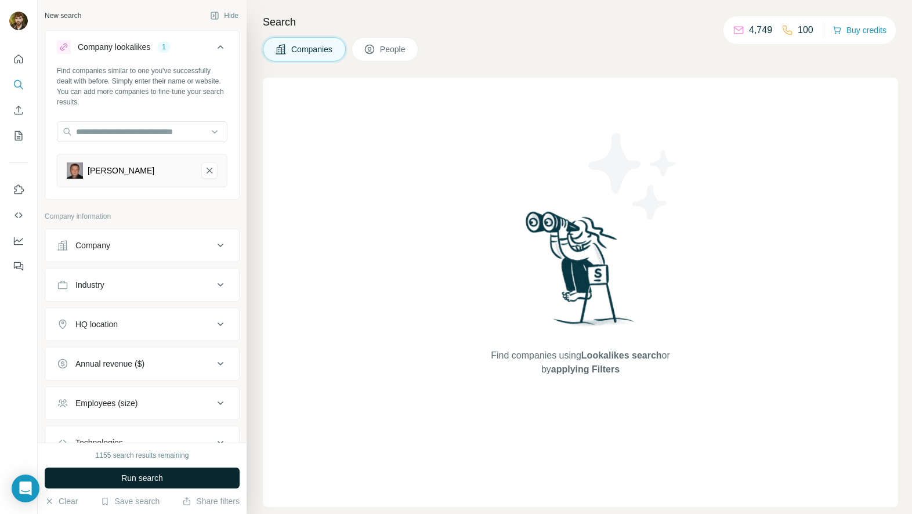
click at [187, 478] on button "Run search" at bounding box center [142, 478] width 195 height 21
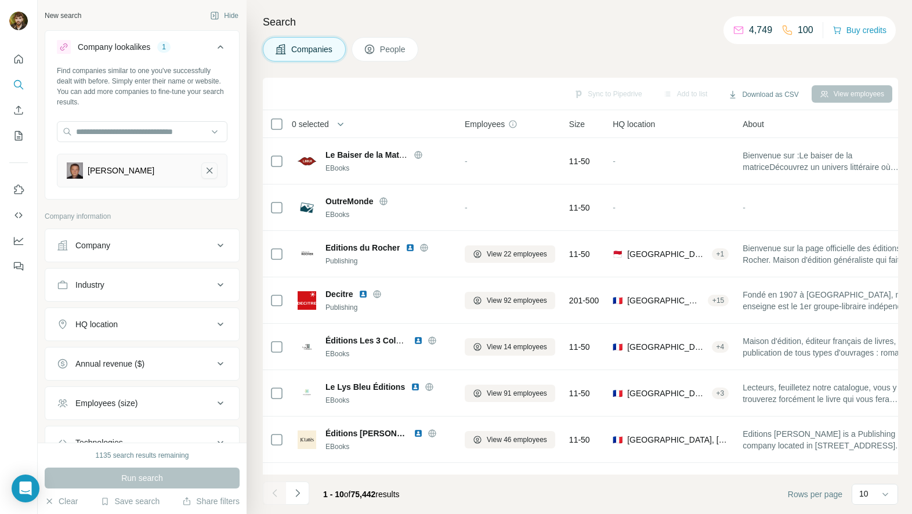
click at [201, 169] on button "Laurent Terry-remove-button" at bounding box center [209, 170] width 16 height 16
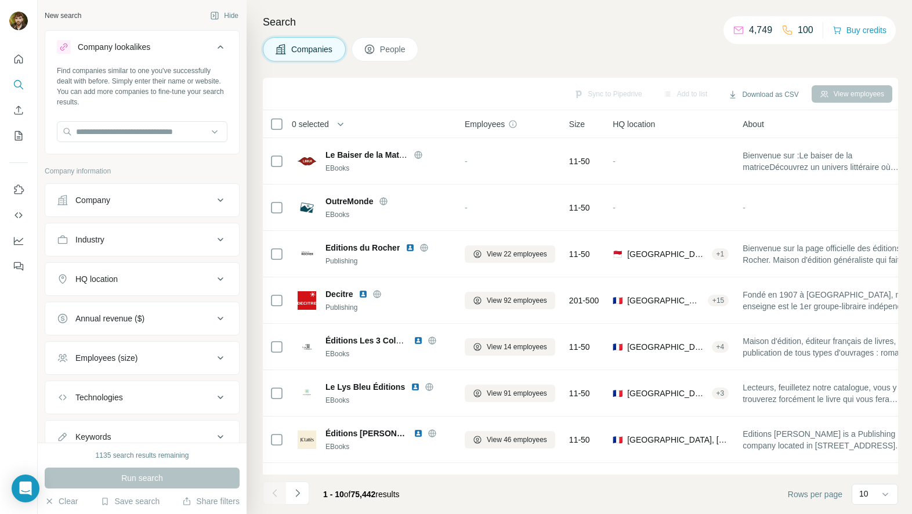
drag, startPoint x: 487, startPoint y: 24, endPoint x: 490, endPoint y: 38, distance: 14.2
click at [487, 26] on h4 "Search" at bounding box center [580, 22] width 635 height 16
click at [492, 44] on div "Companies People" at bounding box center [580, 49] width 635 height 24
click at [484, 28] on div at bounding box center [484, 28] width 0 height 0
click at [542, 41] on div "Companies People" at bounding box center [580, 49] width 635 height 24
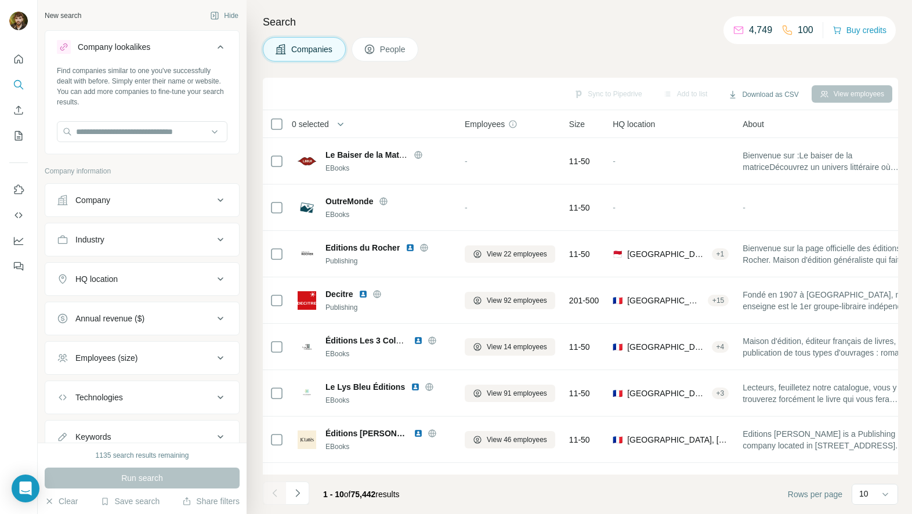
click at [536, 37] on div "Companies People" at bounding box center [580, 49] width 635 height 24
drag, startPoint x: 538, startPoint y: 42, endPoint x: 541, endPoint y: 32, distance: 9.7
click at [538, 42] on div "Companies People" at bounding box center [580, 49] width 635 height 24
click at [541, 32] on div "Search Companies People Sync to Pipedrive Add to list Download as CSV View empl…" at bounding box center [579, 257] width 665 height 514
click at [541, 34] on div "Search Companies People Sync to Pipedrive Add to list Download as CSV View empl…" at bounding box center [579, 257] width 665 height 514
